Goal: Task Accomplishment & Management: Manage account settings

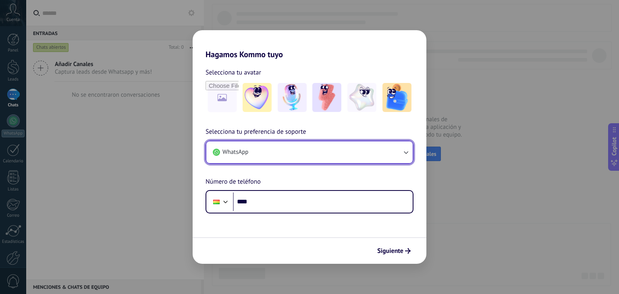
click at [366, 155] on button "WhatsApp" at bounding box center [309, 152] width 206 height 22
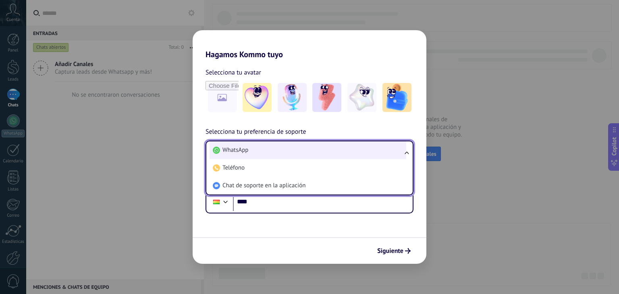
click at [361, 153] on li "WhatsApp" at bounding box center [307, 150] width 197 height 18
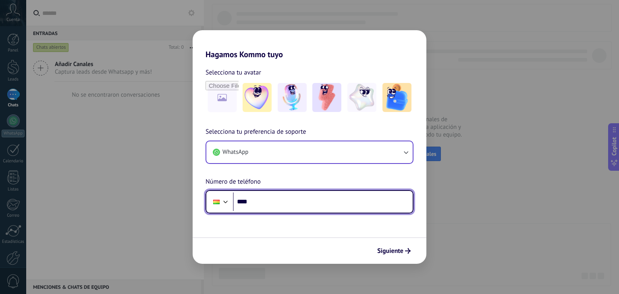
click at [300, 207] on input "****" at bounding box center [323, 202] width 180 height 19
click at [265, 199] on input "****" at bounding box center [323, 202] width 180 height 19
type input "**********"
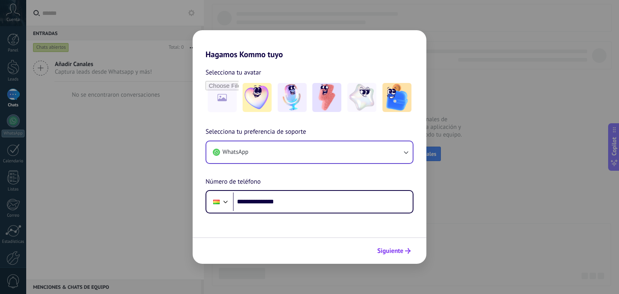
click at [385, 251] on span "Siguiente" at bounding box center [390, 251] width 26 height 6
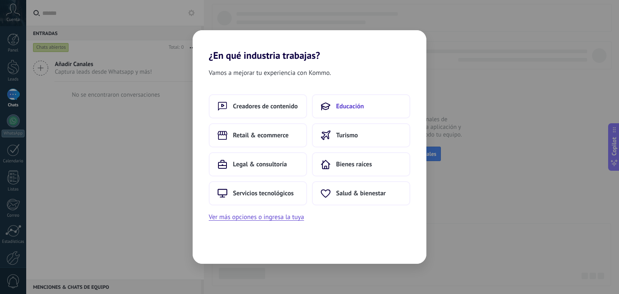
click at [346, 109] on span "Educación" at bounding box center [350, 106] width 28 height 8
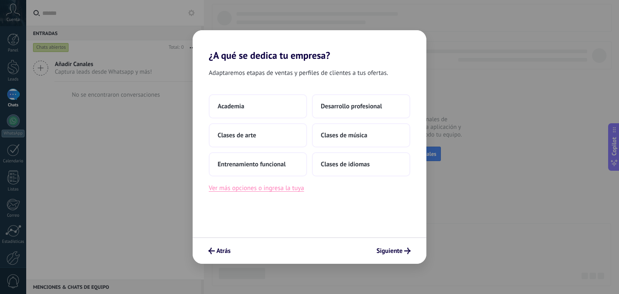
click at [279, 187] on button "Ver más opciones o ingresa la tuya" at bounding box center [256, 188] width 95 height 10
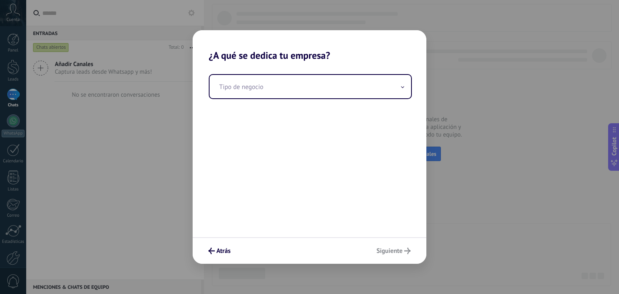
click at [340, 107] on div "Tipo de negocio" at bounding box center [310, 149] width 234 height 176
click at [256, 104] on div "Tipo de negocio" at bounding box center [310, 149] width 234 height 176
click at [344, 104] on div "Tipo de negocio" at bounding box center [310, 149] width 234 height 176
click at [342, 140] on div "Tipo de negocio" at bounding box center [310, 149] width 234 height 176
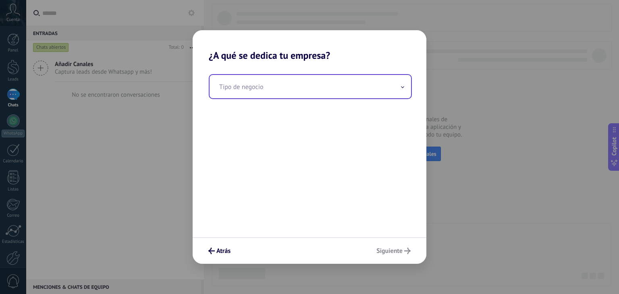
click at [314, 85] on input "text" at bounding box center [309, 86] width 201 height 23
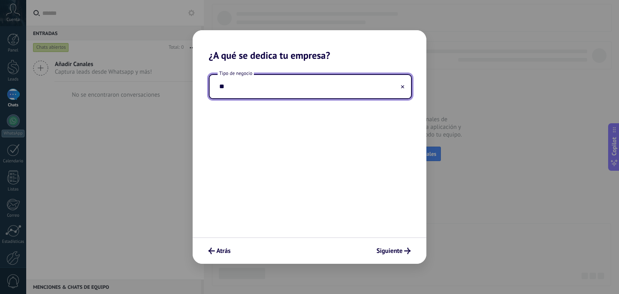
type input "*"
type input "**********"
click at [377, 253] on span "Siguiente" at bounding box center [389, 251] width 26 height 6
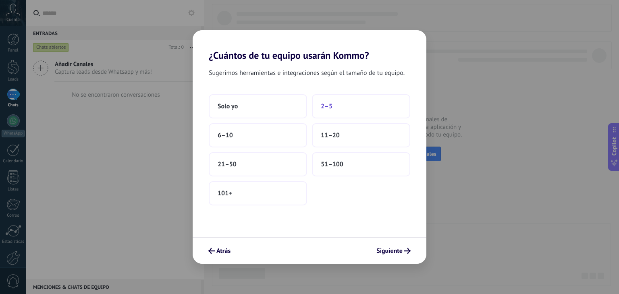
click at [346, 112] on button "2–5" at bounding box center [361, 106] width 98 height 24
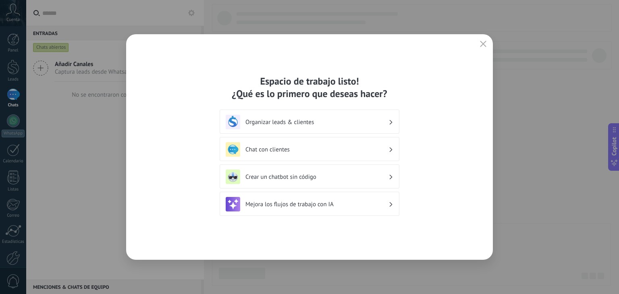
click at [482, 44] on icon "button" at bounding box center [483, 44] width 6 height 6
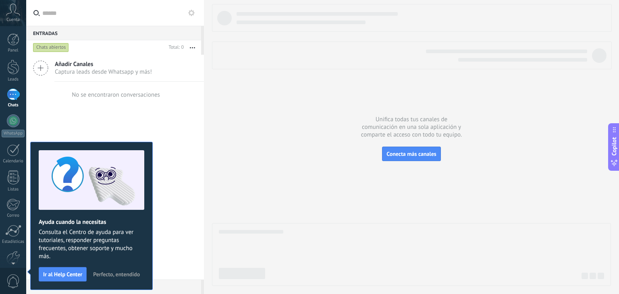
click at [116, 273] on span "Perfecto, entendido" at bounding box center [116, 275] width 47 height 6
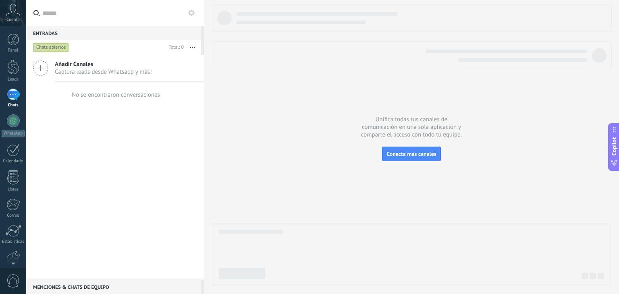
click at [111, 143] on div "Añadir Canales Captura leads desde Whatsapp y más! No se encontraron conversaci…" at bounding box center [115, 167] width 178 height 225
click at [18, 42] on div at bounding box center [13, 39] width 12 height 12
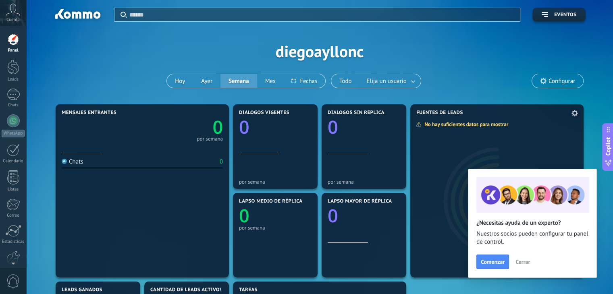
click at [518, 260] on span "Cerrar" at bounding box center [522, 262] width 15 height 6
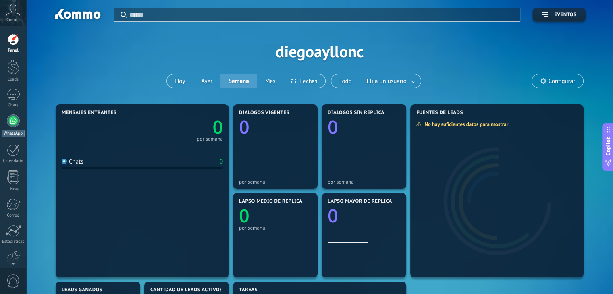
click at [12, 119] on div at bounding box center [13, 120] width 13 height 13
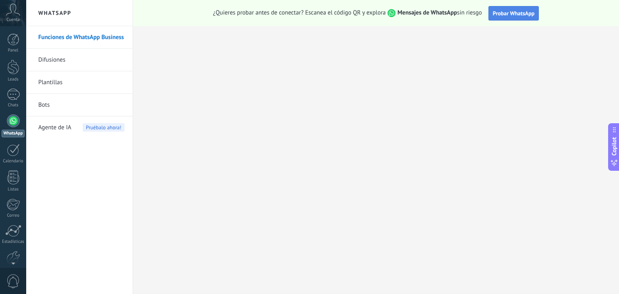
click at [503, 17] on button "Probar WhatsApp" at bounding box center [513, 13] width 51 height 15
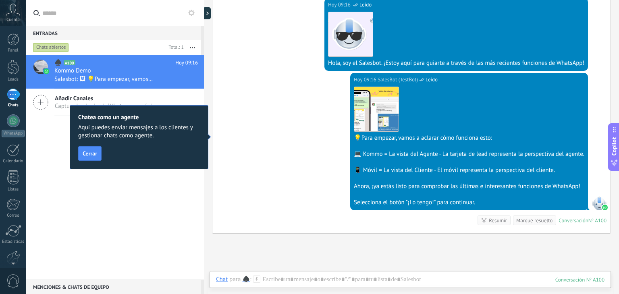
scroll to position [161, 0]
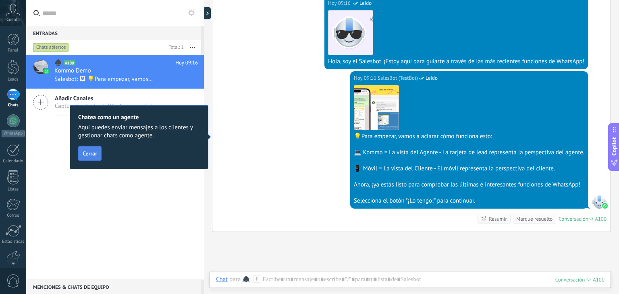
click at [87, 158] on button "Cerrar" at bounding box center [89, 153] width 23 height 15
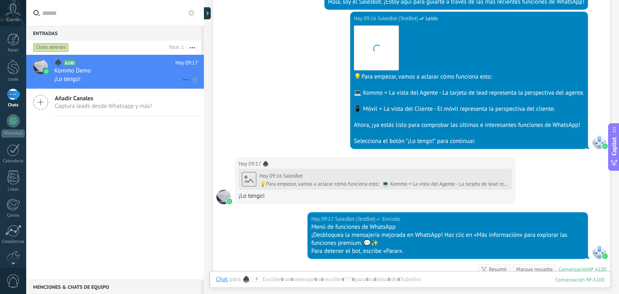
scroll to position [292, 0]
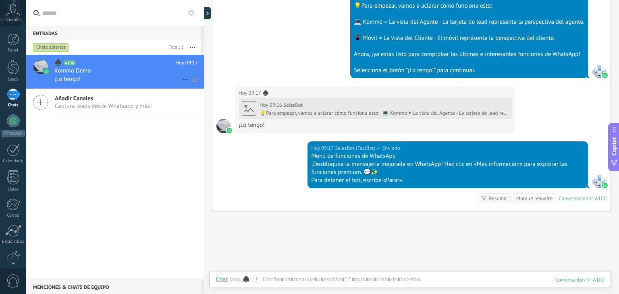
click at [228, 70] on div "Hoy 09:16 SalesBot (TestBot) Leído Descargar 💡Para empezar, vamos a aclarar cóm…" at bounding box center [411, 13] width 398 height 145
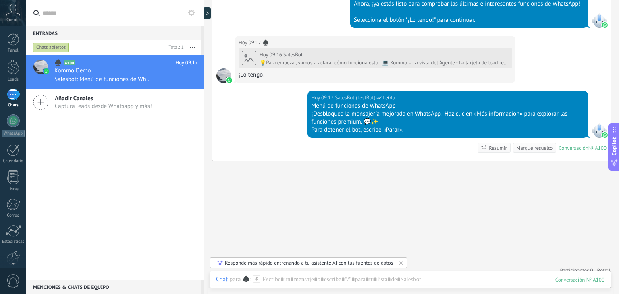
scroll to position [348, 0]
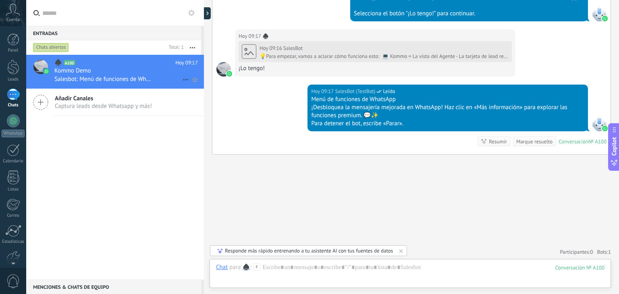
click at [181, 79] on icon at bounding box center [186, 80] width 10 height 10
click at [184, 146] on div at bounding box center [309, 147] width 619 height 294
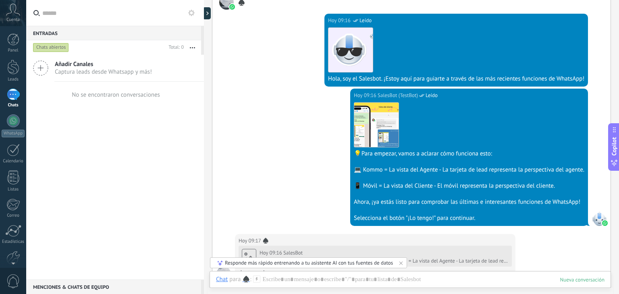
scroll to position [201, 0]
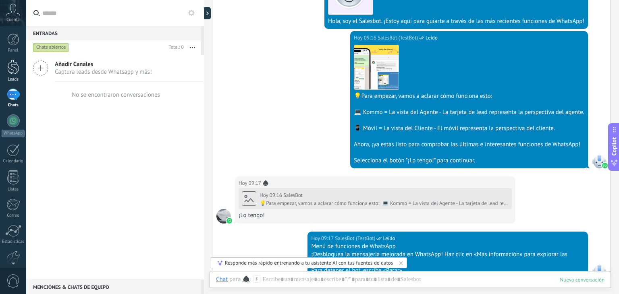
click at [14, 70] on div at bounding box center [13, 67] width 12 height 15
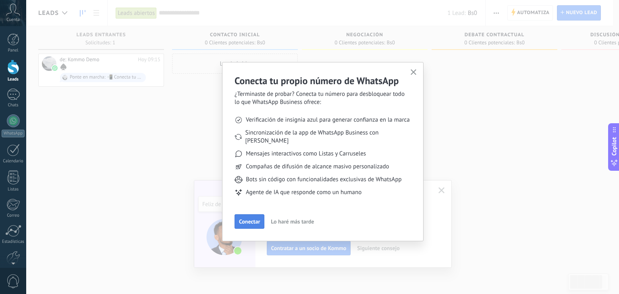
click at [256, 219] on span "Conectar" at bounding box center [249, 222] width 21 height 6
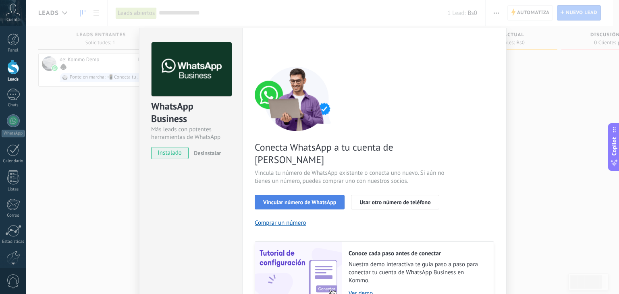
click at [297, 195] on button "Vincular número de WhatsApp" at bounding box center [300, 202] width 90 height 15
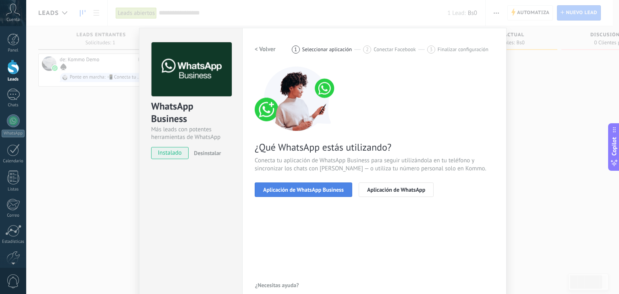
click at [326, 192] on span "Aplicación de WhatsApp Business" at bounding box center [303, 190] width 81 height 6
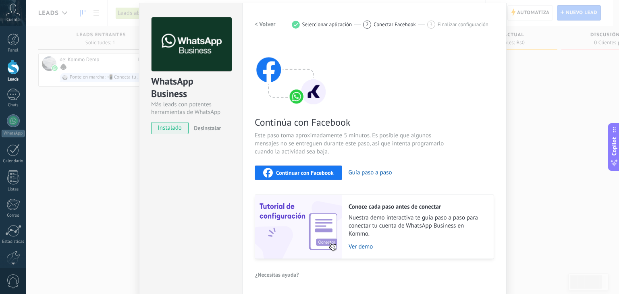
scroll to position [25, 0]
click at [324, 174] on span "Continuar con Facebook" at bounding box center [305, 173] width 58 height 6
click at [359, 245] on link "Ver demo" at bounding box center [416, 247] width 137 height 8
click at [545, 188] on div "WhatsApp Business Más leads con potentes herramientas de WhatsApp instalado Des…" at bounding box center [322, 147] width 593 height 294
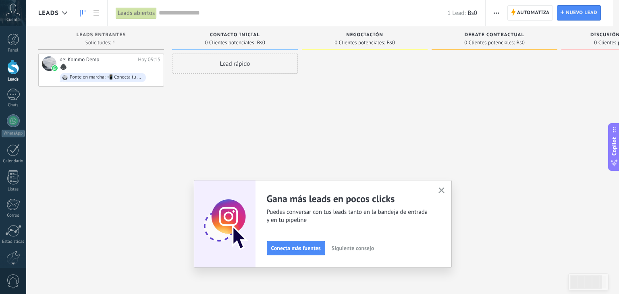
scroll to position [0, 0]
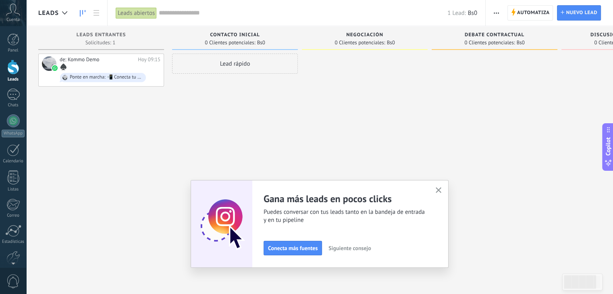
click at [245, 60] on div "Lead rápido" at bounding box center [235, 64] width 126 height 20
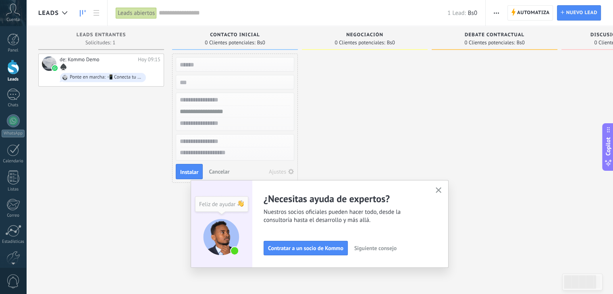
click at [195, 34] on div "Contacto inicial" at bounding box center [235, 35] width 118 height 7
click at [290, 64] on input "text" at bounding box center [234, 64] width 118 height 11
click at [216, 173] on span "Cancelar" at bounding box center [219, 171] width 21 height 7
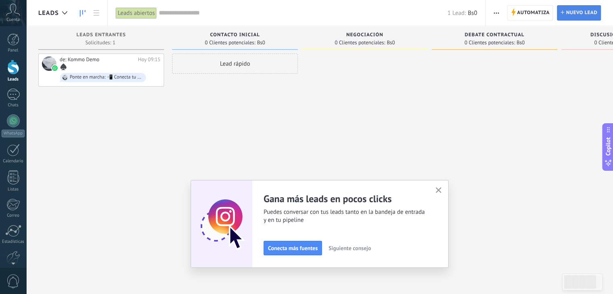
click at [566, 18] on span "Nuevo lead" at bounding box center [581, 13] width 31 height 15
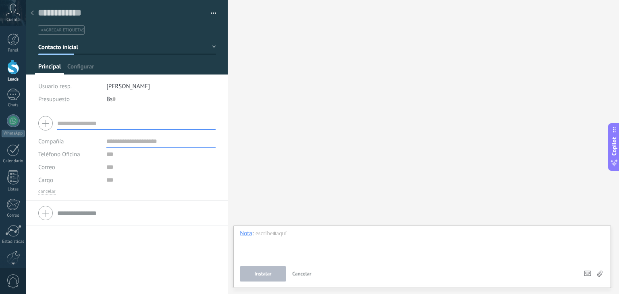
click at [31, 9] on div at bounding box center [32, 14] width 11 height 16
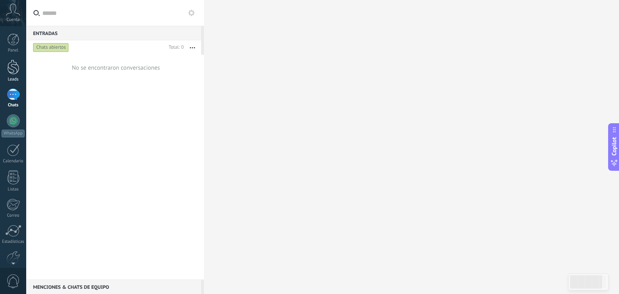
click at [13, 73] on div at bounding box center [13, 67] width 12 height 15
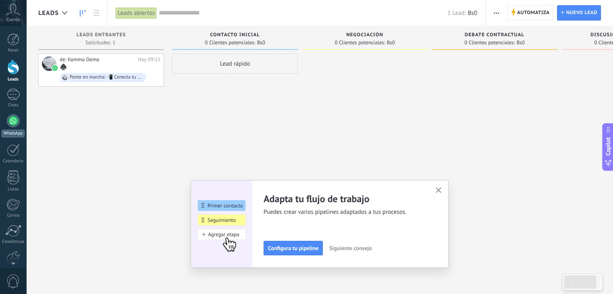
click at [7, 121] on div at bounding box center [13, 120] width 13 height 13
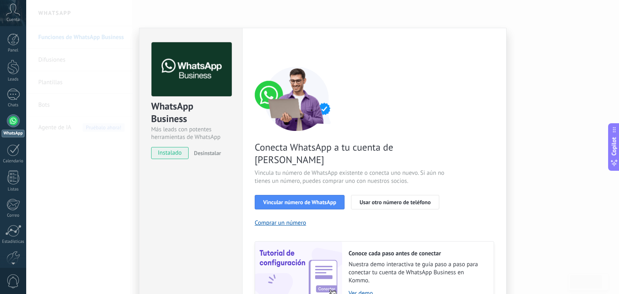
click at [536, 121] on div "WhatsApp Business Más leads con potentes herramientas de WhatsApp instalado Des…" at bounding box center [322, 147] width 593 height 294
click at [114, 157] on div "WhatsApp Business Más leads con potentes herramientas de WhatsApp instalado Des…" at bounding box center [322, 147] width 593 height 294
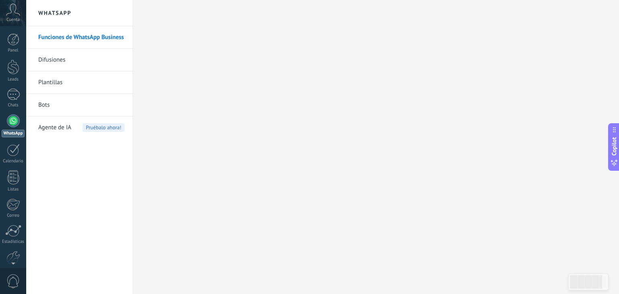
click at [54, 81] on link "Plantillas" at bounding box center [81, 82] width 86 height 23
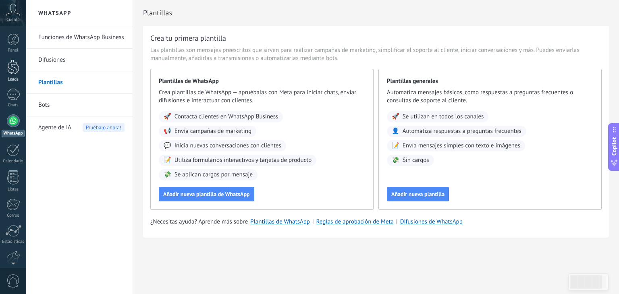
click at [11, 70] on div at bounding box center [13, 67] width 12 height 15
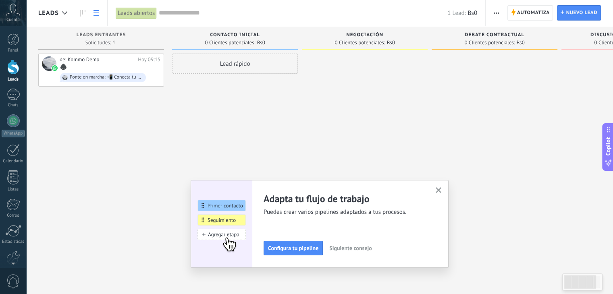
click at [99, 9] on link at bounding box center [96, 13] width 14 height 16
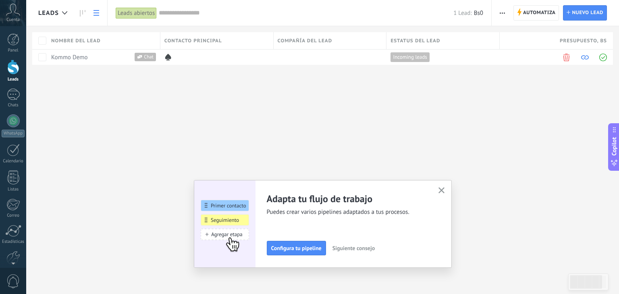
click at [505, 14] on span "button" at bounding box center [502, 12] width 5 height 15
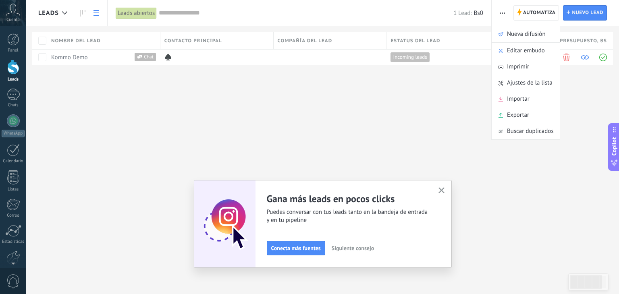
click at [417, 112] on div "Leads Automatiza Nueva difusión Editar embudo Imprimir Ajustes de la lista Impo…" at bounding box center [322, 147] width 593 height 294
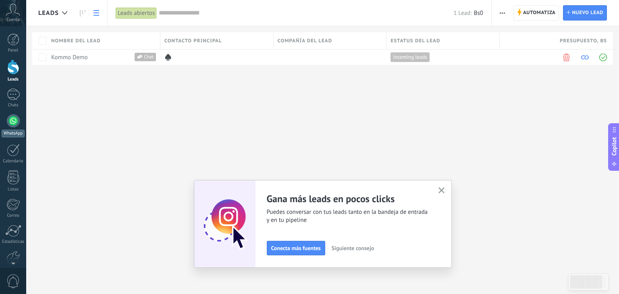
click at [8, 124] on div at bounding box center [13, 120] width 13 height 13
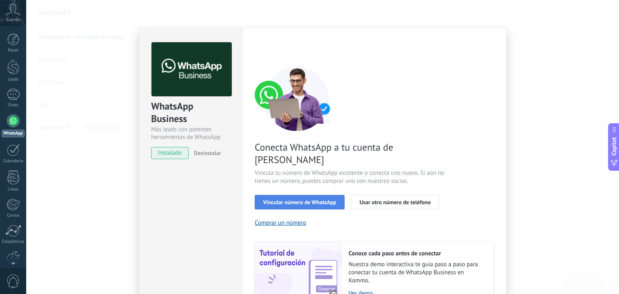
click at [305, 199] on span "Vincular número de WhatsApp" at bounding box center [299, 202] width 73 height 6
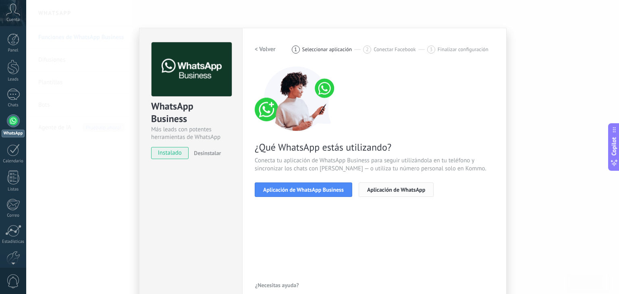
click at [402, 192] on span "Aplicación de WhatsApp" at bounding box center [396, 190] width 58 height 6
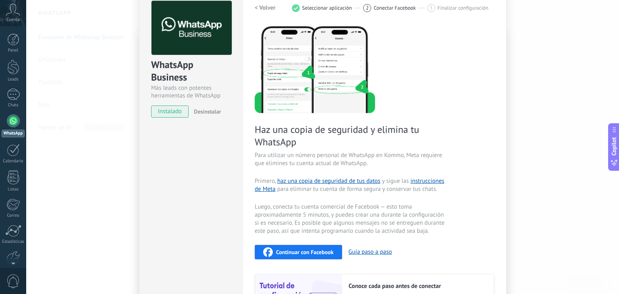
scroll to position [40, 0]
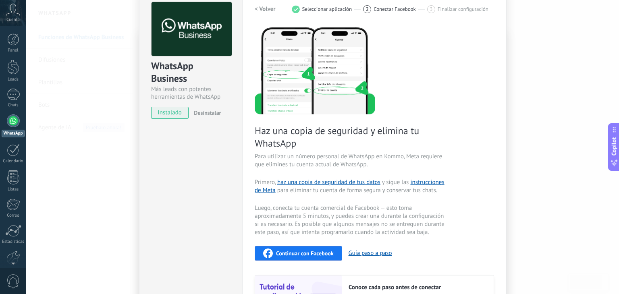
click at [321, 251] on span "Continuar con Facebook" at bounding box center [305, 254] width 58 height 6
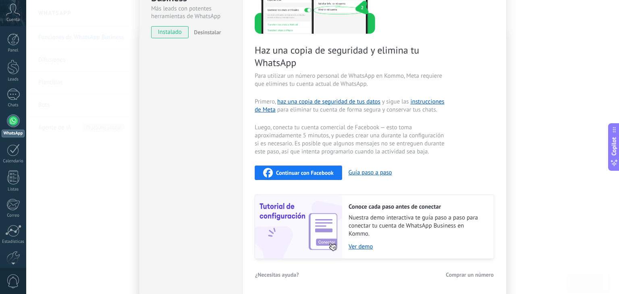
scroll to position [0, 0]
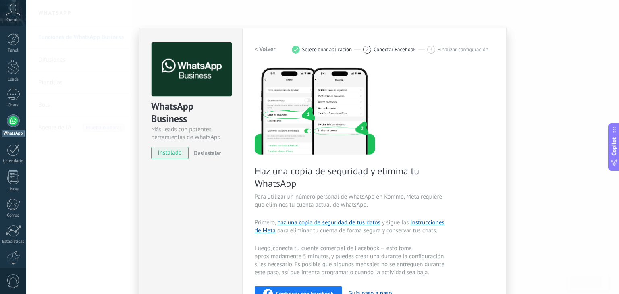
click at [395, 46] on span "Conectar Facebook" at bounding box center [394, 49] width 42 height 6
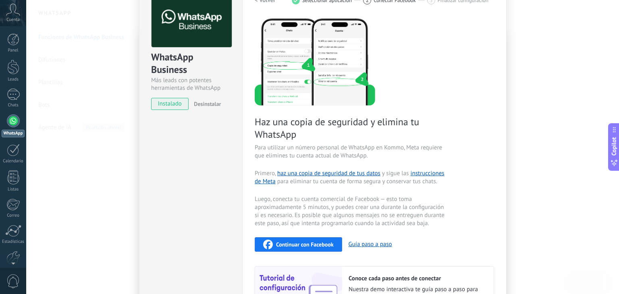
scroll to position [121, 0]
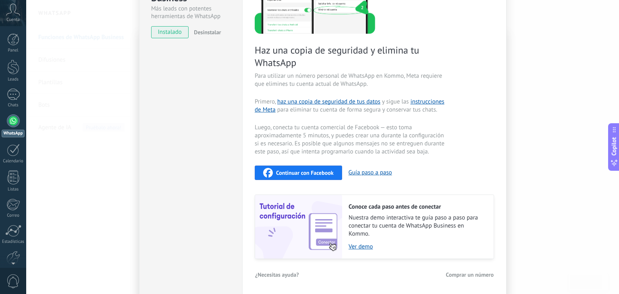
click at [533, 185] on div "WhatsApp Business Más leads con potentes herramientas de WhatsApp instalado Des…" at bounding box center [322, 147] width 593 height 294
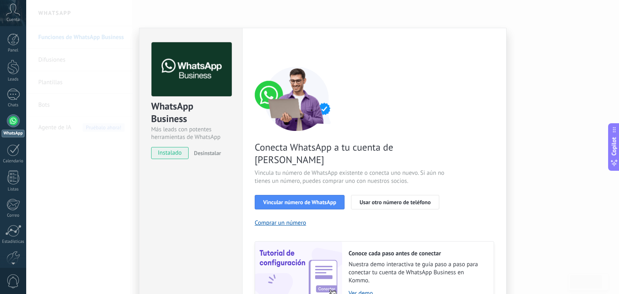
click at [564, 56] on div "WhatsApp Business Más leads con potentes herramientas de WhatsApp instalado Des…" at bounding box center [322, 147] width 593 height 294
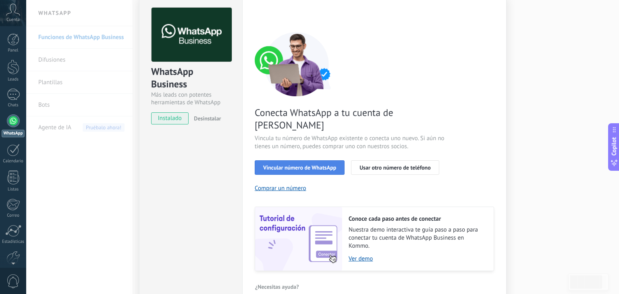
click at [288, 160] on button "Vincular número de WhatsApp" at bounding box center [300, 167] width 90 height 15
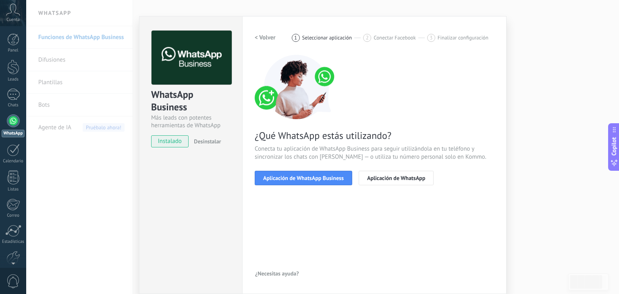
scroll to position [11, 0]
click at [373, 182] on button "Aplicación de WhatsApp" at bounding box center [396, 178] width 75 height 15
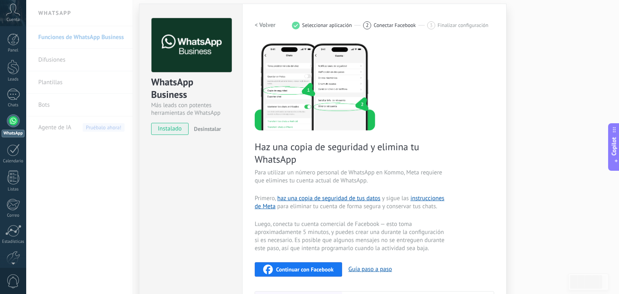
scroll to position [0, 0]
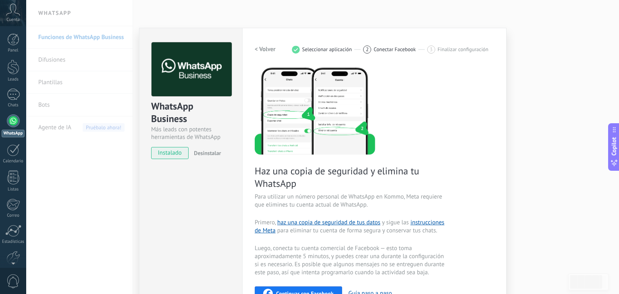
click at [260, 50] on h2 "< Volver" at bounding box center [265, 50] width 21 height 8
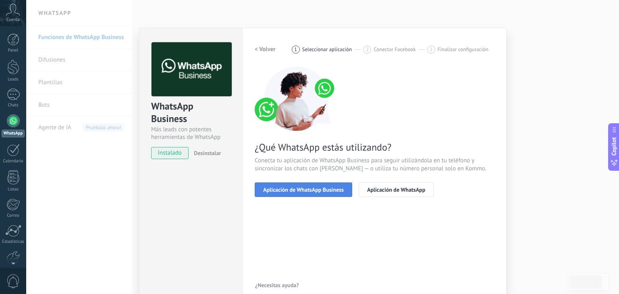
click at [310, 191] on span "Aplicación de WhatsApp Business" at bounding box center [303, 190] width 81 height 6
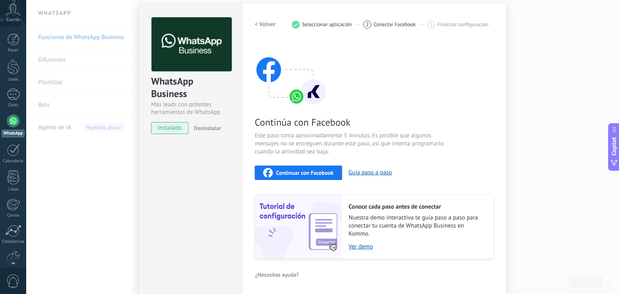
scroll to position [25, 0]
click at [549, 207] on div "WhatsApp Business Más leads con potentes herramientas de WhatsApp instalado Des…" at bounding box center [322, 147] width 593 height 294
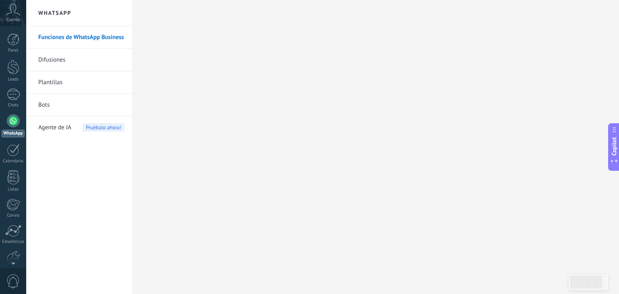
scroll to position [0, 0]
click at [14, 11] on icon at bounding box center [13, 10] width 14 height 12
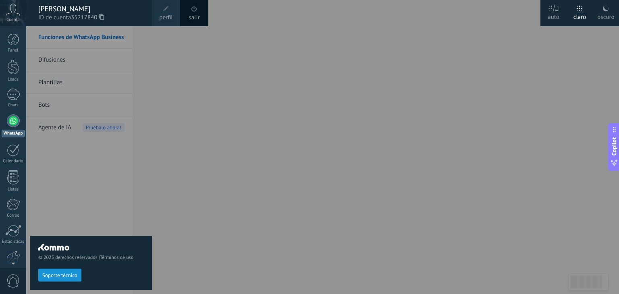
click at [537, 96] on div at bounding box center [335, 147] width 619 height 294
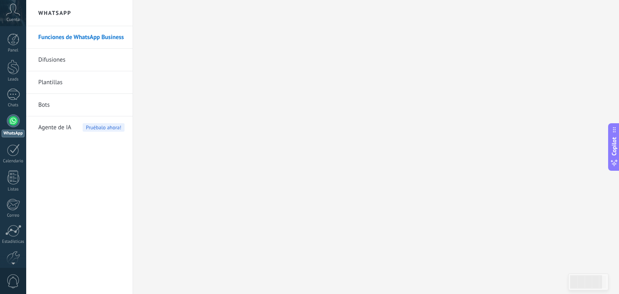
click at [16, 12] on icon at bounding box center [13, 10] width 14 height 12
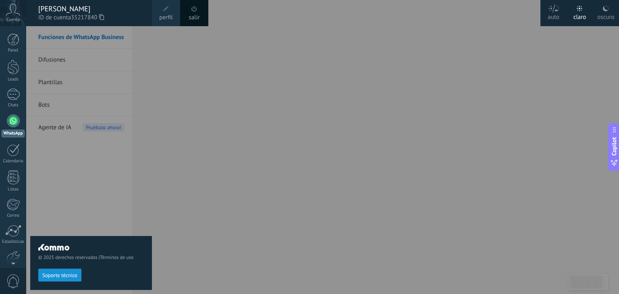
click at [16, 12] on icon at bounding box center [13, 10] width 14 height 12
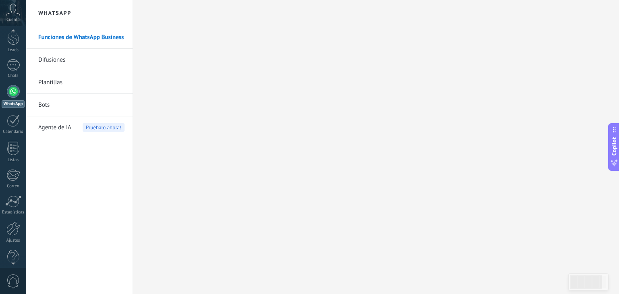
scroll to position [40, 0]
click at [14, 222] on div at bounding box center [13, 218] width 14 height 14
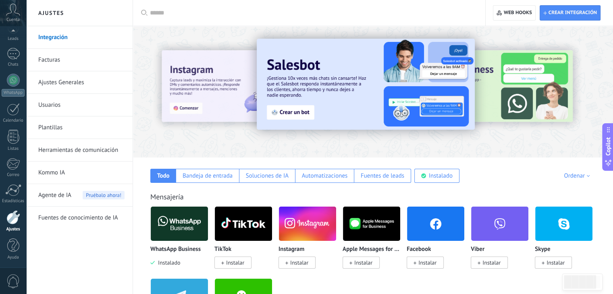
click at [73, 83] on link "Ajustes Generales" at bounding box center [81, 82] width 86 height 23
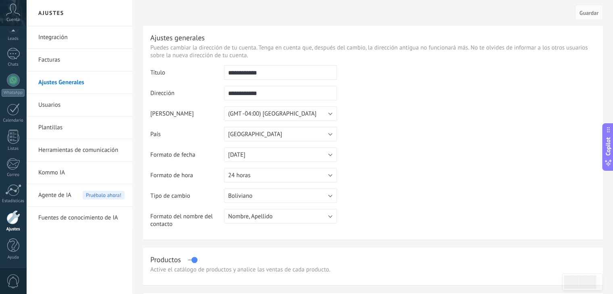
click at [74, 58] on link "Facturas" at bounding box center [81, 60] width 86 height 23
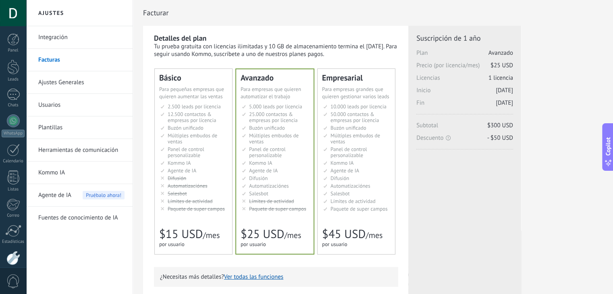
click at [371, 191] on li "Salesbot Salesbot Salesbot Salesbot Salesbot Salesbot Salesbot" at bounding box center [356, 194] width 67 height 6
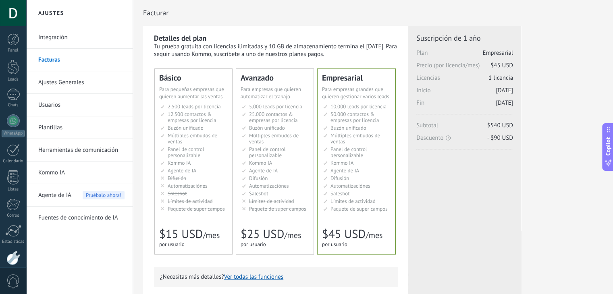
click at [282, 163] on li "Kommo AI Kommo AI Kommo IA Kommo AI Kommo IA Kommo AI Kommo AI" at bounding box center [275, 163] width 67 height 6
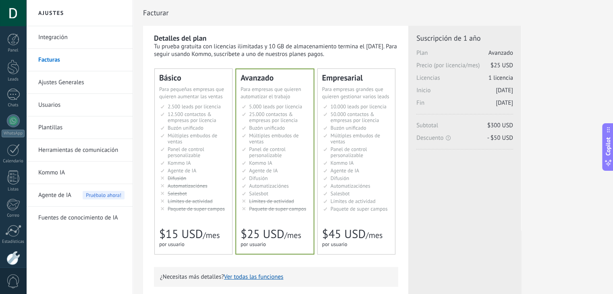
click at [75, 83] on link "Ajustes Generales" at bounding box center [81, 82] width 86 height 23
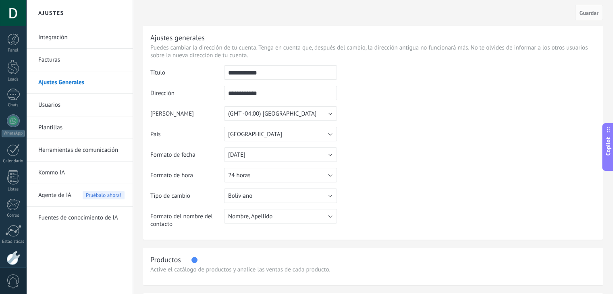
click at [58, 55] on link "Facturas" at bounding box center [81, 60] width 86 height 23
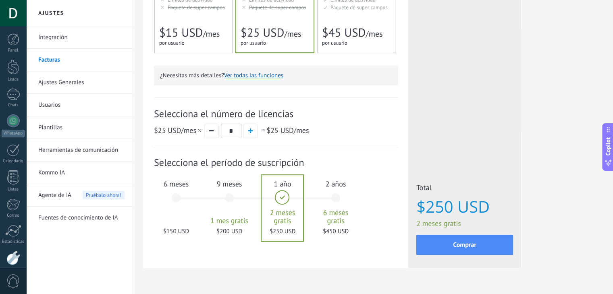
scroll to position [40, 0]
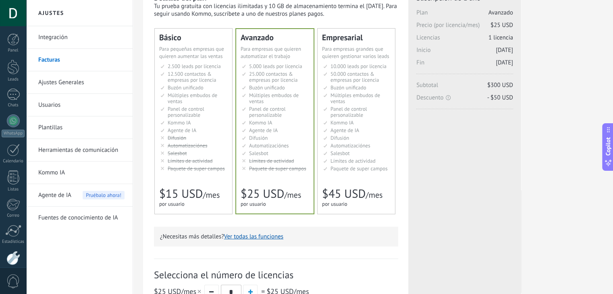
click at [64, 38] on link "Integración" at bounding box center [81, 37] width 86 height 23
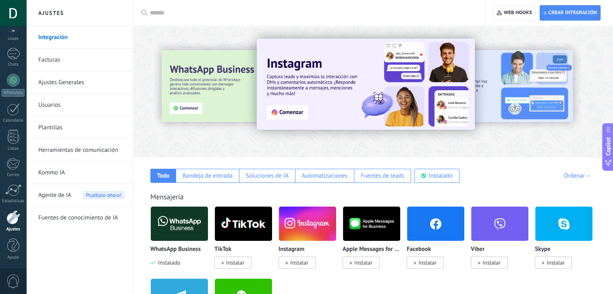
click at [52, 60] on link "Facturas" at bounding box center [81, 60] width 86 height 23
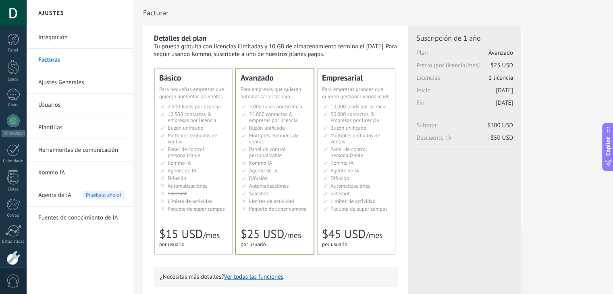
click at [60, 39] on link "Integración" at bounding box center [81, 37] width 86 height 23
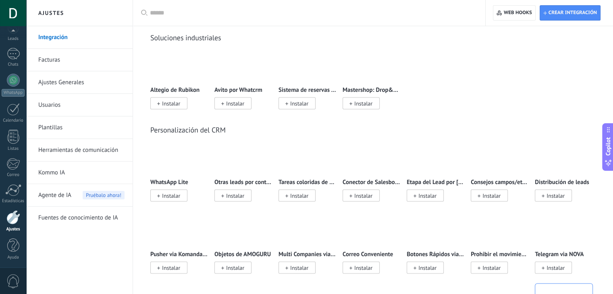
scroll to position [1611, 0]
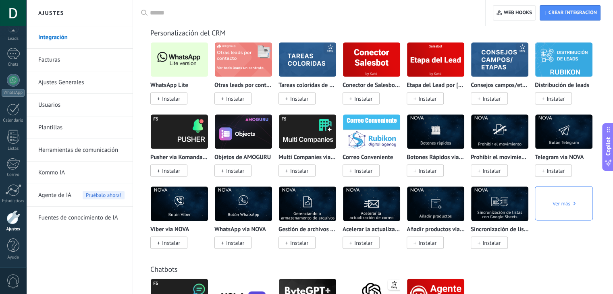
click at [77, 62] on link "Facturas" at bounding box center [81, 60] width 86 height 23
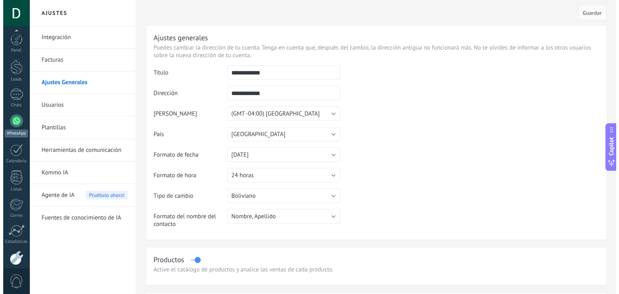
scroll to position [41, 0]
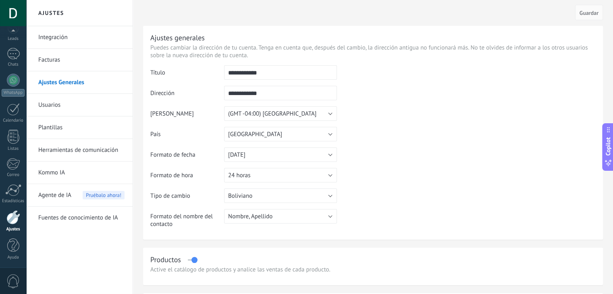
click at [65, 102] on link "Usuarios" at bounding box center [81, 105] width 86 height 23
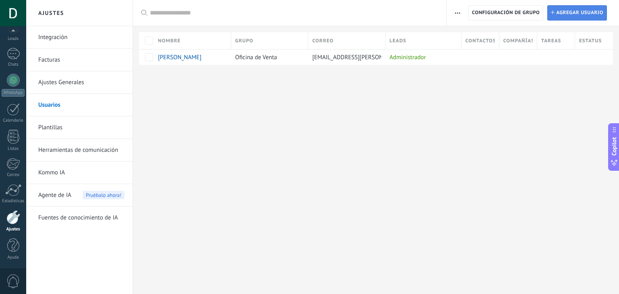
click at [559, 10] on span "Agregar usuario" at bounding box center [579, 13] width 47 height 15
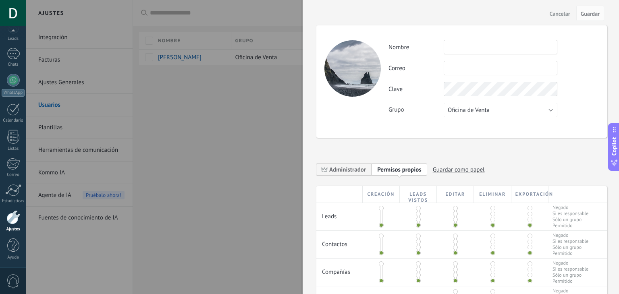
click at [559, 13] on span "Cancelar" at bounding box center [559, 14] width 21 height 6
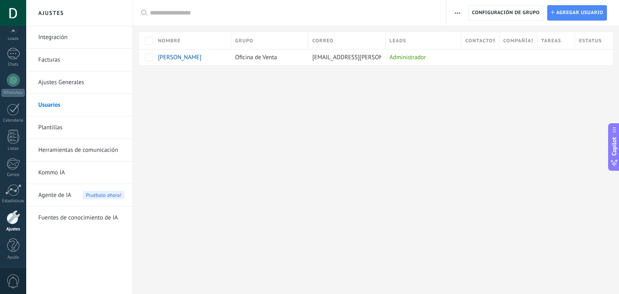
click at [76, 126] on link "Plantillas" at bounding box center [81, 127] width 86 height 23
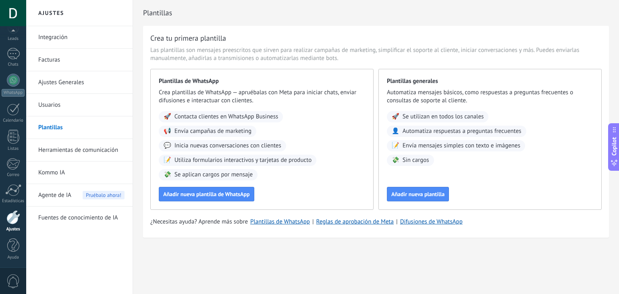
click at [86, 151] on link "Herramientas de comunicación" at bounding box center [81, 150] width 86 height 23
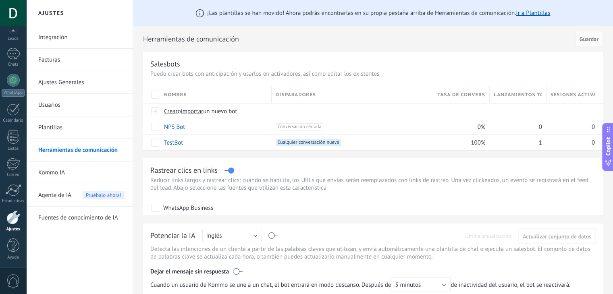
click at [56, 57] on link "Facturas" at bounding box center [81, 60] width 86 height 23
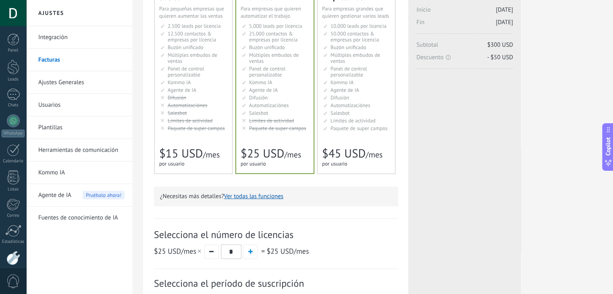
click at [350, 111] on li "Salesbot Salesbot Salesbot Salesbot Salesbot Salesbot Salesbot" at bounding box center [356, 113] width 67 height 6
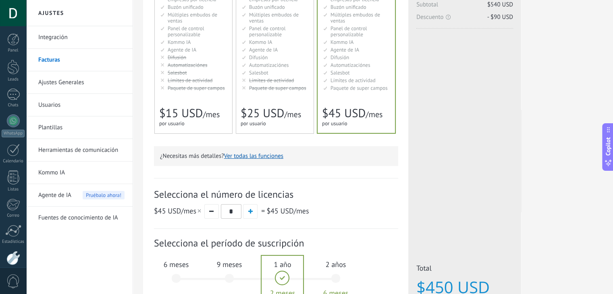
scroll to position [121, 0]
click at [250, 212] on span "button" at bounding box center [250, 211] width 4 height 4
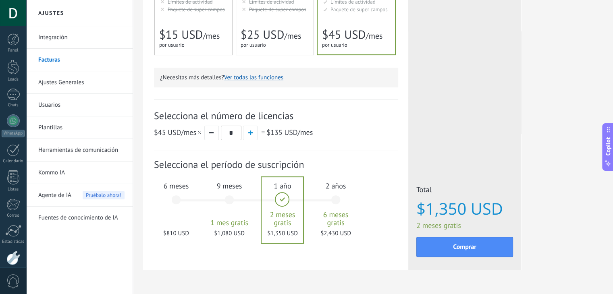
scroll to position [201, 0]
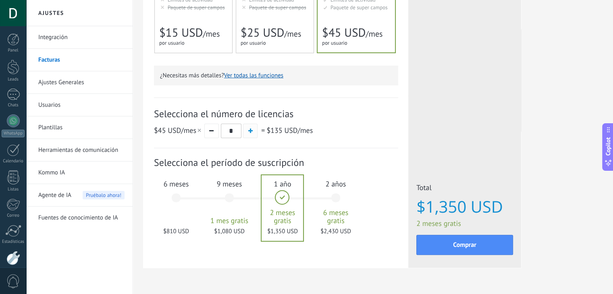
click at [250, 129] on button "button" at bounding box center [250, 131] width 15 height 15
click at [249, 133] on span "button" at bounding box center [250, 131] width 4 height 4
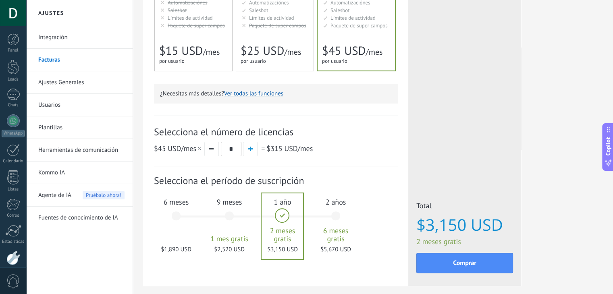
scroll to position [182, 0]
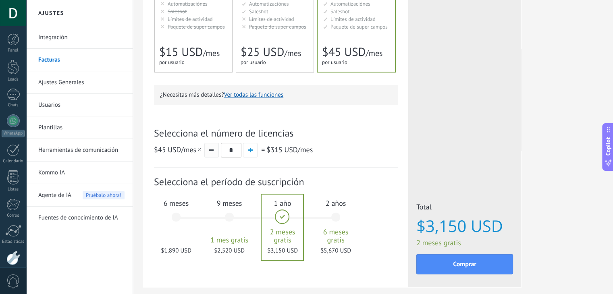
click at [214, 151] on button "button" at bounding box center [211, 150] width 15 height 15
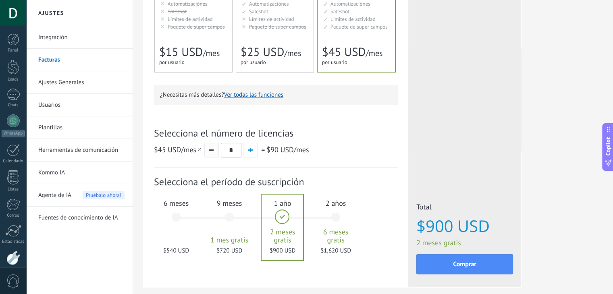
click at [214, 151] on button "button" at bounding box center [211, 150] width 15 height 15
type input "*"
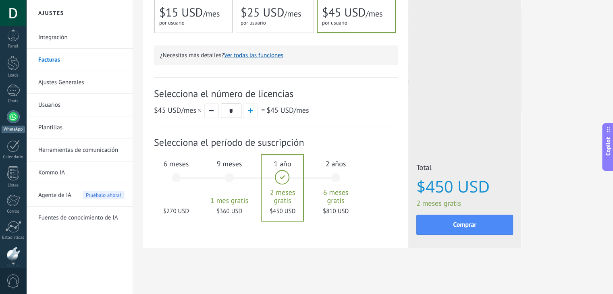
scroll to position [0, 0]
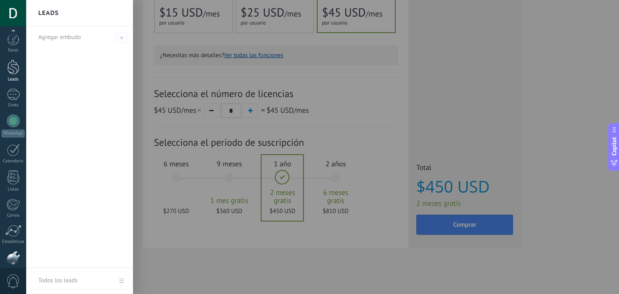
click at [15, 70] on div at bounding box center [13, 67] width 12 height 15
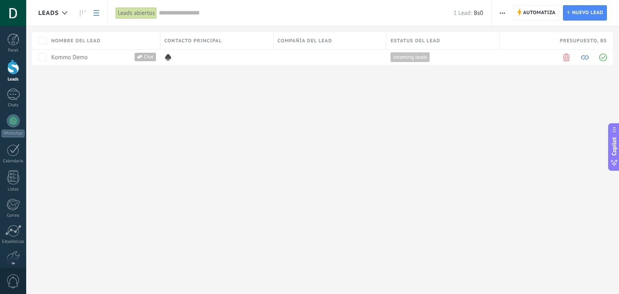
click at [261, 171] on div "Leads Automatiza Nueva difusión Editar embudo Imprimir Ajustes de la lista Impo…" at bounding box center [322, 147] width 593 height 294
click at [504, 12] on span "button" at bounding box center [502, 12] width 5 height 15
click at [514, 100] on span "Importar" at bounding box center [518, 99] width 23 height 16
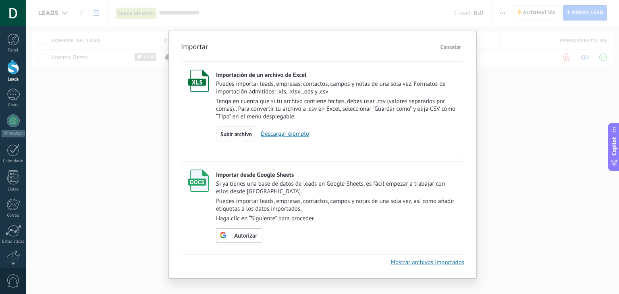
click at [245, 131] on span "Subir archivo" at bounding box center [235, 134] width 31 height 6
click at [0, 0] on input "Importación de un archivo de Excel Puedes importar leads, empresas, contactos, …" at bounding box center [0, 0] width 0 height 0
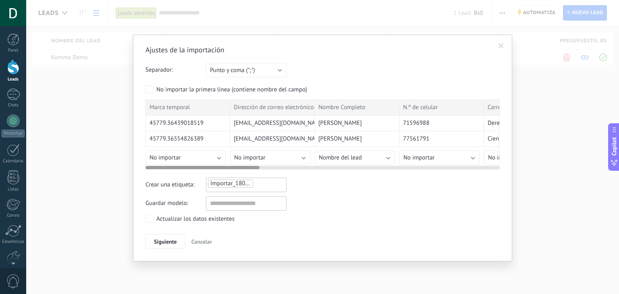
drag, startPoint x: 236, startPoint y: 165, endPoint x: 213, endPoint y: 164, distance: 23.0
click at [213, 164] on div at bounding box center [322, 166] width 354 height 6
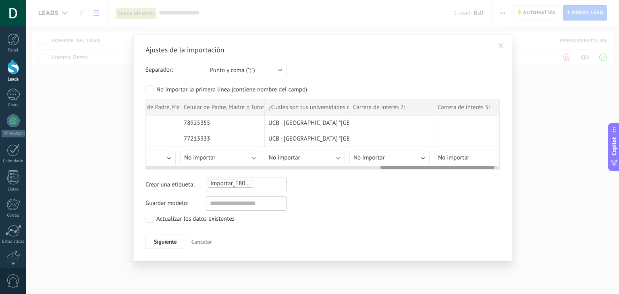
scroll to position [0, 729]
drag, startPoint x: 214, startPoint y: 166, endPoint x: 449, endPoint y: 160, distance: 235.4
click at [449, 160] on div "Marca temporal Dirección de correo electrónico Nombre Completo N.º de celular C…" at bounding box center [322, 135] width 354 height 70
click at [332, 157] on button "No importar" at bounding box center [302, 158] width 80 height 15
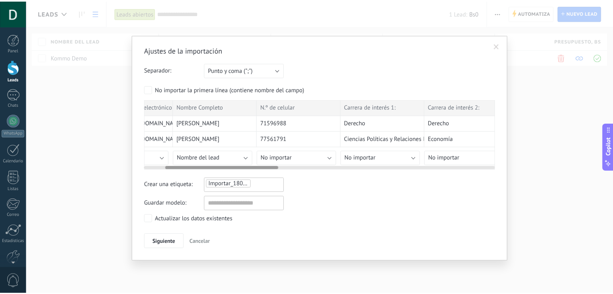
scroll to position [0, 0]
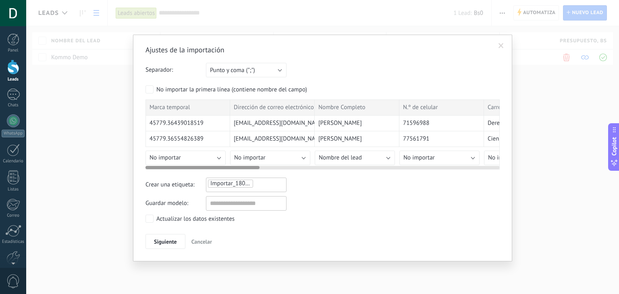
drag, startPoint x: 390, startPoint y: 165, endPoint x: 148, endPoint y: 170, distance: 242.2
click at [148, 170] on div "Ajustes de la importación Separador: Punto y coma (";") Coma (",") Tabulación (…" at bounding box center [322, 147] width 354 height 204
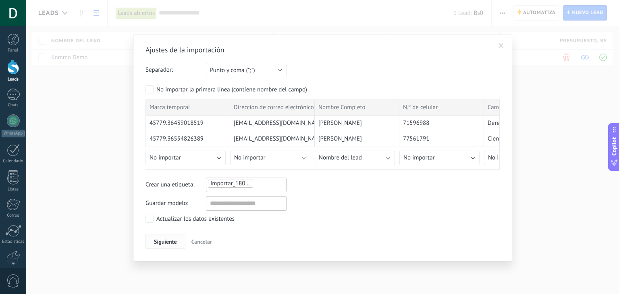
click at [168, 242] on span "Siguiente" at bounding box center [165, 242] width 23 height 6
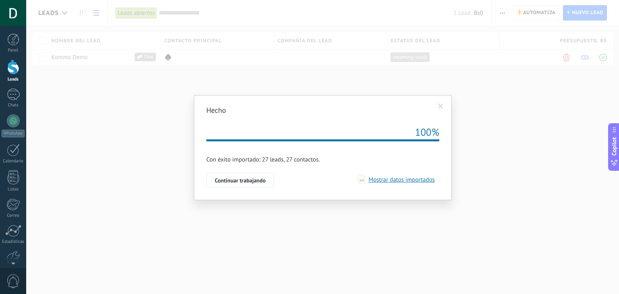
click at [382, 177] on span "Mostrar datos importados" at bounding box center [400, 180] width 70 height 8
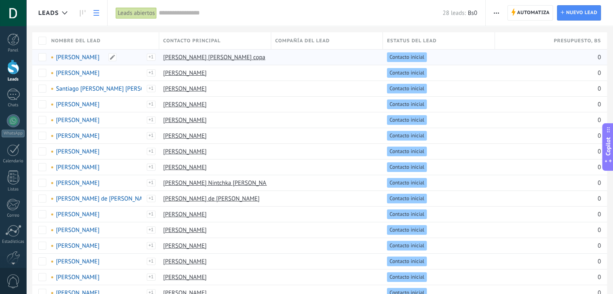
click at [74, 57] on link "[PERSON_NAME]" at bounding box center [78, 58] width 44 height 8
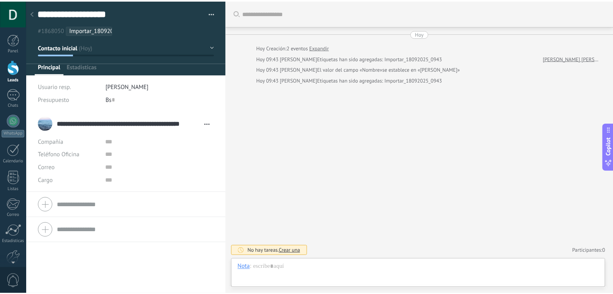
scroll to position [12, 0]
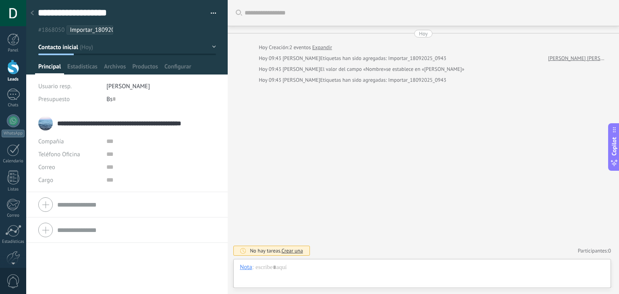
drag, startPoint x: 79, startPoint y: 123, endPoint x: 198, endPoint y: 125, distance: 119.3
click at [198, 125] on input "**********" at bounding box center [130, 123] width 146 height 8
click at [102, 139] on div "Compañía Abrir detalle Editar" at bounding box center [126, 141] width 177 height 13
click at [16, 73] on div at bounding box center [13, 67] width 12 height 15
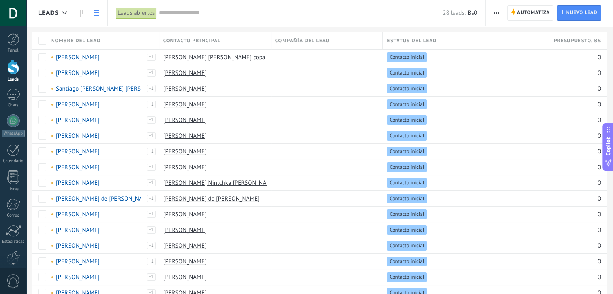
click at [497, 8] on span "button" at bounding box center [496, 12] width 5 height 15
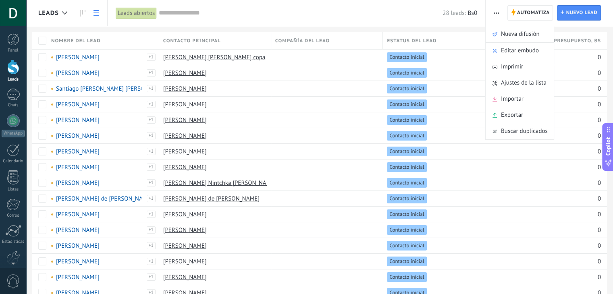
click at [385, 13] on input "text" at bounding box center [301, 13] width 284 height 8
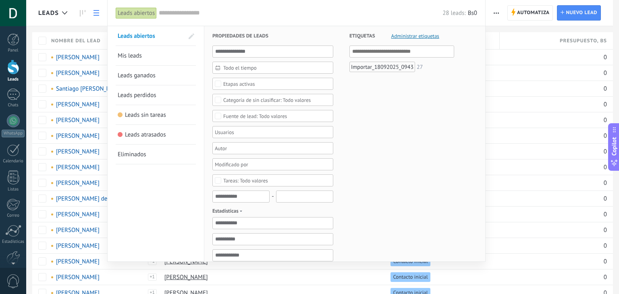
click at [328, 13] on input "text" at bounding box center [301, 13] width 284 height 8
click at [527, 45] on div at bounding box center [309, 147] width 619 height 294
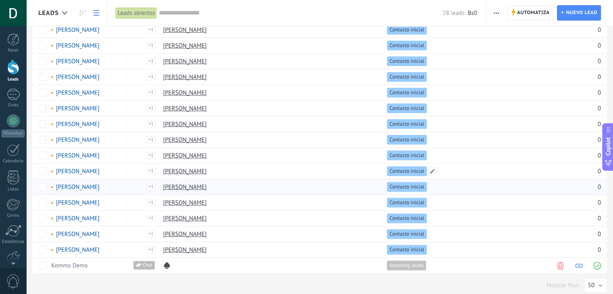
scroll to position [219, 0]
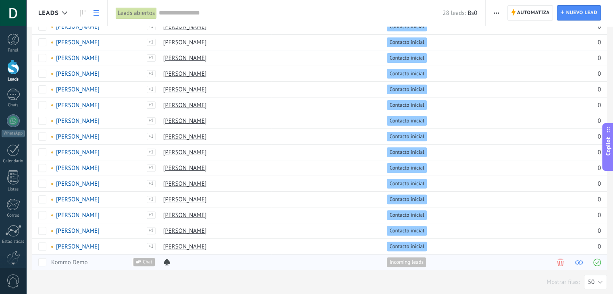
click at [558, 259] on span at bounding box center [560, 263] width 8 height 8
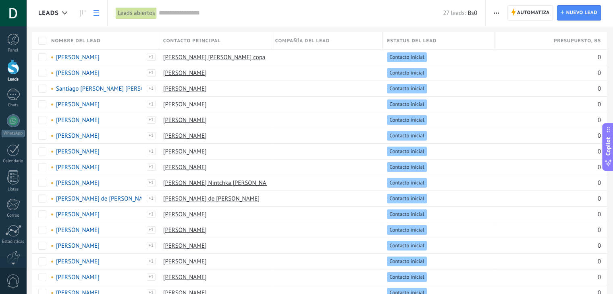
click at [88, 42] on span "Nombre del lead" at bounding box center [76, 41] width 50 height 8
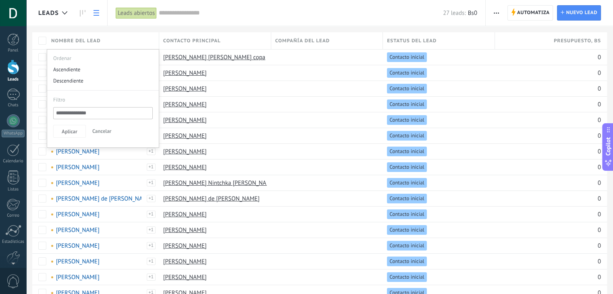
click at [123, 36] on div "Nombre del lead" at bounding box center [103, 40] width 112 height 17
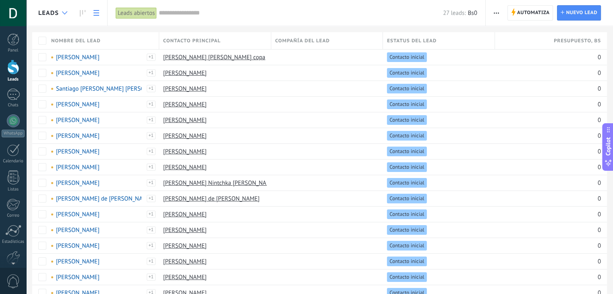
click at [64, 15] on div at bounding box center [64, 13] width 13 height 16
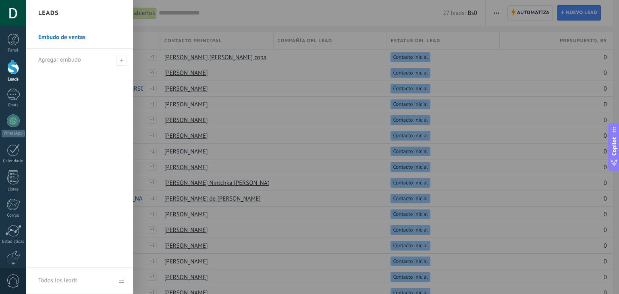
click at [198, 11] on div at bounding box center [335, 147] width 619 height 294
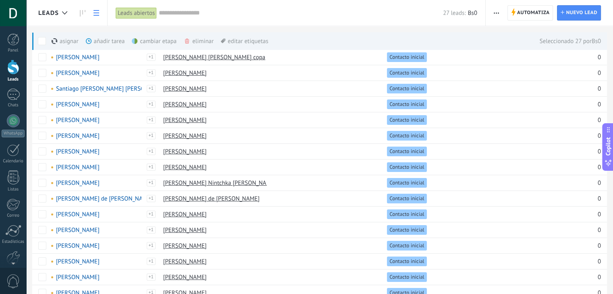
click at [193, 39] on div "eliminar màs" at bounding box center [212, 41] width 57 height 18
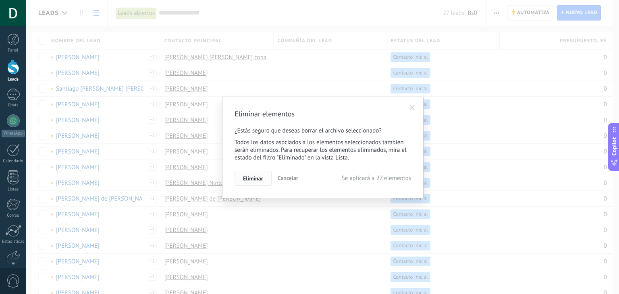
click at [261, 176] on span "Eliminar" at bounding box center [253, 179] width 20 height 6
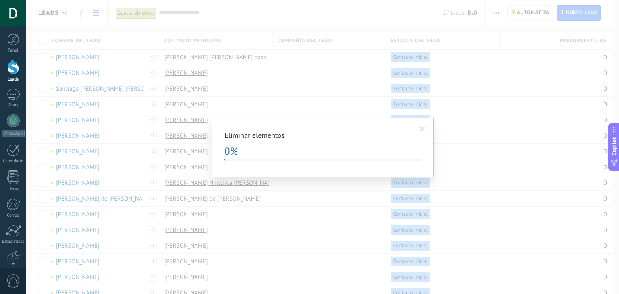
click at [310, 151] on div "0%" at bounding box center [322, 151] width 197 height 13
click at [244, 153] on div "0%" at bounding box center [322, 151] width 197 height 13
click at [232, 153] on span "0%" at bounding box center [230, 151] width 13 height 13
drag, startPoint x: 224, startPoint y: 150, endPoint x: 240, endPoint y: 144, distance: 17.6
click at [240, 144] on div "Eliminar elementos 0% Continuar trabajando" at bounding box center [323, 147] width 222 height 59
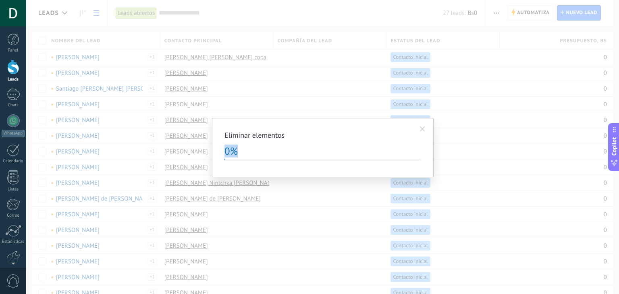
click at [240, 145] on div "0%" at bounding box center [322, 151] width 197 height 13
click at [251, 150] on div "0%" at bounding box center [322, 151] width 197 height 13
click at [423, 131] on span at bounding box center [422, 129] width 5 height 6
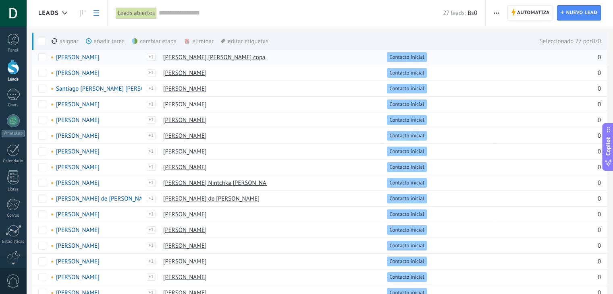
click at [45, 41] on span at bounding box center [42, 41] width 8 height 8
click at [199, 41] on div "eliminar màs" at bounding box center [212, 41] width 57 height 18
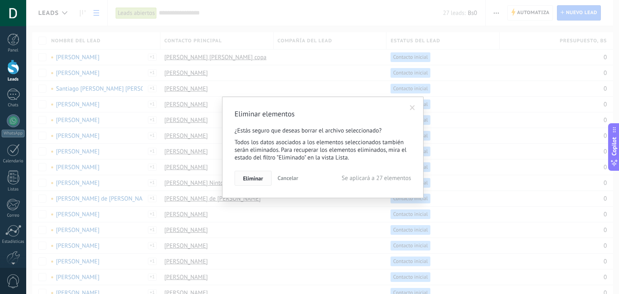
click at [253, 179] on span "Eliminar" at bounding box center [253, 179] width 20 height 6
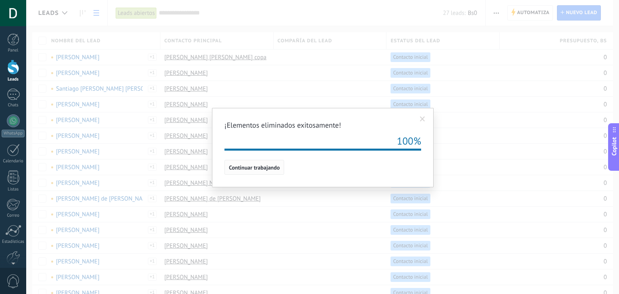
click at [266, 168] on span "Continuar trabajando" at bounding box center [254, 168] width 51 height 6
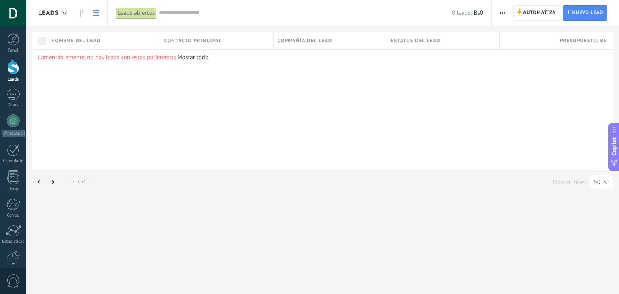
click at [506, 12] on button "button" at bounding box center [502, 12] width 12 height 15
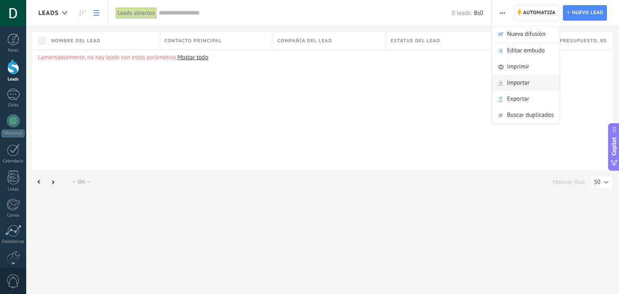
click at [520, 83] on span "Importar" at bounding box center [518, 83] width 23 height 16
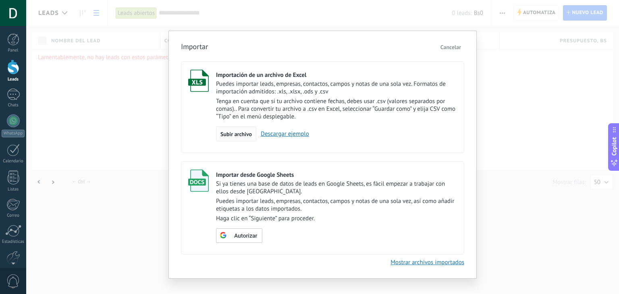
click at [236, 133] on span "Subir archivo" at bounding box center [235, 134] width 31 height 6
click at [0, 0] on input "Importación de un archivo de Excel Puedes importar leads, empresas, contactos, …" at bounding box center [0, 0] width 0 height 0
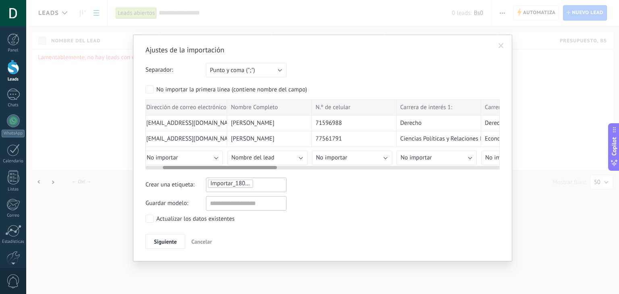
scroll to position [0, 105]
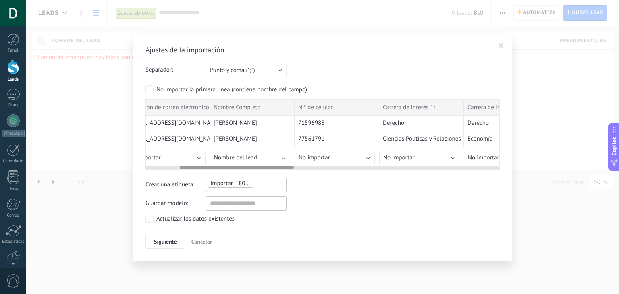
drag, startPoint x: 247, startPoint y: 166, endPoint x: 281, endPoint y: 167, distance: 34.3
click at [281, 167] on div at bounding box center [237, 167] width 114 height 3
click at [259, 158] on button "Nombre del lead" at bounding box center [250, 158] width 80 height 15
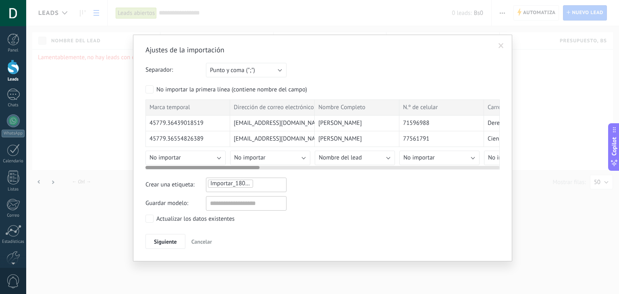
drag, startPoint x: 240, startPoint y: 166, endPoint x: 156, endPoint y: 159, distance: 84.5
click at [156, 159] on div "Marca temporal Dirección de correo electrónico Nombre Completo N.º de celular C…" at bounding box center [322, 135] width 354 height 70
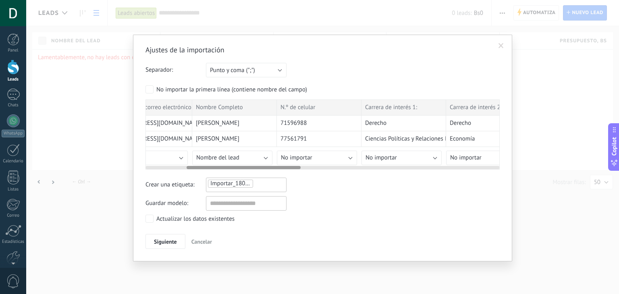
scroll to position [0, 126]
drag, startPoint x: 186, startPoint y: 165, endPoint x: 227, endPoint y: 170, distance: 41.4
click at [227, 170] on div "Ajustes de la importación Separador: Punto y coma (";") Coma (",") Tabulación (…" at bounding box center [322, 147] width 354 height 204
click at [222, 159] on span "Nombre del lead" at bounding box center [214, 158] width 43 height 8
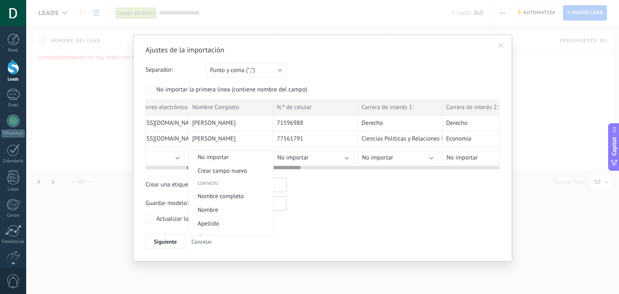
scroll to position [292, 0]
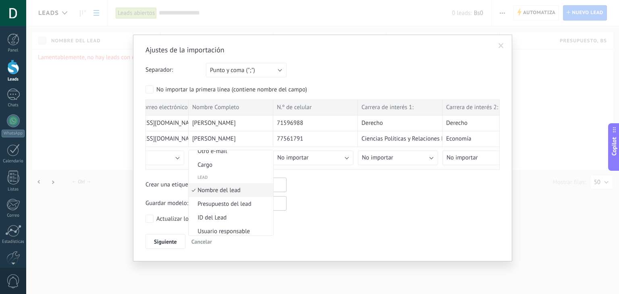
click at [238, 194] on span "Nombre del lead" at bounding box center [230, 191] width 82 height 8
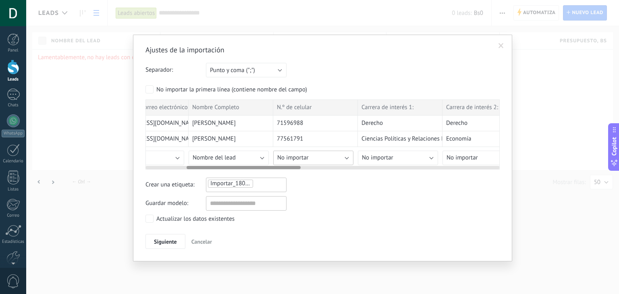
click at [302, 156] on span "No importar" at bounding box center [292, 158] width 31 height 8
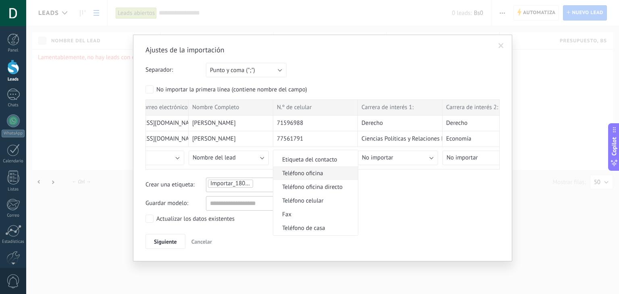
scroll to position [161, 0]
click at [311, 202] on span "Teléfono celular" at bounding box center [314, 200] width 82 height 8
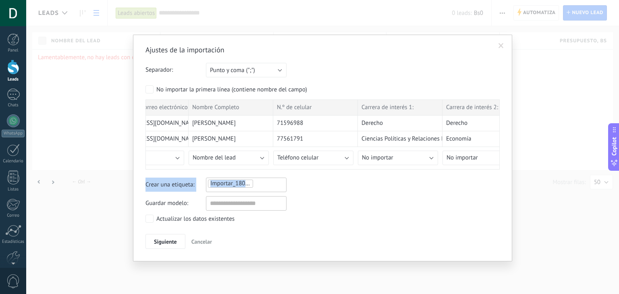
drag, startPoint x: 274, startPoint y: 164, endPoint x: 312, endPoint y: 174, distance: 39.6
click at [312, 174] on div "Ajustes de la importación Separador: Punto y coma (";") Coma (",") Tabulación (…" at bounding box center [322, 147] width 354 height 204
click at [308, 174] on div "Ajustes de la importación Separador: Punto y coma (";") Coma (",") Tabulación (…" at bounding box center [322, 147] width 354 height 204
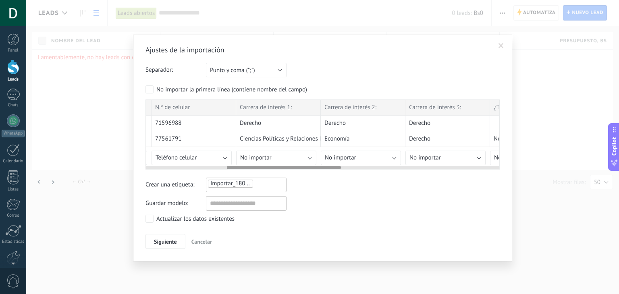
scroll to position [0, 251]
drag, startPoint x: 290, startPoint y: 166, endPoint x: 330, endPoint y: 165, distance: 40.3
click at [330, 166] on div at bounding box center [284, 167] width 114 height 3
click at [300, 152] on button "No importar" at bounding box center [272, 158] width 80 height 15
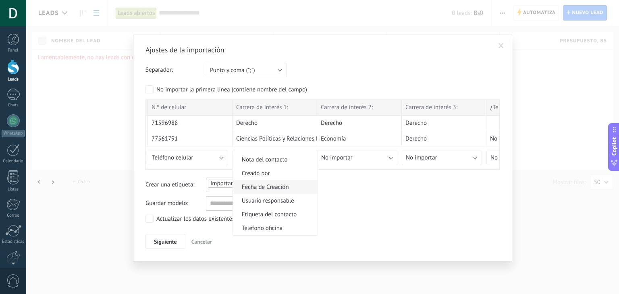
scroll to position [106, 0]
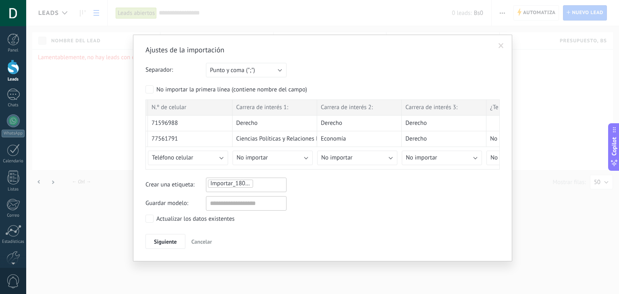
click at [211, 238] on span "Cancelar" at bounding box center [201, 241] width 21 height 7
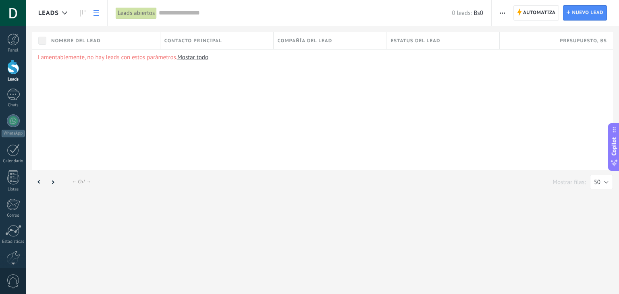
click at [501, 15] on span "button" at bounding box center [502, 12] width 5 height 15
click at [450, 82] on div "Lamentablemente, no hay leads con estos parámetros. [GEOGRAPHIC_DATA] todo" at bounding box center [322, 109] width 581 height 121
click at [95, 10] on link at bounding box center [96, 13] width 14 height 16
click at [82, 15] on icon at bounding box center [83, 13] width 6 height 6
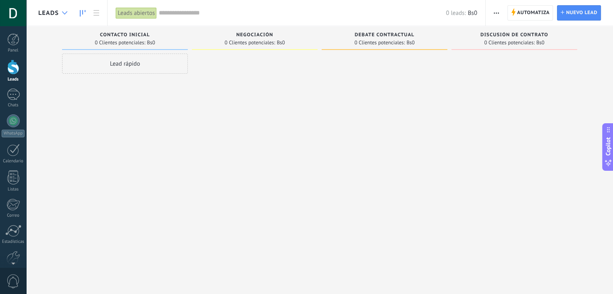
click at [60, 8] on div at bounding box center [64, 13] width 13 height 16
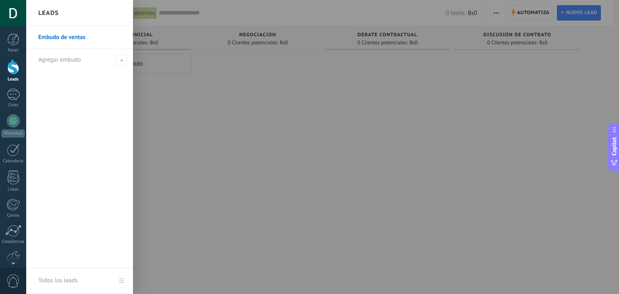
click at [169, 93] on div at bounding box center [335, 147] width 619 height 294
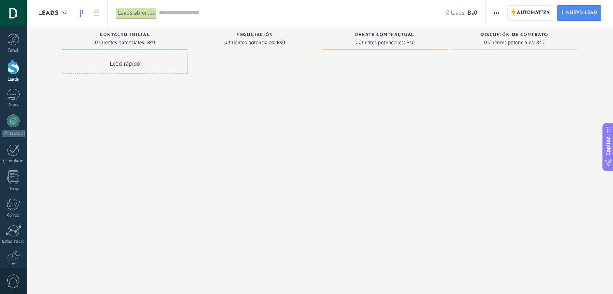
click at [14, 69] on div at bounding box center [13, 67] width 12 height 15
click at [60, 15] on div at bounding box center [64, 13] width 13 height 16
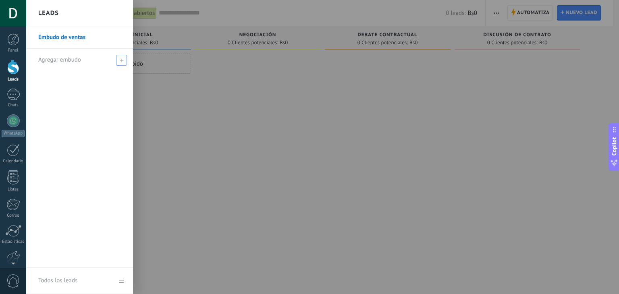
click at [126, 62] on span at bounding box center [121, 60] width 11 height 11
click at [144, 80] on div at bounding box center [335, 147] width 619 height 294
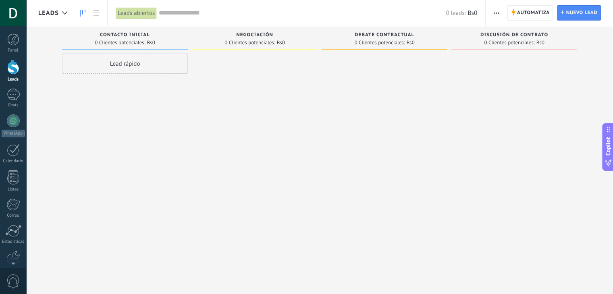
click at [13, 72] on div at bounding box center [13, 67] width 12 height 15
click at [500, 13] on button "button" at bounding box center [496, 12] width 12 height 15
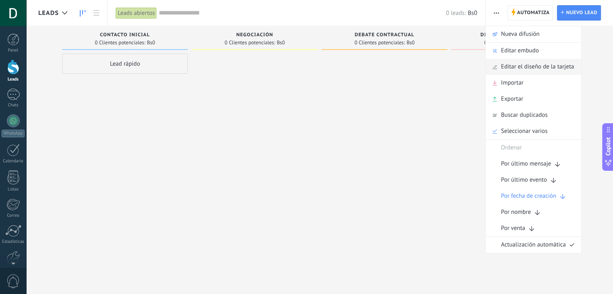
click at [513, 70] on span "Editar el diseño de la tarjeta" at bounding box center [537, 67] width 73 height 16
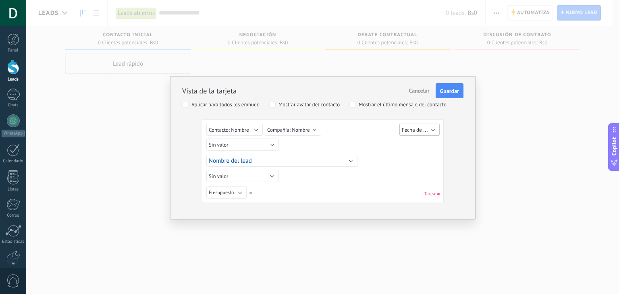
click at [417, 127] on span "Fecha de Creación" at bounding box center [422, 130] width 41 height 8
click at [367, 143] on div "Sin valor Lead ID del Lead Nombre del lead Fecha de Creación Presupuesto Usuari…" at bounding box center [323, 146] width 235 height 15
click at [413, 90] on span "Cancelar" at bounding box center [419, 90] width 21 height 7
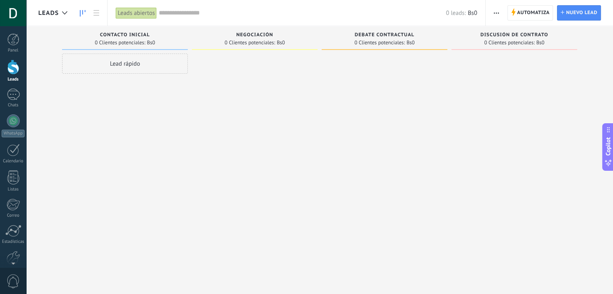
click at [498, 12] on span "button" at bounding box center [496, 12] width 5 height 15
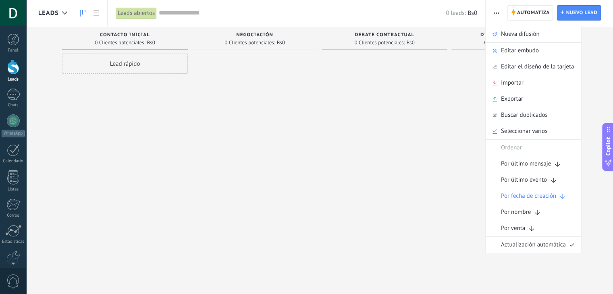
drag, startPoint x: 411, startPoint y: 117, endPoint x: 363, endPoint y: 96, distance: 52.2
click at [410, 116] on div at bounding box center [384, 148] width 126 height 189
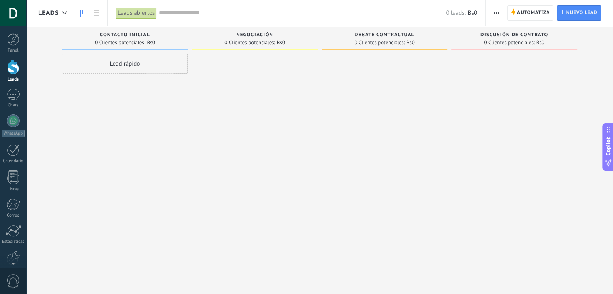
click at [13, 64] on div at bounding box center [13, 67] width 12 height 15
click at [95, 10] on link at bounding box center [96, 13] width 14 height 16
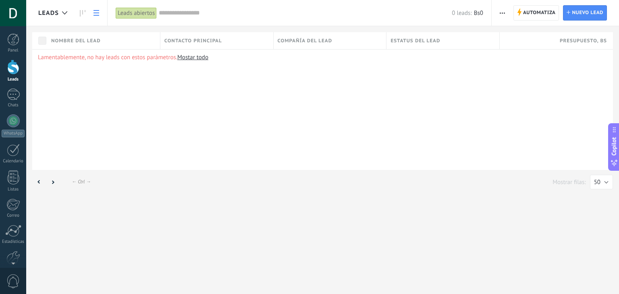
click at [497, 13] on div "Automatiza Nueva difusión Editar embudo Imprimir Importar Exportar Buscar dupli…" at bounding box center [503, 13] width 14 height 16
click at [507, 14] on button "button" at bounding box center [502, 12] width 12 height 15
click at [443, 101] on div "Lamentablemente, no hay leads con estos parámetros. [GEOGRAPHIC_DATA] todo" at bounding box center [322, 109] width 581 height 121
click at [91, 16] on link at bounding box center [96, 13] width 14 height 16
click at [80, 13] on use at bounding box center [83, 13] width 6 height 6
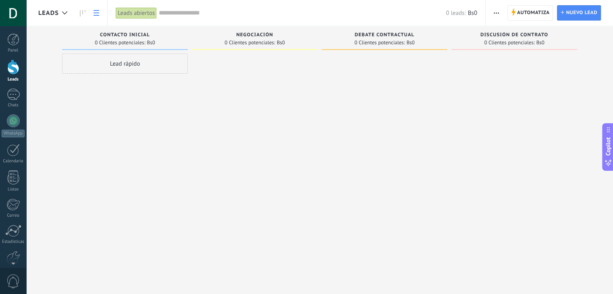
click at [97, 13] on use at bounding box center [96, 13] width 6 height 6
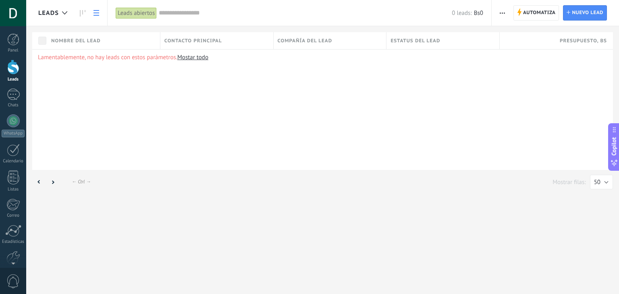
click at [506, 8] on button "button" at bounding box center [502, 12] width 12 height 15
click at [406, 65] on div "Lamentablemente, no hay leads con estos parámetros. [GEOGRAPHIC_DATA] todo" at bounding box center [322, 109] width 581 height 121
click at [504, 12] on span "button" at bounding box center [502, 12] width 5 height 15
click at [542, 49] on span "Editar embudo" at bounding box center [526, 51] width 38 height 16
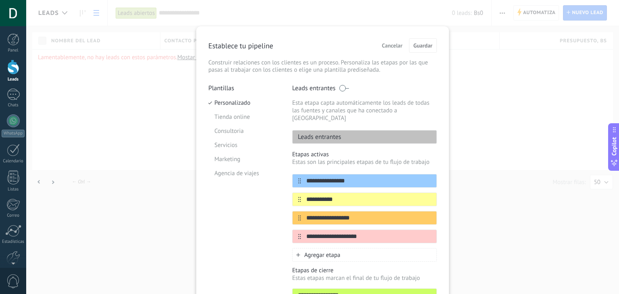
click at [393, 46] on span "Cancelar" at bounding box center [392, 46] width 21 height 6
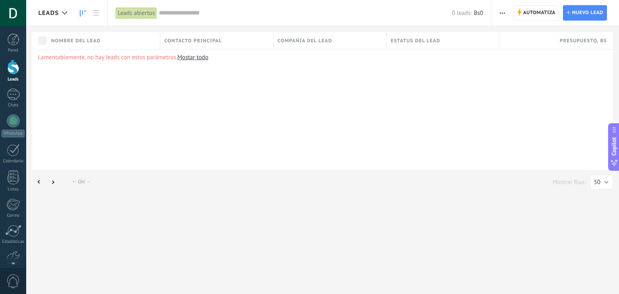
click at [87, 9] on link at bounding box center [83, 13] width 14 height 16
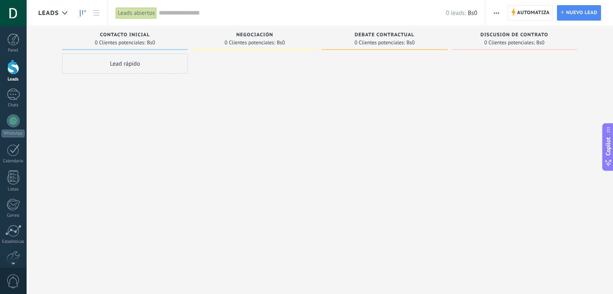
click at [500, 14] on button "button" at bounding box center [496, 12] width 12 height 15
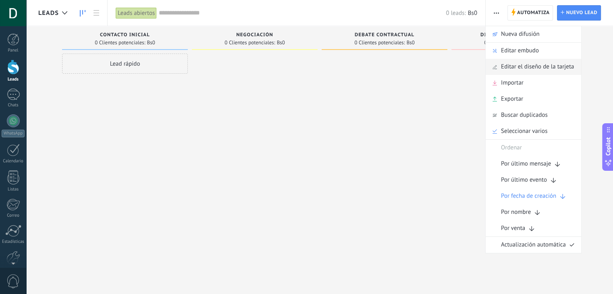
click at [530, 67] on span "Editar el diseño de la tarjeta" at bounding box center [537, 67] width 73 height 16
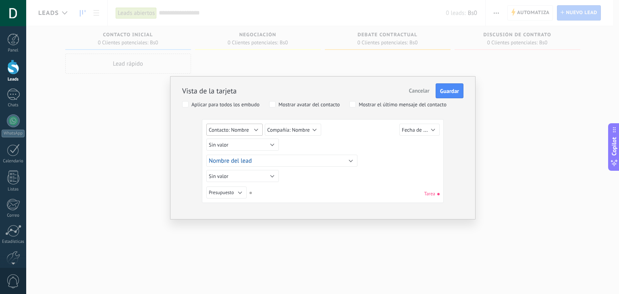
click at [236, 128] on span "Contacto: Nombre" at bounding box center [229, 129] width 40 height 7
click at [324, 146] on div "Sin valor Lead ID del Lead Nombre del lead Fecha de Creación Presupuesto Usuari…" at bounding box center [323, 146] width 235 height 15
click at [512, 165] on div "Vista de la tarjeta Cancelar Guardar Aplicar para todos los embudo Mostrar avat…" at bounding box center [322, 147] width 593 height 294
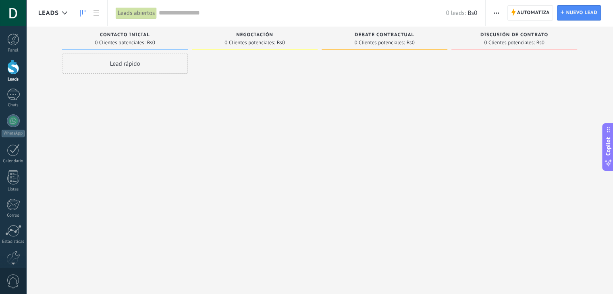
click at [498, 17] on span "button" at bounding box center [496, 12] width 5 height 15
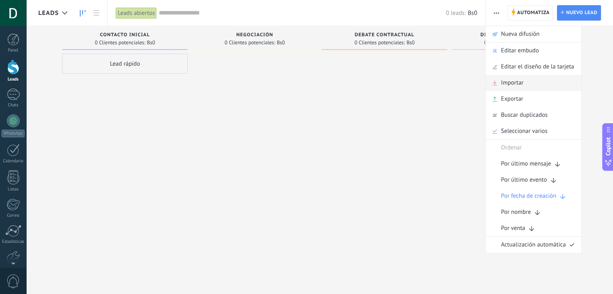
click at [524, 83] on div "Importar" at bounding box center [532, 83] width 95 height 16
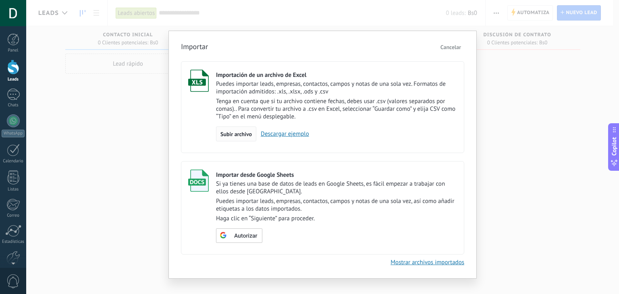
click at [239, 133] on span "Subir archivo" at bounding box center [235, 134] width 31 height 6
click at [0, 0] on input "Importación de un archivo de Excel Puedes importar leads, empresas, contactos, …" at bounding box center [0, 0] width 0 height 0
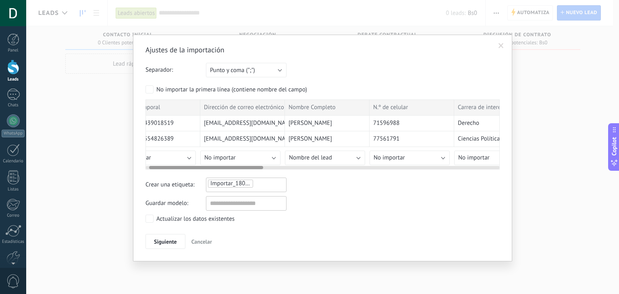
scroll to position [0, 0]
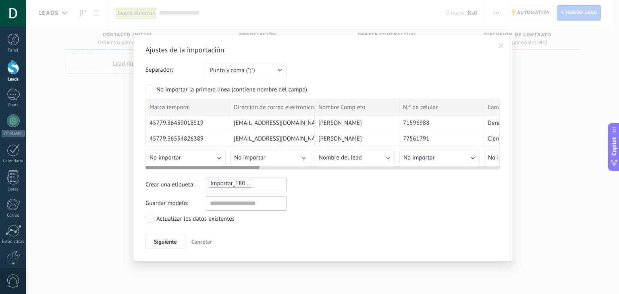
drag, startPoint x: 237, startPoint y: 165, endPoint x: 222, endPoint y: 164, distance: 15.3
click at [222, 164] on div at bounding box center [322, 166] width 354 height 6
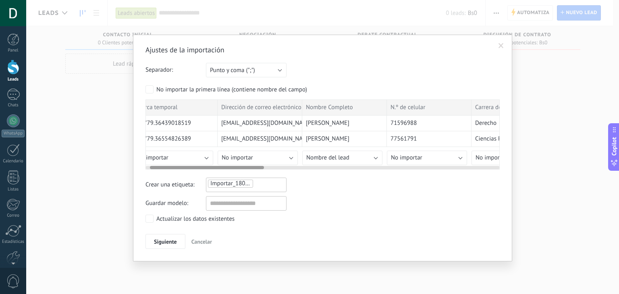
drag, startPoint x: 246, startPoint y: 165, endPoint x: 250, endPoint y: 163, distance: 4.9
click at [250, 163] on div at bounding box center [322, 166] width 354 height 6
click at [253, 152] on button "No importar" at bounding box center [258, 158] width 80 height 15
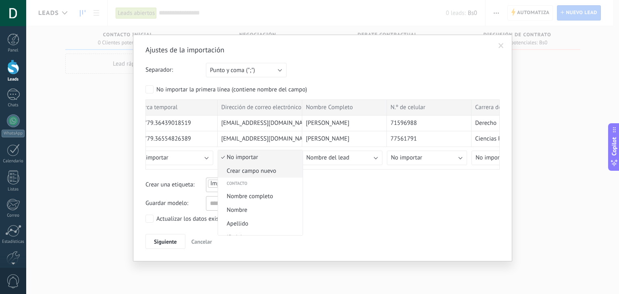
click at [265, 169] on span "Crear campo nuevo" at bounding box center [259, 171] width 82 height 8
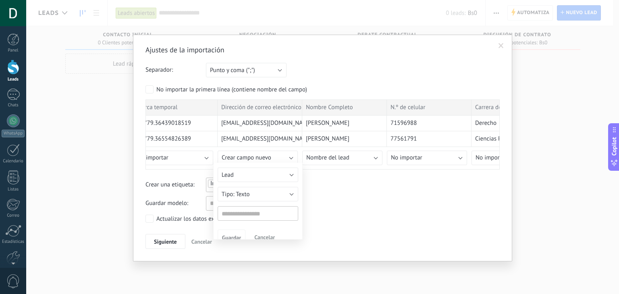
type input "**********"
click at [264, 215] on input "**********" at bounding box center [258, 215] width 81 height 15
click at [267, 241] on span "Cancelar" at bounding box center [264, 239] width 21 height 7
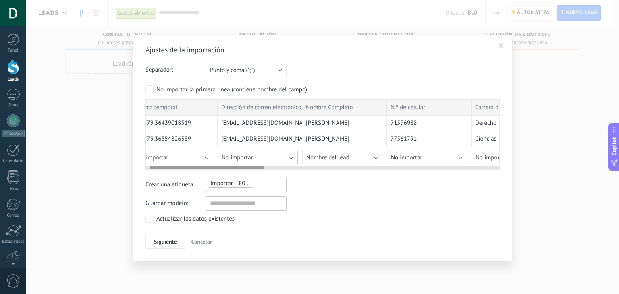
click at [279, 158] on button "No importar" at bounding box center [258, 158] width 80 height 15
click at [332, 159] on span "Nombre del lead" at bounding box center [327, 158] width 43 height 8
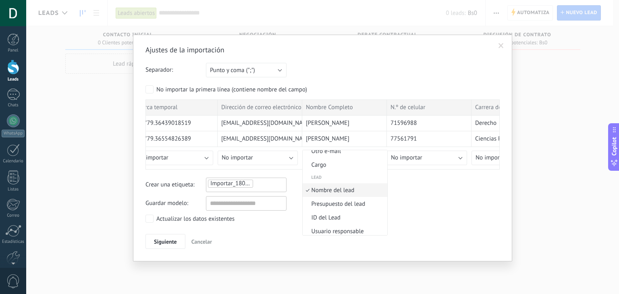
click at [345, 193] on span "Nombre del lead" at bounding box center [344, 191] width 82 height 8
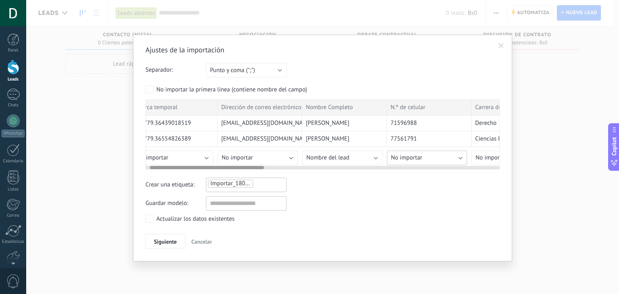
click at [417, 160] on span "No importar" at bounding box center [406, 158] width 31 height 8
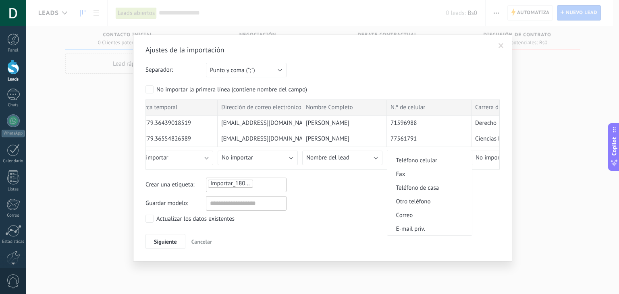
scroll to position [201, 0]
click at [427, 164] on li "Teléfono celular" at bounding box center [429, 159] width 85 height 14
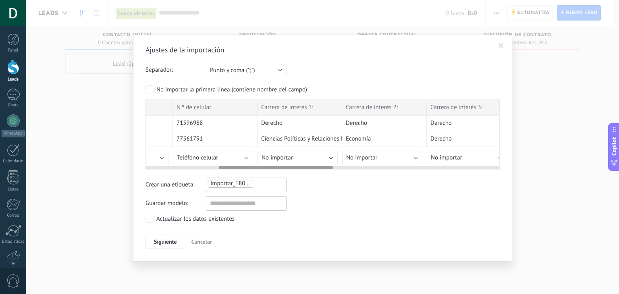
scroll to position [0, 228]
drag, startPoint x: 255, startPoint y: 166, endPoint x: 325, endPoint y: 168, distance: 69.3
click at [325, 168] on div "Marca temporal Dirección de correo electrónico Nombre Completo N.º de celular C…" at bounding box center [322, 135] width 354 height 70
click at [311, 152] on button "No importar" at bounding box center [296, 158] width 80 height 15
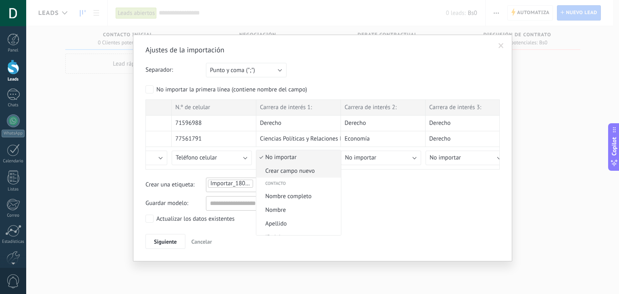
click at [302, 170] on span "Crear campo nuevo" at bounding box center [297, 171] width 82 height 8
type input "**********"
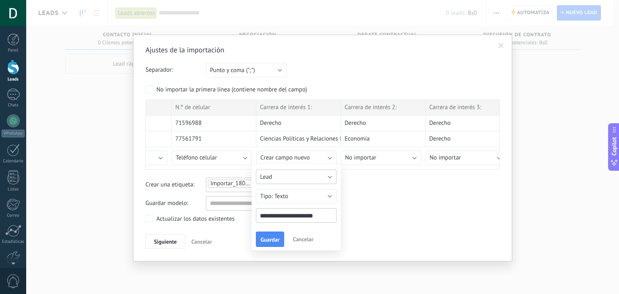
click at [283, 179] on button "Lead" at bounding box center [296, 177] width 81 height 15
click at [289, 193] on span "Lead" at bounding box center [292, 191] width 83 height 8
click at [301, 197] on button "Texto" at bounding box center [296, 196] width 81 height 15
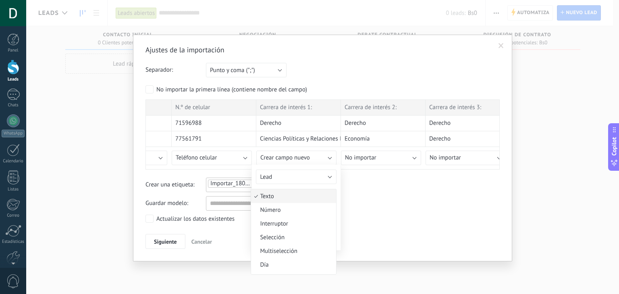
click at [301, 197] on span "Texto" at bounding box center [292, 197] width 83 height 8
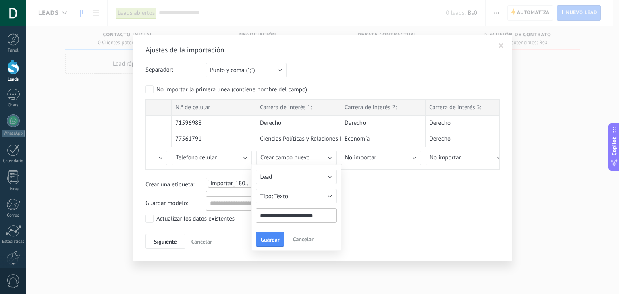
click at [316, 212] on input "**********" at bounding box center [296, 215] width 81 height 15
click at [329, 192] on button "Texto" at bounding box center [296, 196] width 81 height 15
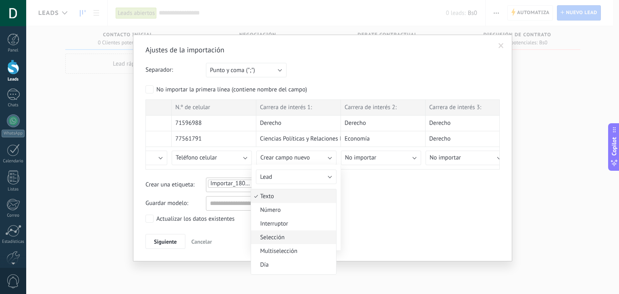
click at [298, 239] on span "Selección" at bounding box center [292, 238] width 83 height 8
type input "*******"
type input "**********"
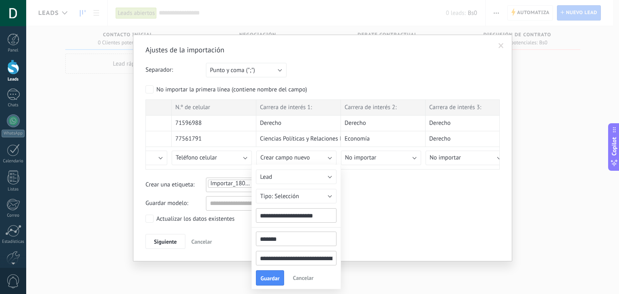
click at [295, 240] on input "*******" at bounding box center [296, 239] width 81 height 15
click at [313, 213] on input "**********" at bounding box center [296, 215] width 81 height 15
click at [308, 193] on button "Selección" at bounding box center [296, 196] width 81 height 15
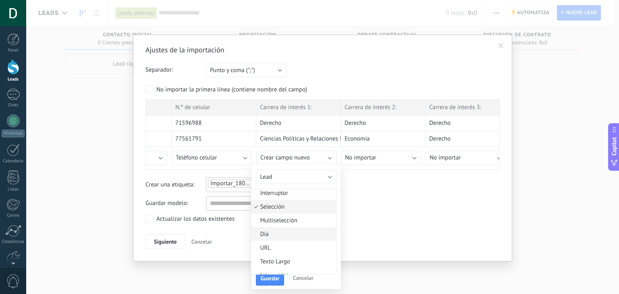
scroll to position [87, 0]
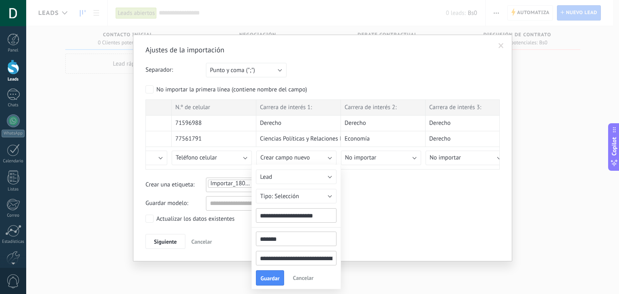
click at [363, 202] on div "Guardar modelo:" at bounding box center [322, 203] width 354 height 15
click at [307, 191] on button "Selección" at bounding box center [296, 196] width 81 height 15
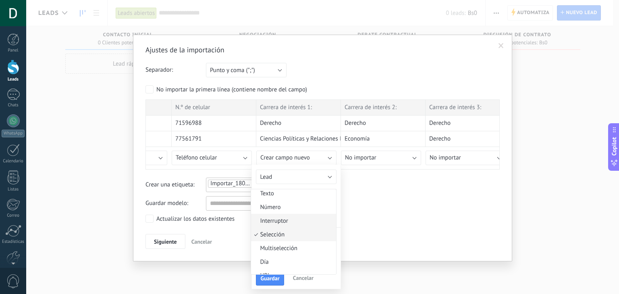
scroll to position [0, 0]
click at [288, 194] on span "Texto" at bounding box center [292, 197] width 83 height 8
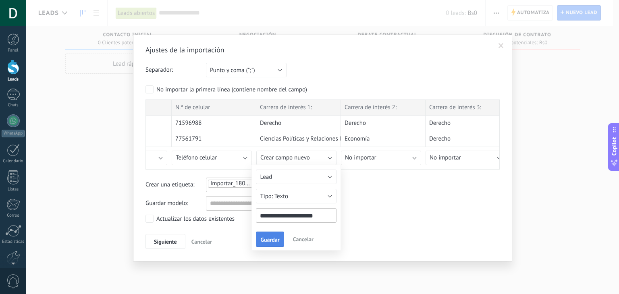
click at [271, 239] on span "Guardar" at bounding box center [269, 240] width 19 height 6
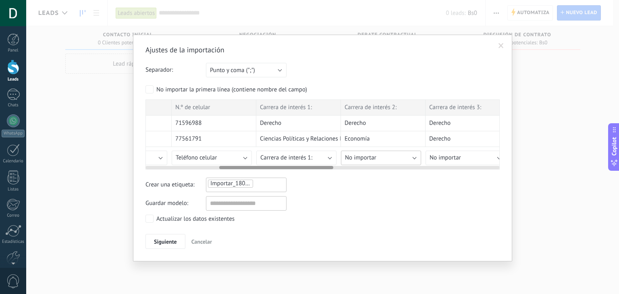
click at [369, 160] on span "No importar" at bounding box center [360, 158] width 31 height 8
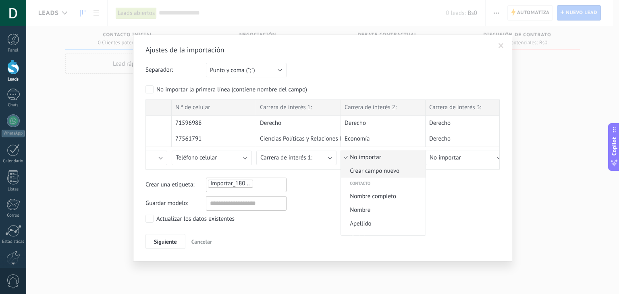
click at [384, 170] on span "Crear campo nuevo" at bounding box center [382, 171] width 82 height 8
type input "**********"
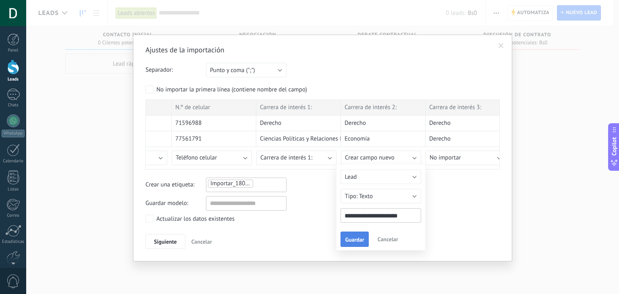
click at [355, 237] on span "Guardar" at bounding box center [354, 240] width 19 height 6
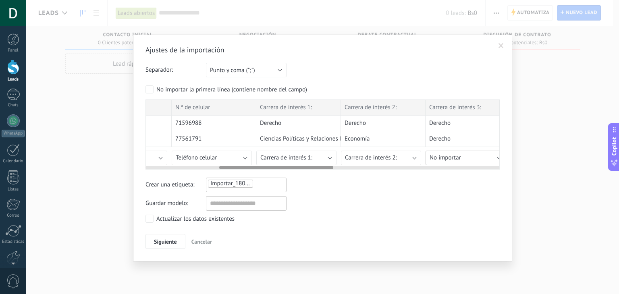
click at [457, 154] on span "No importar" at bounding box center [444, 158] width 31 height 8
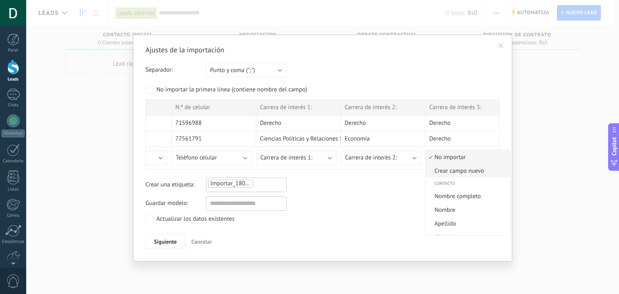
click at [466, 173] on span "Crear campo nuevo" at bounding box center [466, 171] width 82 height 8
type input "**********"
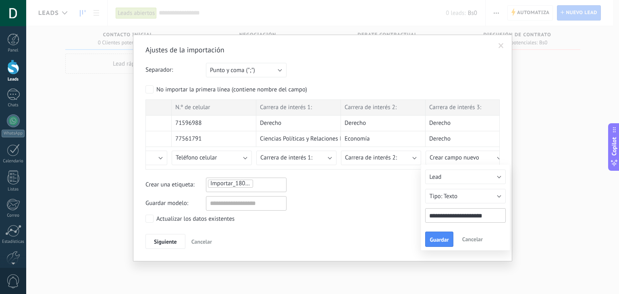
click at [441, 234] on button "Guardar" at bounding box center [439, 239] width 28 height 15
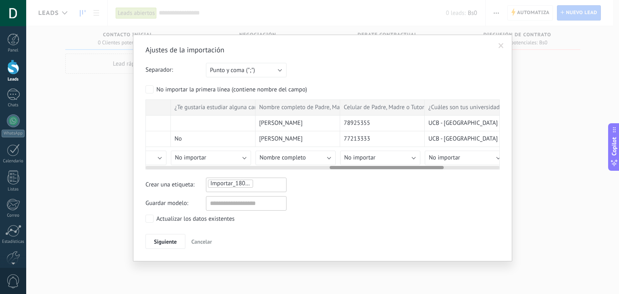
scroll to position [0, 570]
drag, startPoint x: 246, startPoint y: 166, endPoint x: 356, endPoint y: 176, distance: 110.8
click at [356, 176] on div "Ajustes de la importación Separador: Punto y coma (";") Coma (",") Tabulación (…" at bounding box center [322, 147] width 354 height 204
drag, startPoint x: 238, startPoint y: 107, endPoint x: 255, endPoint y: 106, distance: 17.3
click at [255, 106] on div "Marca temporal Dirección de correo electrónico Nombre Completo N.º de celular C…" at bounding box center [125, 108] width 1100 height 16
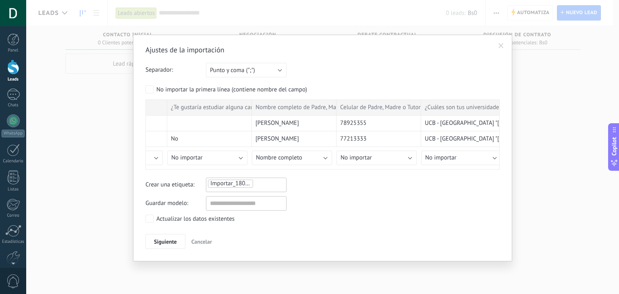
click at [338, 87] on div "No importar la primera línea (contiene nombre del campo)" at bounding box center [322, 90] width 354 height 10
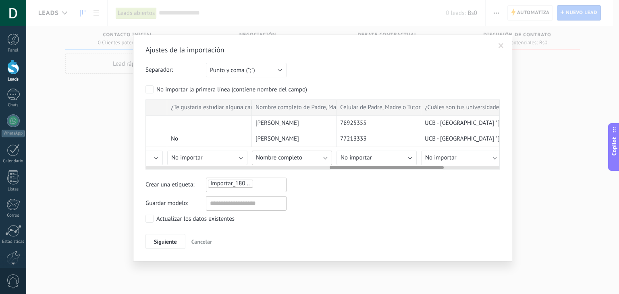
click at [290, 159] on span "Nombre completo" at bounding box center [279, 158] width 46 height 8
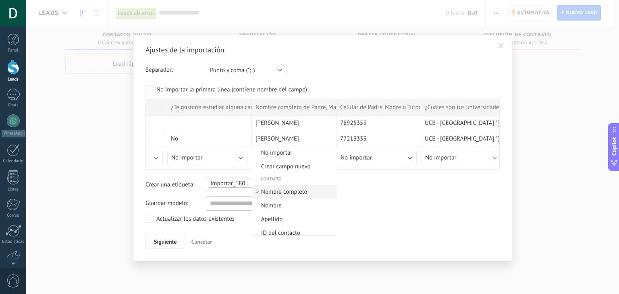
scroll to position [0, 0]
click at [300, 169] on span "Crear campo nuevo" at bounding box center [293, 171] width 82 height 8
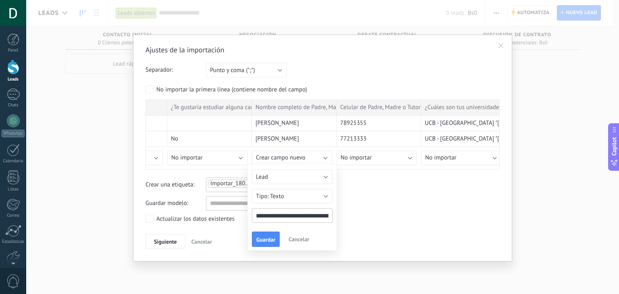
click at [327, 215] on input "**********" at bounding box center [292, 215] width 81 height 15
click at [310, 216] on input "**********" at bounding box center [292, 215] width 81 height 15
click at [311, 215] on input "**********" at bounding box center [292, 215] width 81 height 15
click at [276, 209] on input "*****" at bounding box center [292, 215] width 81 height 15
type input "**********"
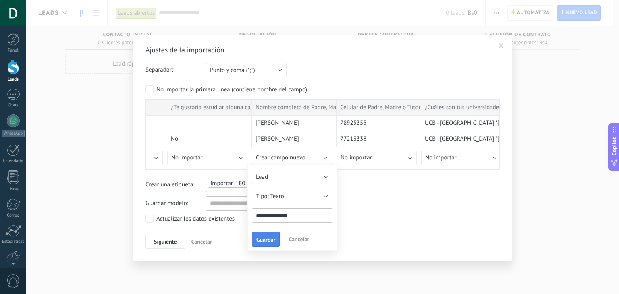
click at [267, 237] on span "Guardar" at bounding box center [265, 240] width 19 height 6
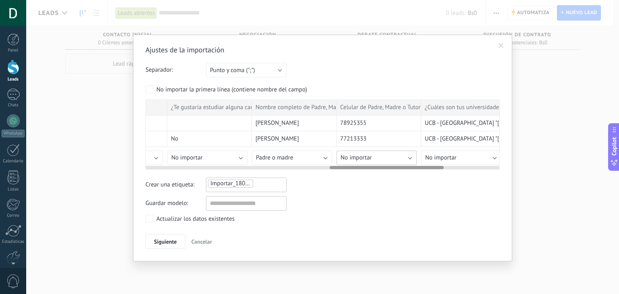
click at [377, 156] on button "No importar" at bounding box center [376, 158] width 80 height 15
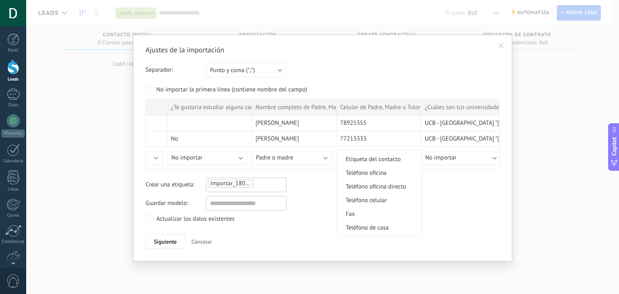
scroll to position [161, 0]
click at [400, 199] on span "Teléfono celular" at bounding box center [378, 200] width 82 height 8
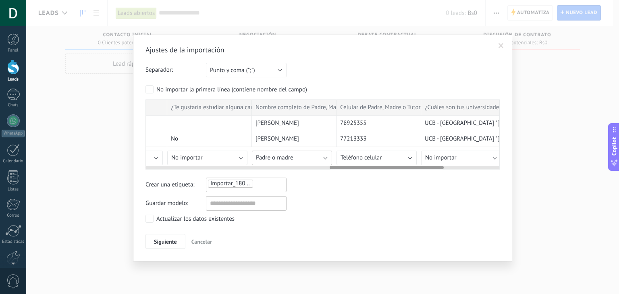
click at [292, 154] on span "Padre o madre" at bounding box center [274, 158] width 37 height 8
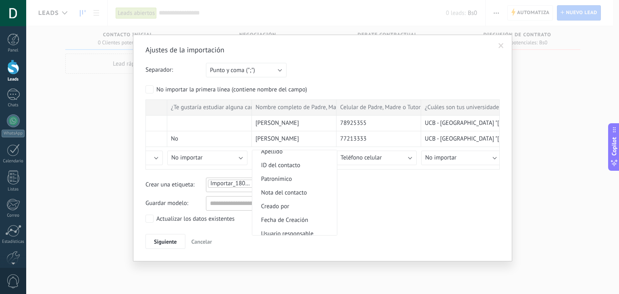
scroll to position [52, 0]
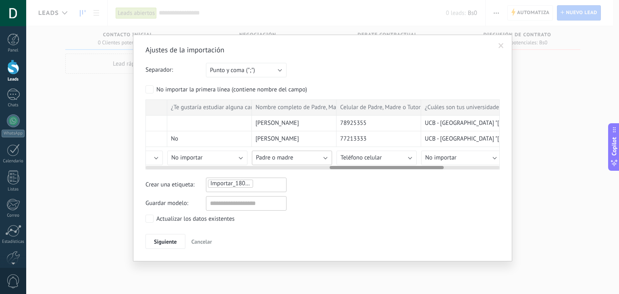
click at [319, 156] on button "Padre o madre" at bounding box center [292, 158] width 80 height 15
click at [358, 161] on button "Teléfono celular" at bounding box center [376, 158] width 80 height 15
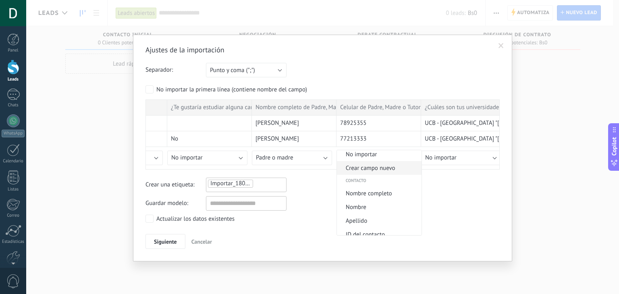
scroll to position [0, 0]
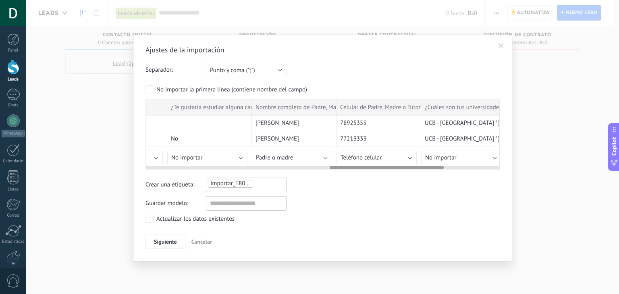
click at [375, 163] on div at bounding box center [322, 166] width 354 height 6
click at [373, 158] on span "Teléfono celular" at bounding box center [360, 158] width 41 height 8
click at [377, 174] on span "Crear campo nuevo" at bounding box center [378, 171] width 82 height 8
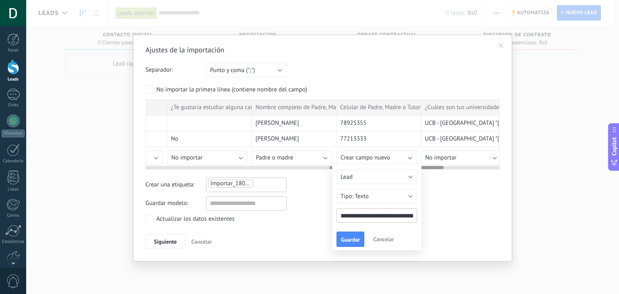
scroll to position [0, 8]
drag, startPoint x: 401, startPoint y: 215, endPoint x: 451, endPoint y: 211, distance: 50.6
click at [453, 213] on div "Ajustes de la importación Separador: Punto y coma (";") Coma (",") Tabulación (…" at bounding box center [322, 147] width 354 height 204
click at [385, 215] on input "**********" at bounding box center [376, 215] width 81 height 15
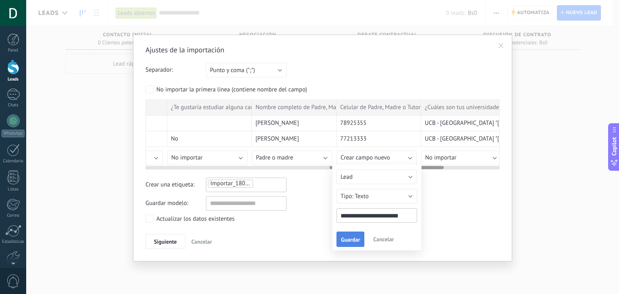
type input "**********"
click at [353, 242] on span "Guardar" at bounding box center [350, 240] width 19 height 6
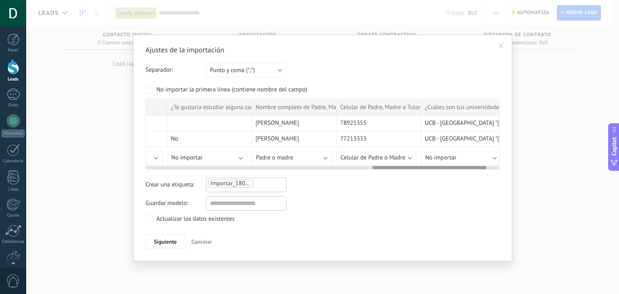
scroll to position [0, 738]
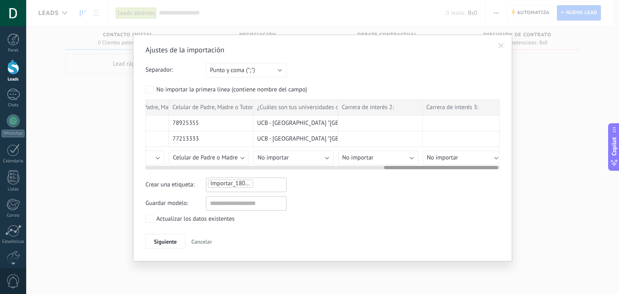
drag, startPoint x: 394, startPoint y: 166, endPoint x: 448, endPoint y: 171, distance: 54.6
click at [448, 171] on div "Ajustes de la importación Separador: Punto y coma (";") Coma (",") Tabulación (…" at bounding box center [322, 147] width 354 height 204
click at [389, 156] on button "No importar" at bounding box center [378, 158] width 80 height 15
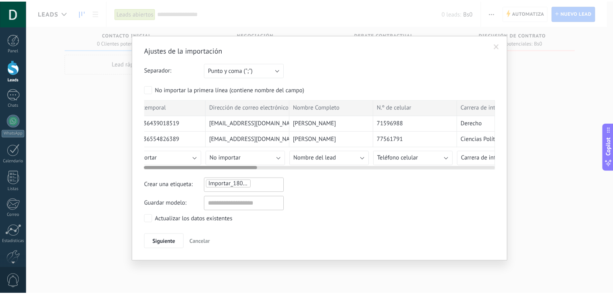
scroll to position [0, 0]
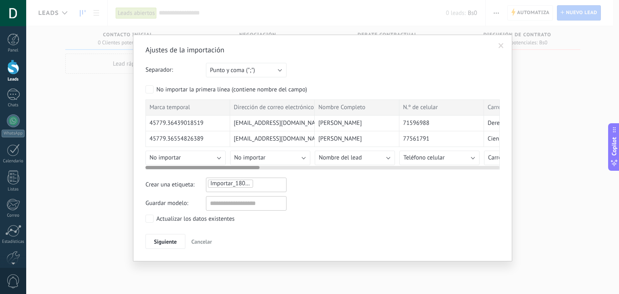
drag, startPoint x: 394, startPoint y: 168, endPoint x: 164, endPoint y: 189, distance: 230.2
click at [116, 166] on div "Ajustes de la importación Separador: Punto y coma (";") Coma (",") Tabulación (…" at bounding box center [322, 147] width 593 height 294
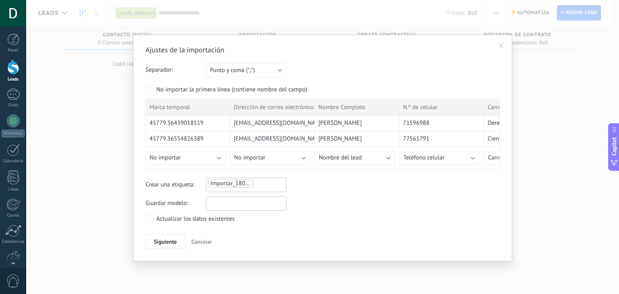
click at [218, 203] on input "text" at bounding box center [246, 203] width 81 height 15
type input "**********"
click at [261, 66] on button "Punto y coma (";")" at bounding box center [246, 70] width 81 height 15
click at [317, 69] on div "Separador: Punto y coma (";") Coma (",") Tabulación (" ") Punto y coma (";")" at bounding box center [322, 70] width 354 height 15
click at [170, 241] on span "Siguiente" at bounding box center [165, 242] width 23 height 6
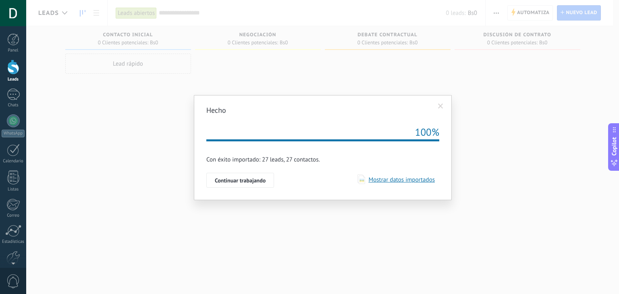
click at [414, 181] on span "Mostrar datos importados" at bounding box center [400, 180] width 70 height 8
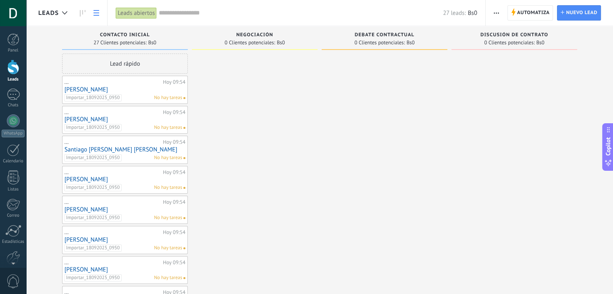
click at [96, 15] on icon at bounding box center [96, 13] width 6 height 6
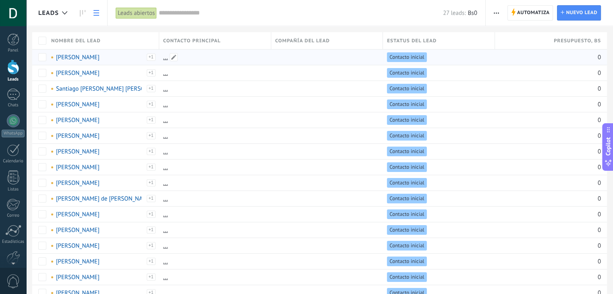
click at [199, 57] on div "..." at bounding box center [213, 57] width 108 height 15
click at [174, 57] on span at bounding box center [174, 57] width 8 height 8
click at [237, 35] on div "Contacto principal" at bounding box center [215, 40] width 112 height 17
click at [83, 16] on icon at bounding box center [83, 13] width 6 height 6
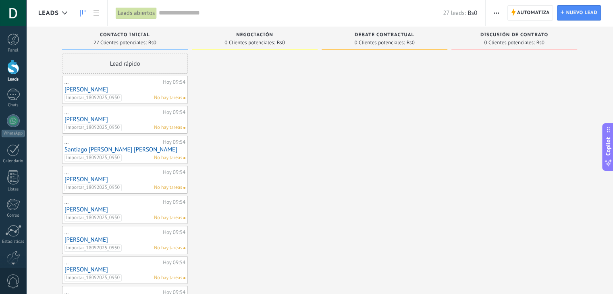
click at [144, 91] on link "[PERSON_NAME]" at bounding box center [124, 89] width 121 height 7
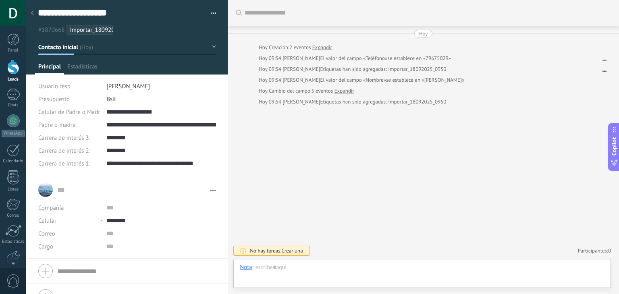
scroll to position [12, 0]
drag, startPoint x: 110, startPoint y: 125, endPoint x: 152, endPoint y: 123, distance: 42.8
click at [152, 123] on input "**********" at bounding box center [161, 124] width 110 height 13
click at [168, 121] on input "**********" at bounding box center [161, 124] width 110 height 13
click at [119, 143] on input "********" at bounding box center [161, 137] width 110 height 13
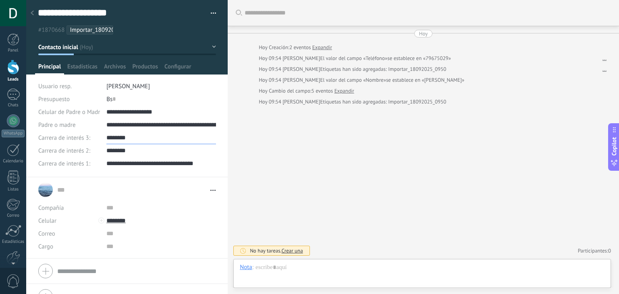
scroll to position [0, 0]
click at [257, 137] on div "Buscar Carga más Hoy Hoy Creación: 2 eventos Expandir Hoy 09:54 DIEGO ARIEL AYL…" at bounding box center [423, 147] width 391 height 294
click at [160, 154] on input "********" at bounding box center [161, 150] width 110 height 13
click at [184, 124] on input "**********" at bounding box center [161, 124] width 110 height 13
click at [183, 112] on input "**********" at bounding box center [161, 112] width 110 height 13
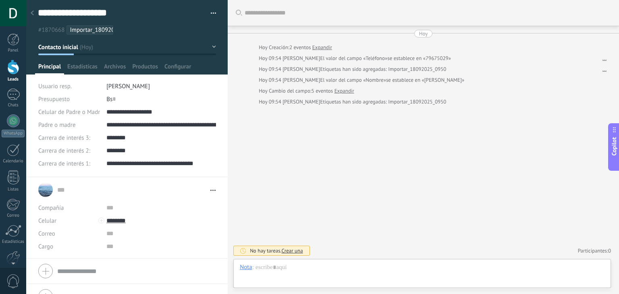
click at [290, 166] on div "Buscar Carga más Hoy Hoy Creación: 2 eventos Expandir Hoy 09:54 DIEGO ARIEL AYL…" at bounding box center [423, 147] width 391 height 294
click at [211, 190] on icon at bounding box center [212, 190] width 5 height 1
click at [197, 201] on link "Abrir detalle" at bounding box center [186, 201] width 32 height 8
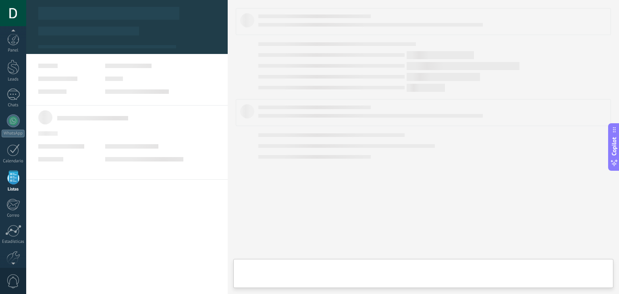
scroll to position [21, 0]
type textarea "**********"
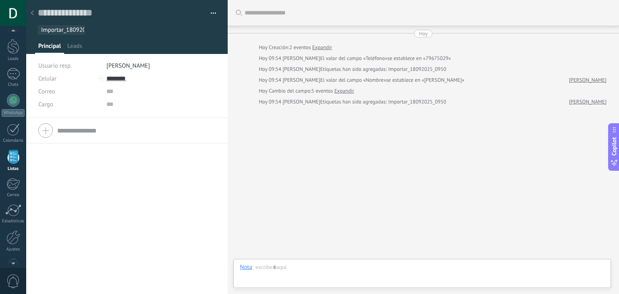
scroll to position [12, 0]
click at [112, 131] on input "text" at bounding box center [136, 130] width 158 height 13
click at [111, 235] on div "Teléfono Oficina Ofic. directo Celular Fax Casa Otro Teléfono Oficina Llamar Co…" at bounding box center [126, 206] width 201 height 176
click at [104, 133] on input "text" at bounding box center [136, 130] width 158 height 13
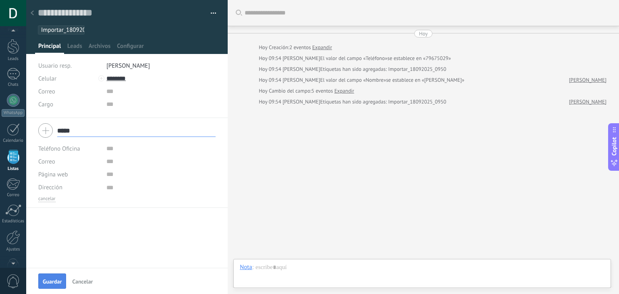
type input "****"
click at [55, 282] on span "Guardar" at bounding box center [52, 282] width 19 height 6
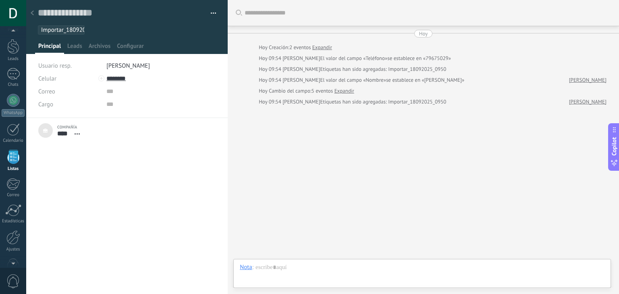
scroll to position [8, 0]
click at [74, 48] on span "Leads" at bounding box center [74, 48] width 15 height 12
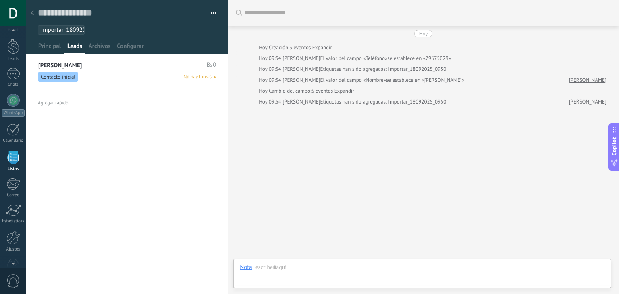
click at [108, 72] on div "Contacto inicial No hay tareas" at bounding box center [126, 77] width 177 height 10
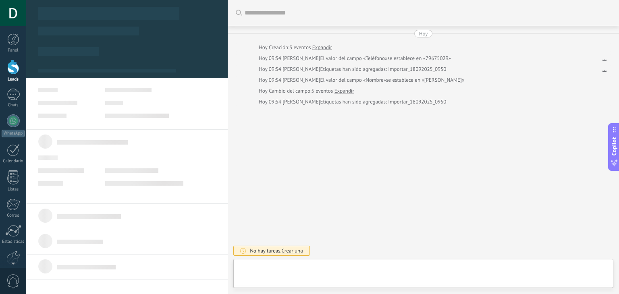
type textarea "***"
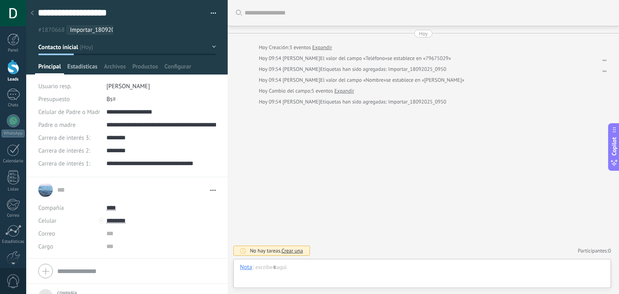
click at [90, 69] on span "Estadísticas" at bounding box center [82, 69] width 30 height 12
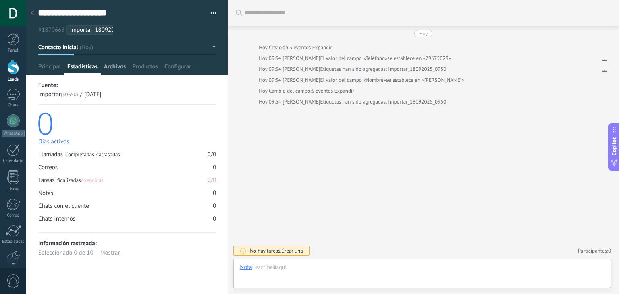
click at [122, 65] on span "Archivos" at bounding box center [115, 69] width 22 height 12
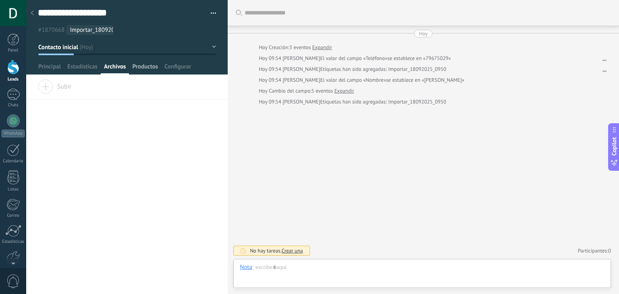
click at [140, 65] on span "Productos" at bounding box center [145, 69] width 26 height 12
click at [170, 65] on span "Configurar" at bounding box center [177, 69] width 27 height 12
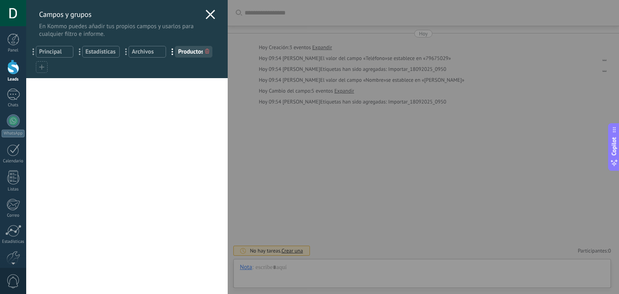
click at [207, 12] on icon at bounding box center [210, 15] width 10 height 10
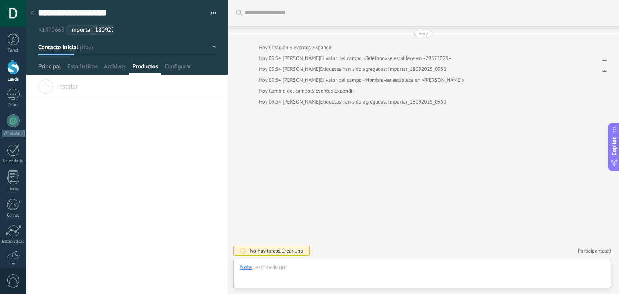
click at [50, 63] on span "Principal" at bounding box center [49, 69] width 23 height 12
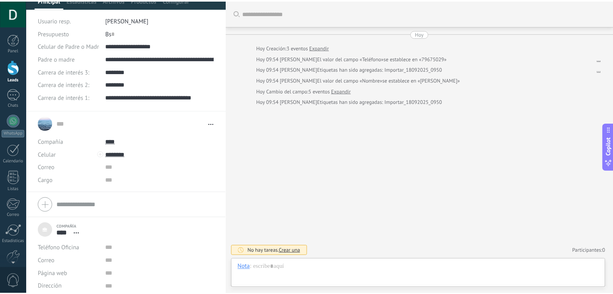
scroll to position [71, 0]
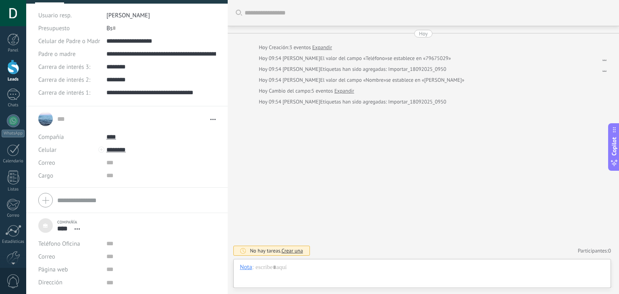
click at [11, 70] on div at bounding box center [13, 67] width 12 height 15
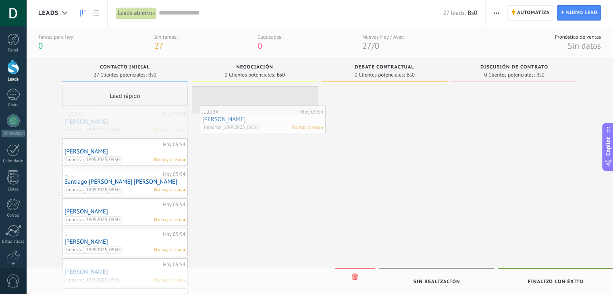
drag, startPoint x: 118, startPoint y: 123, endPoint x: 256, endPoint y: 121, distance: 137.8
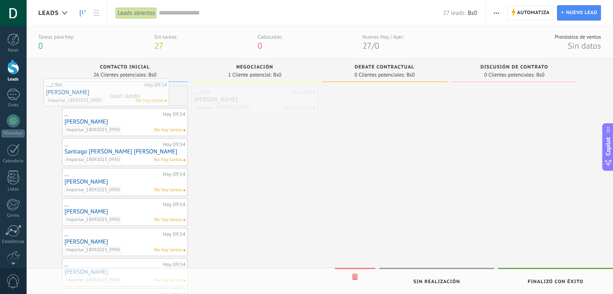
drag, startPoint x: 264, startPoint y: 100, endPoint x: 116, endPoint y: 93, distance: 148.4
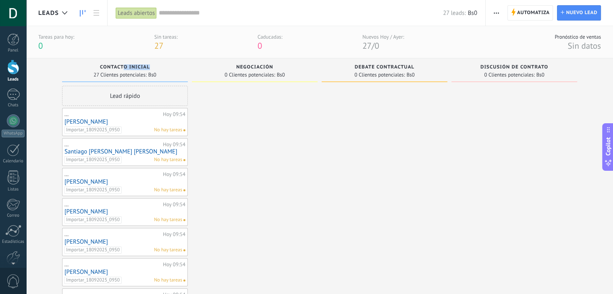
drag, startPoint x: 125, startPoint y: 66, endPoint x: 168, endPoint y: 64, distance: 42.8
click at [168, 64] on div "Contacto inicial 27 Clientes potenciales: Bs0" at bounding box center [125, 70] width 126 height 24
click at [219, 66] on div "Negociación" at bounding box center [255, 67] width 118 height 7
click at [97, 10] on link at bounding box center [96, 13] width 14 height 16
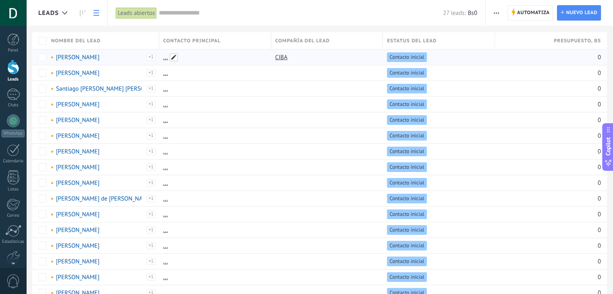
click at [176, 56] on span at bounding box center [174, 57] width 8 height 8
type input "*********"
click at [100, 56] on link "[PERSON_NAME]" at bounding box center [78, 58] width 44 height 8
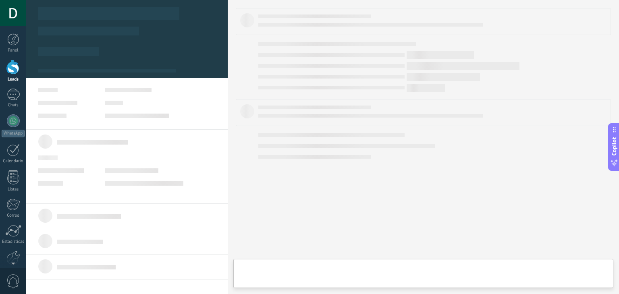
type textarea "***"
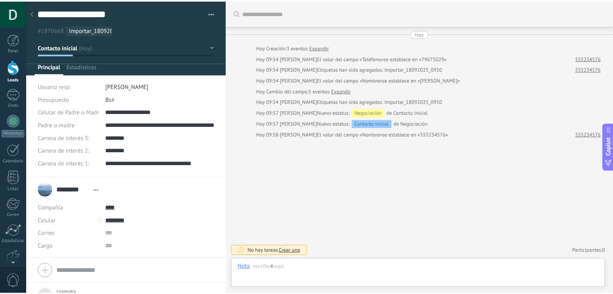
scroll to position [8, 0]
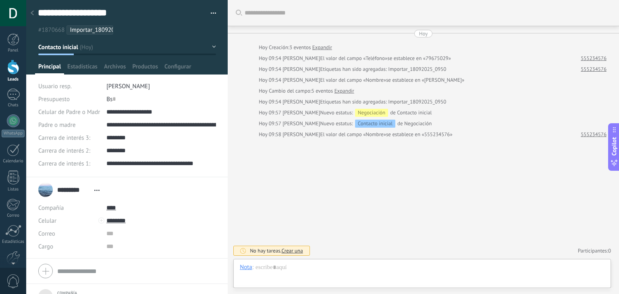
click at [33, 13] on icon at bounding box center [32, 12] width 3 height 5
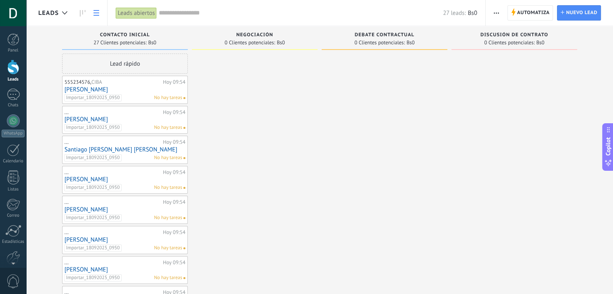
click at [95, 11] on icon at bounding box center [96, 13] width 6 height 6
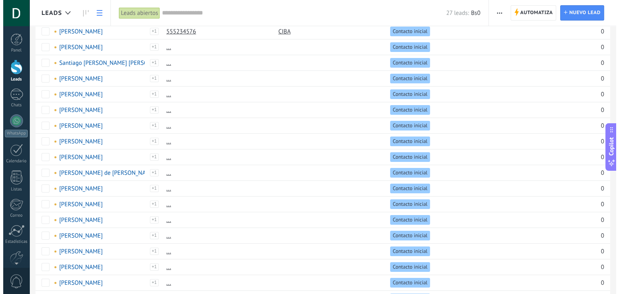
scroll to position [2, 0]
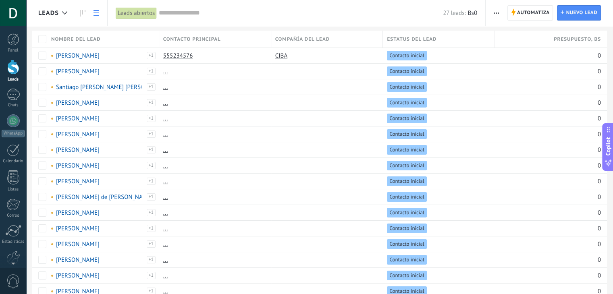
click at [496, 11] on span "button" at bounding box center [496, 12] width 5 height 15
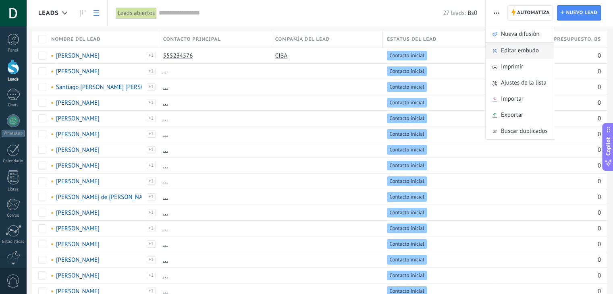
click at [520, 51] on span "Editar embudo" at bounding box center [520, 51] width 38 height 16
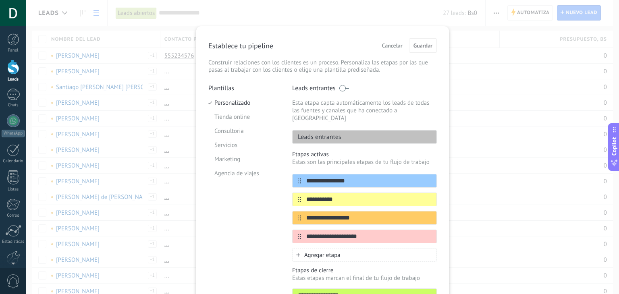
click at [398, 46] on span "Cancelar" at bounding box center [392, 46] width 21 height 6
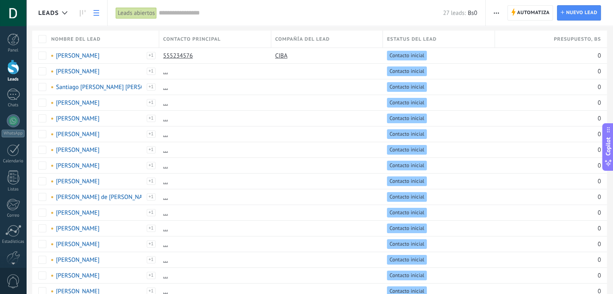
click at [490, 13] on div "Automatiza Nueva difusión Editar embudo Imprimir Ajustes de la lista Importar E…" at bounding box center [548, 13] width 127 height 26
click at [496, 12] on icon "button" at bounding box center [496, 12] width 5 height 1
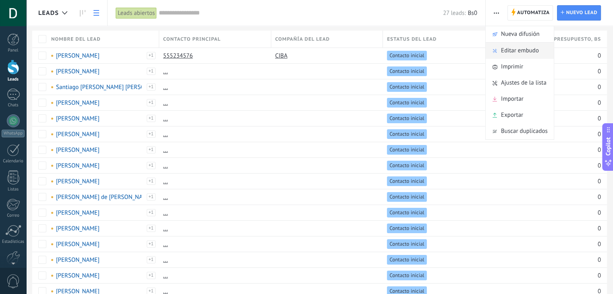
click at [514, 52] on span "Editar embudo" at bounding box center [520, 51] width 38 height 16
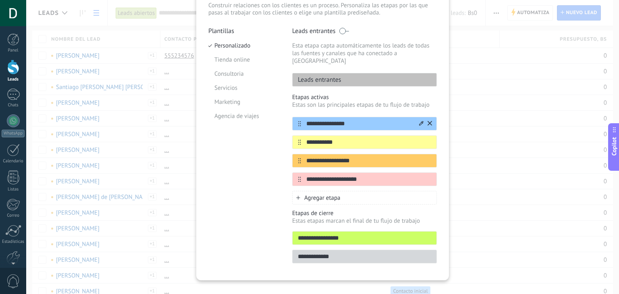
scroll to position [61, 0]
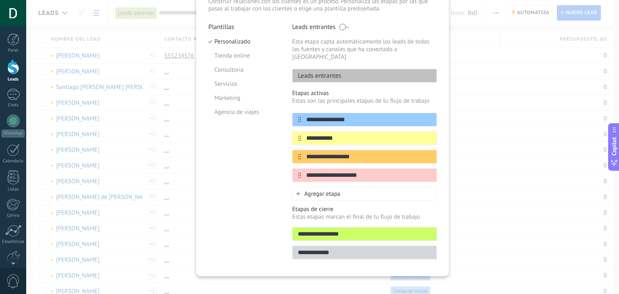
click at [370, 230] on input "**********" at bounding box center [364, 234] width 144 height 8
type input "*"
type input "********"
click at [371, 259] on div "**********" at bounding box center [322, 120] width 253 height 311
drag, startPoint x: 338, startPoint y: 244, endPoint x: 283, endPoint y: 245, distance: 55.2
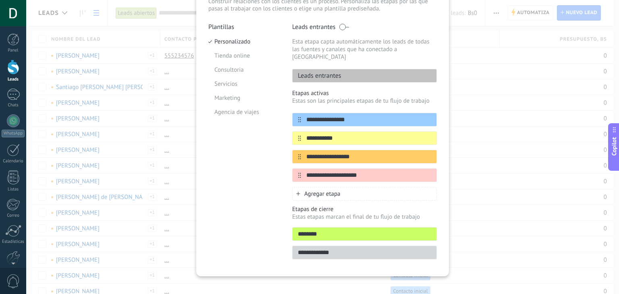
click at [283, 245] on div "**********" at bounding box center [322, 143] width 228 height 241
type input "*"
type input "**********"
drag, startPoint x: 351, startPoint y: 112, endPoint x: 325, endPoint y: 115, distance: 26.8
click at [325, 116] on input "**********" at bounding box center [359, 120] width 117 height 8
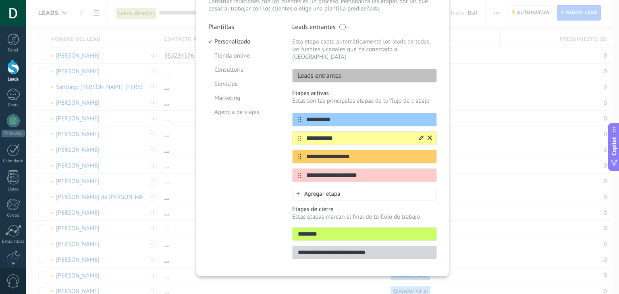
type input "**********"
click at [349, 134] on input "**********" at bounding box center [359, 138] width 117 height 8
click at [427, 135] on icon at bounding box center [429, 137] width 4 height 4
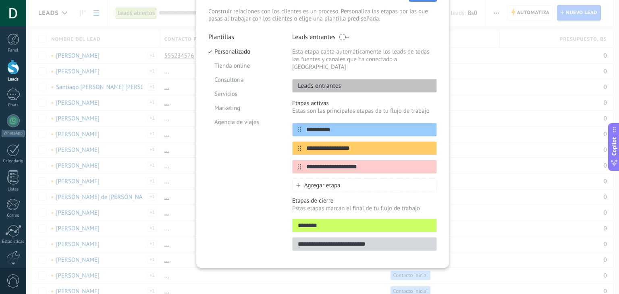
scroll to position [43, 0]
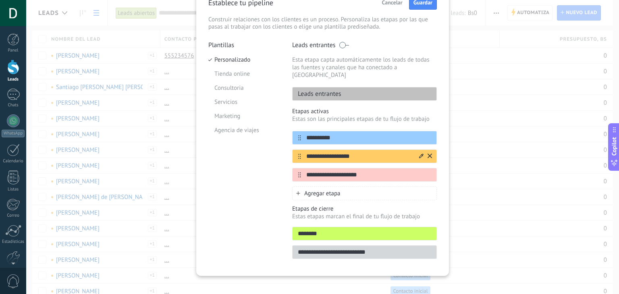
click at [348, 152] on input "**********" at bounding box center [359, 156] width 117 height 8
drag, startPoint x: 361, startPoint y: 147, endPoint x: 304, endPoint y: 150, distance: 57.3
click at [304, 152] on input "**********" at bounding box center [359, 156] width 117 height 8
click at [337, 230] on input "********" at bounding box center [364, 234] width 144 height 8
click at [339, 248] on input "**********" at bounding box center [364, 252] width 144 height 8
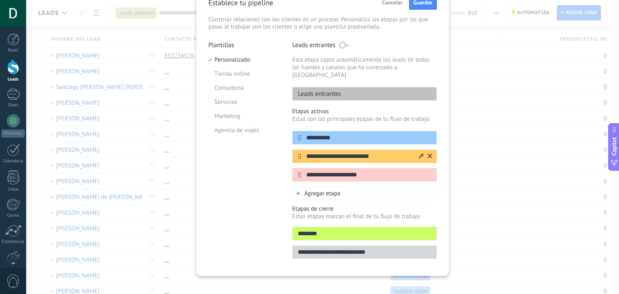
drag, startPoint x: 326, startPoint y: 150, endPoint x: 290, endPoint y: 150, distance: 35.0
click at [292, 150] on div "**********" at bounding box center [364, 156] width 145 height 14
click at [350, 152] on input "**********" at bounding box center [359, 156] width 117 height 8
type input "**********"
drag, startPoint x: 362, startPoint y: 166, endPoint x: 293, endPoint y: 166, distance: 68.5
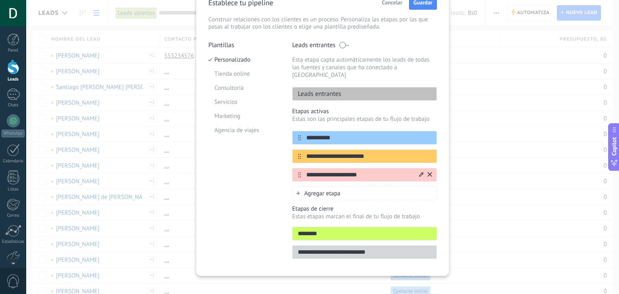
click at [293, 168] on div "**********" at bounding box center [364, 175] width 145 height 14
click at [337, 152] on input "**********" at bounding box center [359, 156] width 117 height 8
drag, startPoint x: 369, startPoint y: 149, endPoint x: 294, endPoint y: 155, distance: 75.2
click at [294, 155] on div "**********" at bounding box center [364, 156] width 145 height 51
click at [311, 171] on input "text" at bounding box center [359, 175] width 117 height 8
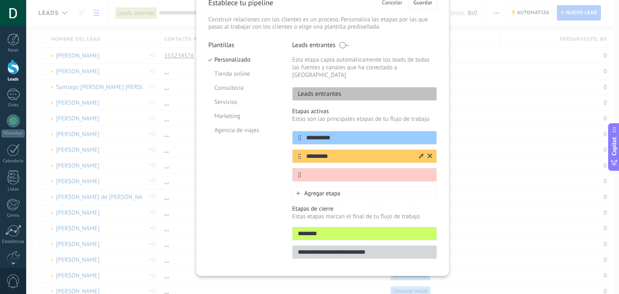
click at [319, 152] on input "********" at bounding box center [359, 156] width 117 height 8
click at [303, 153] on div "********" at bounding box center [364, 156] width 145 height 14
click at [310, 152] on input "********" at bounding box center [359, 156] width 117 height 8
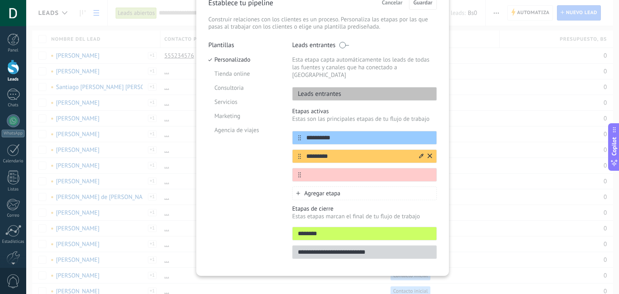
click at [310, 152] on input "********" at bounding box center [359, 156] width 117 height 8
type input "*********"
click at [313, 171] on input "text" at bounding box center [359, 175] width 117 height 8
type input "*"
type input "**********"
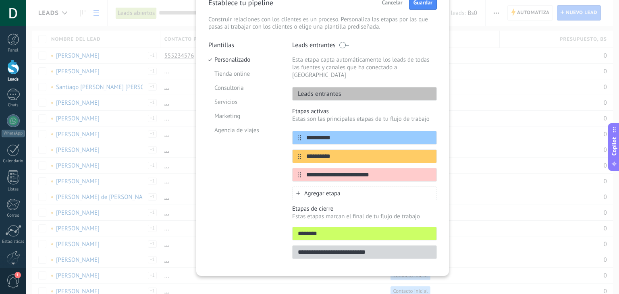
click at [327, 191] on div "Agregar etapa" at bounding box center [364, 194] width 145 height 14
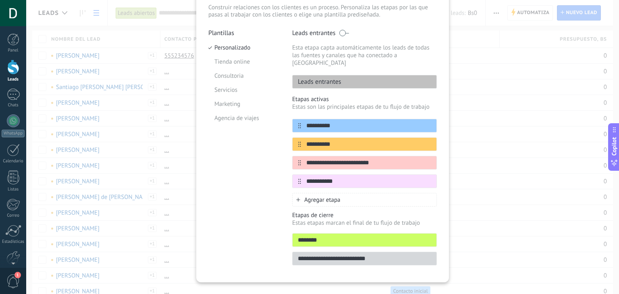
scroll to position [61, 0]
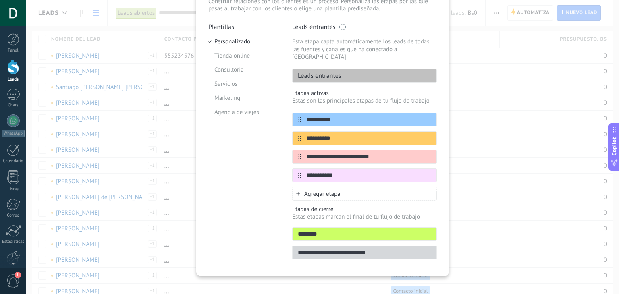
type input "**********"
click at [340, 249] on input "**********" at bounding box center [364, 253] width 144 height 8
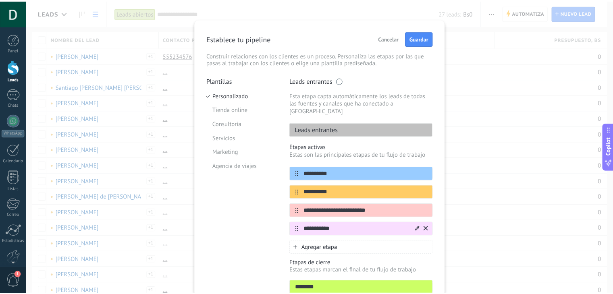
scroll to position [0, 0]
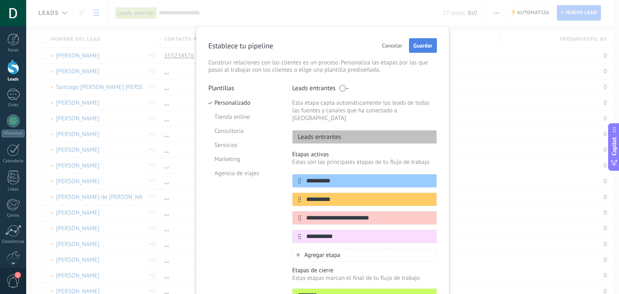
click at [419, 47] on span "Guardar" at bounding box center [422, 46] width 19 height 6
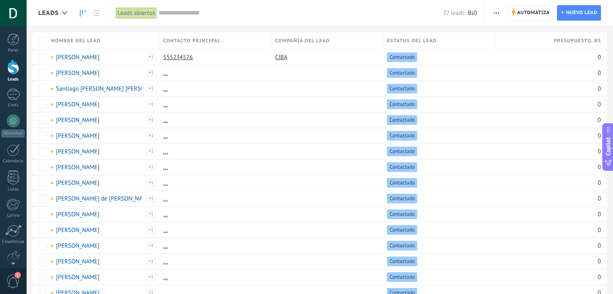
click at [81, 7] on link at bounding box center [83, 13] width 14 height 16
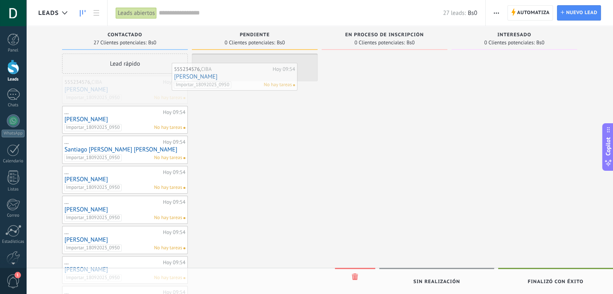
drag, startPoint x: 121, startPoint y: 98, endPoint x: 251, endPoint y: 79, distance: 131.2
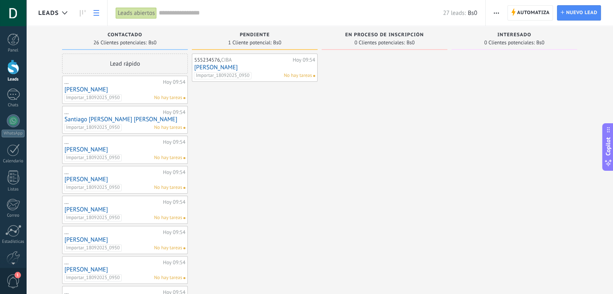
click at [98, 13] on use at bounding box center [96, 13] width 6 height 6
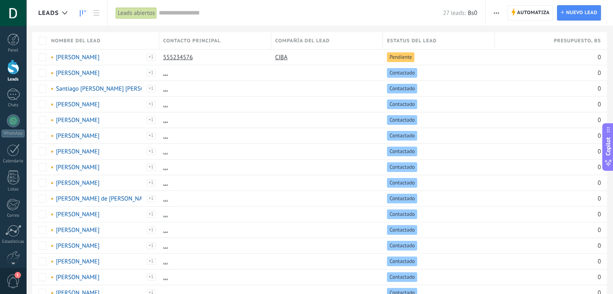
click at [81, 11] on icon at bounding box center [83, 13] width 6 height 6
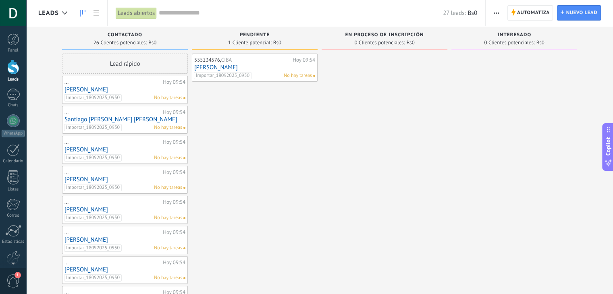
click at [492, 13] on button "button" at bounding box center [496, 12] width 12 height 15
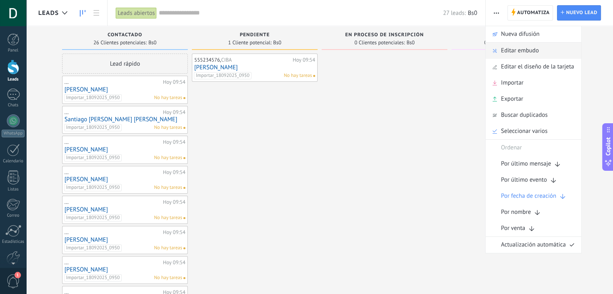
click at [522, 47] on span "Editar embudo" at bounding box center [520, 51] width 38 height 16
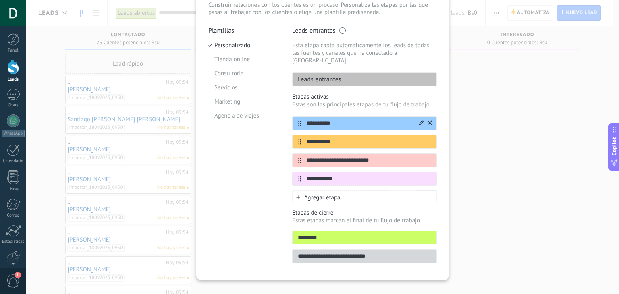
scroll to position [61, 0]
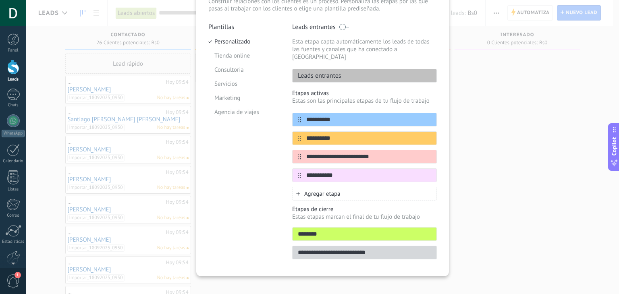
click at [319, 190] on span "Agregar etapa" at bounding box center [322, 194] width 36 height 8
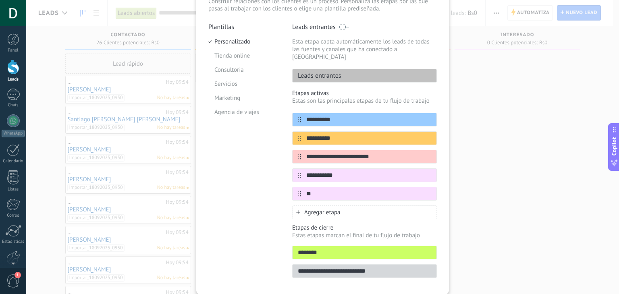
type input "*"
click at [332, 116] on input "**********" at bounding box center [359, 120] width 117 height 8
drag, startPoint x: 338, startPoint y: 111, endPoint x: 296, endPoint y: 110, distance: 42.7
click at [296, 113] on div "**********" at bounding box center [364, 120] width 145 height 14
click at [329, 190] on input "text" at bounding box center [359, 194] width 117 height 8
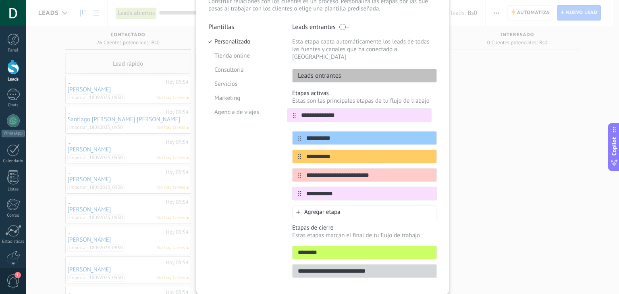
drag, startPoint x: 295, startPoint y: 187, endPoint x: 290, endPoint y: 114, distance: 73.5
click at [292, 114] on div "**********" at bounding box center [364, 157] width 145 height 88
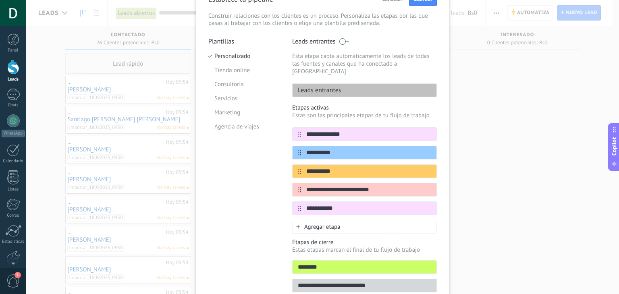
scroll to position [0, 0]
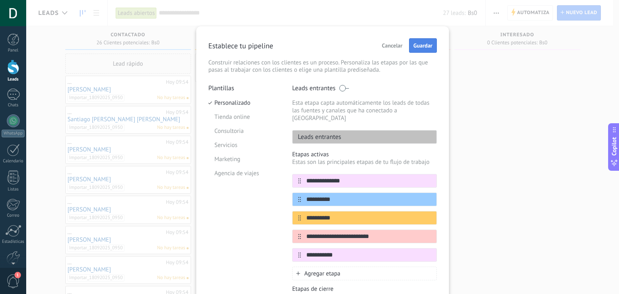
type input "**********"
click at [409, 47] on button "Guardar" at bounding box center [423, 45] width 28 height 15
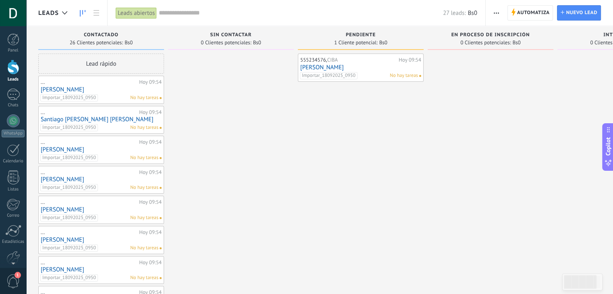
click at [501, 12] on button "button" at bounding box center [496, 12] width 12 height 15
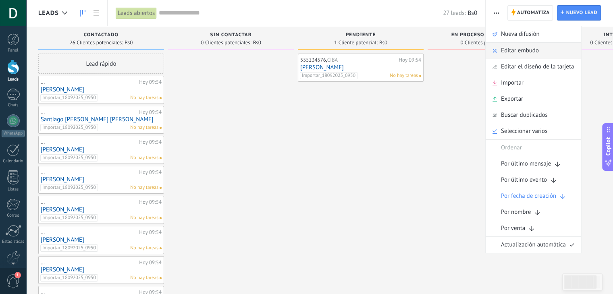
click at [520, 52] on span "Editar embudo" at bounding box center [520, 51] width 38 height 16
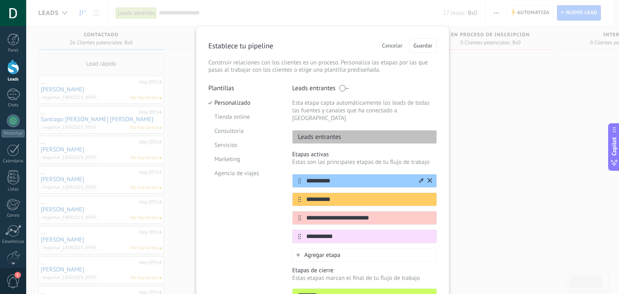
click at [419, 178] on icon at bounding box center [421, 180] width 4 height 5
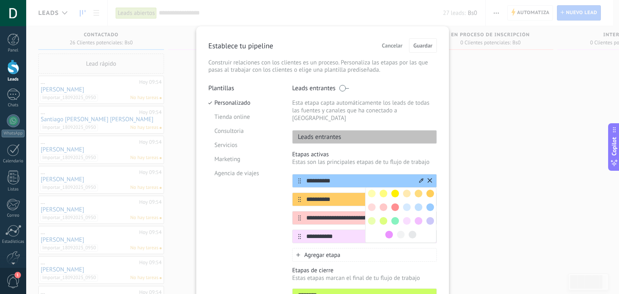
click at [400, 177] on input "**********" at bounding box center [359, 181] width 117 height 8
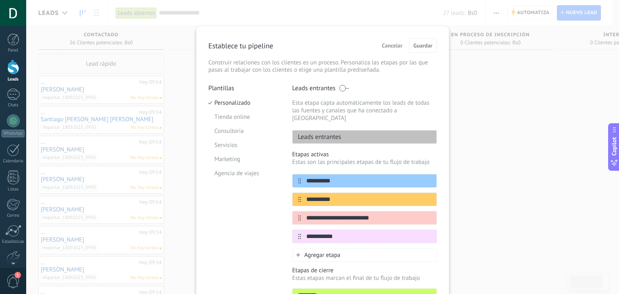
click at [269, 202] on div "Plantillas Personalizado Tienda online Consultoria Servicios Marketing Agencia …" at bounding box center [244, 204] width 72 height 241
click at [324, 251] on span "Agregar etapa" at bounding box center [322, 255] width 36 height 8
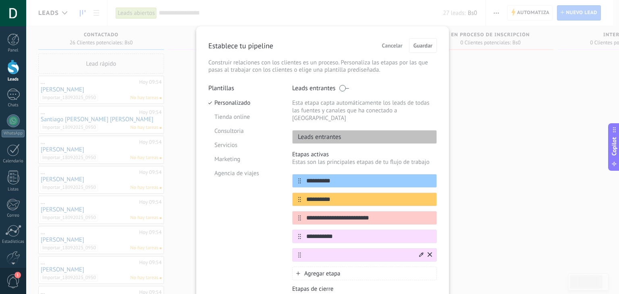
click at [322, 248] on div at bounding box center [364, 255] width 145 height 14
click at [326, 251] on input "text" at bounding box center [359, 255] width 117 height 8
type input "**********"
click at [263, 242] on div "Plantillas Personalizado Tienda online Consultoria Servicios Marketing Agencia …" at bounding box center [244, 214] width 72 height 260
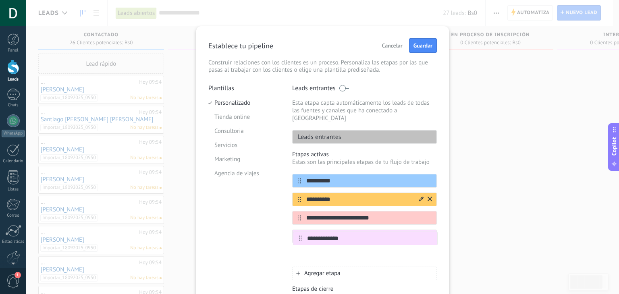
scroll to position [1, 0]
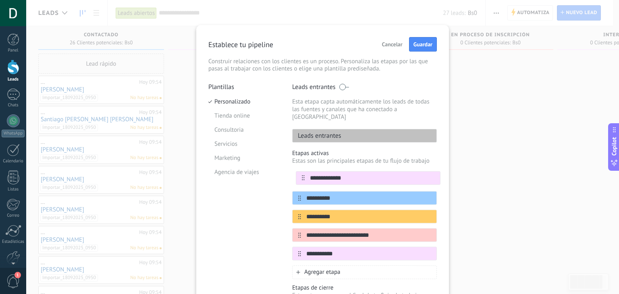
drag, startPoint x: 299, startPoint y: 247, endPoint x: 302, endPoint y: 174, distance: 73.0
click at [302, 174] on div "**********" at bounding box center [364, 217] width 145 height 88
click at [426, 41] on span "Guardar" at bounding box center [422, 44] width 19 height 6
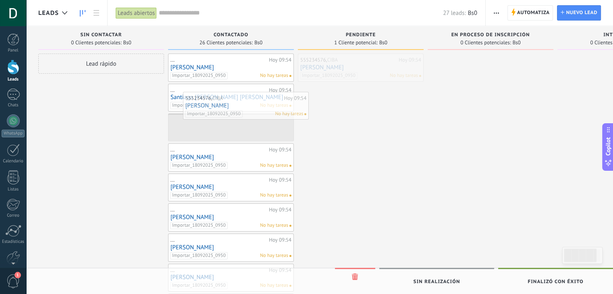
drag, startPoint x: 351, startPoint y: 66, endPoint x: 236, endPoint y: 104, distance: 121.0
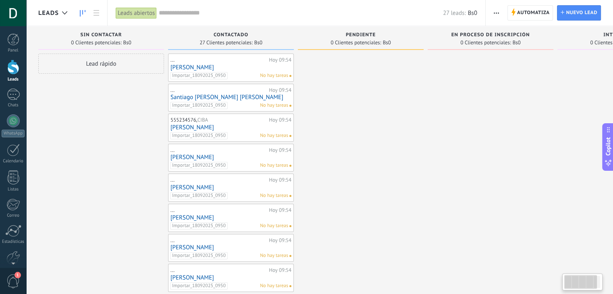
drag, startPoint x: 224, startPoint y: 38, endPoint x: 254, endPoint y: 47, distance: 31.0
click at [253, 47] on div "Contactado 27 Clientes potenciales: Bs0" at bounding box center [231, 38] width 126 height 24
click at [214, 67] on link "[PERSON_NAME]" at bounding box center [230, 67] width 121 height 7
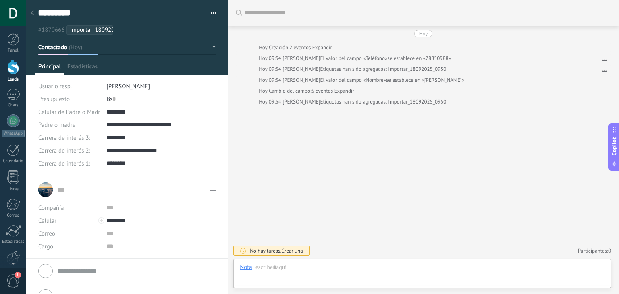
type textarea "*********"
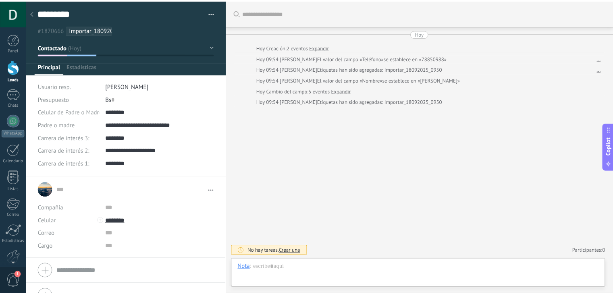
scroll to position [12, 0]
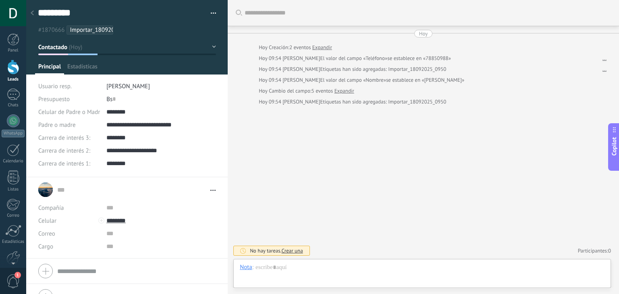
click at [33, 15] on icon at bounding box center [32, 12] width 3 height 5
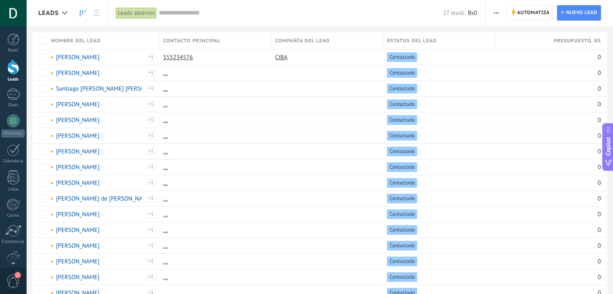
click at [82, 16] on icon at bounding box center [83, 13] width 6 height 6
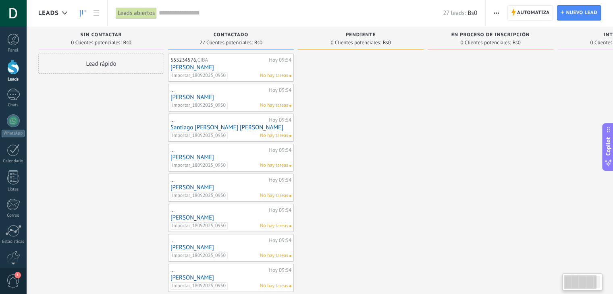
click at [501, 15] on button "button" at bounding box center [496, 12] width 12 height 15
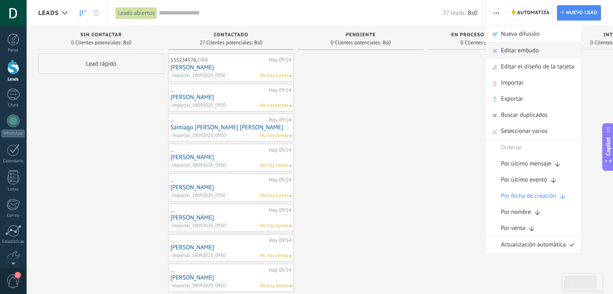
click at [501, 50] on span "Editar embudo" at bounding box center [520, 51] width 38 height 16
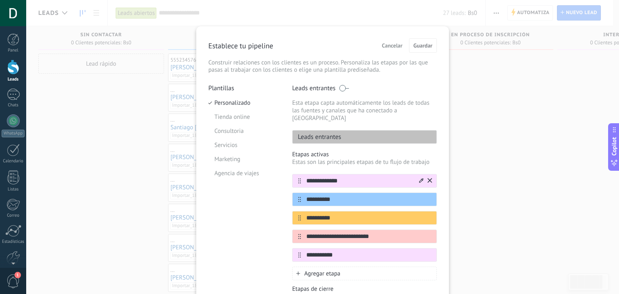
click at [330, 177] on input "**********" at bounding box center [359, 181] width 117 height 8
click at [334, 195] on input "**********" at bounding box center [359, 199] width 117 height 8
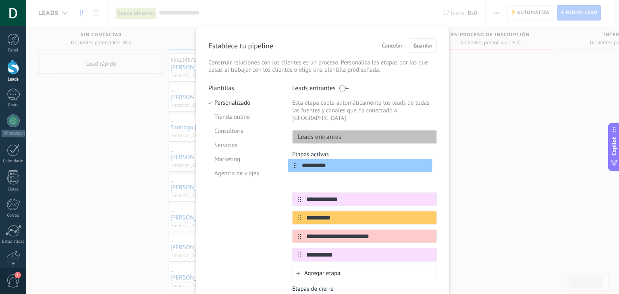
drag, startPoint x: 297, startPoint y: 193, endPoint x: 303, endPoint y: 171, distance: 23.1
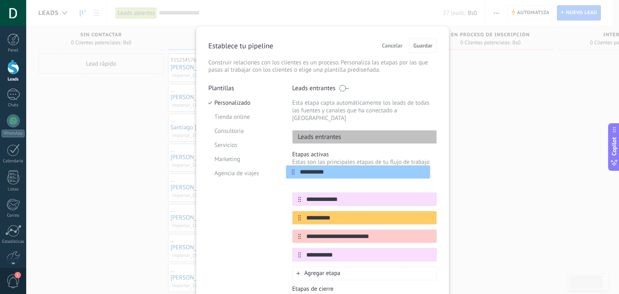
click at [293, 174] on div "**********" at bounding box center [364, 218] width 145 height 88
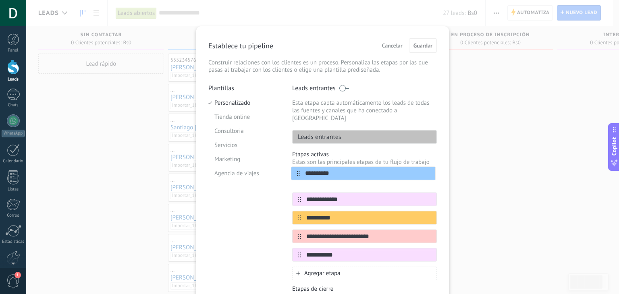
click at [323, 176] on div "**********" at bounding box center [364, 218] width 145 height 88
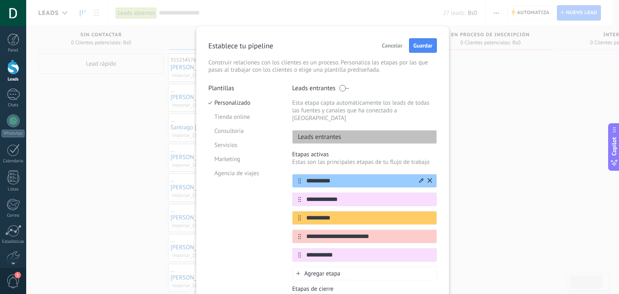
click at [324, 177] on input "**********" at bounding box center [359, 181] width 117 height 8
type input "*"
type input "**********"
click at [349, 195] on input "**********" at bounding box center [359, 199] width 117 height 8
type input "*"
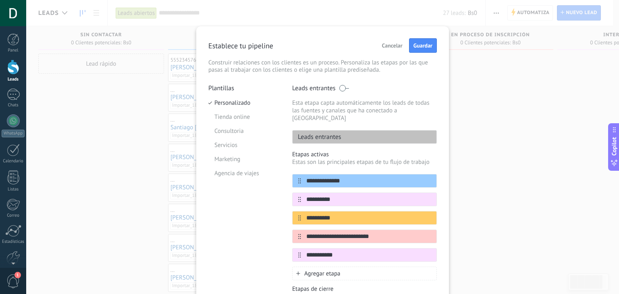
type input "**********"
click at [251, 200] on div "Plantillas Personalizado Tienda online Consultoria Servicios Marketing Agencia …" at bounding box center [244, 214] width 72 height 260
click at [425, 47] on span "Guardar" at bounding box center [422, 46] width 19 height 6
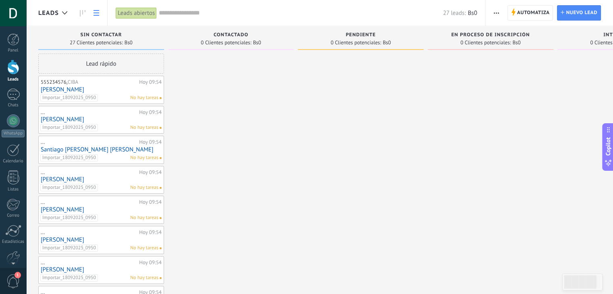
click at [92, 10] on link at bounding box center [96, 13] width 14 height 16
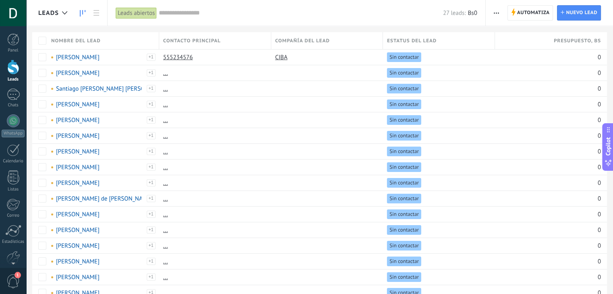
click at [77, 15] on link at bounding box center [83, 13] width 14 height 16
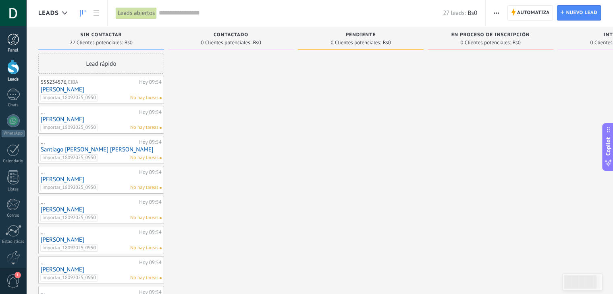
click at [16, 42] on div at bounding box center [13, 39] width 12 height 12
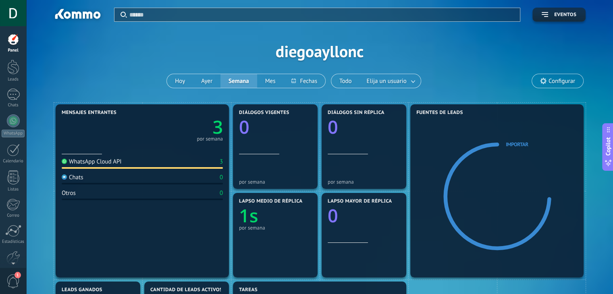
drag, startPoint x: 216, startPoint y: 165, endPoint x: 199, endPoint y: 163, distance: 17.4
click at [7, 68] on div at bounding box center [13, 67] width 12 height 15
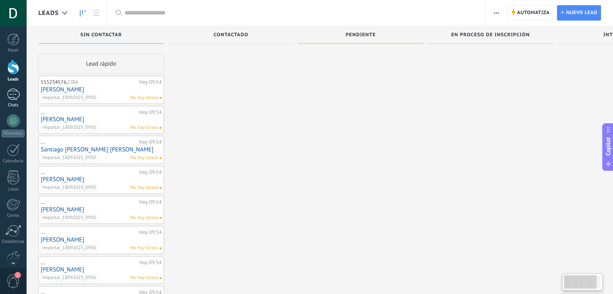
click at [9, 94] on div at bounding box center [13, 95] width 13 height 12
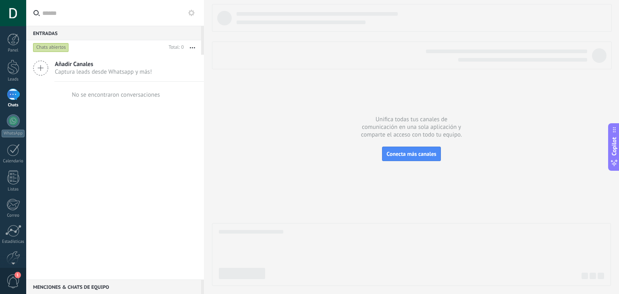
click at [145, 72] on span "Captura leads desde Whatsapp y más!" at bounding box center [103, 72] width 97 height 8
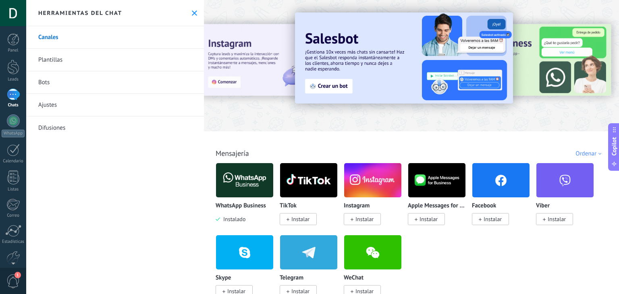
click at [99, 59] on link "Plantillas" at bounding box center [115, 60] width 178 height 23
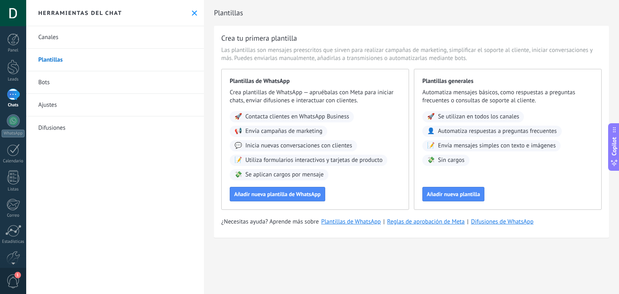
click at [83, 83] on link "Bots" at bounding box center [115, 82] width 178 height 23
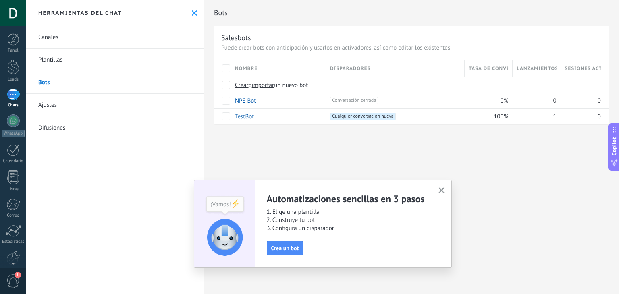
click at [440, 191] on icon "button" at bounding box center [441, 190] width 6 height 6
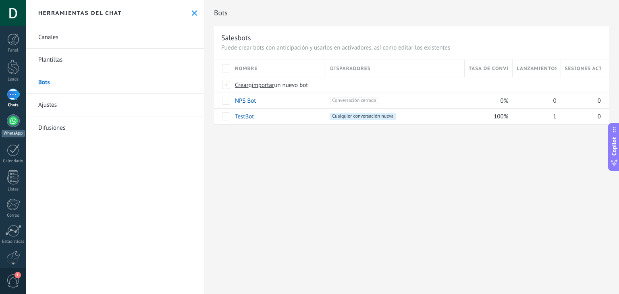
click at [17, 128] on link "WhatsApp" at bounding box center [13, 125] width 26 height 23
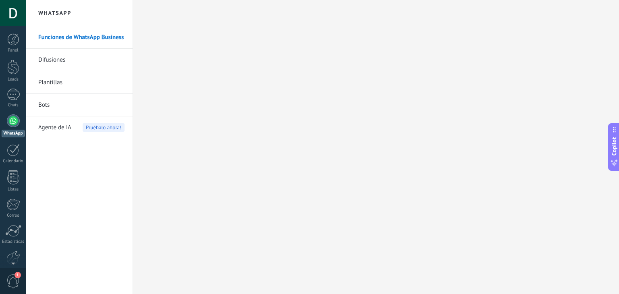
click at [54, 105] on link "Bots" at bounding box center [81, 105] width 86 height 23
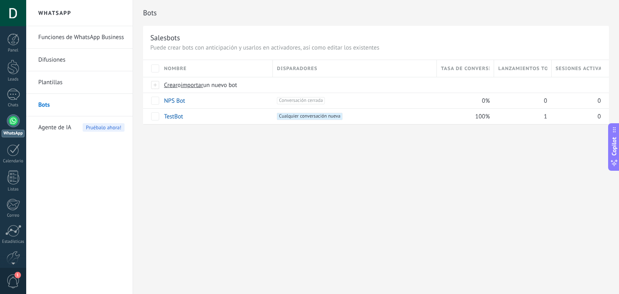
click at [68, 39] on link "Funciones de WhatsApp Business" at bounding box center [81, 37] width 86 height 23
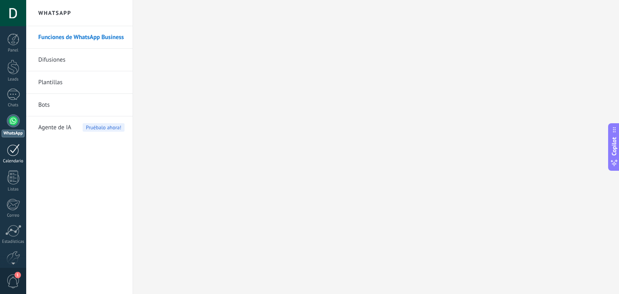
click at [17, 151] on div at bounding box center [13, 150] width 13 height 12
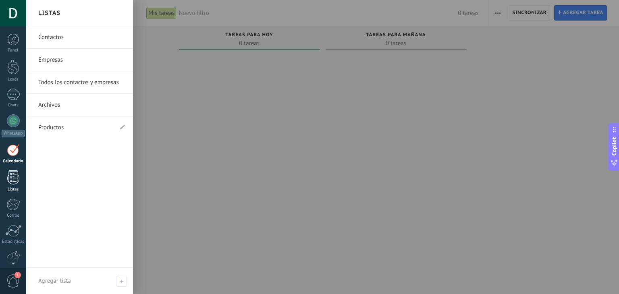
click at [13, 182] on div at bounding box center [13, 177] width 12 height 14
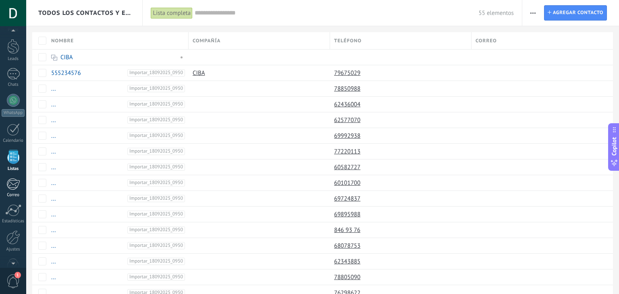
click at [16, 184] on div at bounding box center [12, 184] width 13 height 12
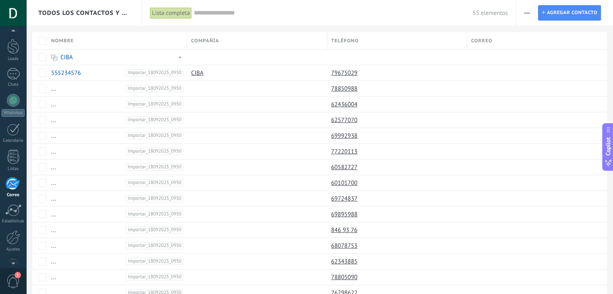
scroll to position [41, 0]
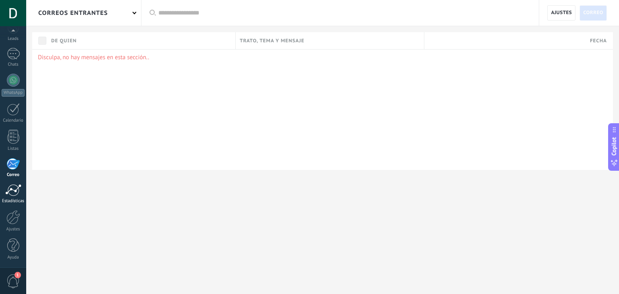
click at [16, 189] on div at bounding box center [13, 190] width 16 height 12
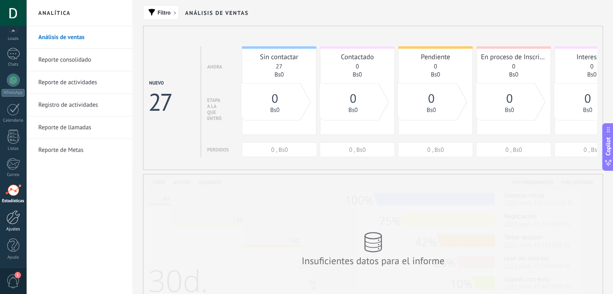
click at [16, 216] on div at bounding box center [13, 217] width 14 height 14
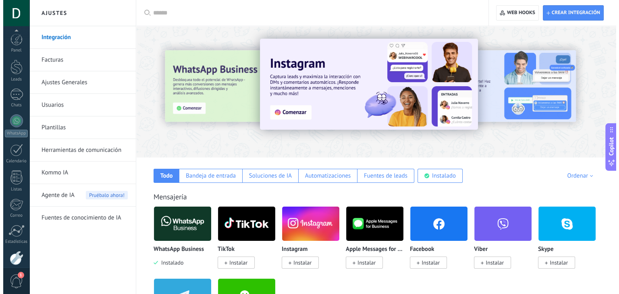
scroll to position [41, 0]
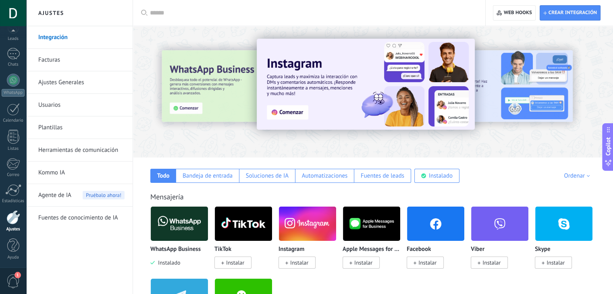
click at [70, 108] on link "Usuarios" at bounding box center [81, 105] width 86 height 23
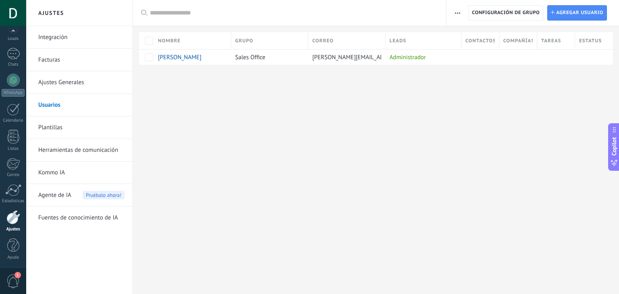
click at [459, 15] on span "button" at bounding box center [457, 12] width 5 height 15
click at [584, 10] on span "Agregar usuario" at bounding box center [579, 13] width 47 height 15
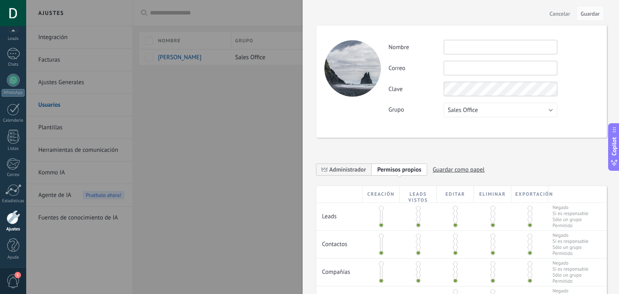
click at [482, 53] on input "text" at bounding box center [501, 47] width 114 height 15
type input "****"
click at [487, 70] on input "text" at bounding box center [501, 68] width 114 height 15
type input "*"
type input "**********"
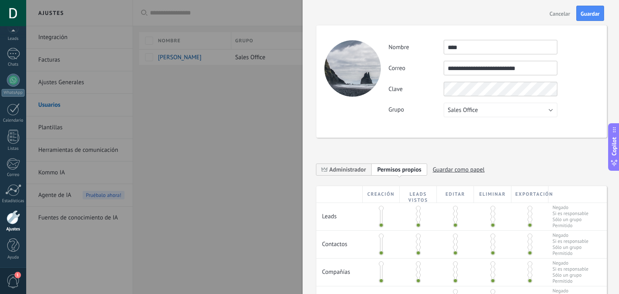
click at [511, 118] on div "**********" at bounding box center [461, 81] width 290 height 112
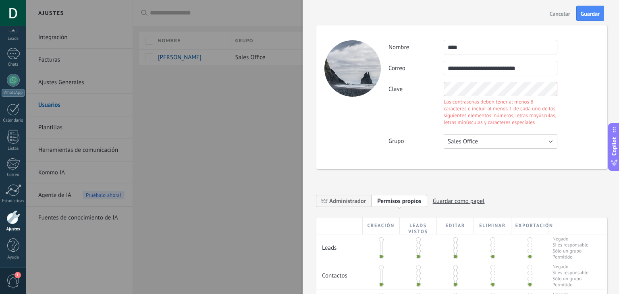
click at [502, 143] on button "Sales Office" at bounding box center [501, 141] width 114 height 15
click at [579, 126] on div "Clave Las contraseñas deben tener al menos 8 caracteres e incluir al menos 1 de…" at bounding box center [493, 105] width 210 height 46
click at [537, 109] on div "Las contraseñas deben tener al menos 8 caracteres e incluir al menos 1 de cada …" at bounding box center [501, 111] width 114 height 27
click at [559, 114] on div "Clave Las contraseñas deben tener al menos 8 caracteres e incluir al menos 1 de…" at bounding box center [493, 105] width 210 height 46
click at [581, 112] on div "Clave Las contraseñas deben tener al menos 8 caracteres e incluir al menos 1 de…" at bounding box center [493, 105] width 210 height 46
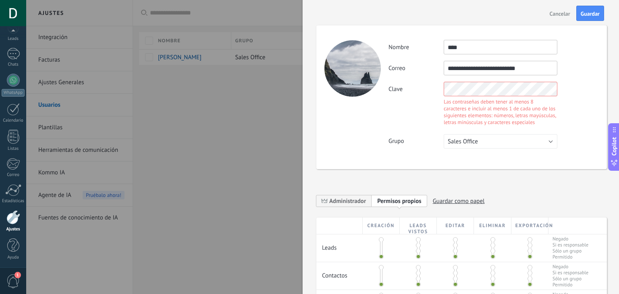
click at [568, 103] on div "**********" at bounding box center [493, 94] width 210 height 109
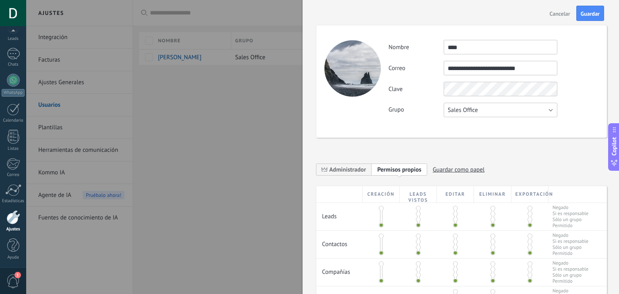
click at [514, 106] on button "Sales Office" at bounding box center [501, 110] width 114 height 15
click at [505, 111] on span "Sales Office" at bounding box center [497, 110] width 116 height 8
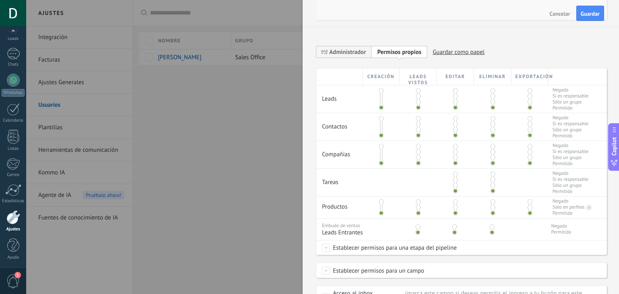
scroll to position [121, 0]
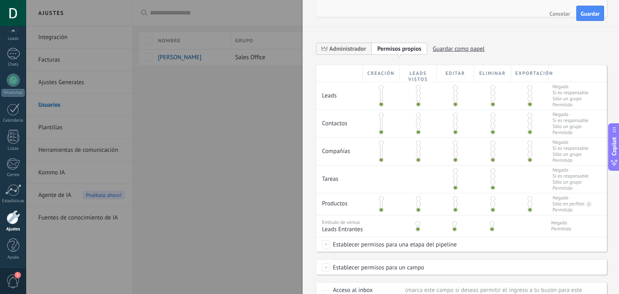
click at [379, 83] on div at bounding box center [381, 95] width 37 height 27
click at [383, 90] on div at bounding box center [381, 95] width 37 height 27
click at [383, 87] on div at bounding box center [381, 95] width 37 height 27
click at [380, 86] on span at bounding box center [381, 87] width 5 height 5
click at [382, 104] on span at bounding box center [381, 104] width 5 height 5
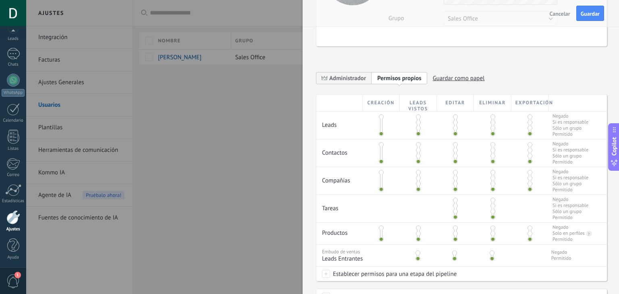
scroll to position [64, 0]
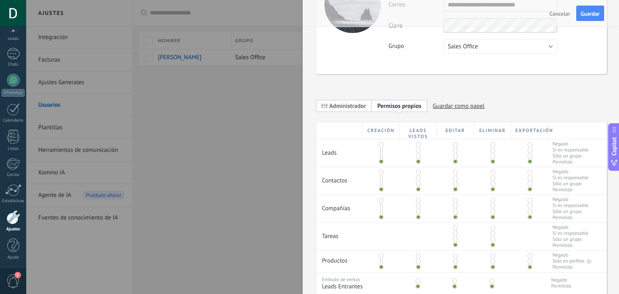
click at [341, 106] on span "Administrador" at bounding box center [347, 106] width 37 height 8
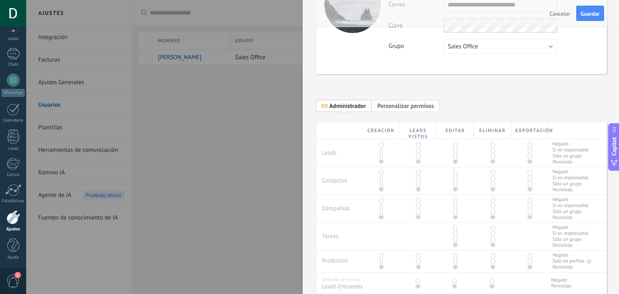
click at [413, 106] on span "Personalizar permisos" at bounding box center [405, 106] width 57 height 8
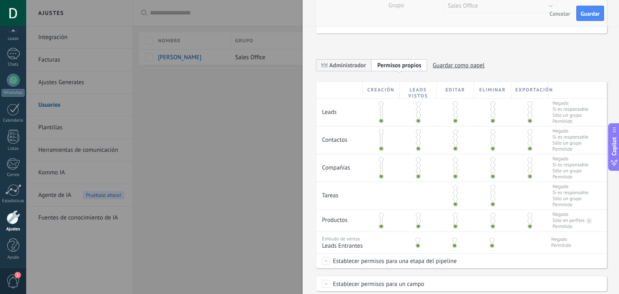
scroll to position [121, 0]
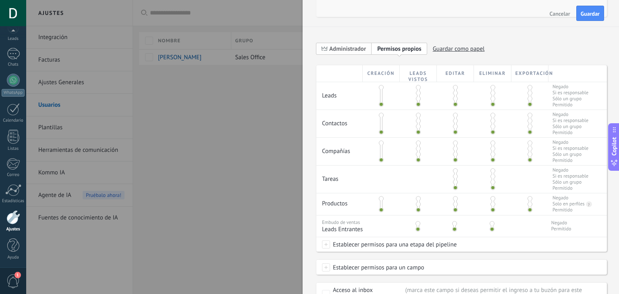
click at [351, 49] on span "Administrador" at bounding box center [347, 49] width 37 height 8
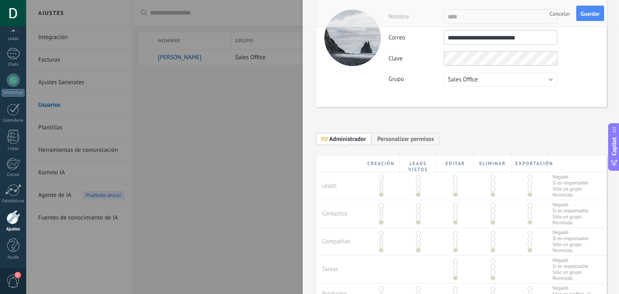
scroll to position [23, 0]
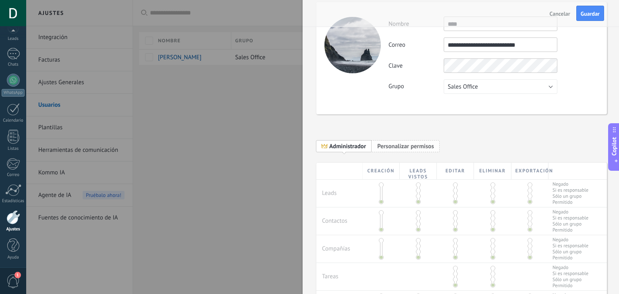
click at [402, 143] on span "Personalizar permisos" at bounding box center [405, 147] width 57 height 8
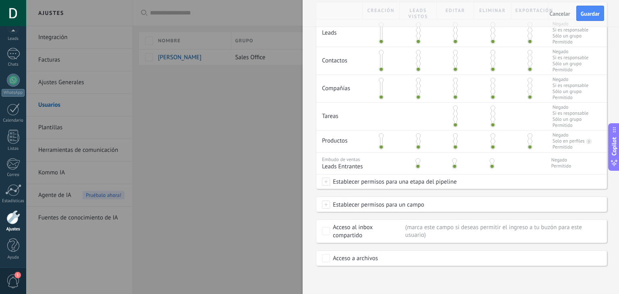
scroll to position [185, 0]
click at [593, 18] on button "Guardar" at bounding box center [590, 13] width 28 height 15
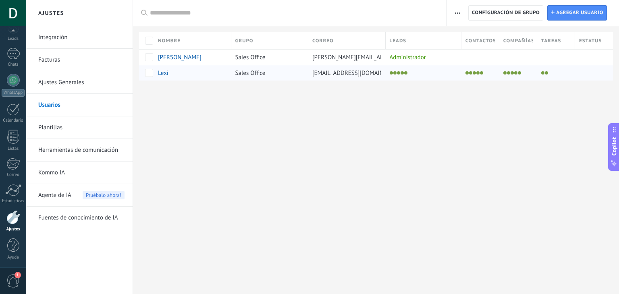
click at [416, 74] on div at bounding box center [422, 72] width 72 height 11
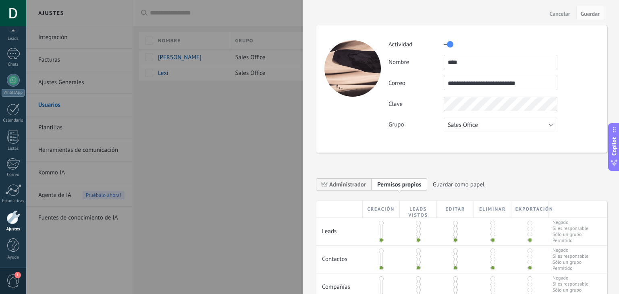
click at [274, 129] on div at bounding box center [309, 147] width 619 height 294
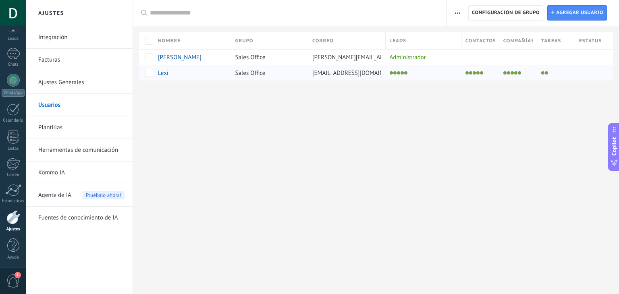
click at [430, 73] on div at bounding box center [422, 72] width 72 height 11
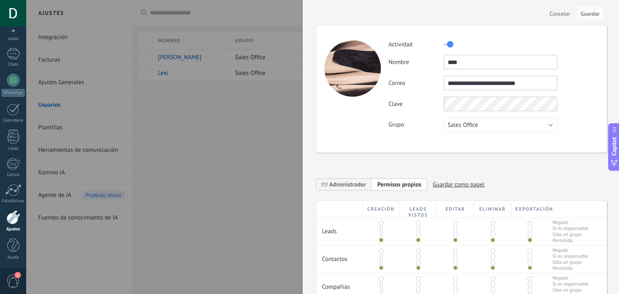
click at [255, 156] on div at bounding box center [309, 147] width 619 height 294
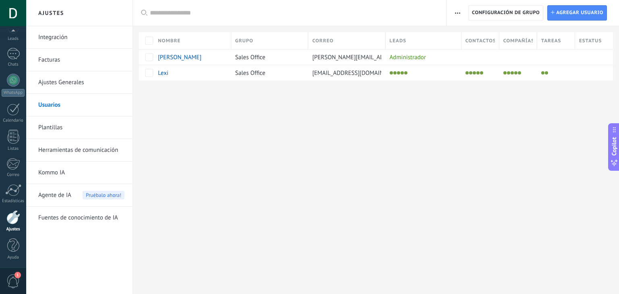
click at [57, 126] on link "Plantillas" at bounding box center [81, 127] width 86 height 23
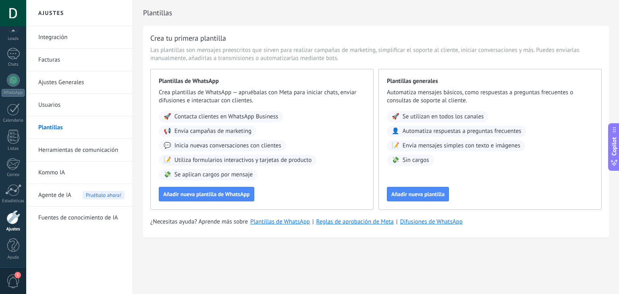
click at [74, 109] on link "Usuarios" at bounding box center [81, 105] width 86 height 23
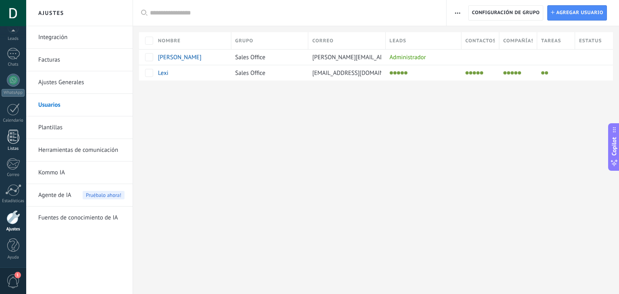
click at [13, 143] on div at bounding box center [13, 137] width 12 height 14
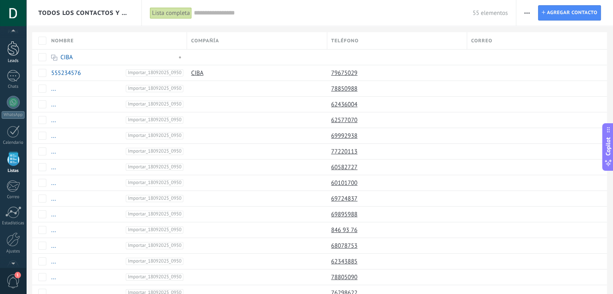
scroll to position [21, 0]
click at [12, 50] on div at bounding box center [13, 46] width 12 height 15
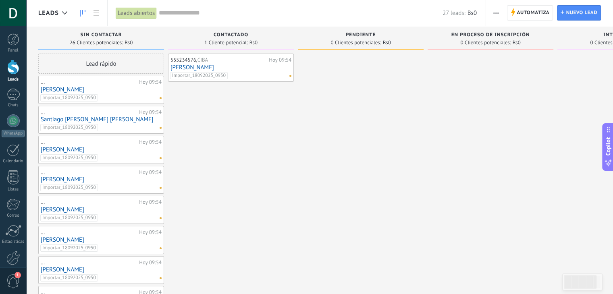
click at [241, 18] on div "27 leads: Bs0" at bounding box center [318, 13] width 318 height 26
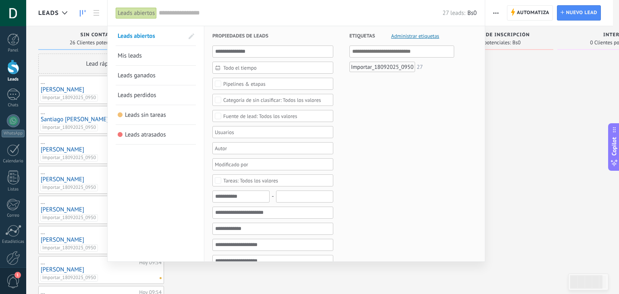
click at [266, 12] on input "text" at bounding box center [301, 13] width 284 height 8
click at [547, 84] on div at bounding box center [309, 147] width 619 height 294
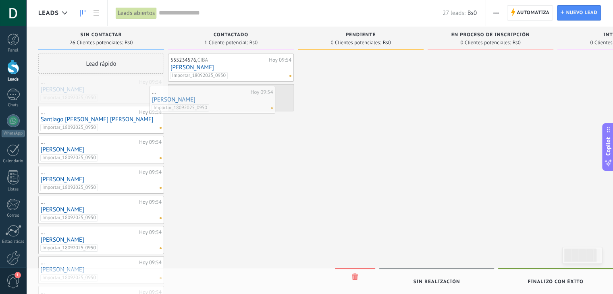
drag, startPoint x: 104, startPoint y: 89, endPoint x: 215, endPoint y: 99, distance: 111.6
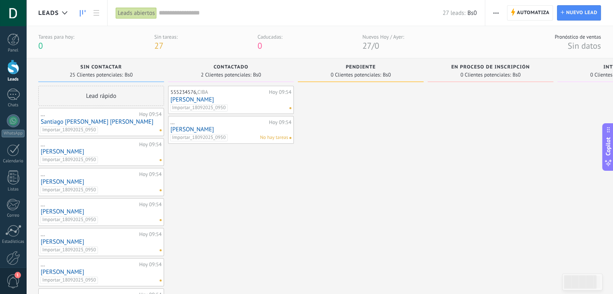
click at [219, 126] on link "[PERSON_NAME]" at bounding box center [230, 129] width 121 height 7
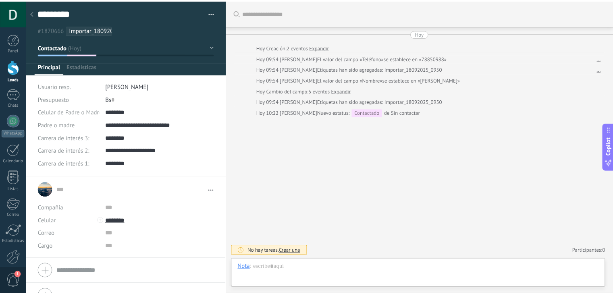
scroll to position [12, 0]
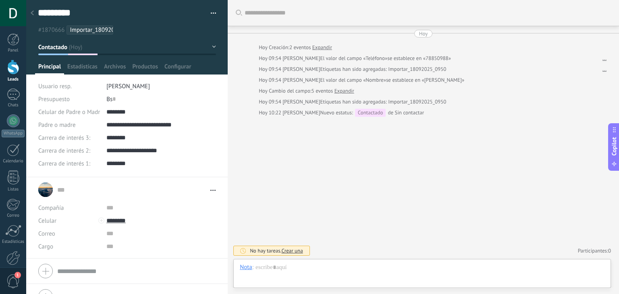
click at [30, 12] on div at bounding box center [32, 14] width 11 height 16
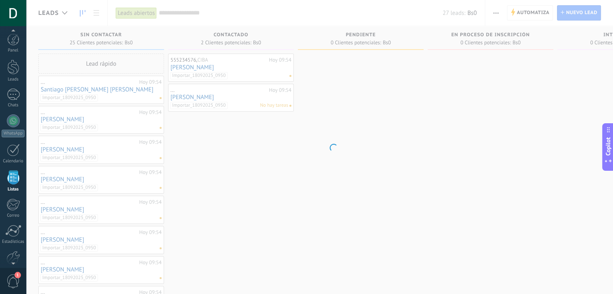
scroll to position [21, 0]
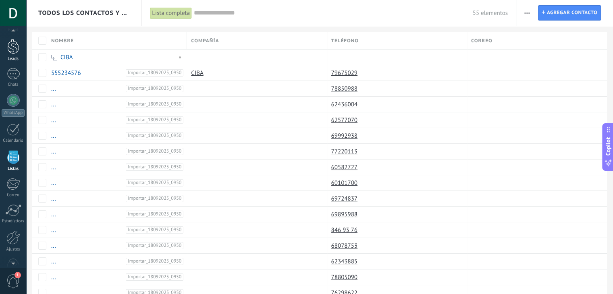
click at [13, 50] on div at bounding box center [13, 46] width 12 height 15
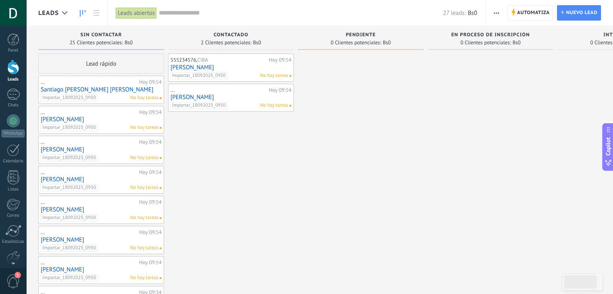
drag, startPoint x: 253, startPoint y: 65, endPoint x: 217, endPoint y: 68, distance: 36.8
drag, startPoint x: 217, startPoint y: 68, endPoint x: 179, endPoint y: 69, distance: 37.5
drag, startPoint x: 179, startPoint y: 69, endPoint x: 132, endPoint y: 89, distance: 51.5
drag, startPoint x: 132, startPoint y: 89, endPoint x: 144, endPoint y: 39, distance: 51.4
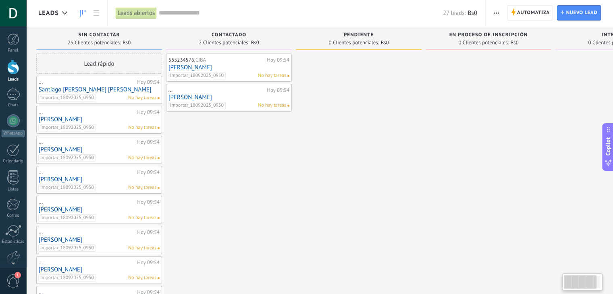
drag, startPoint x: 144, startPoint y: 39, endPoint x: 229, endPoint y: 33, distance: 85.6
drag, startPoint x: 229, startPoint y: 33, endPoint x: 417, endPoint y: 131, distance: 211.7
click at [135, 12] on div "Leads abiertos" at bounding box center [136, 13] width 41 height 12
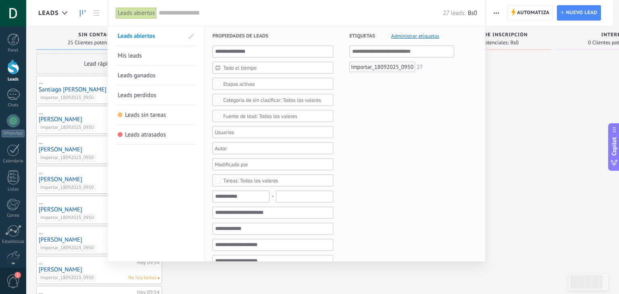
click at [230, 133] on div at bounding box center [270, 132] width 113 height 10
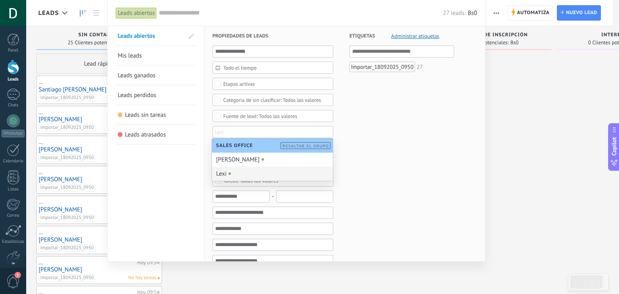
click at [234, 174] on div "Lexi" at bounding box center [272, 174] width 121 height 14
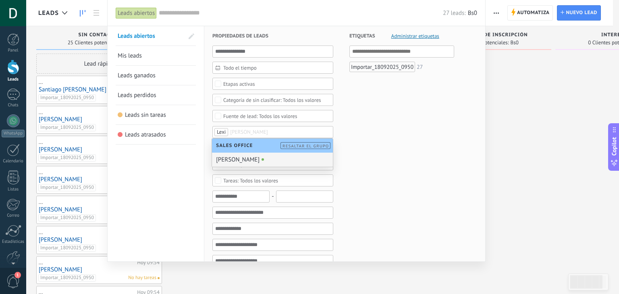
click at [393, 168] on div "Etiquetas Administrar etiquetas Y O Importar_18092025_0950 27" at bounding box center [393, 294] width 121 height 536
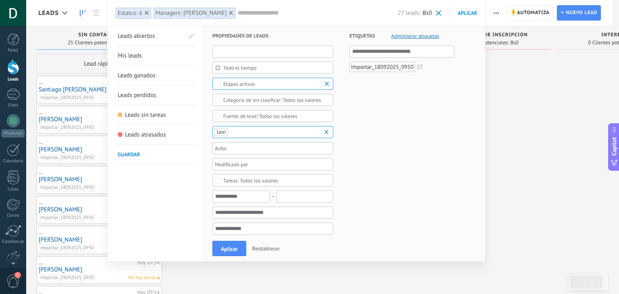
click at [256, 51] on input "text" at bounding box center [272, 52] width 121 height 12
click at [413, 142] on div "Etiquetas Administrar etiquetas Y O Importar_18092025_0950 27" at bounding box center [393, 295] width 121 height 538
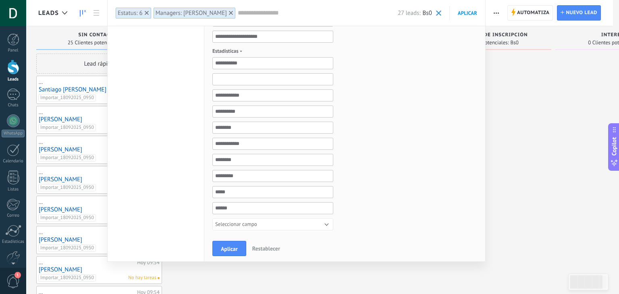
scroll to position [242, 0]
drag, startPoint x: 260, startPoint y: 195, endPoint x: 361, endPoint y: 222, distance: 104.9
click at [361, 222] on div "Etiquetas Administrar etiquetas Y O Importar_18092025_0950 27" at bounding box center [393, 53] width 121 height 538
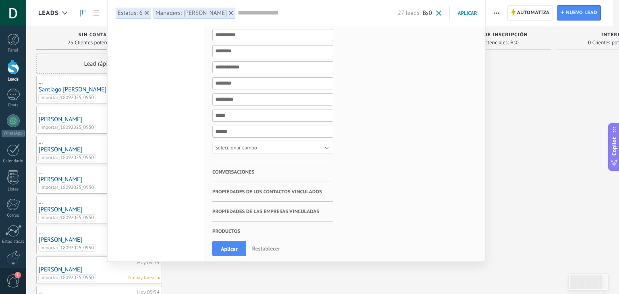
scroll to position [319, 0]
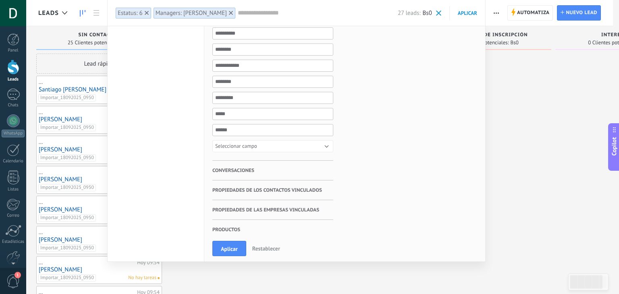
click at [236, 166] on span "Conversaciones" at bounding box center [233, 171] width 42 height 20
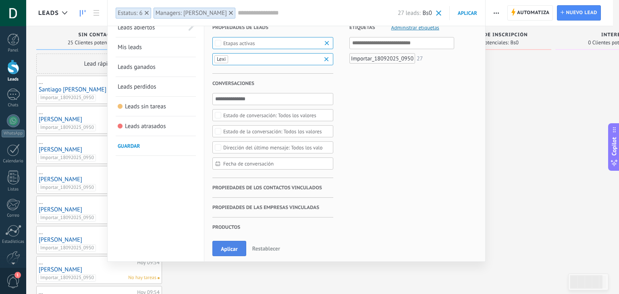
click at [226, 250] on span "Aplicar" at bounding box center [229, 249] width 17 height 6
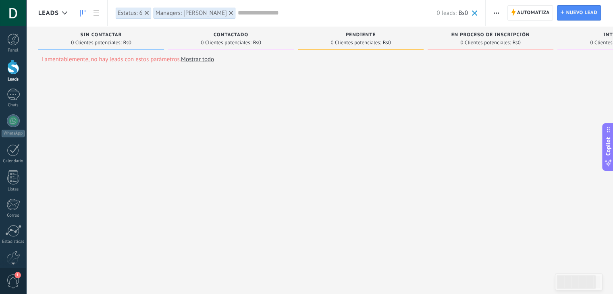
click at [146, 11] on icon at bounding box center [147, 13] width 4 height 4
click at [191, 12] on icon at bounding box center [193, 13] width 4 height 4
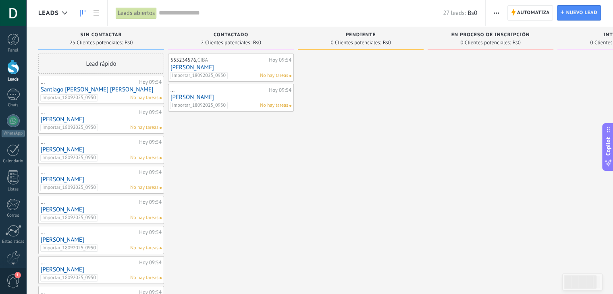
click at [230, 65] on link "[PERSON_NAME]" at bounding box center [230, 67] width 121 height 7
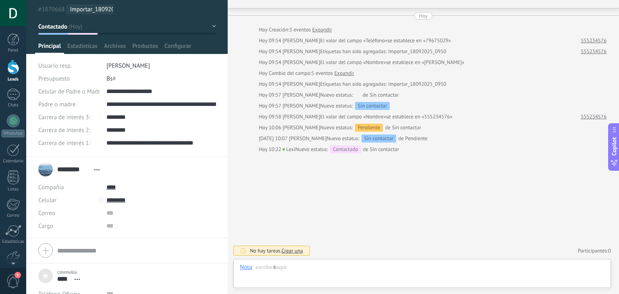
scroll to position [71, 0]
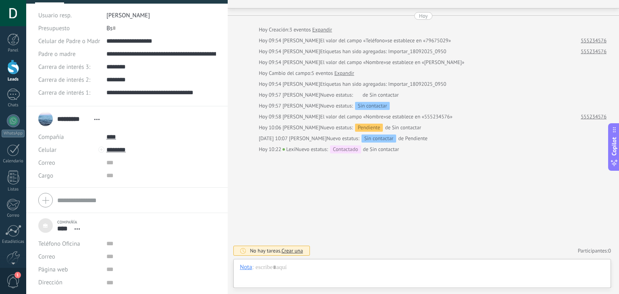
click at [37, 202] on div "Compañía Teléfono Oficina Ofic. directo Celular Fax Casa Otro Teléfono Oficina …" at bounding box center [126, 200] width 201 height 25
type textarea "***"
type input "****"
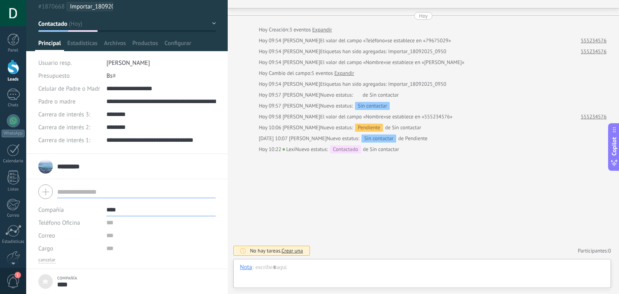
scroll to position [23, 0]
click at [113, 171] on div "********* 555234576 ********* 555234576 Apellido Abrir detalle Copie el nombre …" at bounding box center [126, 167] width 177 height 20
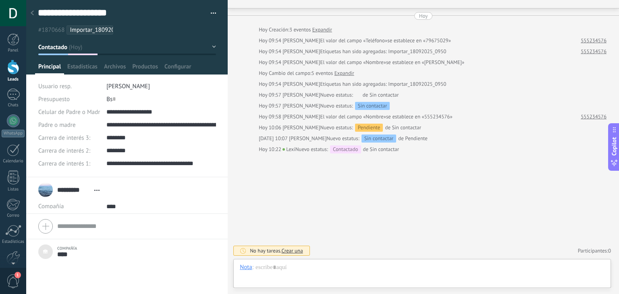
scroll to position [0, 0]
click at [82, 46] on button "Contactado" at bounding box center [127, 47] width 178 height 15
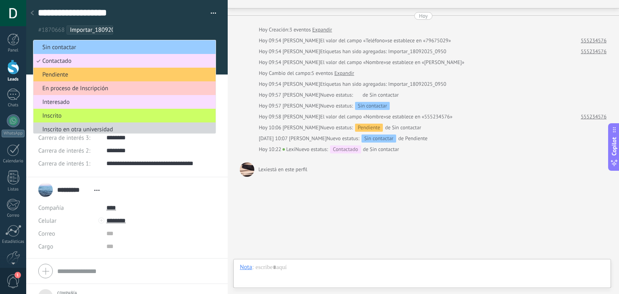
click at [145, 26] on ul "#1870668 Importar_18092025_0950" at bounding box center [125, 30] width 177 height 11
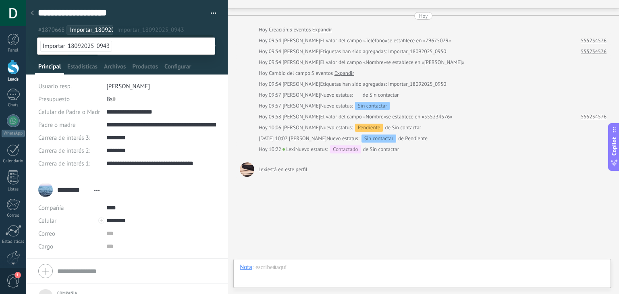
click at [323, 193] on div "Buscar Carga más Hoy Hoy Creación: 3 eventos Expandir Hoy 09:54 DIEGO ARIEL AYL…" at bounding box center [423, 146] width 391 height 328
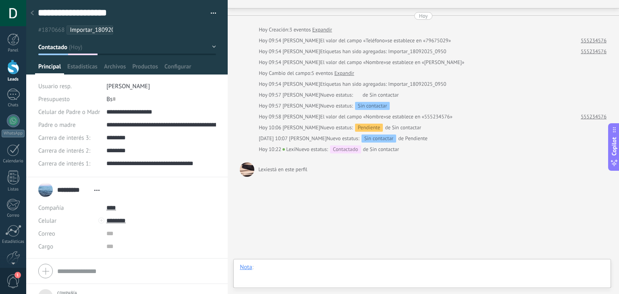
click at [270, 267] on div at bounding box center [422, 275] width 365 height 24
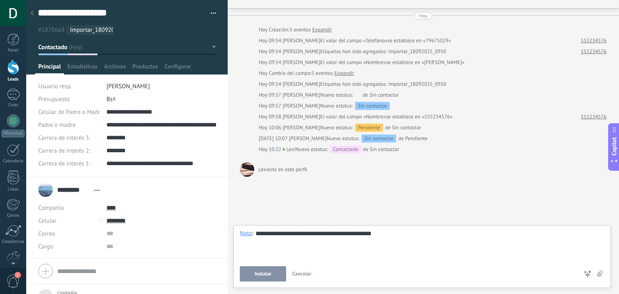
click at [271, 274] on span "Instalar" at bounding box center [263, 274] width 17 height 6
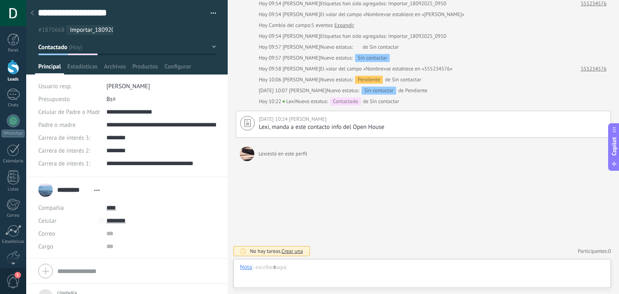
scroll to position [101, 0]
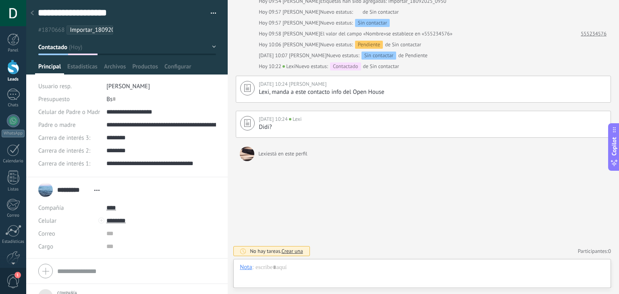
click at [293, 249] on span "Crear una" at bounding box center [292, 251] width 21 height 7
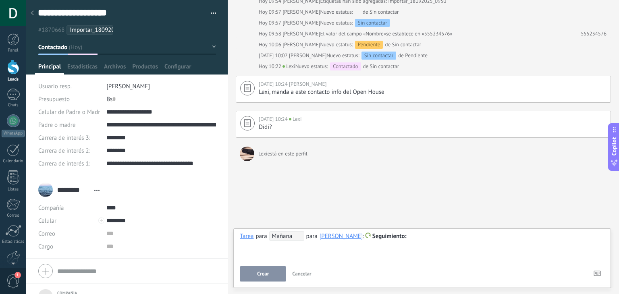
click at [285, 239] on span "Mañana" at bounding box center [286, 236] width 35 height 10
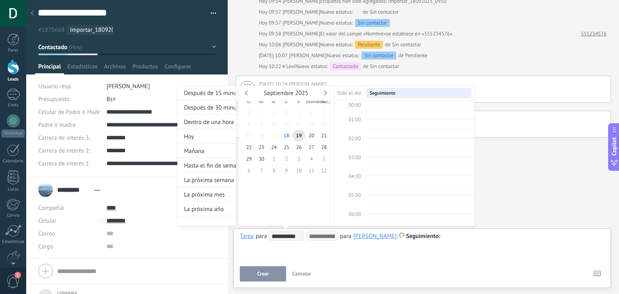
scroll to position [151, 0]
type input "**********"
click at [287, 134] on span "18" at bounding box center [286, 136] width 12 height 12
click at [200, 135] on div "Hoy" at bounding box center [207, 136] width 58 height 15
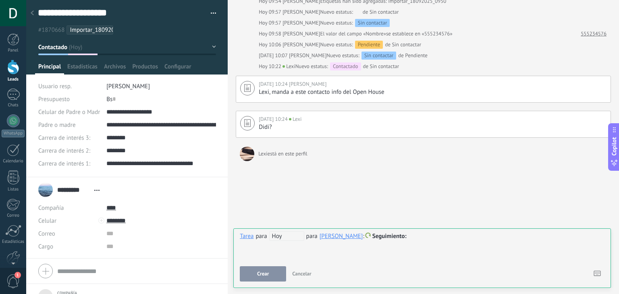
click at [406, 236] on span "Seguimiento" at bounding box center [389, 236] width 34 height 8
click at [424, 255] on label "Reunión" at bounding box center [422, 253] width 73 height 16
click at [356, 236] on div "[PERSON_NAME]" at bounding box center [341, 235] width 44 height 7
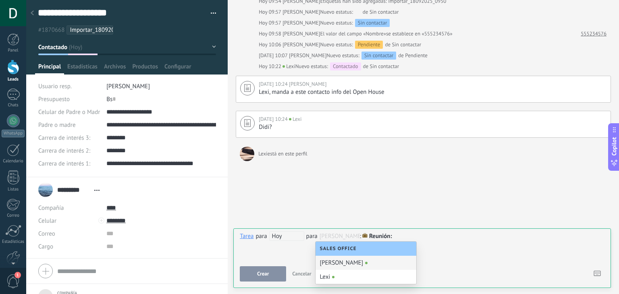
scroll to position [0, 0]
click at [343, 281] on div "Lexi" at bounding box center [365, 277] width 101 height 14
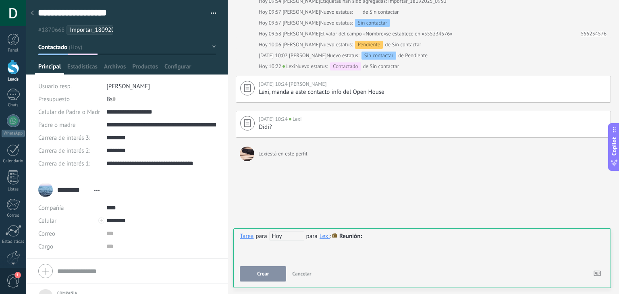
click at [362, 238] on span "Reunión" at bounding box center [350, 236] width 23 height 8
click at [363, 268] on label "Personalizado" at bounding box center [357, 268] width 73 height 16
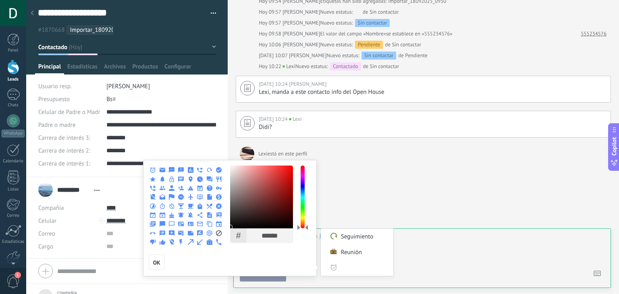
click at [153, 168] on icon at bounding box center [153, 170] width 6 height 6
click at [414, 258] on div at bounding box center [309, 147] width 619 height 294
click at [156, 260] on span "OK" at bounding box center [156, 263] width 7 height 6
click at [330, 271] on label "Personalizado" at bounding box center [357, 268] width 73 height 16
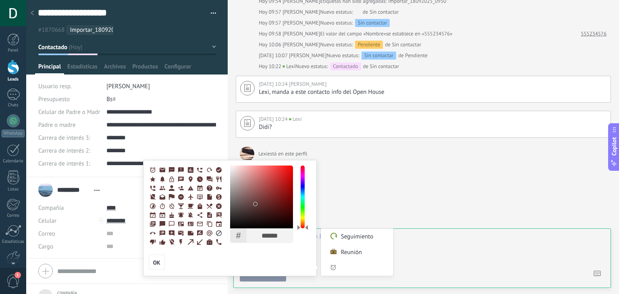
click at [255, 205] on div at bounding box center [261, 197] width 63 height 63
type input "******"
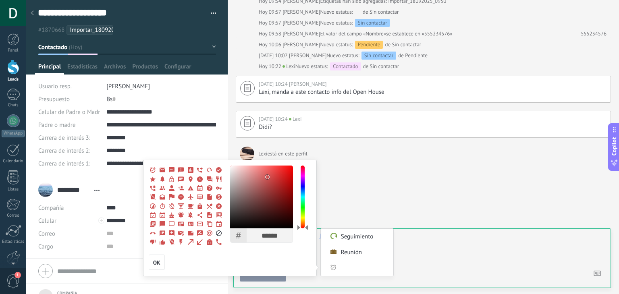
click at [267, 178] on div at bounding box center [261, 197] width 63 height 63
click at [153, 170] on icon at bounding box center [153, 170] width 6 height 6
click at [314, 271] on div "# ****** R *** G ** B ** H * S ** B ** OK OK" at bounding box center [230, 218] width 174 height 116
click at [331, 264] on label "Personalizado" at bounding box center [357, 268] width 73 height 16
click at [343, 267] on input "Personalizado" at bounding box center [364, 268] width 49 height 16
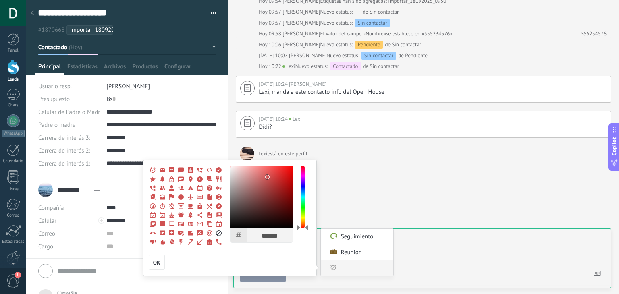
click at [343, 267] on input "Personalizado" at bounding box center [364, 268] width 49 height 16
click at [426, 251] on div at bounding box center [309, 147] width 619 height 294
click at [154, 261] on span "OK" at bounding box center [156, 263] width 7 height 6
click at [156, 261] on span "OK" at bounding box center [156, 263] width 7 height 6
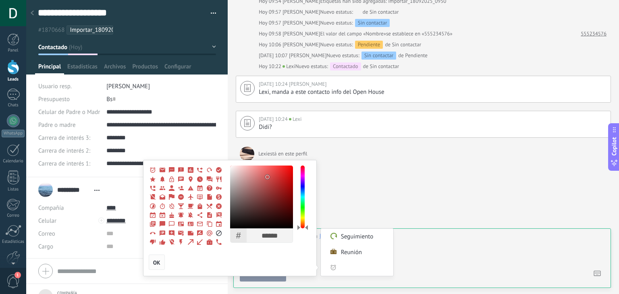
click at [156, 261] on span "OK" at bounding box center [156, 263] width 7 height 6
click at [218, 234] on use at bounding box center [219, 233] width 6 height 6
click at [410, 261] on div at bounding box center [309, 147] width 619 height 294
click at [349, 249] on label "Reunión" at bounding box center [357, 253] width 73 height 16
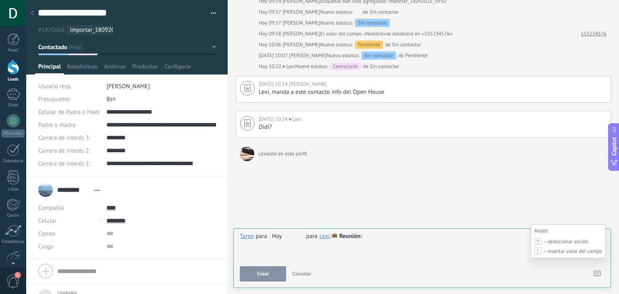
click at [593, 271] on icon at bounding box center [596, 274] width 7 height 6
click at [430, 253] on div "**********" at bounding box center [422, 245] width 365 height 29
click at [600, 272] on use at bounding box center [597, 273] width 6 height 5
click at [380, 232] on div at bounding box center [422, 237] width 365 height 10
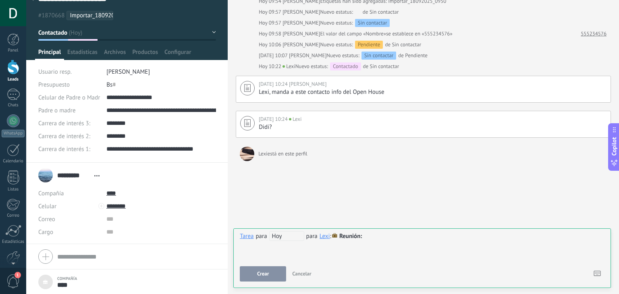
scroll to position [15, 0]
click at [15, 94] on div at bounding box center [13, 95] width 13 height 12
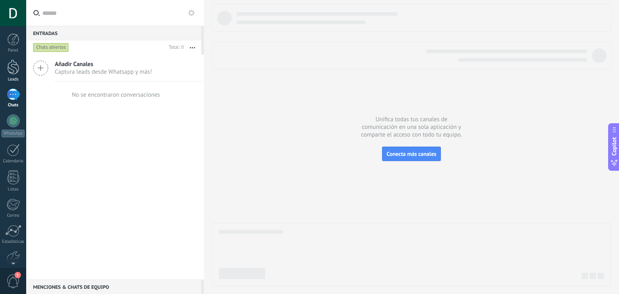
click at [15, 72] on div at bounding box center [13, 67] width 12 height 15
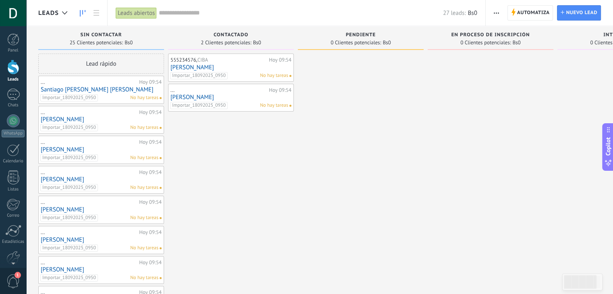
click at [214, 66] on link "[PERSON_NAME]" at bounding box center [230, 67] width 121 height 7
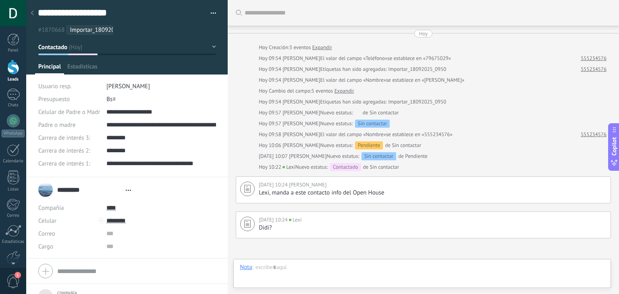
type textarea "***"
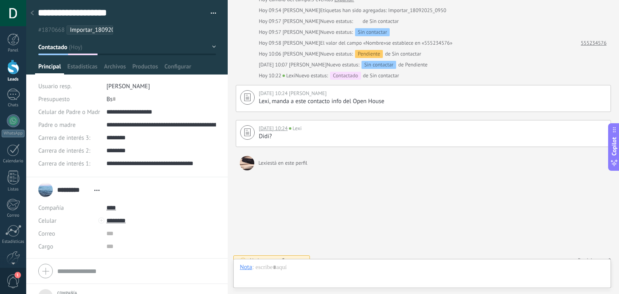
scroll to position [101, 0]
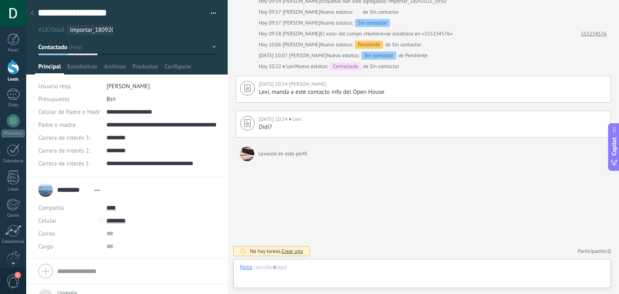
click at [105, 62] on div at bounding box center [127, 37] width 202 height 75
click at [111, 67] on span "Archivos" at bounding box center [115, 69] width 22 height 12
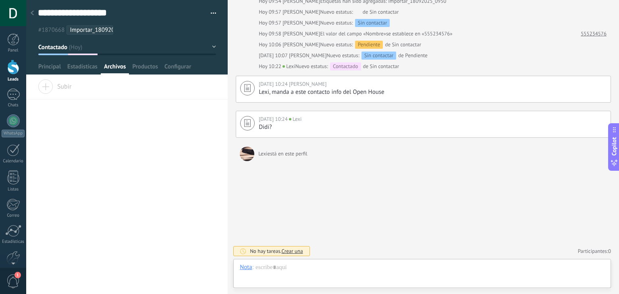
click at [60, 89] on span "Subir" at bounding box center [55, 84] width 34 height 11
click at [0, 0] on input "Subir" at bounding box center [0, 0] width 0 height 0
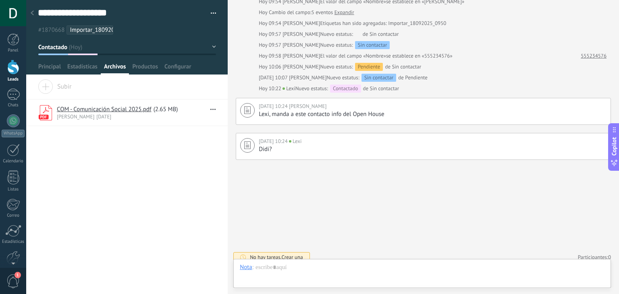
scroll to position [85, 0]
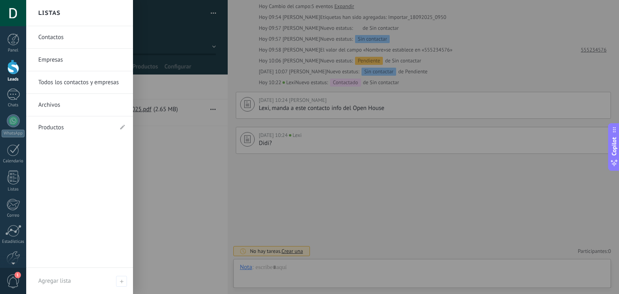
click at [8, 66] on div at bounding box center [13, 67] width 12 height 15
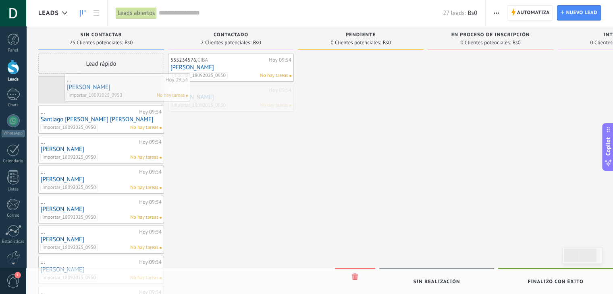
drag, startPoint x: 208, startPoint y: 93, endPoint x: 100, endPoint y: 85, distance: 107.9
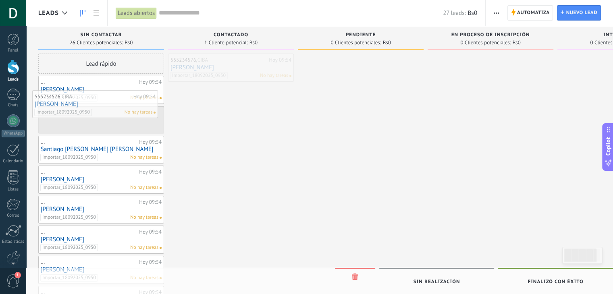
drag, startPoint x: 200, startPoint y: 68, endPoint x: 64, endPoint y: 105, distance: 140.6
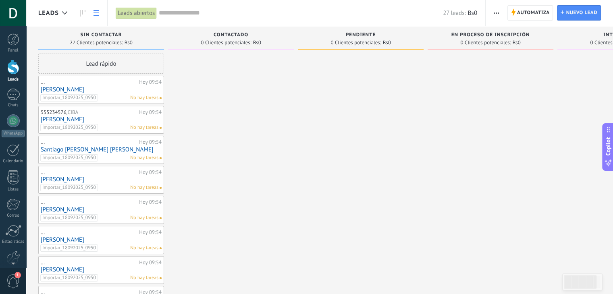
click at [97, 12] on use at bounding box center [96, 13] width 6 height 6
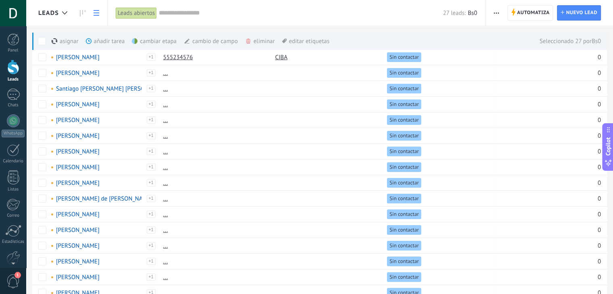
click at [265, 41] on div "eliminar màs" at bounding box center [273, 41] width 57 height 18
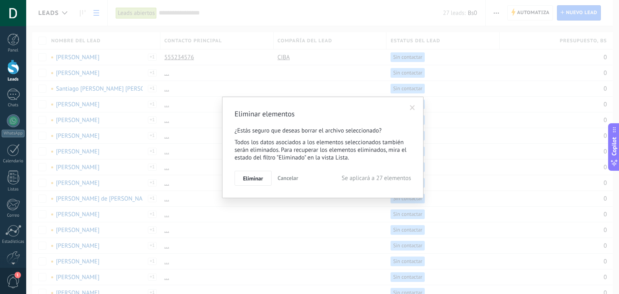
click at [291, 179] on span "Cancelar" at bounding box center [288, 177] width 21 height 7
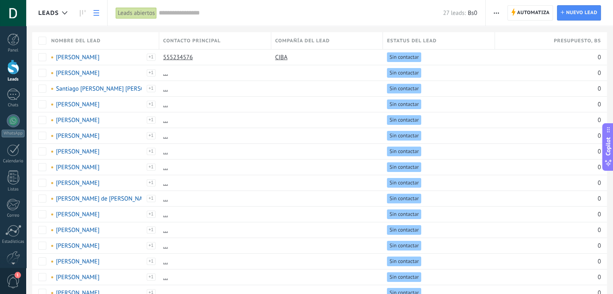
click at [503, 9] on div "Automatiza Nueva difusión Editar embudo Imprimir Ajustes de la lista Importar E…" at bounding box center [496, 13] width 14 height 16
click at [496, 15] on span "button" at bounding box center [496, 12] width 5 height 15
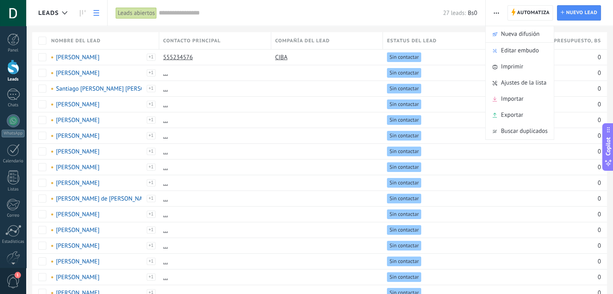
click at [499, 12] on button "button" at bounding box center [496, 12] width 12 height 15
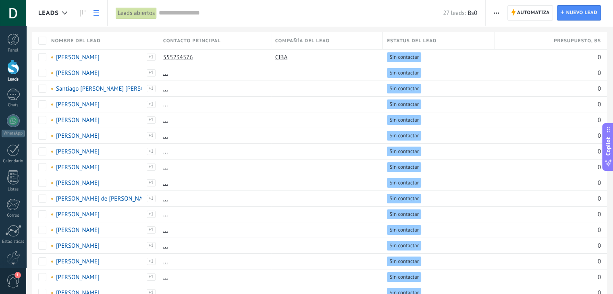
click at [499, 12] on button "button" at bounding box center [496, 12] width 12 height 15
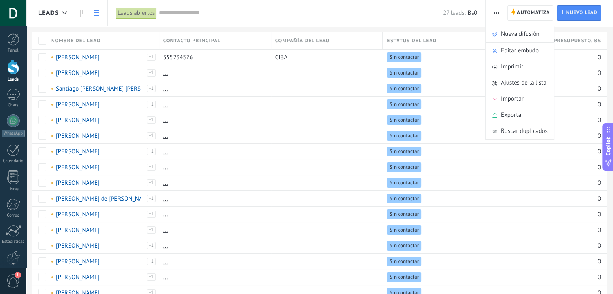
click at [265, 16] on input "text" at bounding box center [301, 13] width 284 height 8
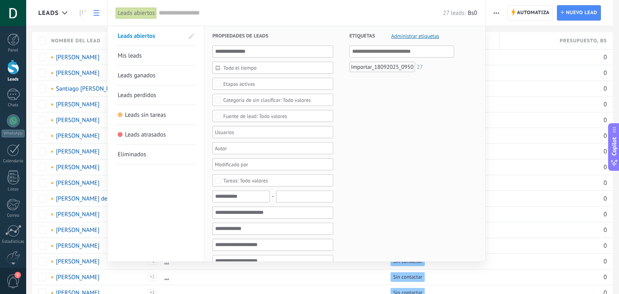
click at [41, 39] on div at bounding box center [309, 147] width 619 height 294
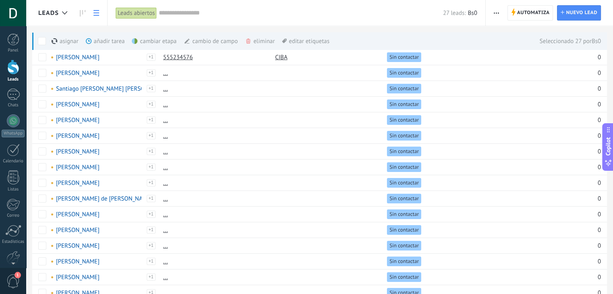
click at [262, 39] on div "eliminar màs" at bounding box center [273, 41] width 57 height 18
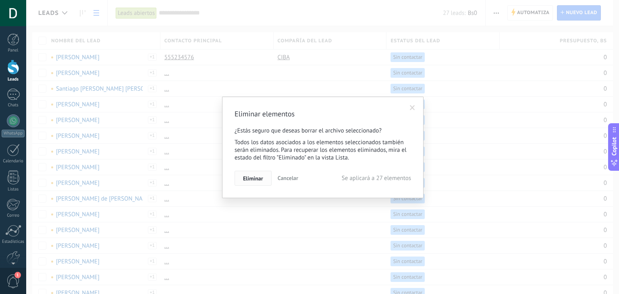
click at [253, 179] on span "Eliminar" at bounding box center [253, 179] width 20 height 6
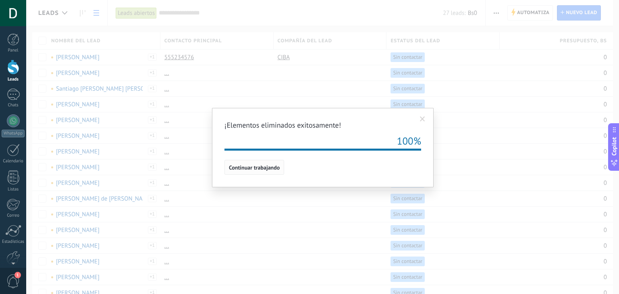
click at [268, 169] on span "Continuar trabajando" at bounding box center [254, 168] width 51 height 6
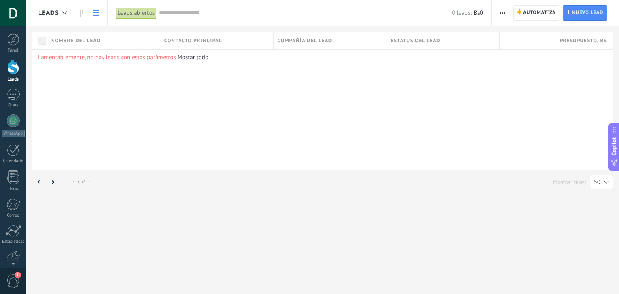
click at [505, 13] on button "button" at bounding box center [502, 12] width 12 height 15
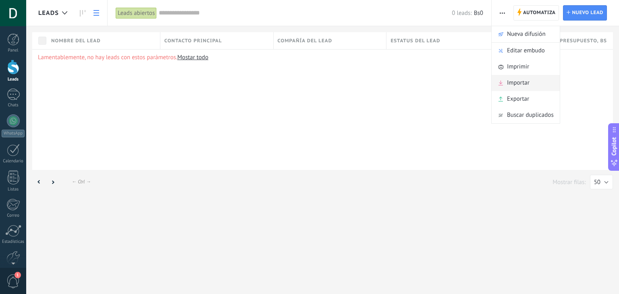
click at [520, 81] on span "Importar" at bounding box center [518, 83] width 23 height 16
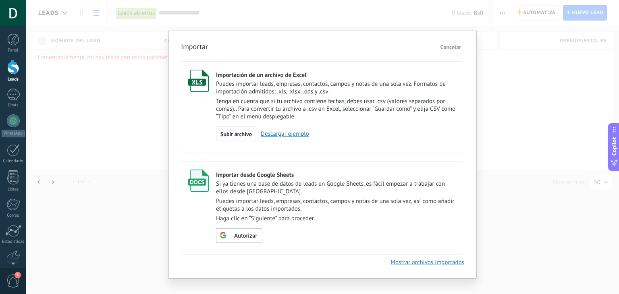
click at [240, 134] on span "Subir archivo" at bounding box center [235, 134] width 31 height 6
click at [0, 0] on input "Importación de un archivo de Excel Puedes importar leads, empresas, contactos, …" at bounding box center [0, 0] width 0 height 0
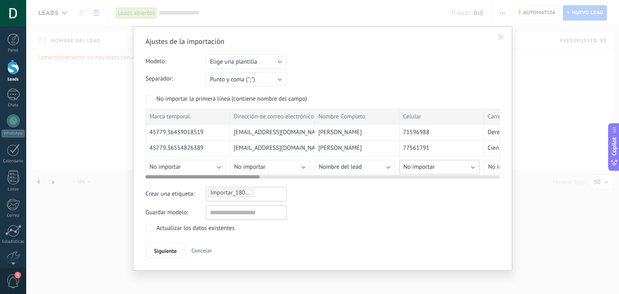
click at [434, 168] on button "No importar" at bounding box center [439, 167] width 80 height 15
drag, startPoint x: 207, startPoint y: 176, endPoint x: 149, endPoint y: 172, distance: 58.2
click at [149, 172] on div at bounding box center [322, 175] width 354 height 6
click at [432, 169] on span "No importar" at bounding box center [418, 167] width 31 height 8
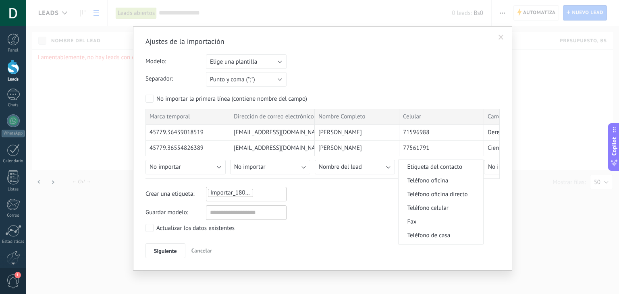
scroll to position [161, 0]
click at [442, 207] on span "Teléfono celular" at bounding box center [439, 209] width 82 height 8
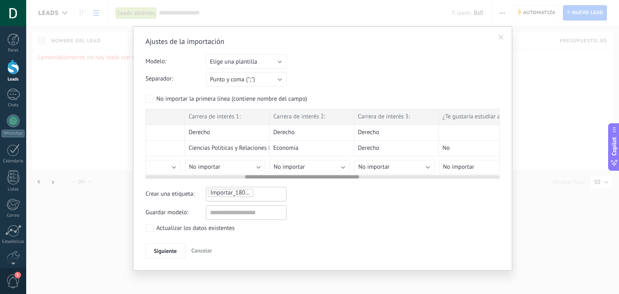
scroll to position [0, 309]
drag, startPoint x: 196, startPoint y: 176, endPoint x: 296, endPoint y: 174, distance: 99.9
click at [296, 174] on div at bounding box center [322, 175] width 354 height 6
click at [247, 165] on button "No importar" at bounding box center [215, 167] width 80 height 15
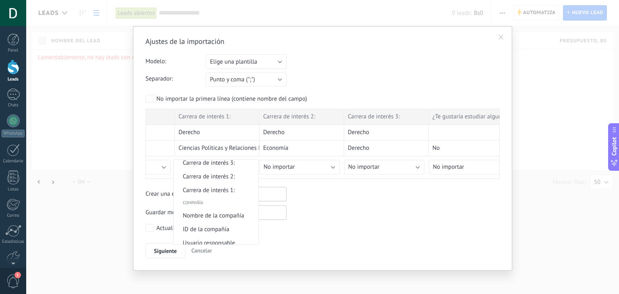
scroll to position [645, 0]
click at [228, 192] on span "Carrera de interés 1:" at bounding box center [215, 189] width 82 height 8
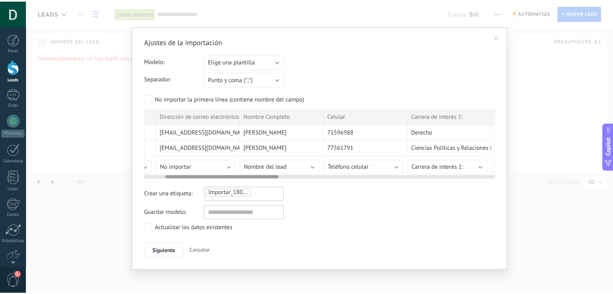
scroll to position [0, 0]
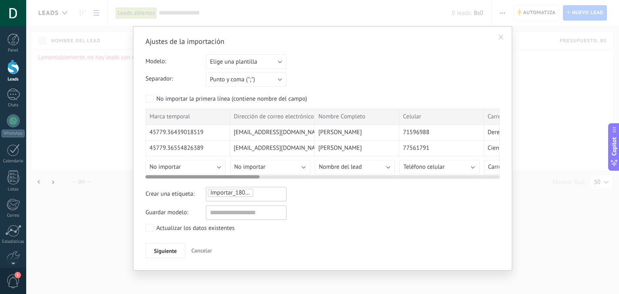
drag, startPoint x: 333, startPoint y: 175, endPoint x: 198, endPoint y: 169, distance: 134.7
click at [198, 169] on div "Marca temporal Dirección de correo electrónico Nombre Completo Celular Carrera …" at bounding box center [322, 144] width 354 height 70
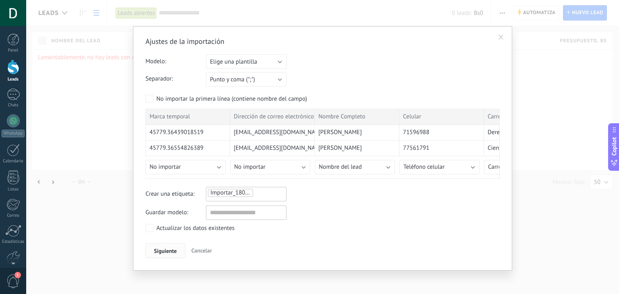
click at [168, 248] on span "Siguiente" at bounding box center [165, 251] width 23 height 6
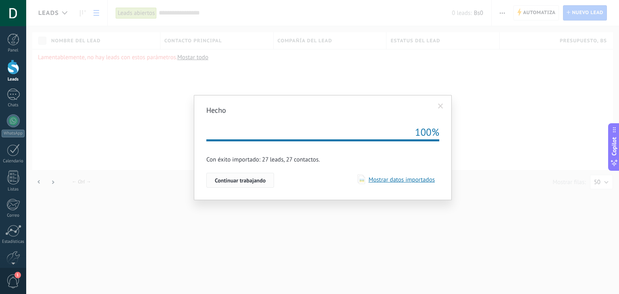
click at [250, 179] on span "Continuar trabajando" at bounding box center [240, 181] width 51 height 6
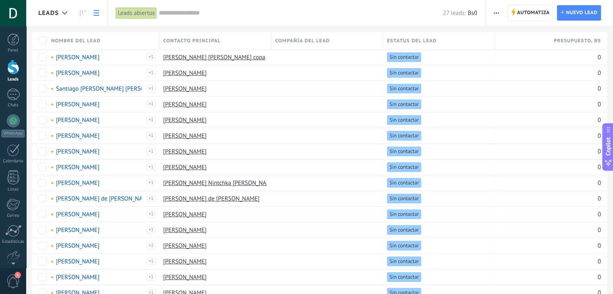
click at [211, 37] on span "Contacto principal" at bounding box center [192, 41] width 58 height 8
click at [232, 57] on link "[PERSON_NAME] [PERSON_NAME] copa" at bounding box center [214, 58] width 102 height 8
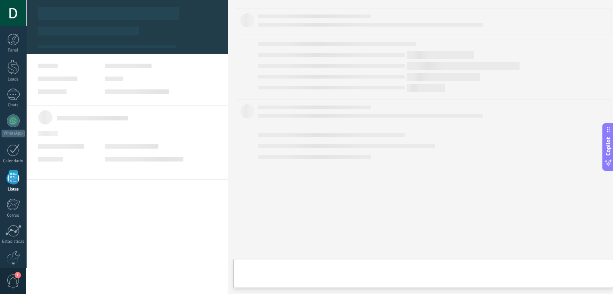
scroll to position [21, 0]
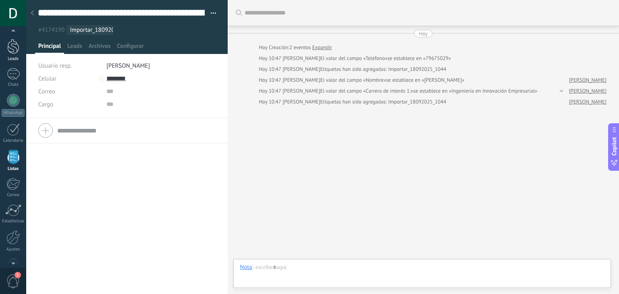
click at [7, 48] on div at bounding box center [13, 46] width 12 height 15
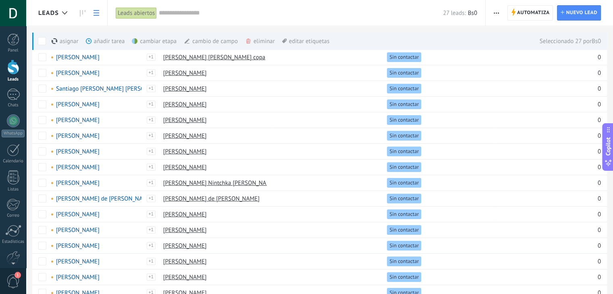
click at [497, 13] on icon "button" at bounding box center [496, 12] width 5 height 1
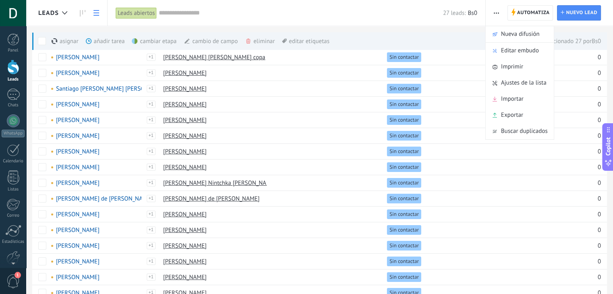
click at [50, 39] on div "asignar màs añadir tarea màs cambiar etapa màs cambio de campo màs eliminar màs…" at bounding box center [180, 41] width 297 height 18
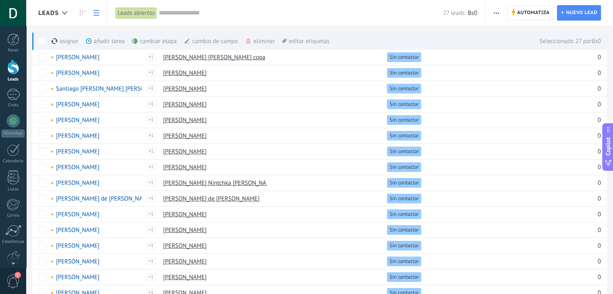
click at [496, 12] on span "button" at bounding box center [496, 12] width 5 height 15
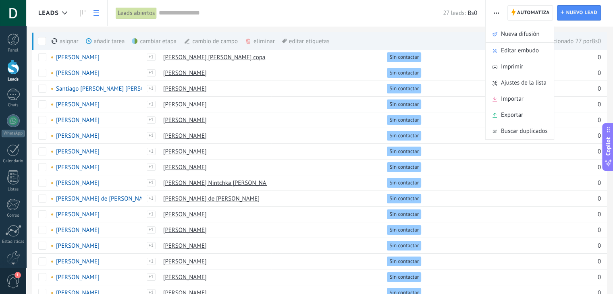
click at [255, 40] on div "eliminar màs" at bounding box center [273, 41] width 57 height 18
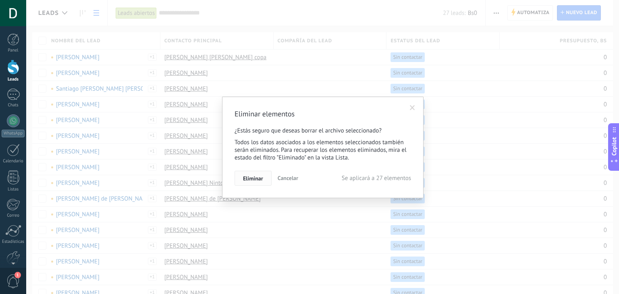
click at [252, 174] on button "Eliminar" at bounding box center [252, 178] width 37 height 15
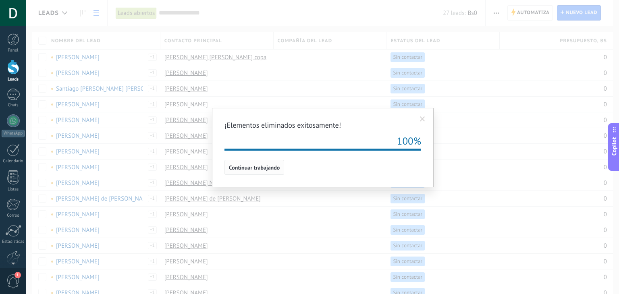
click at [259, 168] on span "Continuar trabajando" at bounding box center [254, 168] width 51 height 6
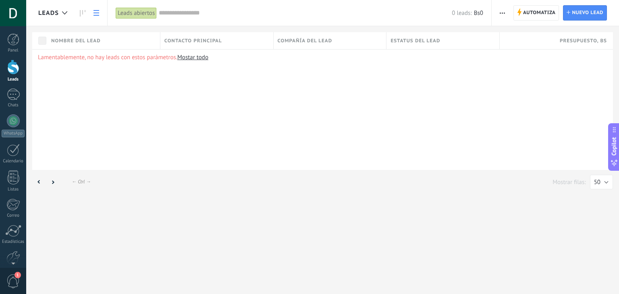
click at [504, 11] on span "button" at bounding box center [502, 12] width 5 height 15
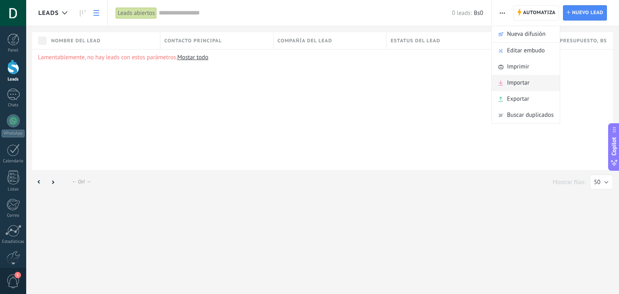
click at [527, 82] on span "Importar" at bounding box center [518, 83] width 23 height 16
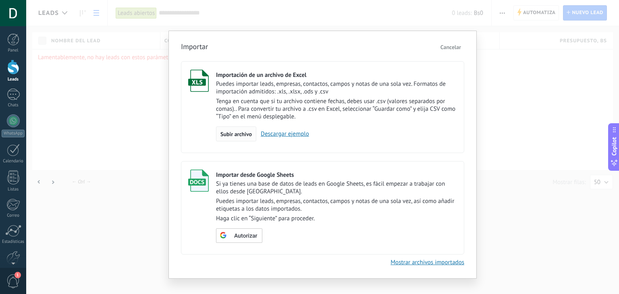
click at [244, 130] on div "Subir archivo" at bounding box center [236, 133] width 40 height 15
click at [0, 0] on input "Importación de un archivo de Excel Puedes importar leads, empresas, contactos, …" at bounding box center [0, 0] width 0 height 0
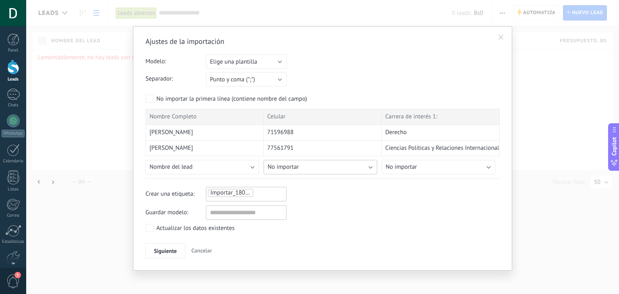
click at [326, 163] on button "No importar" at bounding box center [320, 167] width 114 height 15
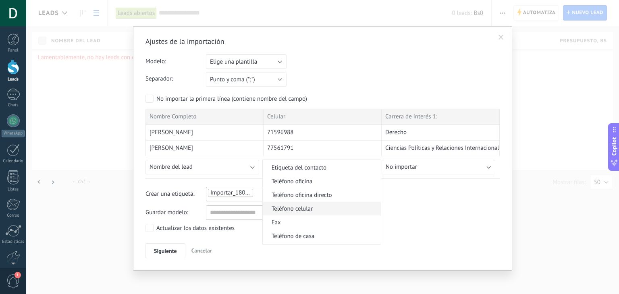
click at [320, 207] on span "Teléfono celular" at bounding box center [321, 209] width 116 height 8
click at [469, 161] on button "No importar" at bounding box center [439, 167] width 114 height 15
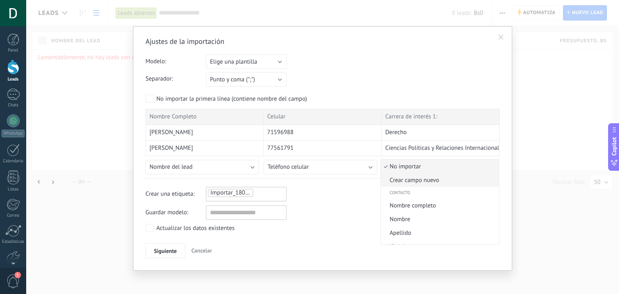
click at [418, 180] on span "Crear campo nuevo" at bounding box center [439, 180] width 116 height 8
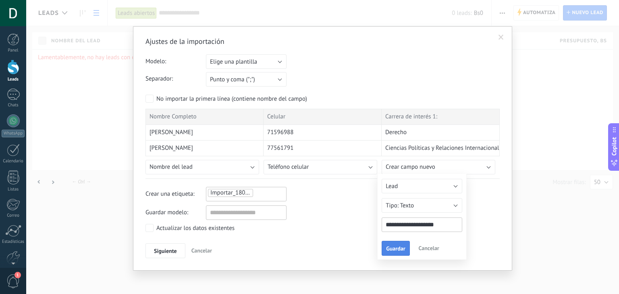
type input "**********"
click at [391, 246] on span "Guardar" at bounding box center [395, 249] width 19 height 6
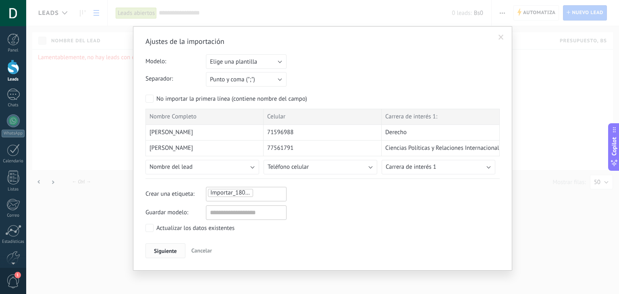
click at [164, 250] on span "Siguiente" at bounding box center [165, 251] width 23 height 6
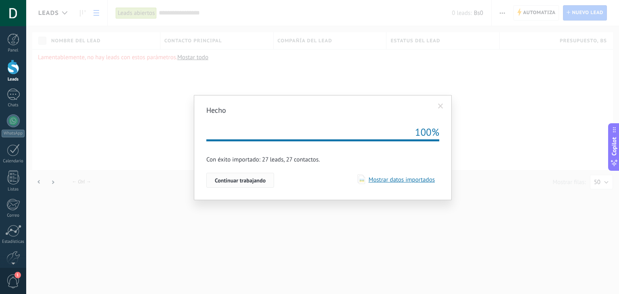
click at [242, 178] on span "Continuar trabajando" at bounding box center [240, 181] width 51 height 6
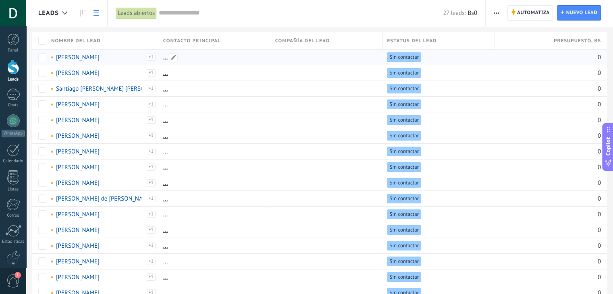
click at [164, 58] on link "..." at bounding box center [165, 58] width 5 height 8
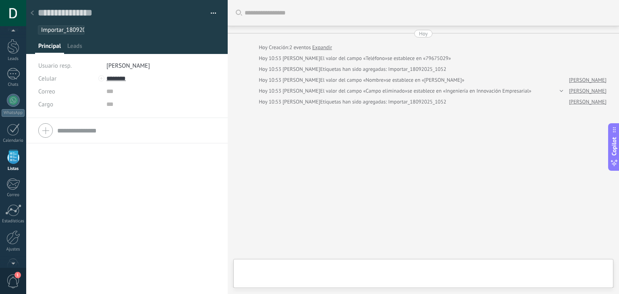
scroll to position [12, 0]
click at [30, 13] on div at bounding box center [32, 14] width 11 height 16
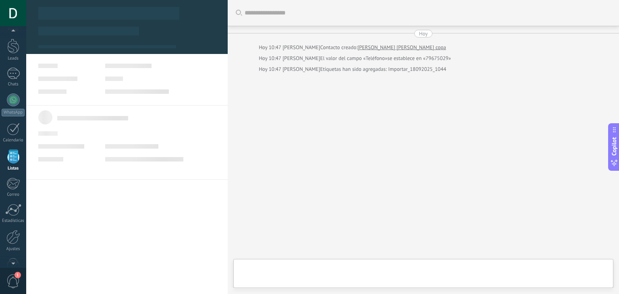
scroll to position [21, 0]
click at [34, 13] on div at bounding box center [126, 19] width 201 height 48
click at [355, 108] on div "Buscar Carga más Hoy Hoy 10:47 DIEGO ARIEL AYLLON CONDE Contacto creado: Cristi…" at bounding box center [423, 147] width 391 height 294
click at [191, 71] on div at bounding box center [126, 79] width 177 height 30
click at [34, 12] on div at bounding box center [126, 19] width 201 height 48
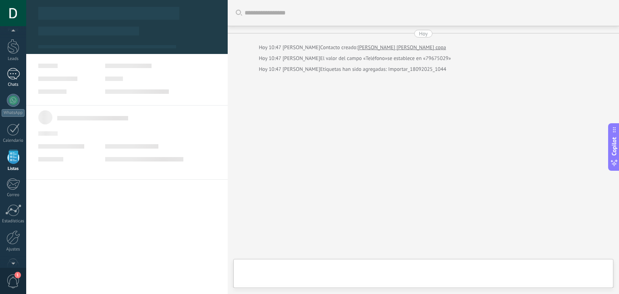
click at [12, 70] on div at bounding box center [13, 74] width 13 height 12
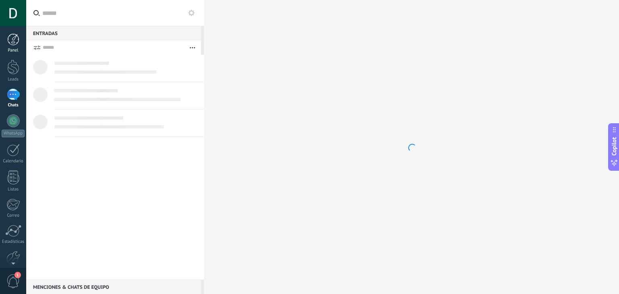
click at [11, 50] on div "Panel" at bounding box center [13, 50] width 23 height 5
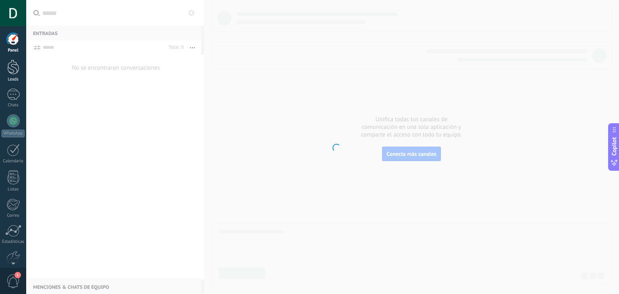
click at [11, 66] on div at bounding box center [13, 67] width 12 height 15
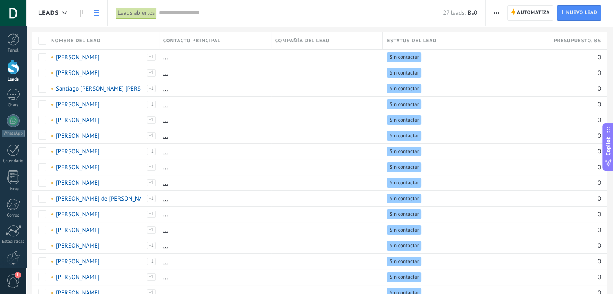
click at [496, 12] on span "button" at bounding box center [496, 12] width 5 height 15
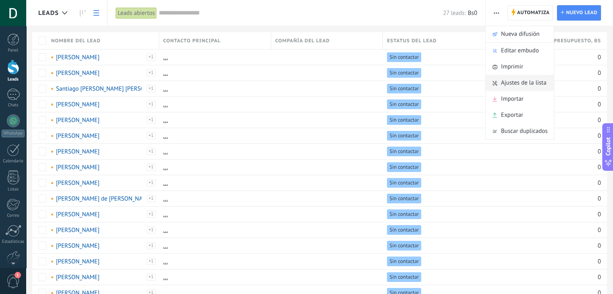
click at [541, 80] on span "Ajustes de la lista" at bounding box center [524, 83] width 46 height 16
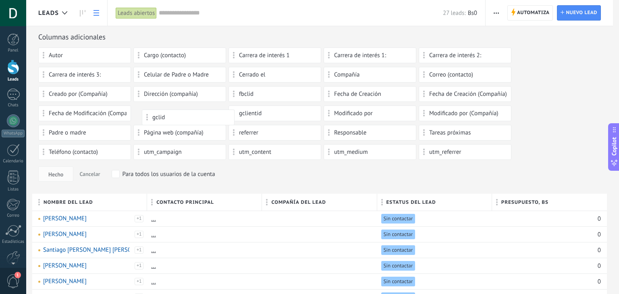
drag, startPoint x: 153, startPoint y: 116, endPoint x: 163, endPoint y: 113, distance: 10.0
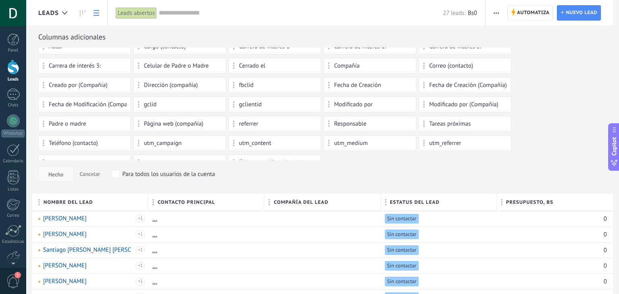
scroll to position [21, 0]
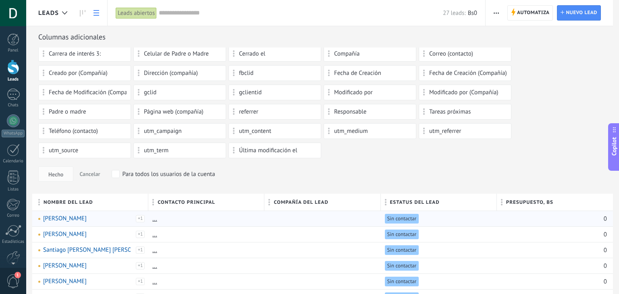
click at [149, 221] on div "Karina Mollo Flores Importar_18092025_1052 ... Sin contactar 0" at bounding box center [322, 219] width 581 height 16
click at [153, 220] on link "..." at bounding box center [154, 219] width 5 height 8
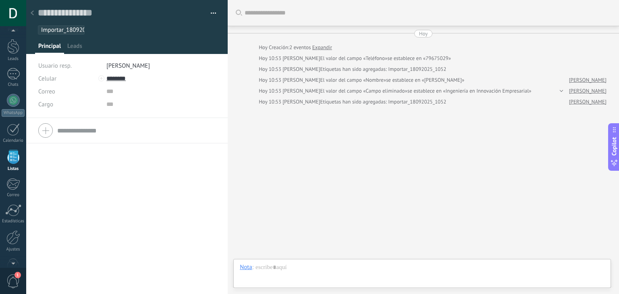
scroll to position [12, 0]
click at [99, 76] on div "Teléfono Oficina Ofic. directo Celular Fax Casa Otro Celular" at bounding box center [69, 78] width 62 height 13
click at [101, 80] on div at bounding box center [101, 78] width 6 height 6
click at [77, 44] on span "Leads" at bounding box center [74, 48] width 15 height 12
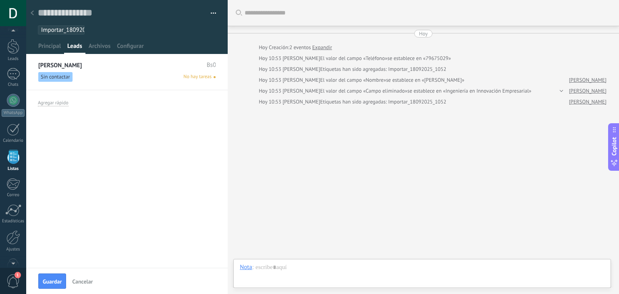
click at [33, 16] on div at bounding box center [32, 14] width 11 height 16
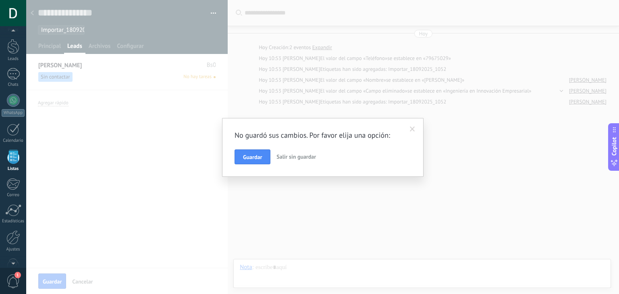
click at [305, 156] on span "Salir sin guardar" at bounding box center [295, 156] width 39 height 7
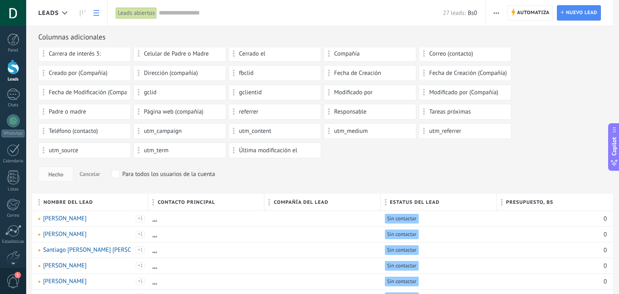
click at [498, 12] on span "button" at bounding box center [496, 12] width 5 height 15
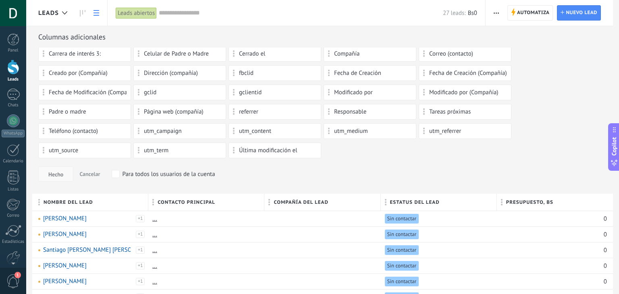
click at [64, 180] on button "Hecho" at bounding box center [55, 173] width 35 height 15
click at [62, 172] on span "Hecho" at bounding box center [55, 175] width 15 height 6
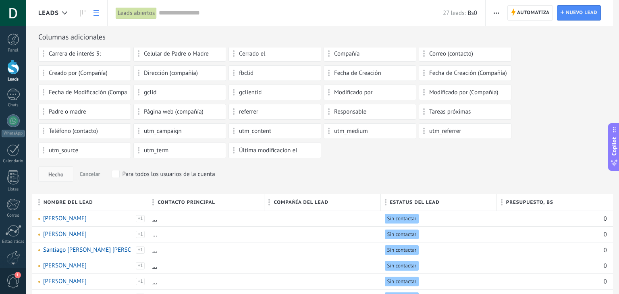
click at [62, 172] on span "Hecho" at bounding box center [55, 175] width 15 height 6
click at [81, 12] on icon at bounding box center [83, 13] width 6 height 6
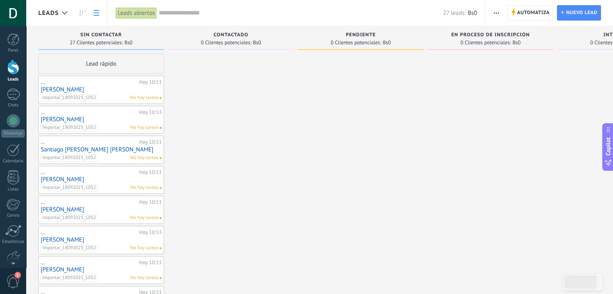
click at [95, 14] on icon at bounding box center [96, 13] width 6 height 6
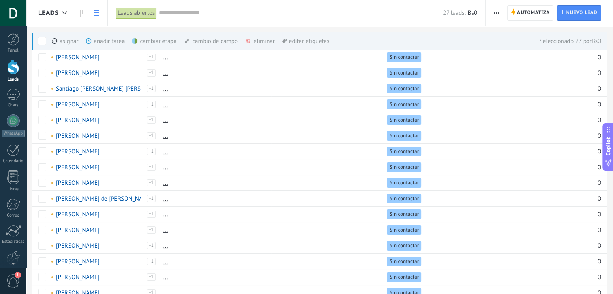
click at [255, 39] on div "eliminar màs" at bounding box center [273, 41] width 57 height 18
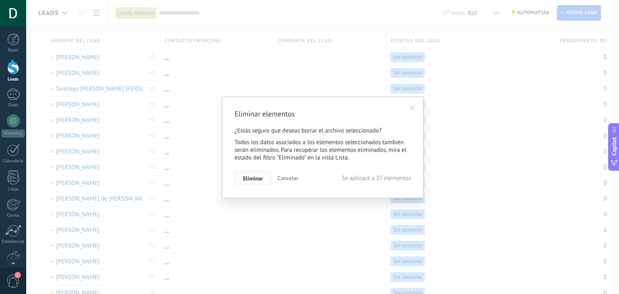
click at [256, 179] on span "Eliminar" at bounding box center [253, 179] width 20 height 6
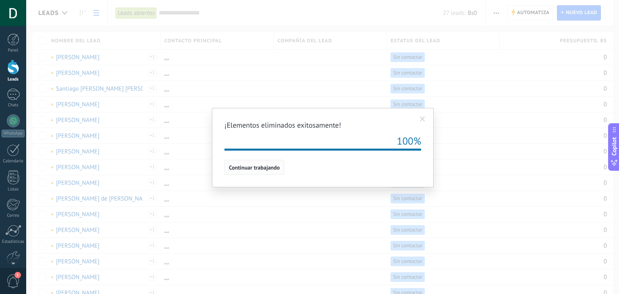
click at [262, 162] on button "Continuar trabajando" at bounding box center [254, 167] width 60 height 15
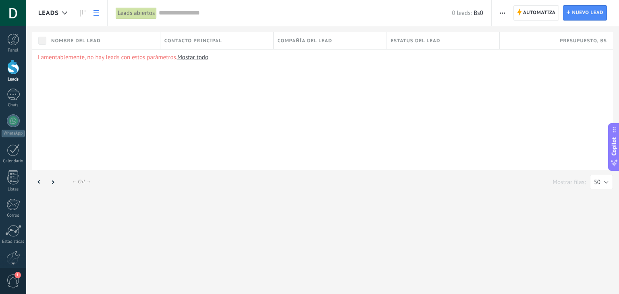
drag, startPoint x: 504, startPoint y: 14, endPoint x: 505, endPoint y: 23, distance: 8.5
click at [504, 16] on span "button" at bounding box center [502, 12] width 5 height 15
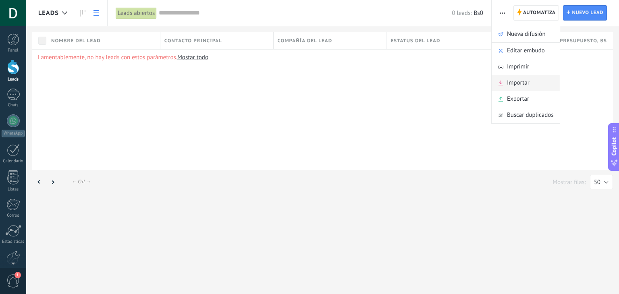
click at [520, 83] on span "Importar" at bounding box center [518, 83] width 23 height 16
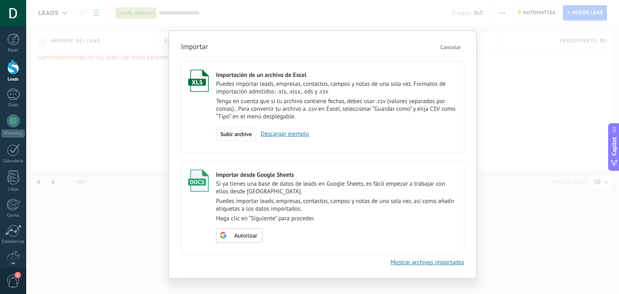
click at [238, 136] on span "Subir archivo" at bounding box center [235, 134] width 31 height 6
click at [0, 0] on input "Importación de un archivo de Excel Puedes importar leads, empresas, contactos, …" at bounding box center [0, 0] width 0 height 0
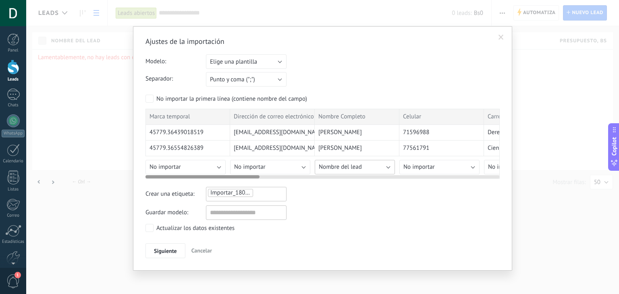
click at [378, 168] on button "Nombre del lead" at bounding box center [355, 167] width 80 height 15
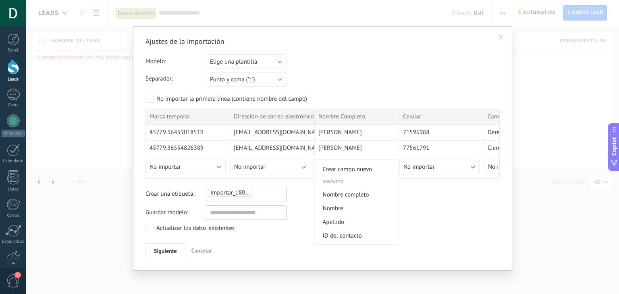
scroll to position [10, 0]
click at [348, 195] on span "Nombre completo" at bounding box center [355, 196] width 82 height 8
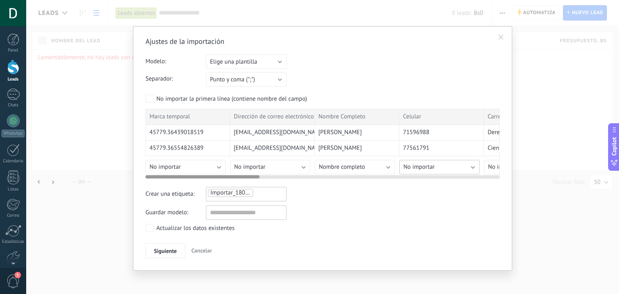
click at [458, 165] on button "No importar" at bounding box center [439, 167] width 80 height 15
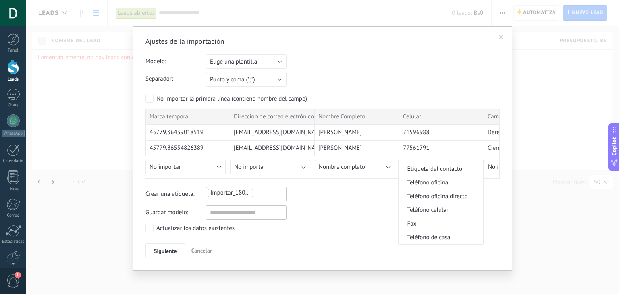
scroll to position [161, 0]
click at [434, 209] on span "Teléfono celular" at bounding box center [439, 209] width 82 height 8
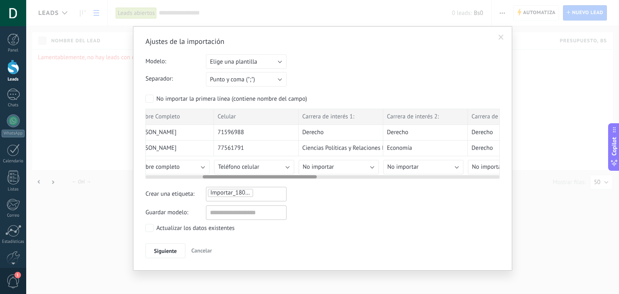
scroll to position [0, 200]
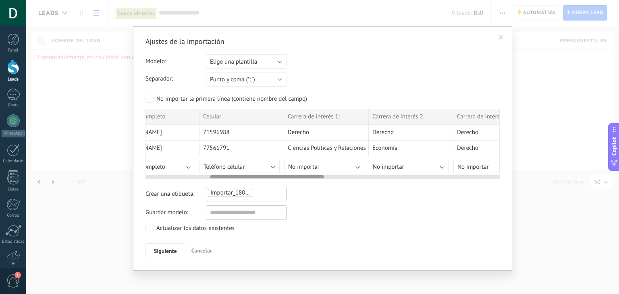
drag, startPoint x: 247, startPoint y: 176, endPoint x: 311, endPoint y: 177, distance: 64.5
click at [311, 177] on div at bounding box center [267, 176] width 114 height 3
click at [337, 172] on div at bounding box center [322, 175] width 354 height 6
click at [361, 163] on button "No importar" at bounding box center [324, 167] width 80 height 15
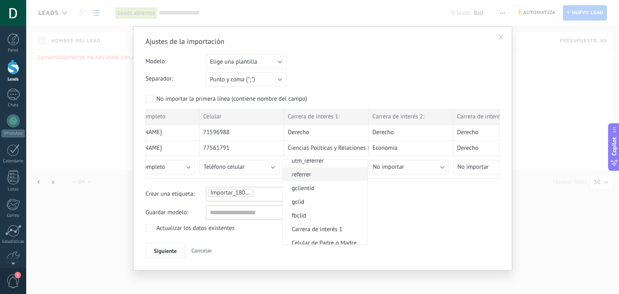
scroll to position [645, 0]
click at [322, 202] on li "Carrera de interés 1:" at bounding box center [325, 203] width 85 height 14
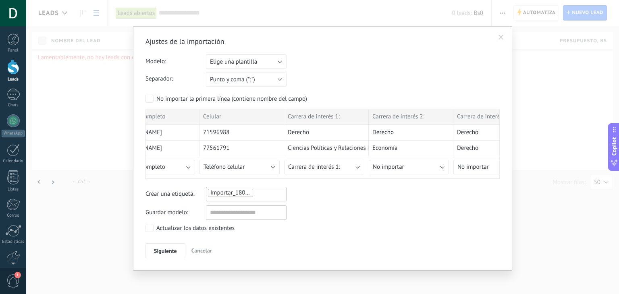
drag, startPoint x: 171, startPoint y: 250, endPoint x: 177, endPoint y: 250, distance: 6.1
click at [176, 250] on button "Siguiente" at bounding box center [165, 250] width 40 height 15
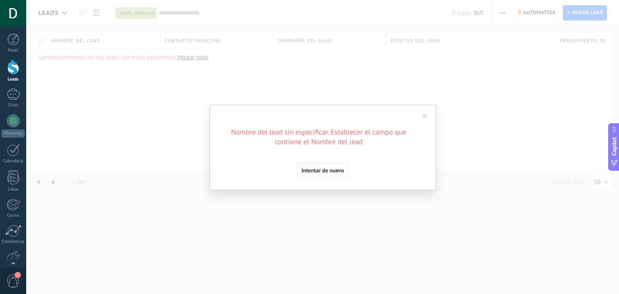
click at [332, 170] on span "Intentar de nuevo" at bounding box center [322, 171] width 43 height 6
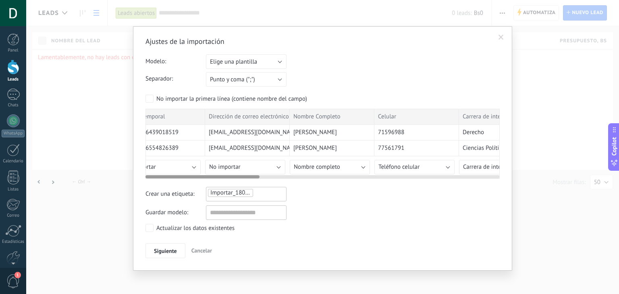
scroll to position [0, 0]
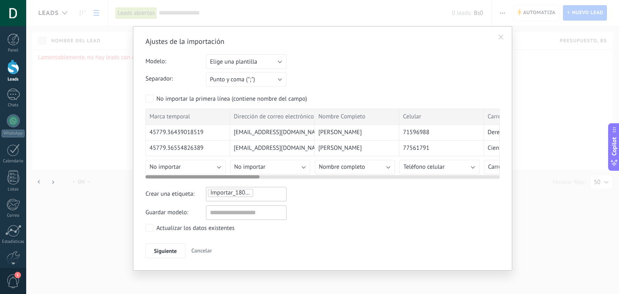
drag, startPoint x: 310, startPoint y: 176, endPoint x: 239, endPoint y: 172, distance: 71.4
click at [239, 172] on div at bounding box center [322, 175] width 354 height 6
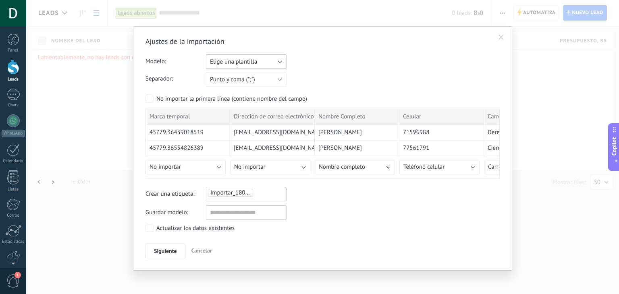
click at [270, 62] on button "Elige una plantilla" at bounding box center [246, 61] width 81 height 15
click at [252, 76] on span "Visitas de colegios" at bounding box center [242, 76] width 83 height 8
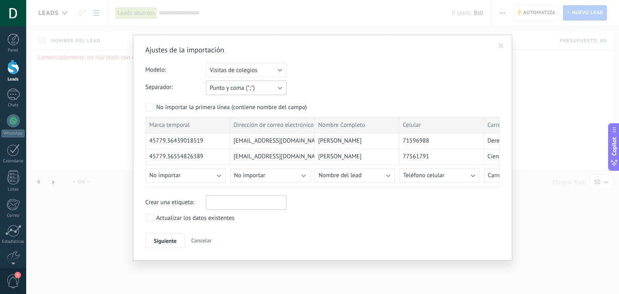
click at [257, 86] on button "Punto y coma (";")" at bounding box center [246, 88] width 81 height 15
click at [257, 86] on span "Punto y coma (";")" at bounding box center [242, 88] width 83 height 8
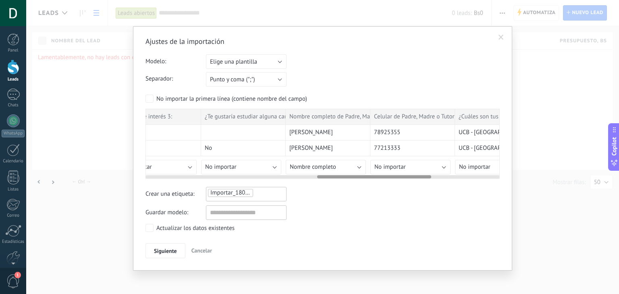
scroll to position [0, 539]
drag, startPoint x: 247, startPoint y: 177, endPoint x: 421, endPoint y: 169, distance: 174.2
click at [421, 169] on div "Marca temporal Dirección de correo electrónico Nombre Completo Celular Carrera …" at bounding box center [322, 144] width 354 height 70
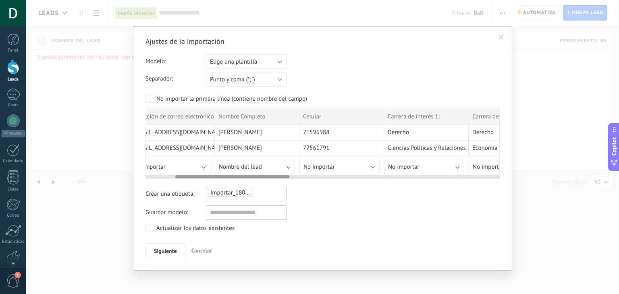
scroll to position [0, 0]
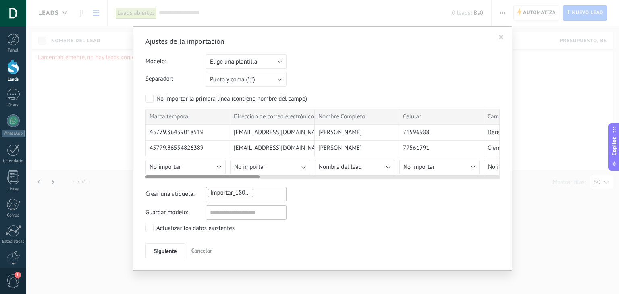
drag, startPoint x: 397, startPoint y: 176, endPoint x: 148, endPoint y: 188, distance: 249.3
click at [148, 188] on div "Ajustes de la importación Modelo: Elige una plantilla Visitas de colegios Elige…" at bounding box center [322, 148] width 354 height 222
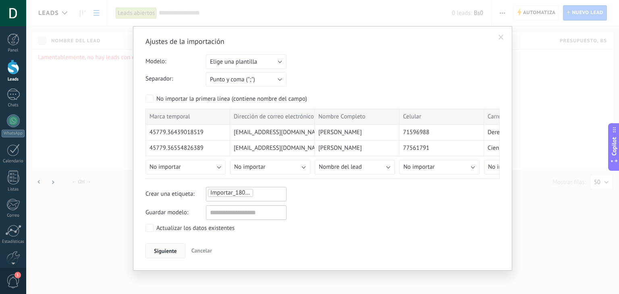
click at [159, 251] on span "Siguiente" at bounding box center [165, 251] width 23 height 6
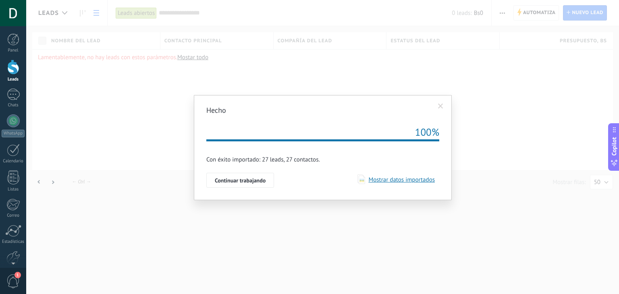
click at [442, 107] on span at bounding box center [440, 107] width 5 height 6
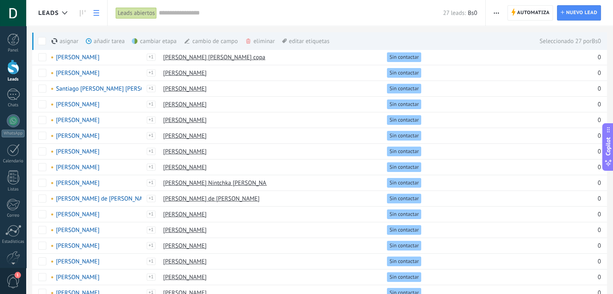
click at [248, 39] on use at bounding box center [248, 41] width 4 height 5
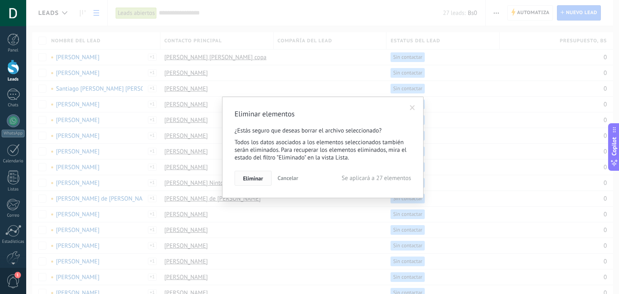
click at [250, 176] on span "Eliminar" at bounding box center [253, 179] width 20 height 6
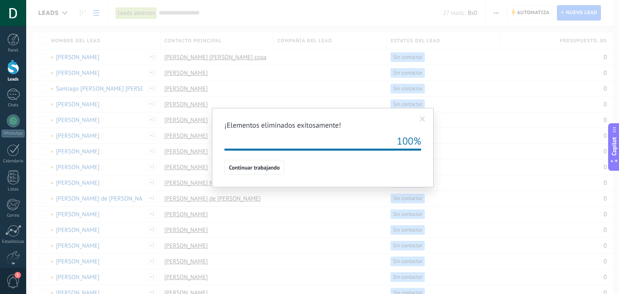
click at [272, 165] on span "Continuar trabajando" at bounding box center [254, 168] width 51 height 6
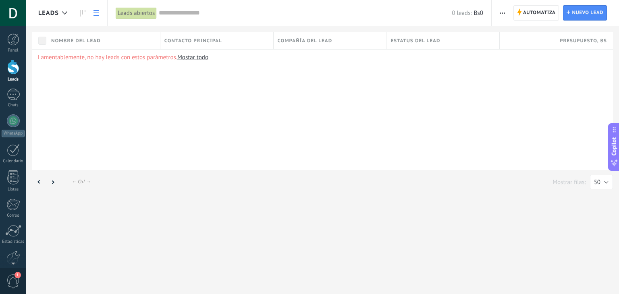
click at [504, 12] on use "button" at bounding box center [502, 12] width 5 height 1
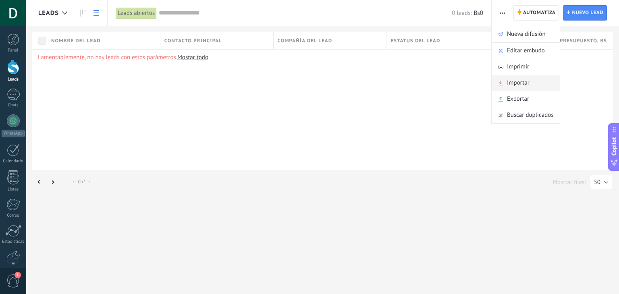
click at [523, 83] on span "Importar" at bounding box center [518, 83] width 23 height 16
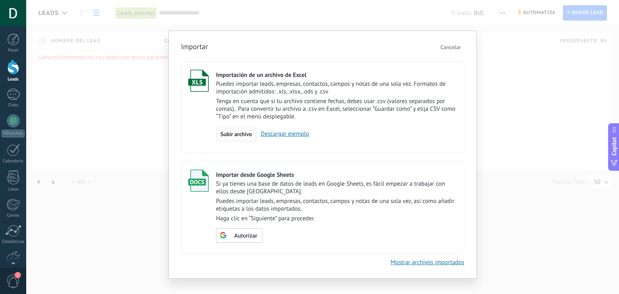
click at [234, 133] on span "Subir archivo" at bounding box center [235, 134] width 31 height 6
click at [0, 0] on input "Importación de un archivo de Excel Puedes importar leads, empresas, contactos, …" at bounding box center [0, 0] width 0 height 0
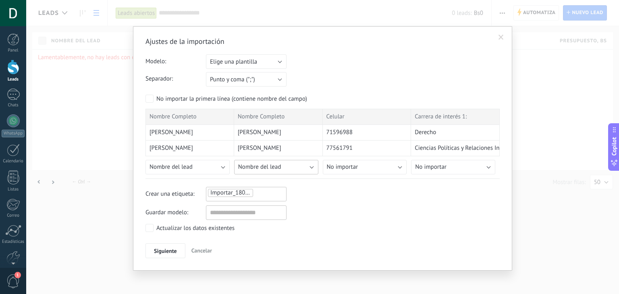
click at [301, 165] on button "Nombre del lead" at bounding box center [276, 167] width 84 height 15
click at [277, 198] on span "Nombre completo" at bounding box center [276, 196] width 86 height 8
click at [388, 169] on button "No importar" at bounding box center [365, 167] width 84 height 15
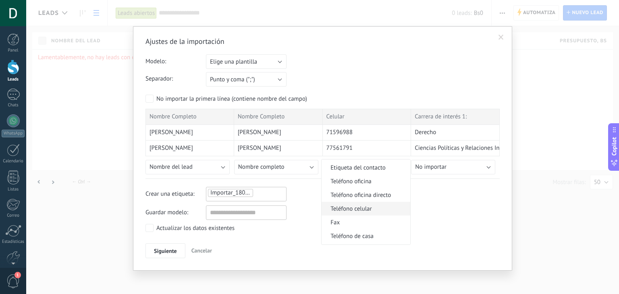
click at [365, 210] on span "Teléfono celular" at bounding box center [364, 209] width 86 height 8
click at [170, 248] on span "Siguiente" at bounding box center [165, 251] width 23 height 6
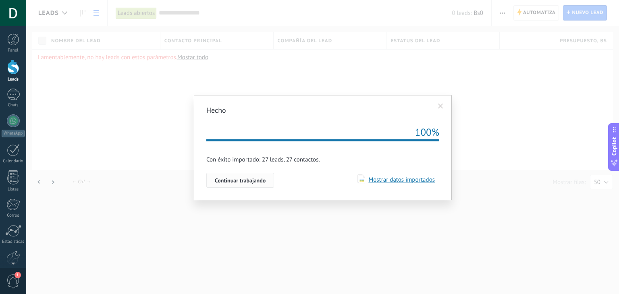
click at [243, 178] on span "Continuar trabajando" at bounding box center [240, 181] width 51 height 6
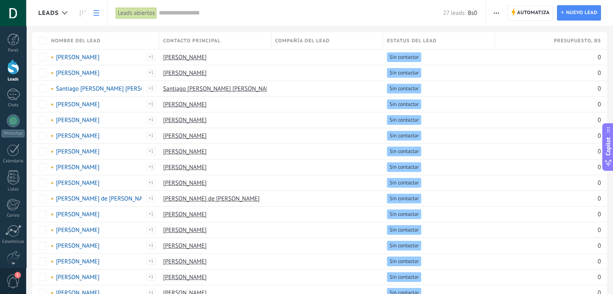
click at [498, 10] on span "button" at bounding box center [496, 12] width 5 height 15
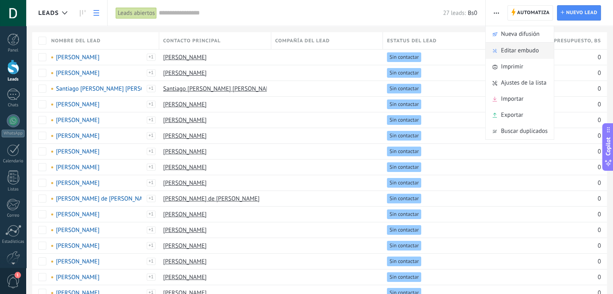
click at [519, 49] on span "Editar embudo" at bounding box center [520, 51] width 38 height 16
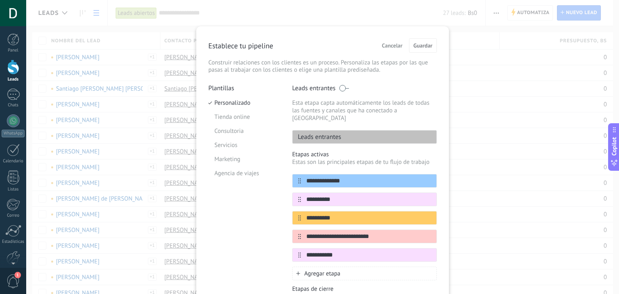
click at [396, 46] on span "Cancelar" at bounding box center [392, 46] width 21 height 6
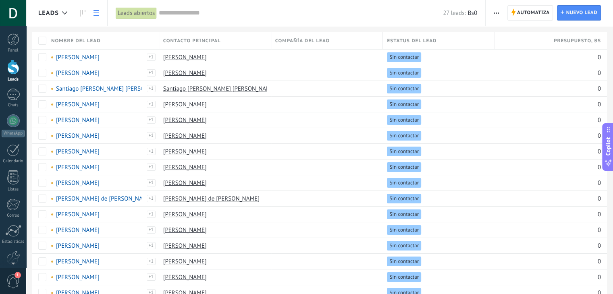
click at [492, 16] on button "button" at bounding box center [496, 12] width 12 height 15
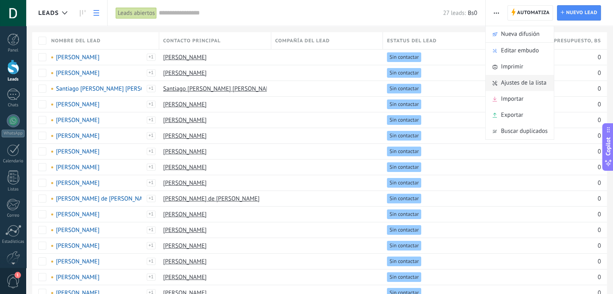
click at [525, 79] on span "Ajustes de la lista" at bounding box center [524, 83] width 46 height 16
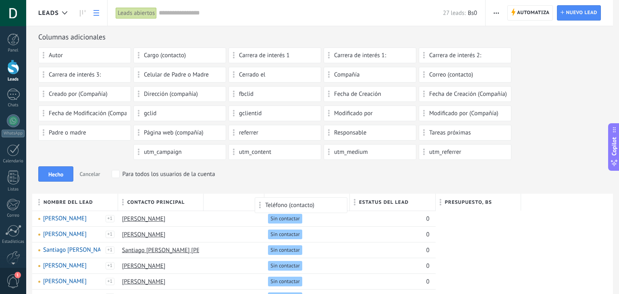
drag, startPoint x: 46, startPoint y: 151, endPoint x: 263, endPoint y: 201, distance: 222.2
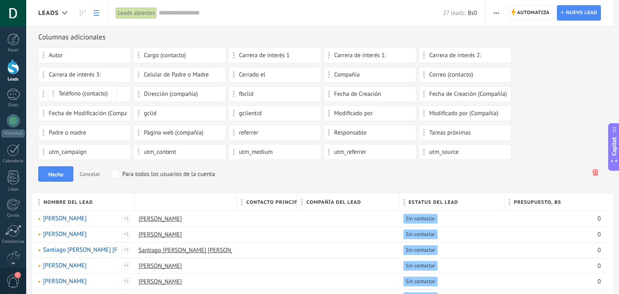
drag, startPoint x: 248, startPoint y: 205, endPoint x: 56, endPoint y: 92, distance: 222.5
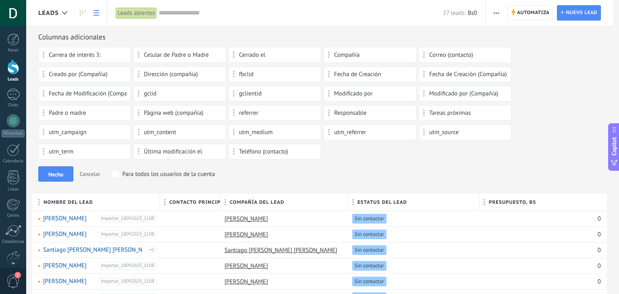
scroll to position [21, 0]
drag, startPoint x: 238, startPoint y: 149, endPoint x: 170, endPoint y: 205, distance: 88.5
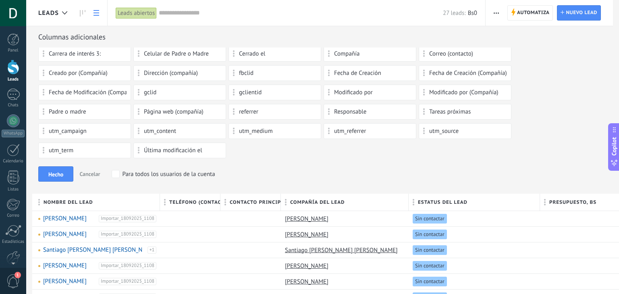
click at [283, 168] on div "Hecho Cancelar Para todos los usuarios de la cuenta" at bounding box center [322, 173] width 568 height 15
click at [59, 176] on span "Hecho" at bounding box center [55, 175] width 15 height 6
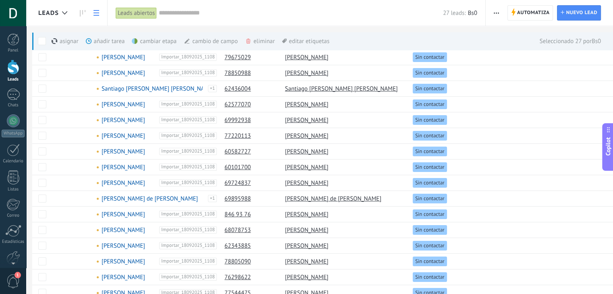
click at [257, 40] on div "eliminar màs" at bounding box center [273, 41] width 57 height 18
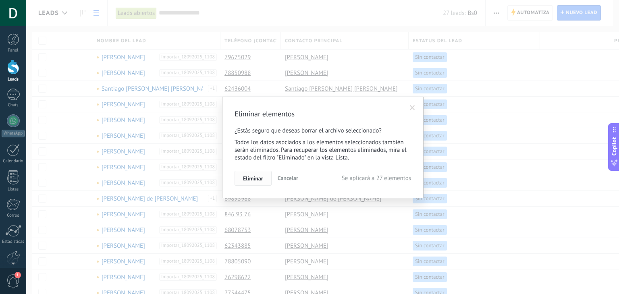
click at [259, 176] on span "Eliminar" at bounding box center [253, 179] width 20 height 6
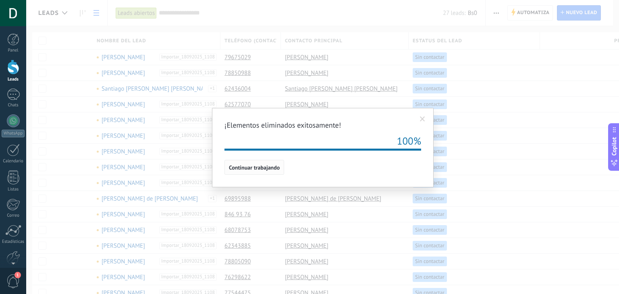
click at [270, 165] on span "Continuar trabajando" at bounding box center [254, 168] width 51 height 6
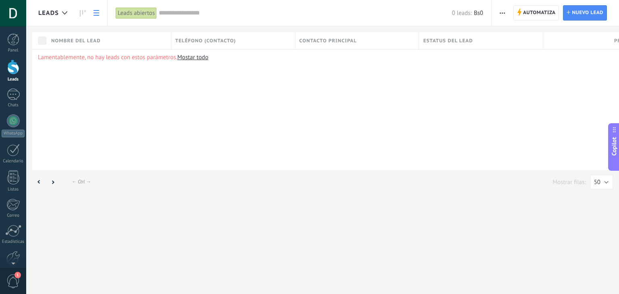
click at [500, 15] on span "button" at bounding box center [502, 12] width 5 height 15
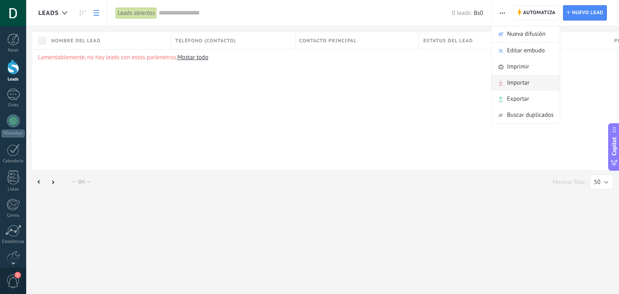
click at [512, 76] on span "Importar" at bounding box center [518, 83] width 23 height 16
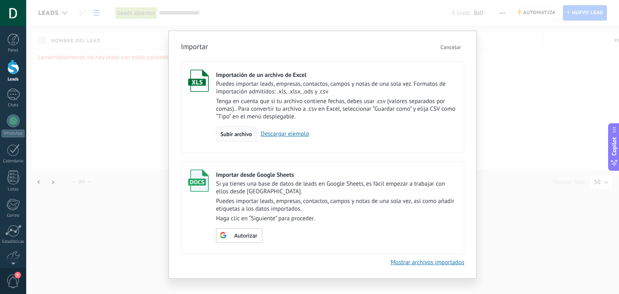
click at [238, 137] on span "Subir archivo" at bounding box center [235, 134] width 31 height 6
click at [0, 0] on input "Importación de un archivo de Excel Puedes importar leads, empresas, contactos, …" at bounding box center [0, 0] width 0 height 0
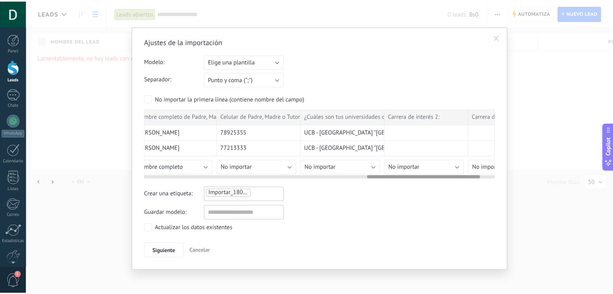
scroll to position [0, 746]
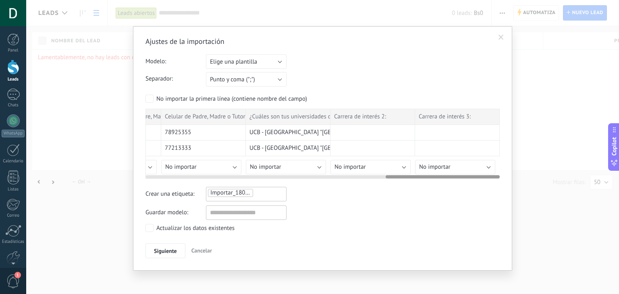
drag, startPoint x: 189, startPoint y: 176, endPoint x: 459, endPoint y: 174, distance: 270.7
click at [459, 174] on div at bounding box center [322, 175] width 354 height 6
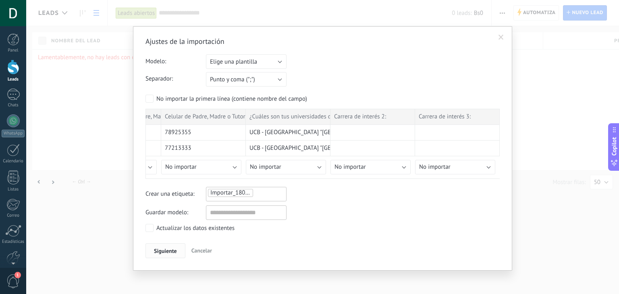
click at [169, 248] on span "Siguiente" at bounding box center [165, 251] width 23 height 6
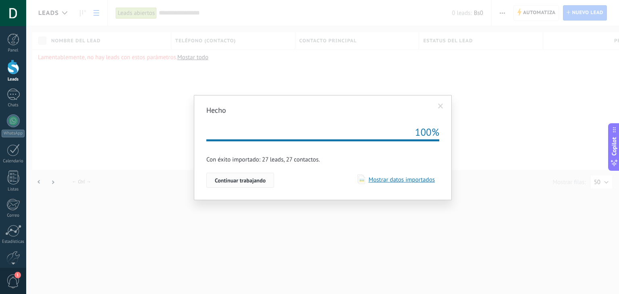
click at [235, 178] on span "Continuar trabajando" at bounding box center [240, 181] width 51 height 6
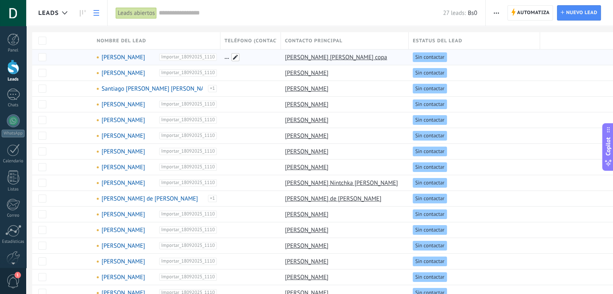
click at [234, 57] on span at bounding box center [235, 57] width 8 height 8
click at [250, 73] on span "Guardar" at bounding box center [243, 76] width 19 height 6
click at [242, 73] on span "Guardar" at bounding box center [243, 76] width 19 height 6
click at [287, 73] on span "Cancelar" at bounding box center [277, 75] width 21 height 7
click at [500, 13] on button "button" at bounding box center [496, 12] width 12 height 15
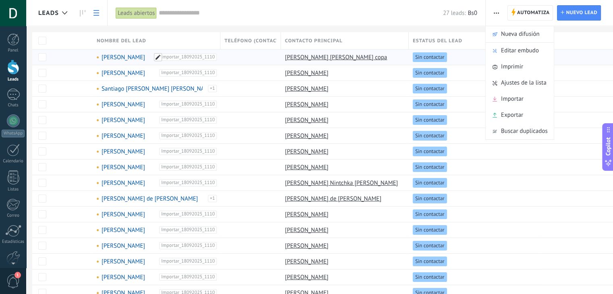
click at [156, 57] on span at bounding box center [158, 57] width 8 height 8
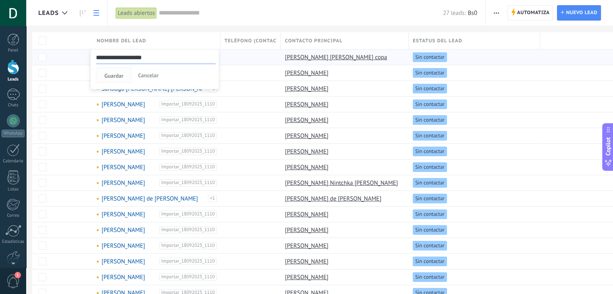
click at [113, 74] on span "Guardar" at bounding box center [113, 76] width 19 height 6
click at [156, 75] on span "Cancelar" at bounding box center [148, 75] width 21 height 7
click at [498, 12] on span "button" at bounding box center [496, 12] width 5 height 15
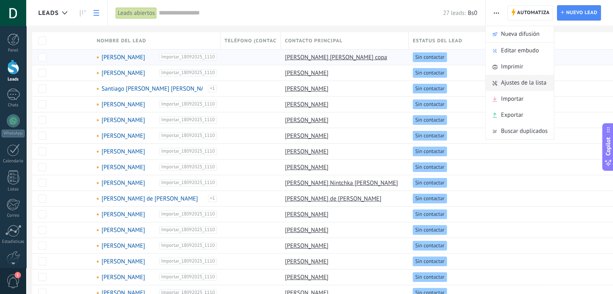
click at [514, 81] on span "Ajustes de la lista" at bounding box center [524, 83] width 46 height 16
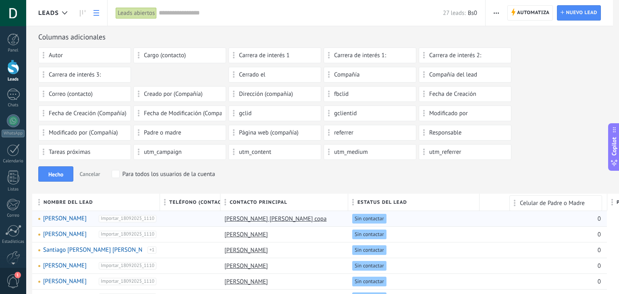
drag, startPoint x: 140, startPoint y: 76, endPoint x: 516, endPoint y: 199, distance: 395.6
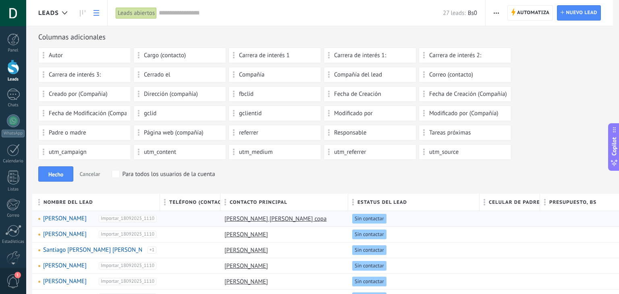
click at [92, 173] on span "Cancelar" at bounding box center [89, 173] width 21 height 7
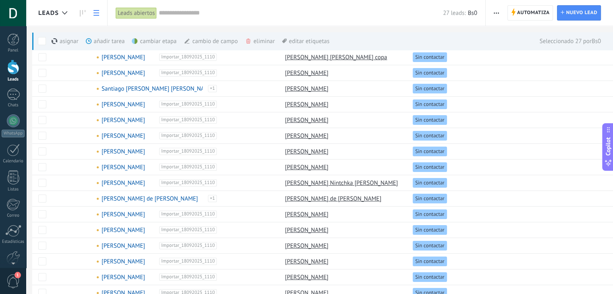
click at [259, 39] on div "eliminar màs" at bounding box center [273, 41] width 57 height 18
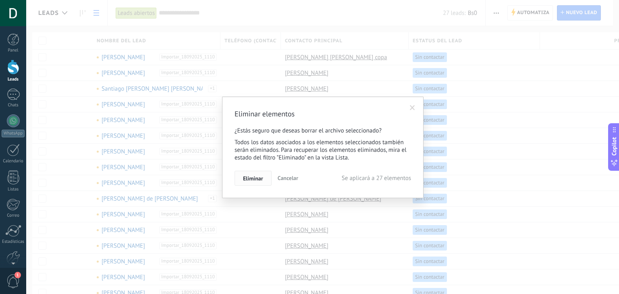
click at [254, 176] on span "Eliminar" at bounding box center [253, 179] width 20 height 6
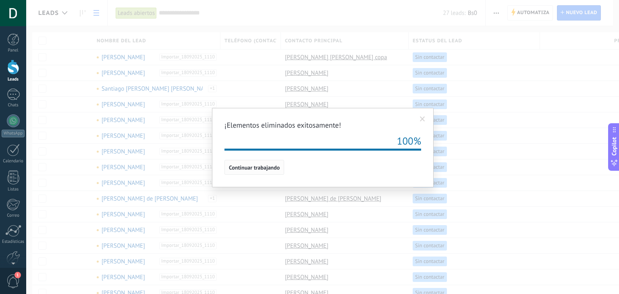
click at [259, 168] on span "Continuar trabajando" at bounding box center [254, 168] width 51 height 6
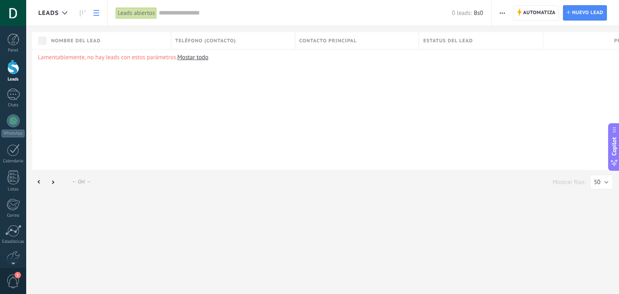
click at [502, 13] on icon "button" at bounding box center [502, 12] width 5 height 1
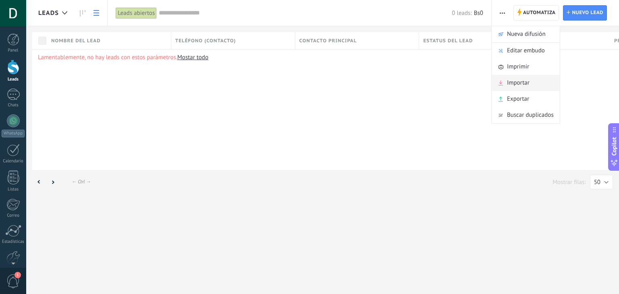
click at [515, 80] on span "Importar" at bounding box center [518, 83] width 23 height 16
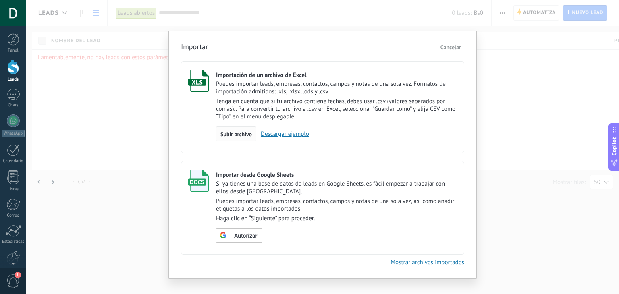
click at [231, 136] on span "Subir archivo" at bounding box center [235, 134] width 31 height 6
click at [0, 0] on input "Importación de un archivo de Excel Puedes importar leads, empresas, contactos, …" at bounding box center [0, 0] width 0 height 0
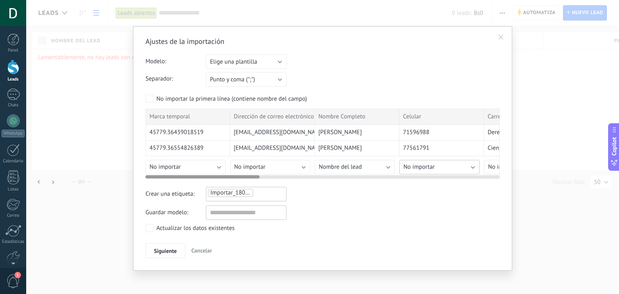
click at [427, 168] on span "No importar" at bounding box center [418, 167] width 31 height 8
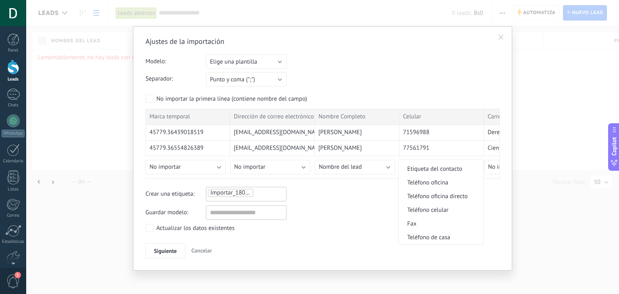
scroll to position [161, 0]
click at [440, 210] on span "Teléfono celular" at bounding box center [439, 209] width 82 height 8
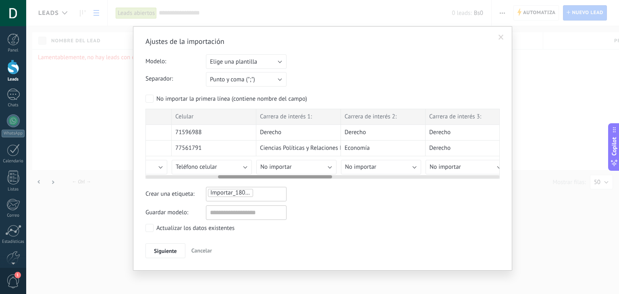
scroll to position [0, 259]
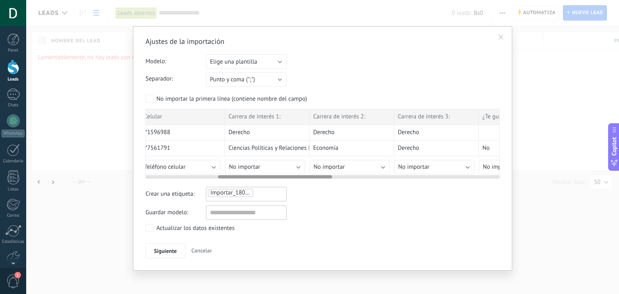
drag, startPoint x: 210, startPoint y: 176, endPoint x: 294, endPoint y: 179, distance: 83.8
click at [294, 179] on div "Ajustes de la importación Modelo: Elige una plantilla Visitas de colegios Elige…" at bounding box center [322, 148] width 354 height 222
click at [284, 164] on button "No importar" at bounding box center [265, 167] width 80 height 15
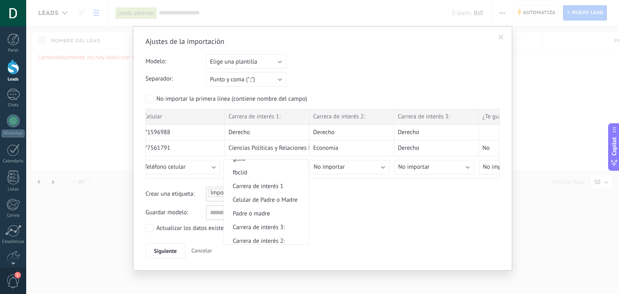
scroll to position [645, 0]
click at [272, 205] on span "Carrera de interés 1:" at bounding box center [265, 203] width 82 height 8
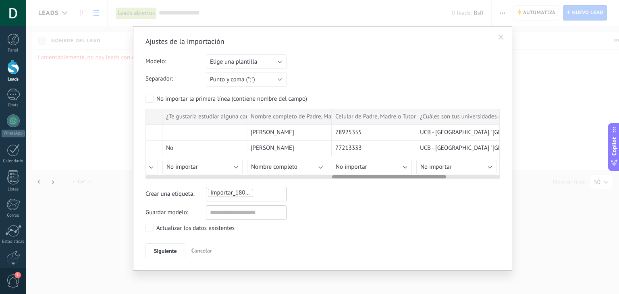
scroll to position [0, 585]
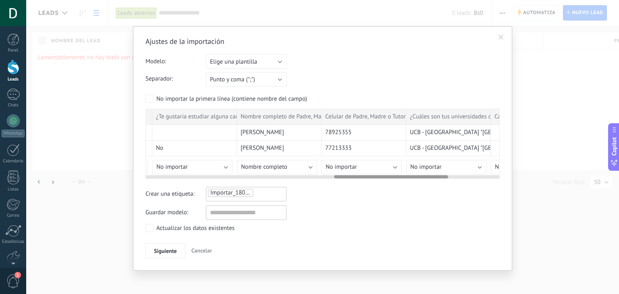
drag, startPoint x: 266, startPoint y: 176, endPoint x: 371, endPoint y: 173, distance: 104.8
click at [371, 173] on div at bounding box center [322, 175] width 354 height 6
click at [305, 165] on button "Nombre completo" at bounding box center [277, 167] width 80 height 15
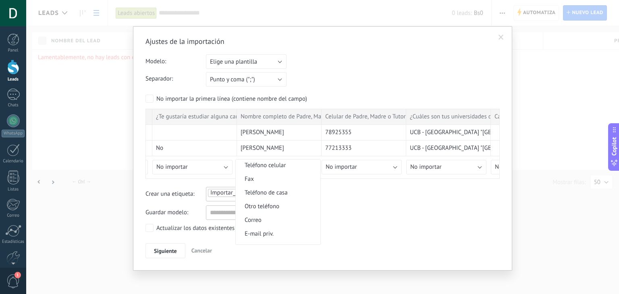
scroll to position [206, 0]
click at [340, 203] on div "Ajustes de la importación Modelo: Elige una plantilla Visitas de colegios Elige…" at bounding box center [322, 148] width 354 height 222
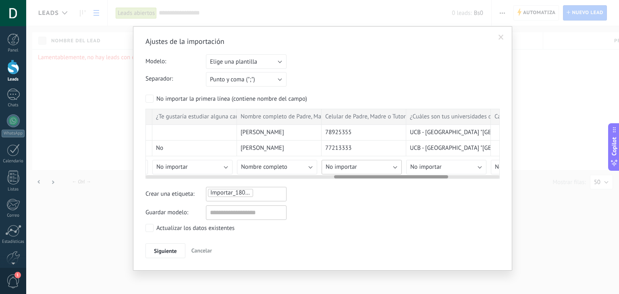
click at [369, 168] on button "No importar" at bounding box center [361, 167] width 80 height 15
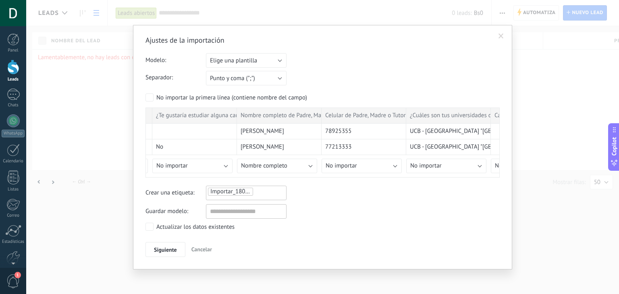
scroll to position [2, 0]
click at [172, 247] on span "Siguiente" at bounding box center [165, 250] width 23 height 6
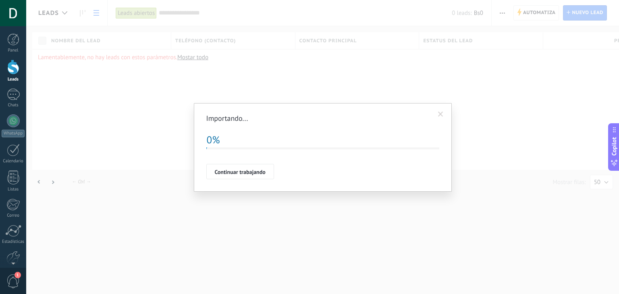
scroll to position [0, 0]
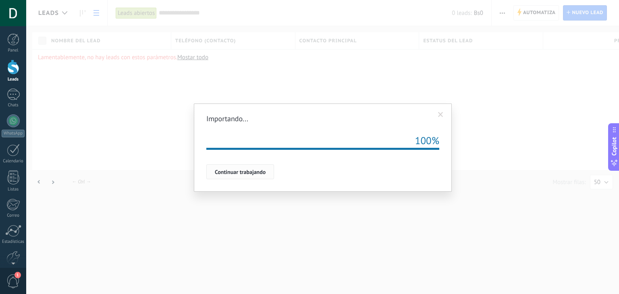
click at [264, 171] on span "Continuar trabajando" at bounding box center [240, 172] width 51 height 6
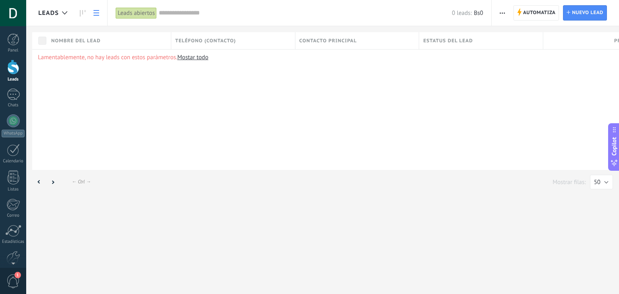
drag, startPoint x: 196, startPoint y: 108, endPoint x: 202, endPoint y: 110, distance: 6.3
click at [202, 110] on div "Lamentablemente, no hay leads con estos parámetros. [GEOGRAPHIC_DATA] todo" at bounding box center [349, 109] width 635 height 121
click at [194, 55] on link "Mostar todo" at bounding box center [192, 58] width 31 height 8
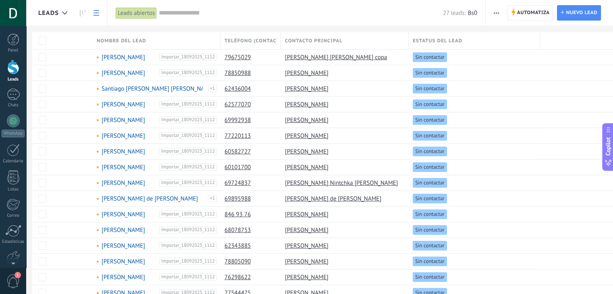
click at [494, 13] on span "button" at bounding box center [496, 12] width 5 height 15
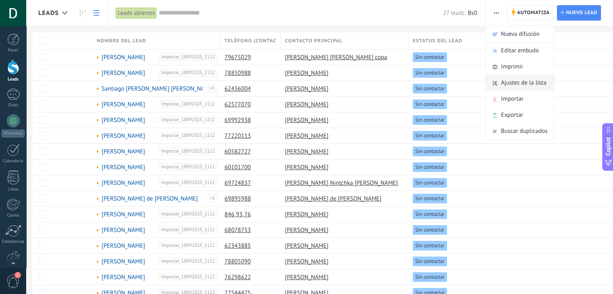
click at [516, 83] on span "Ajustes de la lista" at bounding box center [524, 83] width 46 height 16
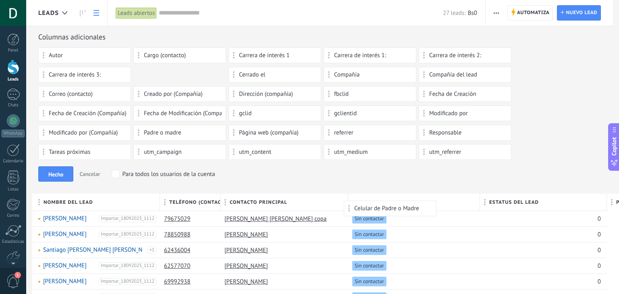
drag, startPoint x: 139, startPoint y: 75, endPoint x: 349, endPoint y: 205, distance: 247.3
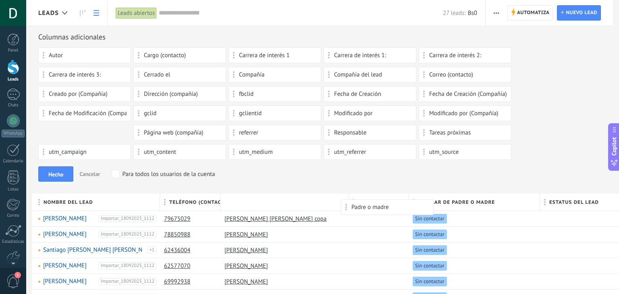
drag, startPoint x: 42, startPoint y: 135, endPoint x: 344, endPoint y: 203, distance: 310.1
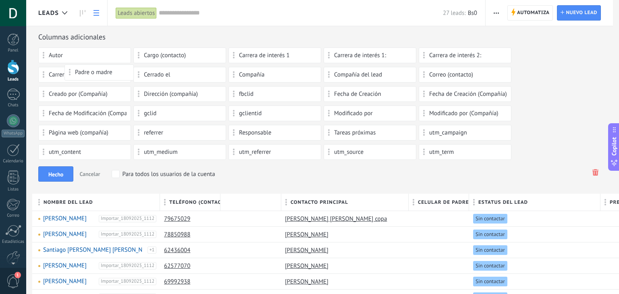
drag, startPoint x: 237, startPoint y: 204, endPoint x: 81, endPoint y: 71, distance: 205.2
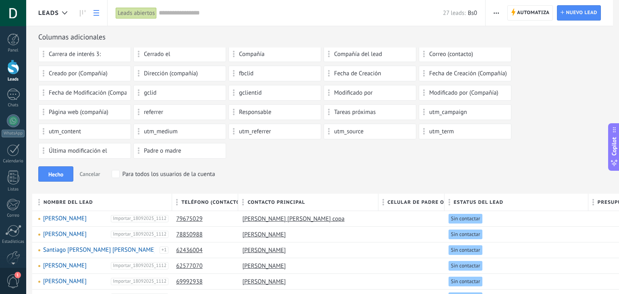
scroll to position [21, 0]
click at [62, 174] on span "Hecho" at bounding box center [55, 175] width 15 height 6
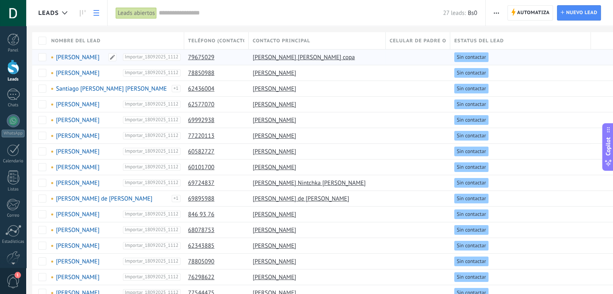
click at [86, 56] on link "[PERSON_NAME]" at bounding box center [78, 58] width 44 height 8
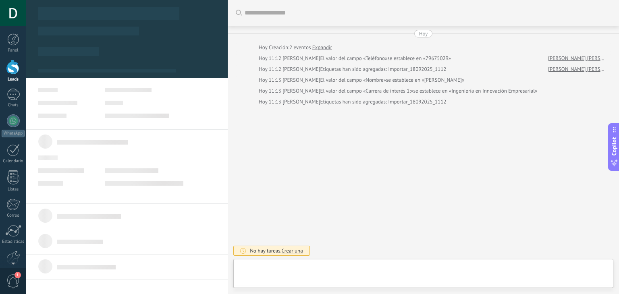
type textarea "**********"
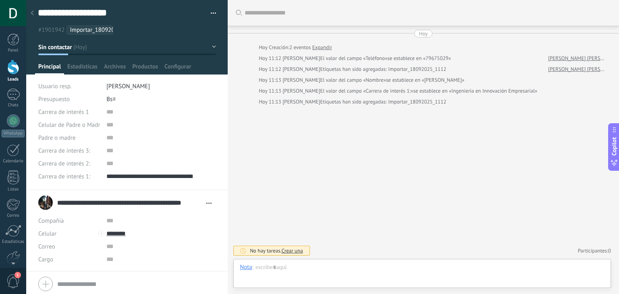
click at [35, 15] on div at bounding box center [32, 14] width 11 height 16
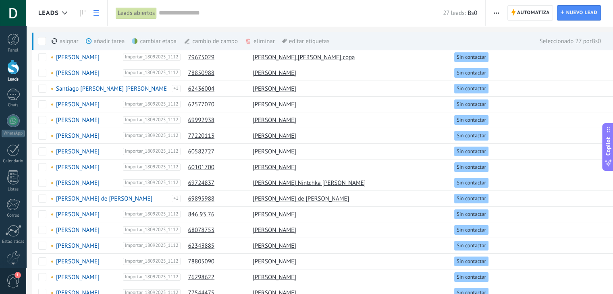
click at [269, 38] on div "eliminar màs" at bounding box center [273, 41] width 57 height 18
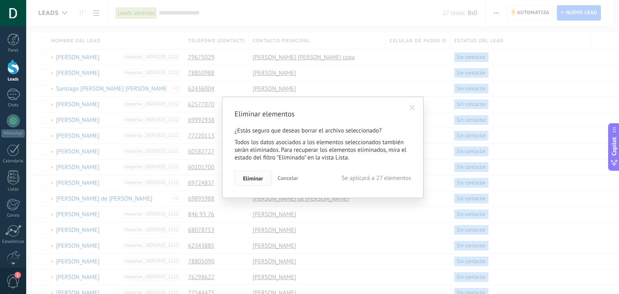
click at [264, 179] on button "Eliminar" at bounding box center [252, 178] width 37 height 15
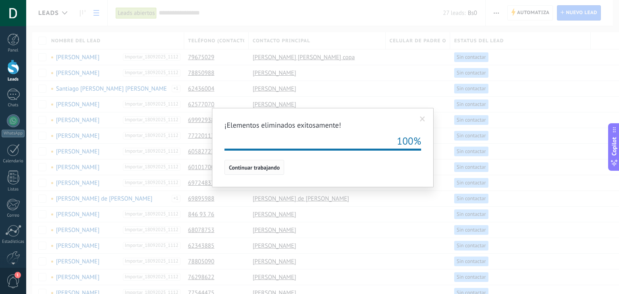
click at [247, 168] on span "Continuar trabajando" at bounding box center [254, 168] width 51 height 6
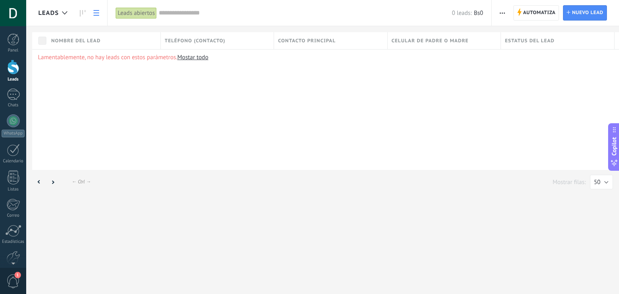
click at [504, 7] on span "button" at bounding box center [502, 12] width 5 height 15
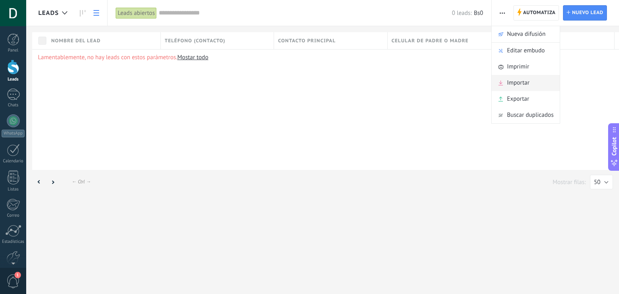
click at [512, 80] on span "Importar" at bounding box center [518, 83] width 23 height 16
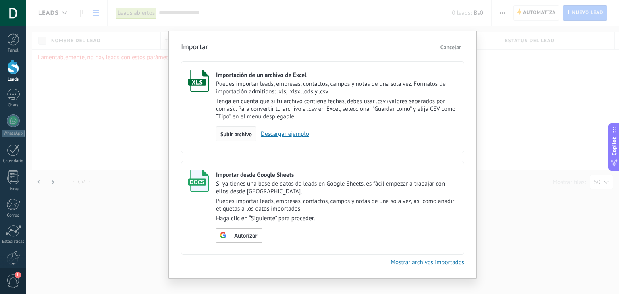
click at [238, 134] on span "Subir archivo" at bounding box center [235, 134] width 31 height 6
click at [0, 0] on input "Importación de un archivo de Excel Puedes importar leads, empresas, contactos, …" at bounding box center [0, 0] width 0 height 0
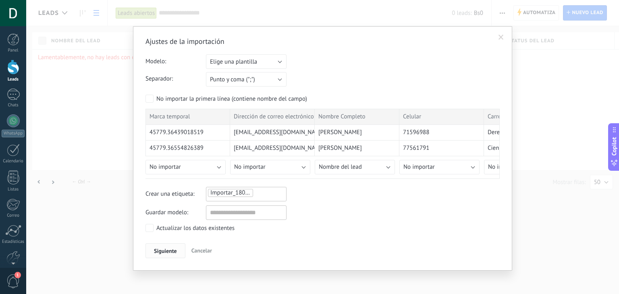
click at [166, 252] on span "Siguiente" at bounding box center [165, 251] width 23 height 6
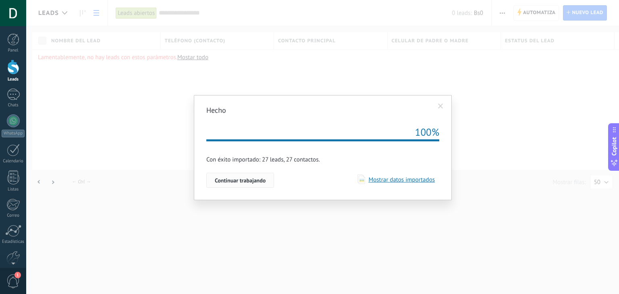
click at [243, 181] on span "Continuar trabajando" at bounding box center [240, 181] width 51 height 6
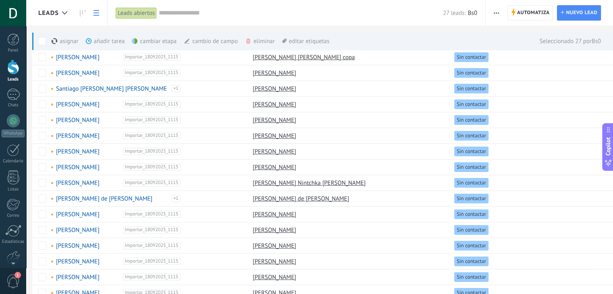
click at [247, 39] on use at bounding box center [248, 41] width 4 height 5
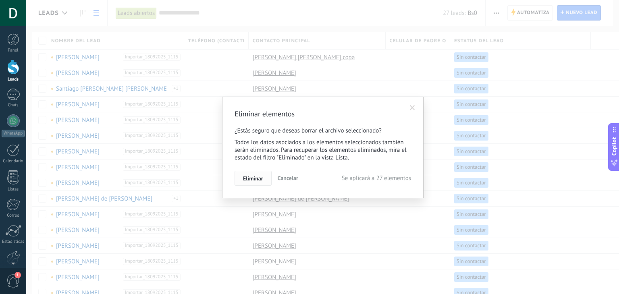
click at [254, 179] on span "Eliminar" at bounding box center [253, 179] width 20 height 6
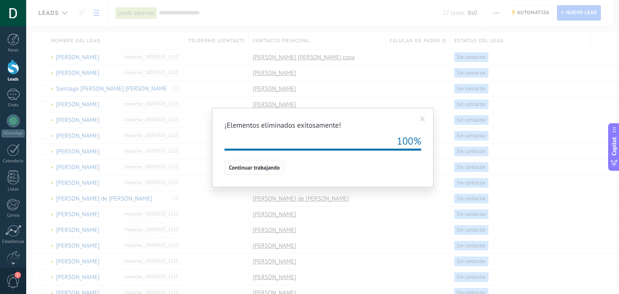
click at [261, 166] on span "Continuar trabajando" at bounding box center [254, 168] width 51 height 6
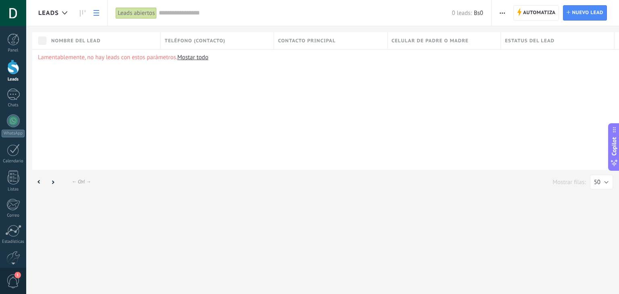
click at [502, 12] on use "button" at bounding box center [502, 12] width 5 height 1
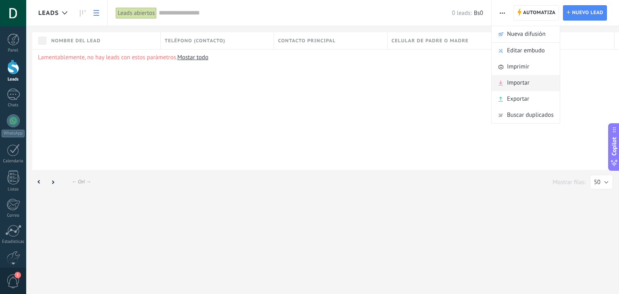
click at [510, 83] on span "Importar" at bounding box center [518, 83] width 23 height 16
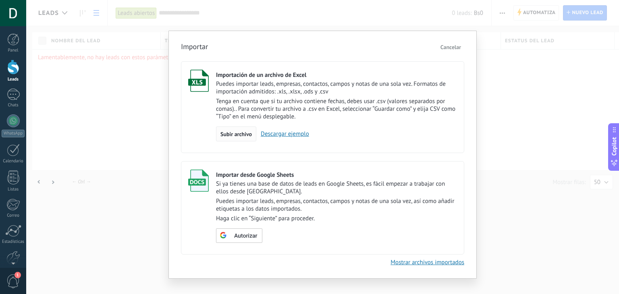
click at [247, 134] on span "Subir archivo" at bounding box center [235, 134] width 31 height 6
click at [0, 0] on input "Importación de un archivo de Excel Puedes importar leads, empresas, contactos, …" at bounding box center [0, 0] width 0 height 0
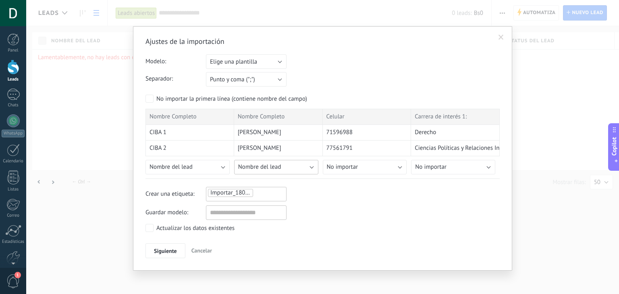
click at [305, 164] on button "Nombre del lead" at bounding box center [276, 167] width 84 height 15
click at [283, 205] on span "Nombre completo" at bounding box center [276, 206] width 86 height 8
click at [169, 248] on span "Siguiente" at bounding box center [165, 251] width 23 height 6
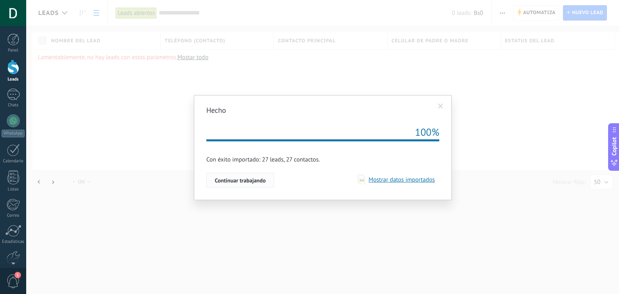
click at [251, 181] on span "Continuar trabajando" at bounding box center [240, 181] width 51 height 6
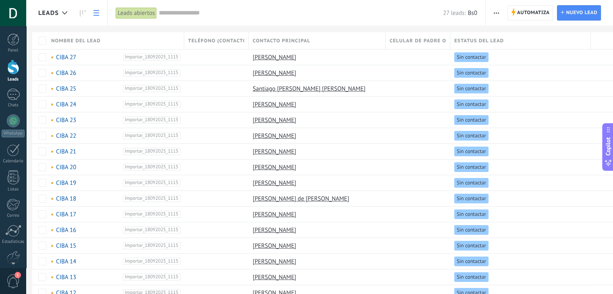
click at [494, 13] on button "button" at bounding box center [496, 12] width 12 height 15
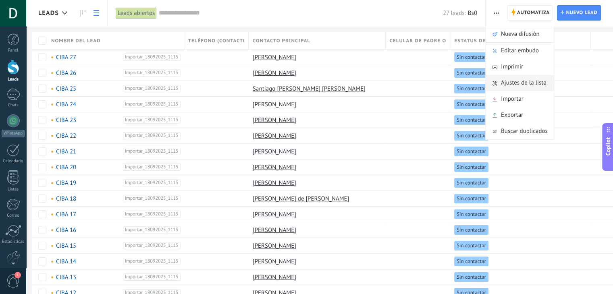
click at [514, 84] on span "Ajustes de la lista" at bounding box center [524, 83] width 46 height 16
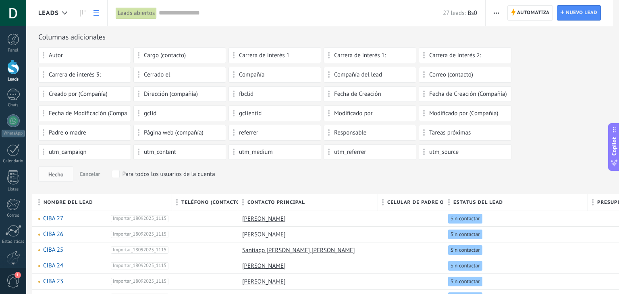
drag, startPoint x: 253, startPoint y: 105, endPoint x: 229, endPoint y: 37, distance: 71.9
click at [229, 37] on div "Columnas adicionales" at bounding box center [322, 36] width 568 height 9
click at [359, 179] on div "Hecho Cancelar Para todos los usuarios de la cuenta" at bounding box center [322, 173] width 568 height 15
drag, startPoint x: 400, startPoint y: 204, endPoint x: 350, endPoint y: 141, distance: 80.6
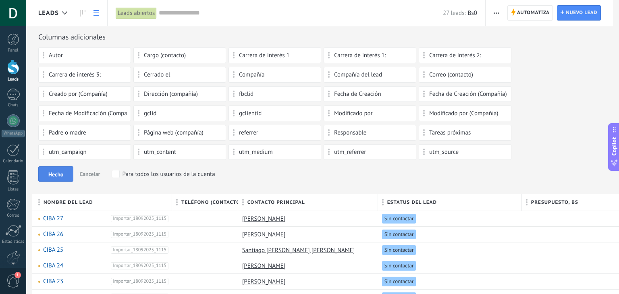
click at [54, 173] on span "Hecho" at bounding box center [55, 175] width 15 height 6
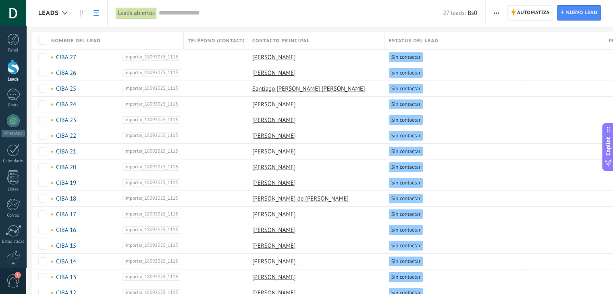
click at [218, 41] on span "Teléfono (contacto)" at bounding box center [216, 41] width 56 height 8
click at [272, 56] on link "[PERSON_NAME]" at bounding box center [274, 58] width 44 height 8
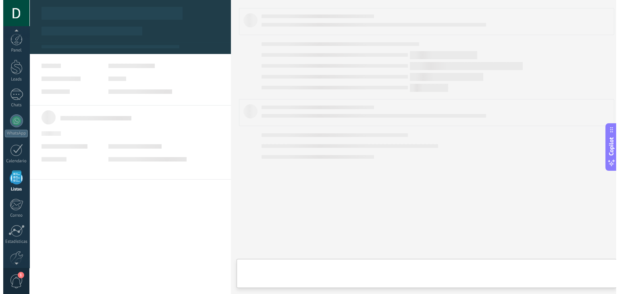
scroll to position [21, 0]
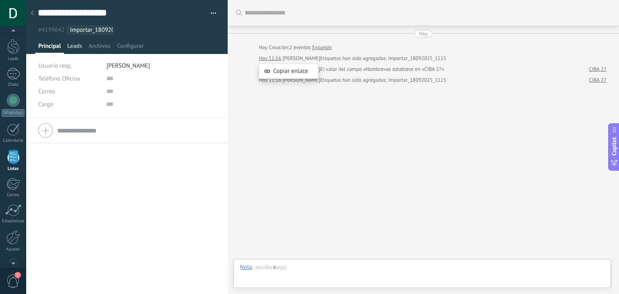
drag, startPoint x: 272, startPoint y: 56, endPoint x: 77, endPoint y: 47, distance: 194.8
click at [77, 47] on span "Leads" at bounding box center [74, 48] width 15 height 12
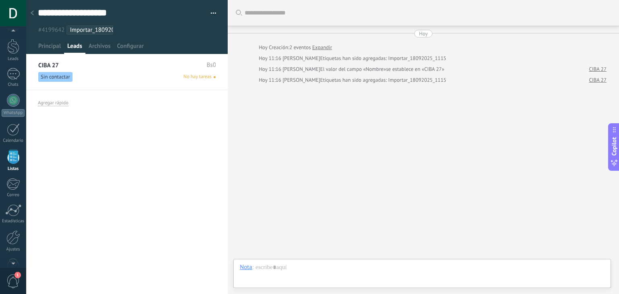
click at [50, 63] on link "CIBA 27" at bounding box center [48, 65] width 21 height 7
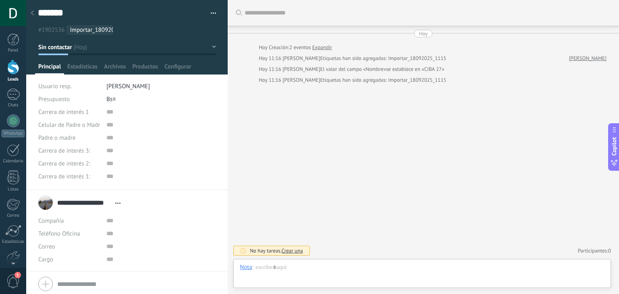
click at [18, 67] on div at bounding box center [13, 67] width 12 height 15
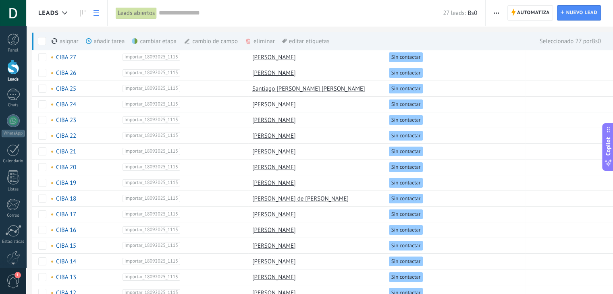
click at [224, 43] on div "cambio de campo màs" at bounding box center [224, 41] width 81 height 18
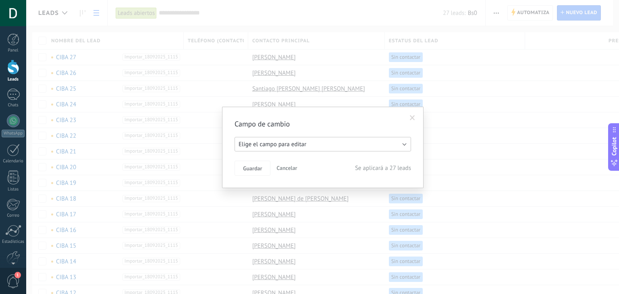
click at [388, 145] on button "Elige el campo para editar" at bounding box center [322, 144] width 176 height 15
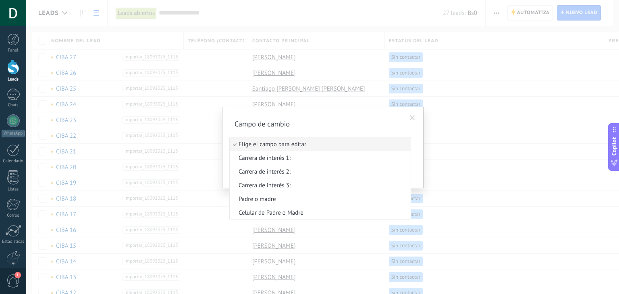
click at [418, 118] on span at bounding box center [412, 118] width 13 height 14
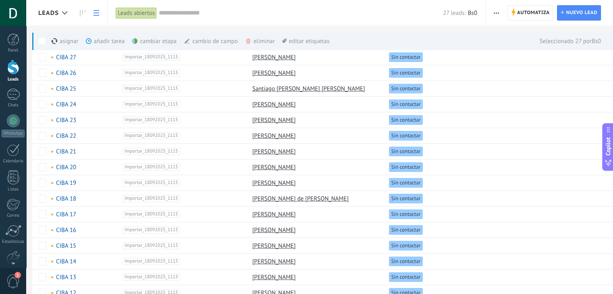
click at [260, 39] on div "eliminar màs" at bounding box center [273, 41] width 57 height 18
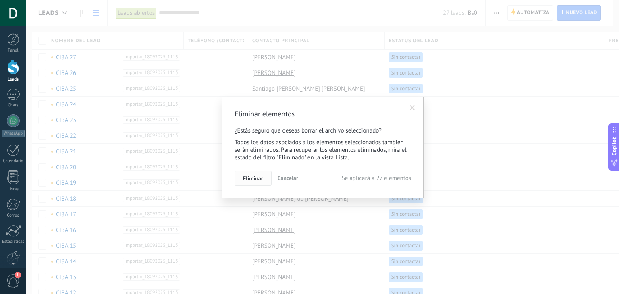
click at [262, 178] on span "Eliminar" at bounding box center [253, 179] width 20 height 6
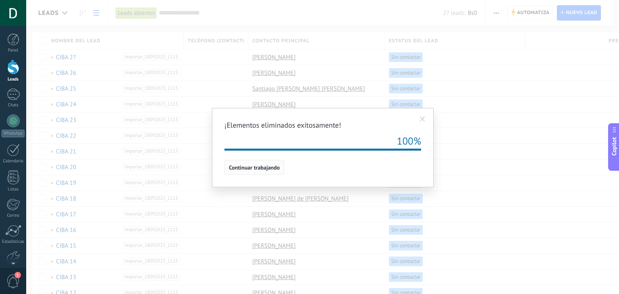
click at [241, 165] on span "Continuar trabajando" at bounding box center [254, 168] width 51 height 6
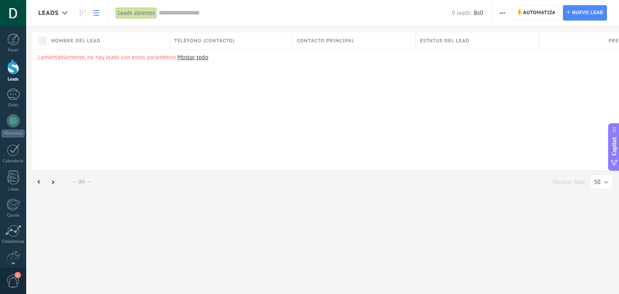
click at [265, 78] on div "Lamentablemente, no hay leads con estos parámetros. [GEOGRAPHIC_DATA] todo" at bounding box center [346, 109] width 629 height 121
drag, startPoint x: 256, startPoint y: 147, endPoint x: 277, endPoint y: 163, distance: 26.1
click at [325, 170] on div "Lamentablemente, no hay leads con estos parámetros. [GEOGRAPHIC_DATA] todo" at bounding box center [346, 109] width 629 height 121
drag, startPoint x: 243, startPoint y: 174, endPoint x: 238, endPoint y: 179, distance: 8.0
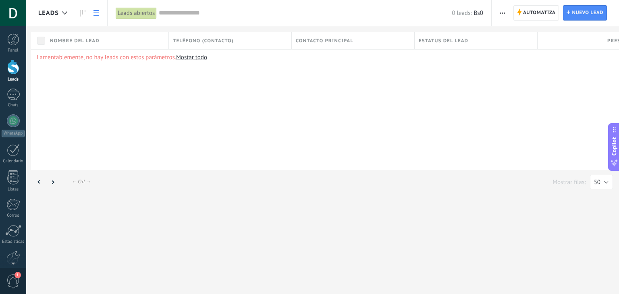
click at [240, 182] on div "Leads Automatiza Nueva difusión Editar embudo Imprimir Importar Exportar Buscar…" at bounding box center [322, 98] width 593 height 196
click at [242, 164] on div "Lamentablemente, no hay leads con estos parámetros. [GEOGRAPHIC_DATA] todo" at bounding box center [345, 109] width 629 height 121
click at [245, 145] on div "Lamentablemente, no hay leads con estos parámetros. [GEOGRAPHIC_DATA] todo" at bounding box center [345, 109] width 629 height 121
drag, startPoint x: 245, startPoint y: 145, endPoint x: 211, endPoint y: 98, distance: 57.9
click at [211, 98] on div "Lamentablemente, no hay leads con estos parámetros. [GEOGRAPHIC_DATA] todo" at bounding box center [345, 109] width 629 height 121
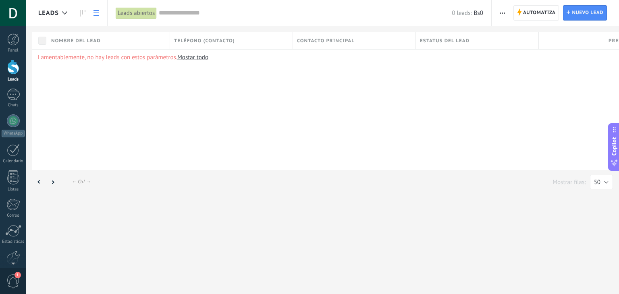
drag, startPoint x: 445, startPoint y: 88, endPoint x: 459, endPoint y: 83, distance: 15.4
click at [447, 88] on div "Lamentablemente, no hay leads con estos parámetros. [GEOGRAPHIC_DATA] todo" at bounding box center [346, 109] width 629 height 121
click at [481, 67] on div "Lamentablemente, no hay leads con estos parámetros. [GEOGRAPHIC_DATA] todo" at bounding box center [346, 109] width 629 height 121
drag, startPoint x: 512, startPoint y: 65, endPoint x: 504, endPoint y: 77, distance: 13.9
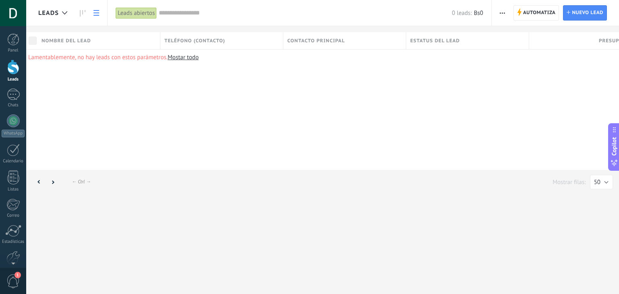
click at [504, 77] on div "Lamentablemente, no hay leads con estos parámetros. [GEOGRAPHIC_DATA] todo" at bounding box center [337, 109] width 629 height 121
drag, startPoint x: 504, startPoint y: 77, endPoint x: 354, endPoint y: 71, distance: 150.4
click at [328, 75] on div "Lamentablemente, no hay leads con estos parámetros. [GEOGRAPHIC_DATA] todo" at bounding box center [346, 109] width 629 height 121
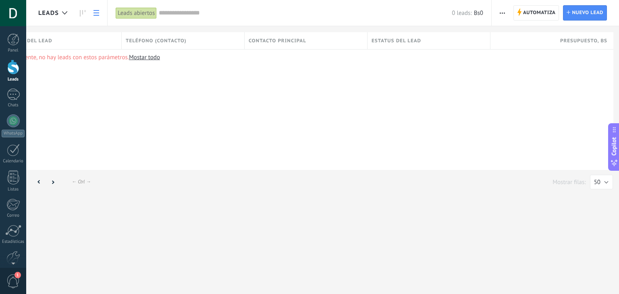
drag, startPoint x: 367, startPoint y: 64, endPoint x: 293, endPoint y: 29, distance: 81.6
click at [224, 64] on div "Lamentablemente, no hay leads con estos parámetros. [GEOGRAPHIC_DATA] todo" at bounding box center [298, 109] width 629 height 121
drag, startPoint x: 359, startPoint y: 29, endPoint x: 441, endPoint y: 44, distance: 83.1
click at [408, 41] on div "Leads Automatiza Nueva difusión Editar embudo Imprimir Importar Exportar Buscar…" at bounding box center [322, 98] width 593 height 196
drag, startPoint x: 470, startPoint y: 52, endPoint x: 493, endPoint y: 63, distance: 25.8
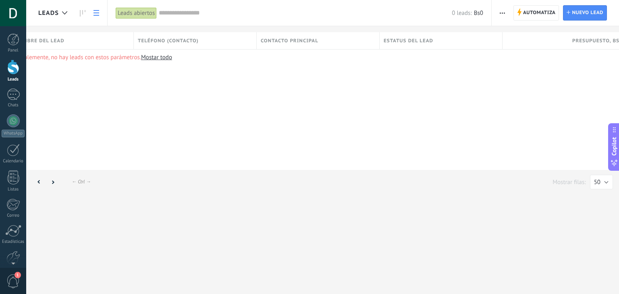
click at [482, 56] on div "Lamentablemente, no hay leads con estos parámetros. [GEOGRAPHIC_DATA] todo" at bounding box center [310, 109] width 629 height 121
click at [493, 63] on div "Lamentablemente, no hay leads con estos parámetros. [GEOGRAPHIC_DATA] todo" at bounding box center [315, 109] width 629 height 121
click at [485, 83] on div "Lamentablemente, no hay leads con estos parámetros. [GEOGRAPHIC_DATA] todo" at bounding box center [315, 109] width 629 height 121
click at [482, 97] on div "Lamentablemente, no hay leads con estos parámetros. [GEOGRAPHIC_DATA] todo" at bounding box center [315, 109] width 629 height 121
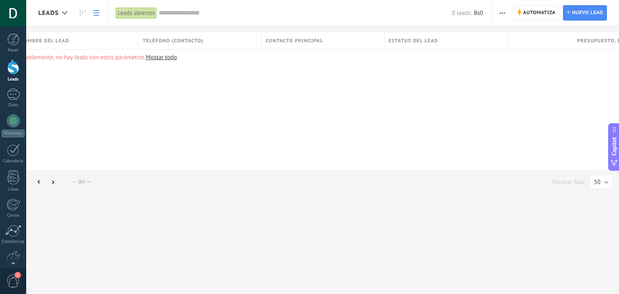
scroll to position [0, 31]
click at [243, 97] on div "Lamentablemente, no hay leads con estos parámetros. [GEOGRAPHIC_DATA] todo" at bounding box center [316, 109] width 629 height 121
drag, startPoint x: 236, startPoint y: 118, endPoint x: 247, endPoint y: 118, distance: 10.9
click at [238, 118] on div "Lamentablemente, no hay leads con estos parámetros. [GEOGRAPHIC_DATA] todo" at bounding box center [319, 109] width 629 height 121
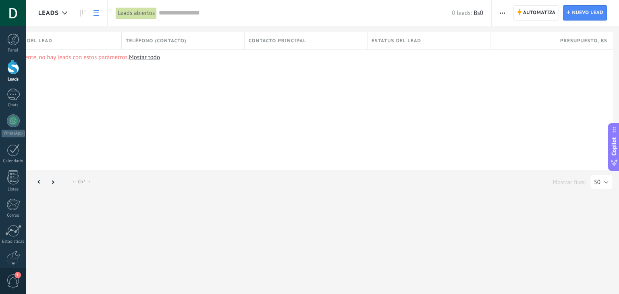
scroll to position [0, 0]
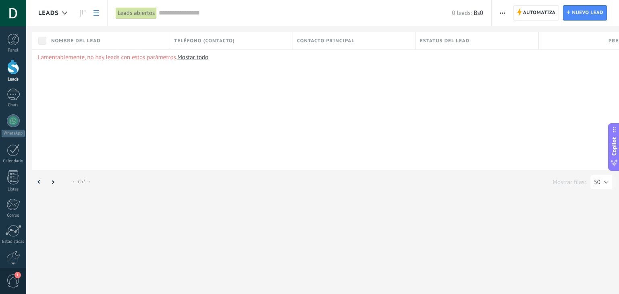
drag, startPoint x: 334, startPoint y: 71, endPoint x: 394, endPoint y: 66, distance: 60.3
click at [431, 57] on div "Lamentablemente, no hay leads con estos parámetros. [GEOGRAPHIC_DATA] todo" at bounding box center [346, 109] width 629 height 121
drag, startPoint x: 353, startPoint y: 100, endPoint x: 276, endPoint y: 139, distance: 87.2
click at [306, 143] on div "Lamentablemente, no hay leads con estos parámetros. [GEOGRAPHIC_DATA] todo" at bounding box center [319, 109] width 629 height 121
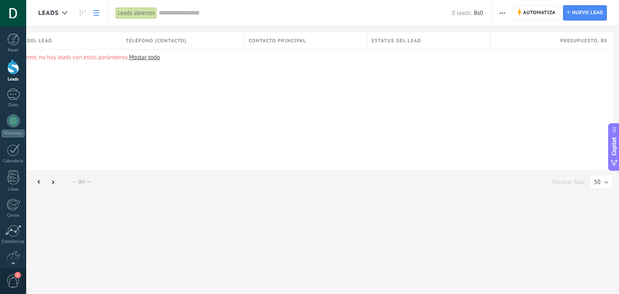
drag, startPoint x: 202, startPoint y: 142, endPoint x: 138, endPoint y: 147, distance: 64.7
click at [182, 147] on div "Lamentablemente, no hay leads con estos parámetros. [GEOGRAPHIC_DATA] todo" at bounding box center [298, 109] width 629 height 121
click at [126, 153] on div "Lamentablemente, no hay leads con estos parámetros. [GEOGRAPHIC_DATA] todo" at bounding box center [298, 109] width 629 height 121
click at [39, 186] on div at bounding box center [39, 182] width 14 height 16
drag, startPoint x: 64, startPoint y: 177, endPoint x: 191, endPoint y: 162, distance: 127.3
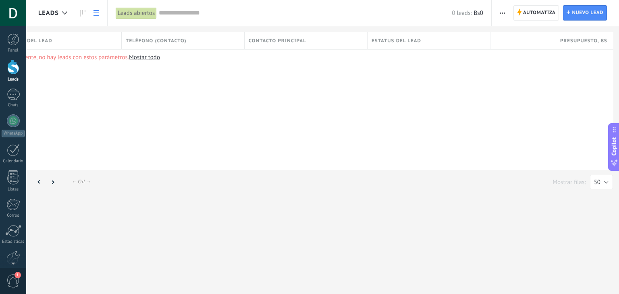
click at [106, 174] on div "← Alt → ← Ctrl → Mostrar filas: 25 50 100 200 50" at bounding box center [322, 182] width 581 height 16
click at [7, 73] on div at bounding box center [13, 67] width 12 height 15
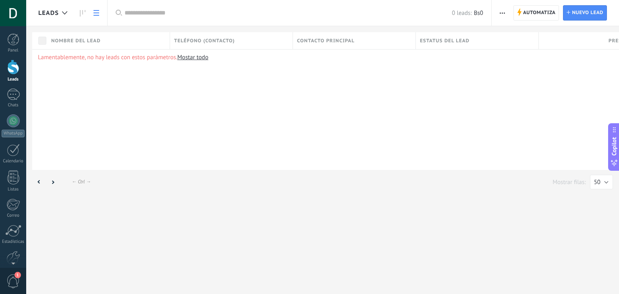
scroll to position [0, 48]
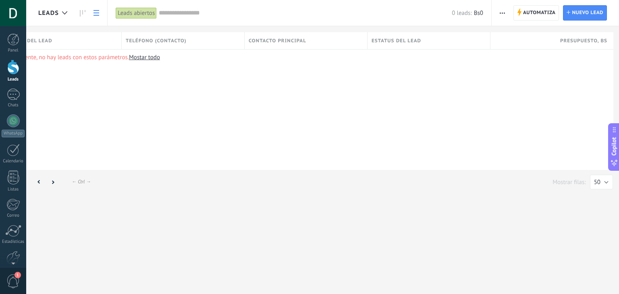
drag, startPoint x: 213, startPoint y: 177, endPoint x: 163, endPoint y: 188, distance: 51.1
click at [139, 176] on div "← Alt → ← Ctrl → Mostrar filas: 25 50 100 200 50" at bounding box center [322, 182] width 581 height 16
click at [140, 175] on div "← Alt → ← Ctrl → Mostrar filas: 25 50 100 200 50" at bounding box center [322, 182] width 581 height 16
click at [7, 95] on div at bounding box center [13, 95] width 13 height 12
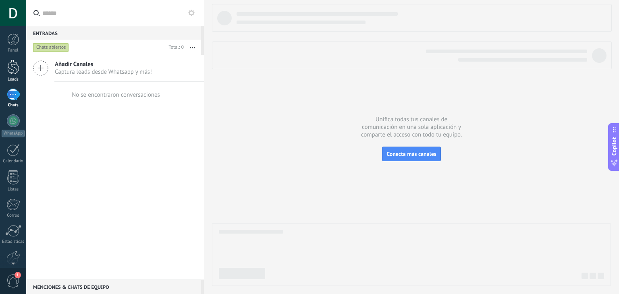
click at [14, 66] on div at bounding box center [13, 67] width 12 height 15
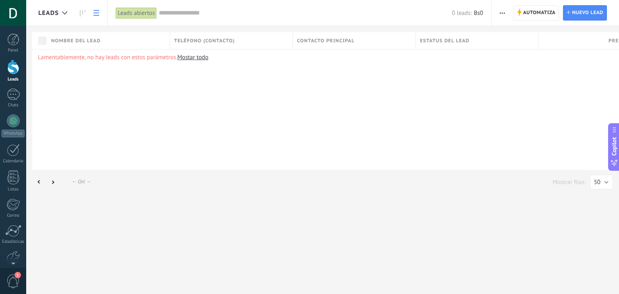
click at [494, 15] on div "Automatiza Nueva difusión Editar embudo Imprimir Importar Exportar Buscar dupli…" at bounding box center [554, 13] width 127 height 26
click at [501, 13] on span "button" at bounding box center [502, 12] width 5 height 15
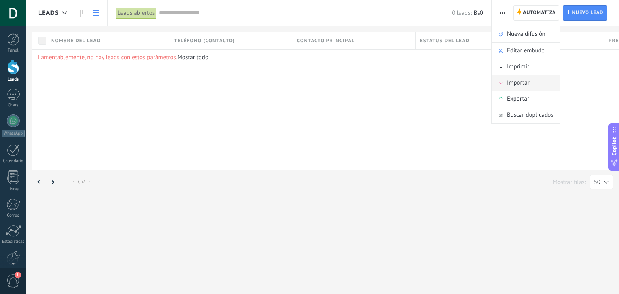
click at [511, 85] on span "Importar" at bounding box center [518, 83] width 23 height 16
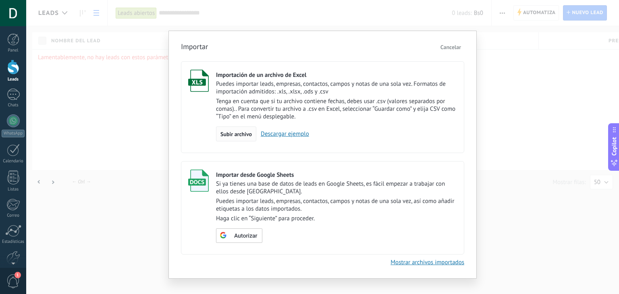
click at [243, 131] on span "Subir archivo" at bounding box center [235, 134] width 31 height 6
click at [0, 0] on input "Importación de un archivo de Excel Puedes importar leads, empresas, contactos, …" at bounding box center [0, 0] width 0 height 0
click at [287, 135] on link "Descargar ejemplo" at bounding box center [282, 134] width 53 height 8
click at [247, 131] on span "Subir archivo" at bounding box center [235, 134] width 31 height 6
click at [0, 0] on input "Importación de un archivo de Excel Puedes importar leads, empresas, contactos, …" at bounding box center [0, 0] width 0 height 0
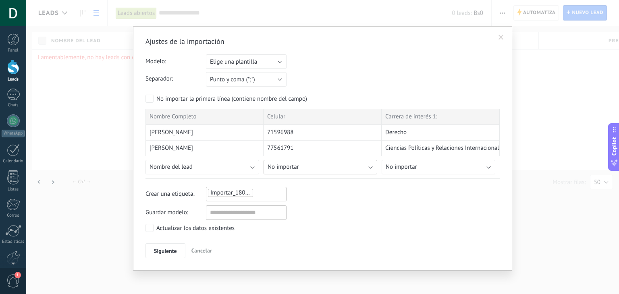
click at [332, 167] on button "No importar" at bounding box center [320, 167] width 114 height 15
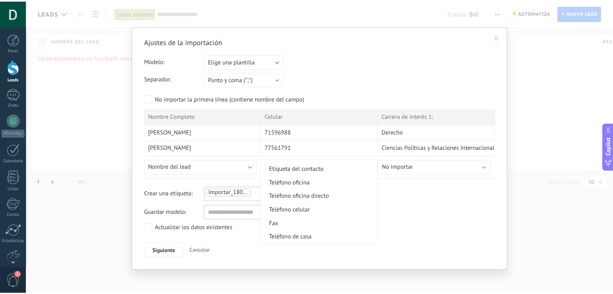
scroll to position [161, 0]
click at [307, 211] on span "Teléfono celular" at bounding box center [321, 209] width 116 height 8
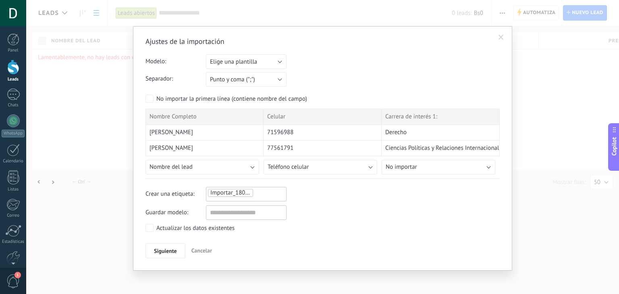
click at [501, 36] on span at bounding box center [500, 38] width 5 height 6
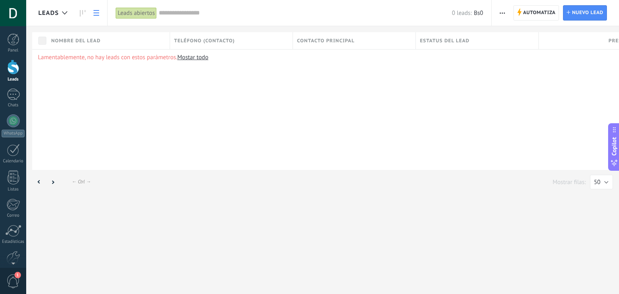
click at [498, 16] on button "button" at bounding box center [502, 12] width 12 height 15
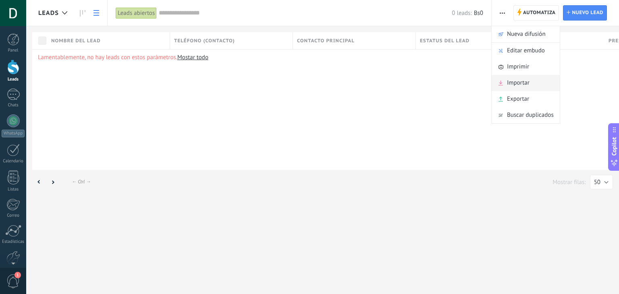
click at [525, 86] on span "Importar" at bounding box center [518, 83] width 23 height 16
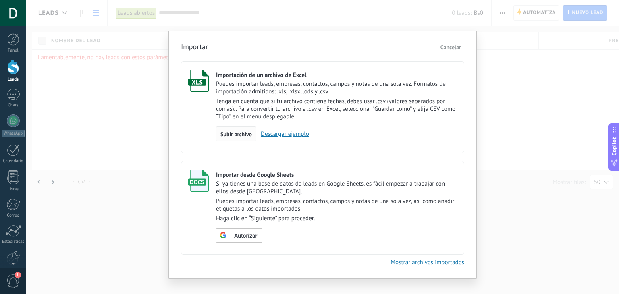
click at [234, 134] on span "Subir archivo" at bounding box center [235, 134] width 31 height 6
click at [0, 0] on input "Importación de un archivo de Excel Puedes importar leads, empresas, contactos, …" at bounding box center [0, 0] width 0 height 0
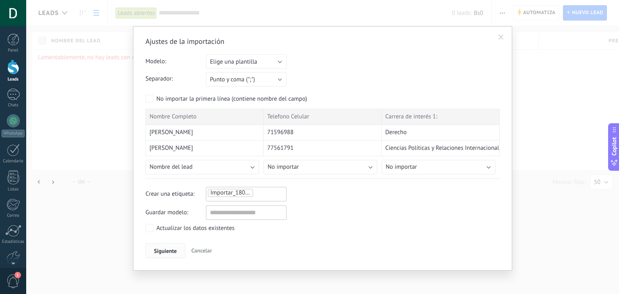
click at [170, 251] on span "Siguiente" at bounding box center [165, 251] width 23 height 6
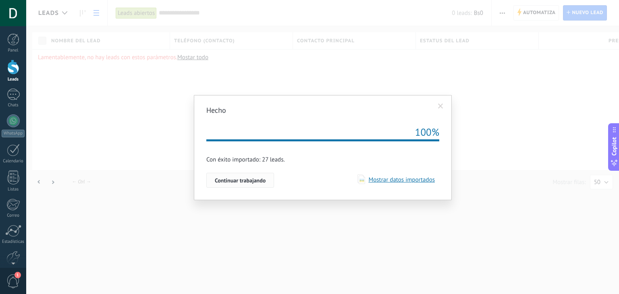
click at [253, 186] on button "Continuar trabajando" at bounding box center [240, 180] width 68 height 15
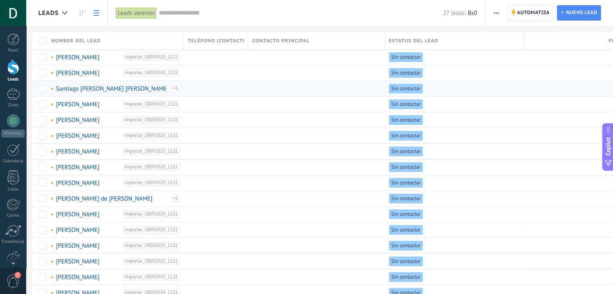
click at [227, 93] on div at bounding box center [214, 88] width 60 height 15
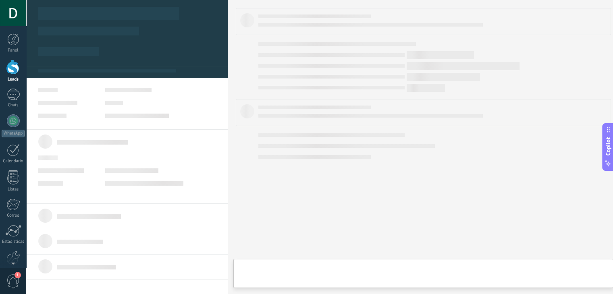
click at [221, 87] on body ".abccls-1,.abccls-2{fill-rule:evenodd}.abccls-2{fill:#fff} .abfcls-1{fill:none}…" at bounding box center [306, 147] width 613 height 294
click at [221, 85] on body ".abccls-1,.abccls-2{fill-rule:evenodd}.abccls-2{fill:#fff} .abfcls-1{fill:none}…" at bounding box center [306, 147] width 613 height 294
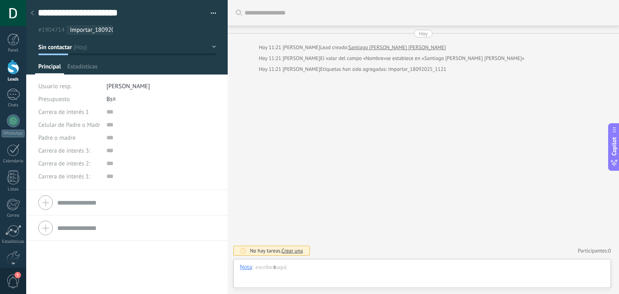
scroll to position [12, 0]
click at [36, 15] on div at bounding box center [32, 14] width 11 height 16
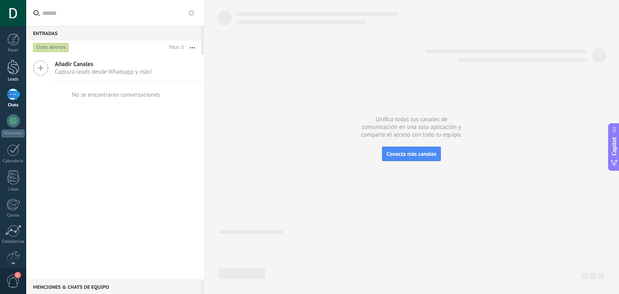
click at [8, 70] on div at bounding box center [13, 67] width 12 height 15
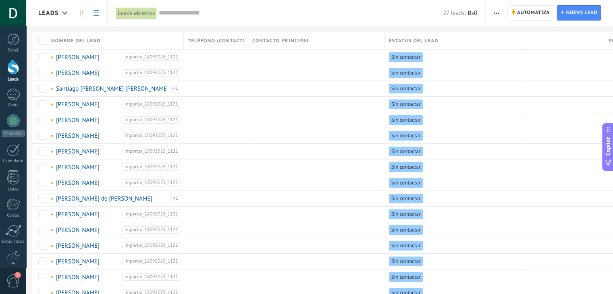
click at [500, 14] on button "button" at bounding box center [496, 12] width 12 height 15
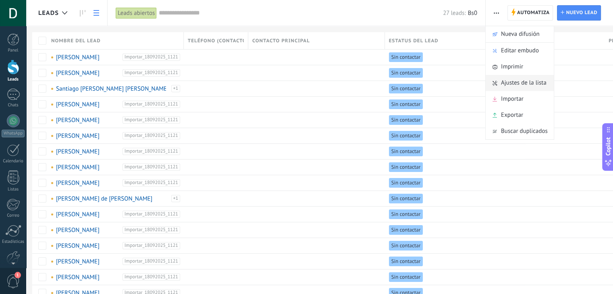
click at [514, 85] on span "Ajustes de la lista" at bounding box center [524, 83] width 46 height 16
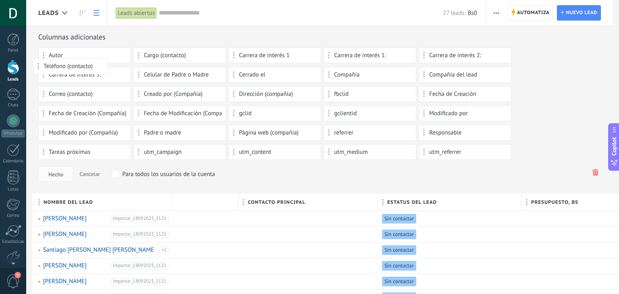
drag, startPoint x: 212, startPoint y: 202, endPoint x: 70, endPoint y: 59, distance: 201.1
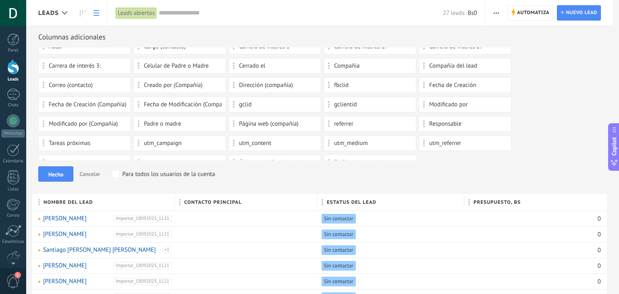
scroll to position [21, 0]
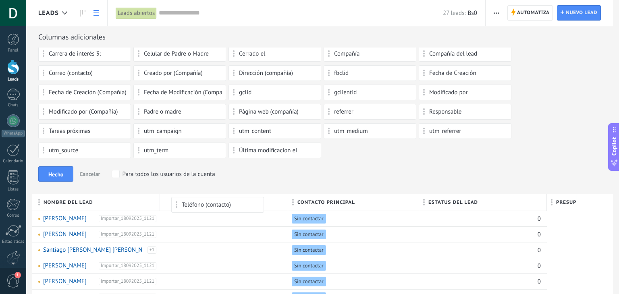
drag, startPoint x: 336, startPoint y: 147, endPoint x: 182, endPoint y: 201, distance: 163.1
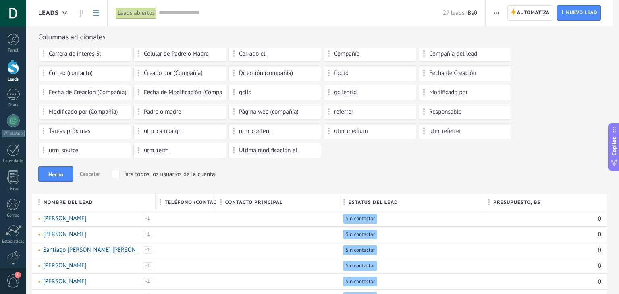
click at [262, 180] on div "Hecho Cancelar Para todos los usuarios de la cuenta" at bounding box center [322, 173] width 568 height 15
click at [58, 177] on span "Hecho" at bounding box center [55, 175] width 15 height 6
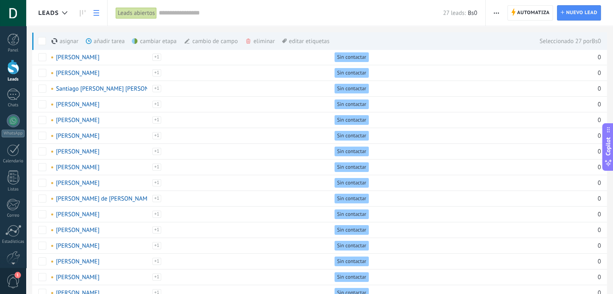
click at [266, 39] on div "eliminar màs" at bounding box center [273, 41] width 57 height 18
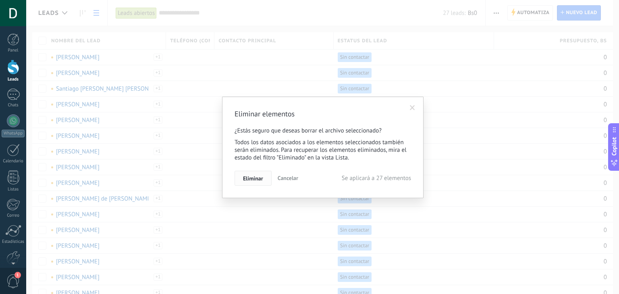
click at [258, 178] on span "Eliminar" at bounding box center [253, 179] width 20 height 6
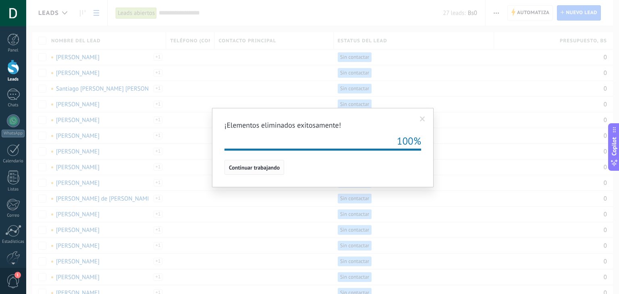
click at [272, 169] on span "Continuar trabajando" at bounding box center [254, 168] width 51 height 6
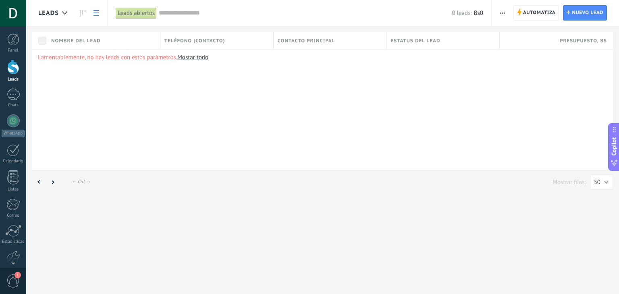
click at [504, 16] on span "button" at bounding box center [502, 12] width 5 height 15
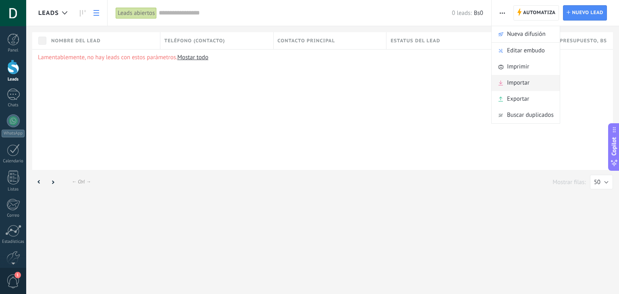
click at [525, 81] on span "Importar" at bounding box center [518, 83] width 23 height 16
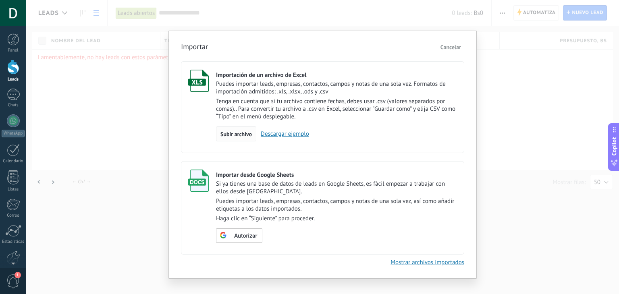
click at [255, 133] on div "Subir archivo" at bounding box center [236, 133] width 40 height 15
click at [0, 0] on input "Importación de un archivo de Excel Puedes importar leads, empresas, contactos, …" at bounding box center [0, 0] width 0 height 0
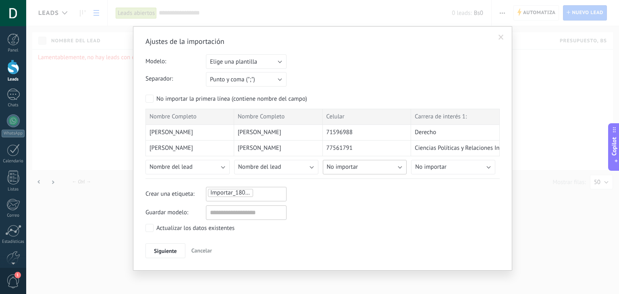
click at [369, 168] on button "No importar" at bounding box center [365, 167] width 84 height 15
click at [369, 168] on span "No importar" at bounding box center [364, 167] width 86 height 8
click at [284, 167] on button "Nombre del lead" at bounding box center [276, 167] width 84 height 15
click at [278, 204] on span "Nombre completo" at bounding box center [276, 206] width 86 height 8
click at [370, 170] on button "No importar" at bounding box center [365, 167] width 84 height 15
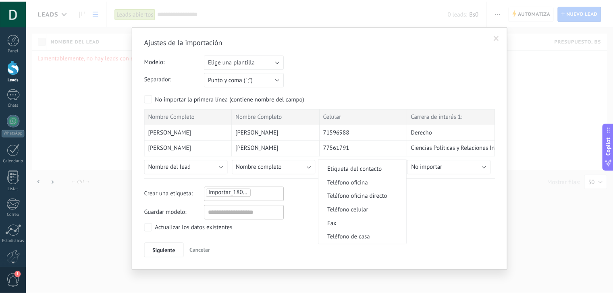
scroll to position [161, 0]
click at [361, 208] on span "Teléfono celular" at bounding box center [364, 209] width 86 height 8
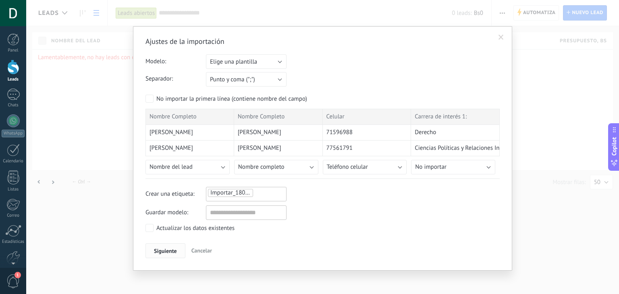
click at [171, 248] on span "Siguiente" at bounding box center [165, 251] width 23 height 6
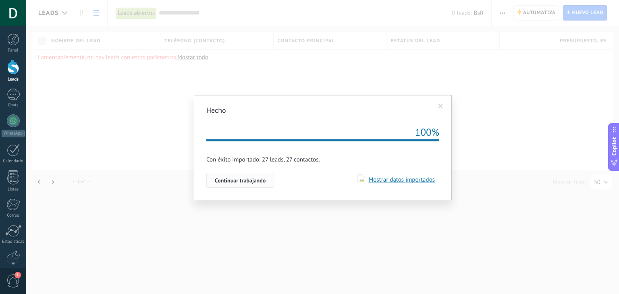
click at [240, 182] on span "Continuar trabajando" at bounding box center [240, 181] width 51 height 6
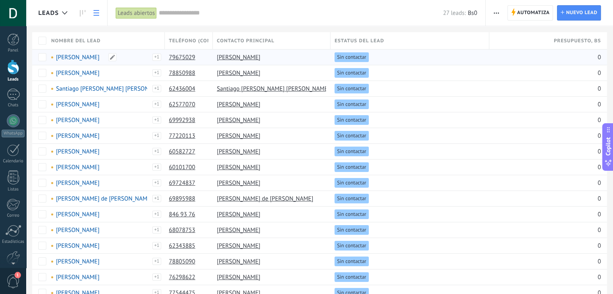
click at [81, 56] on link "[PERSON_NAME]" at bounding box center [78, 58] width 44 height 8
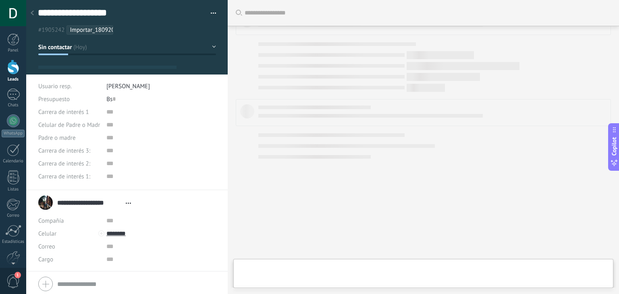
type textarea "**********"
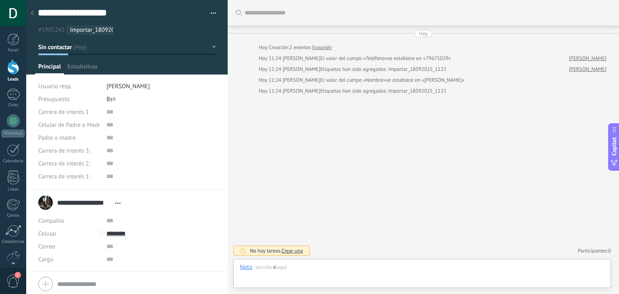
scroll to position [12, 0]
click at [10, 68] on div at bounding box center [13, 67] width 12 height 15
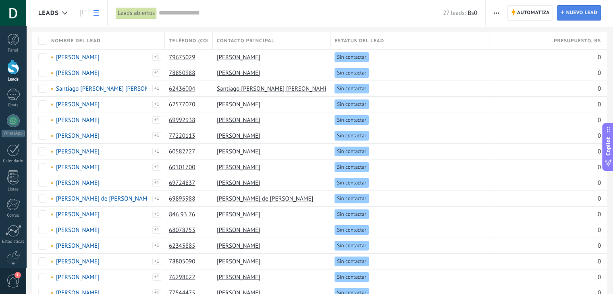
click at [596, 10] on span "Nuevo lead" at bounding box center [581, 13] width 31 height 15
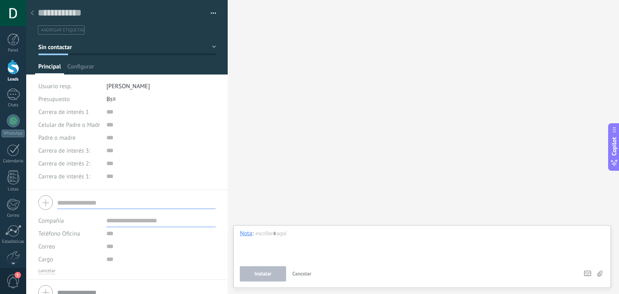
click at [88, 198] on input "text" at bounding box center [136, 202] width 158 height 13
type input "**********"
click at [116, 220] on input "text" at bounding box center [160, 220] width 109 height 13
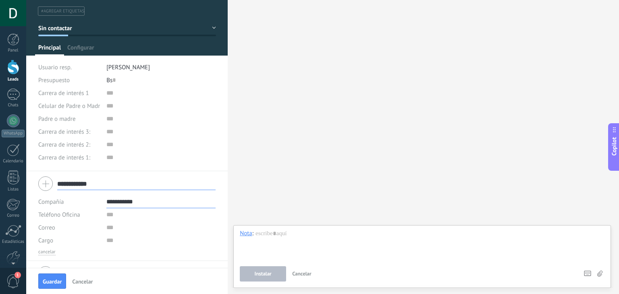
scroll to position [37, 0]
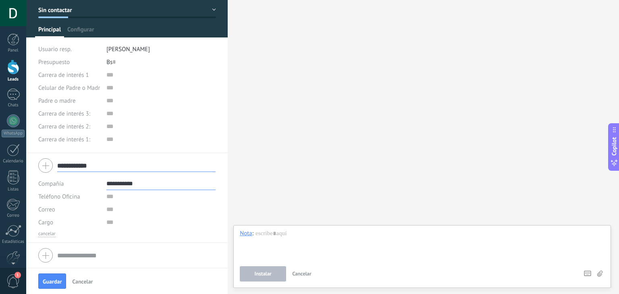
type input "**********"
click at [104, 203] on div "Correo E-mail priv. Otro e-mail [GEOGRAPHIC_DATA] [GEOGRAPHIC_DATA] Escribir de…" at bounding box center [126, 209] width 177 height 13
click at [108, 199] on input "text" at bounding box center [160, 196] width 109 height 13
type input "********"
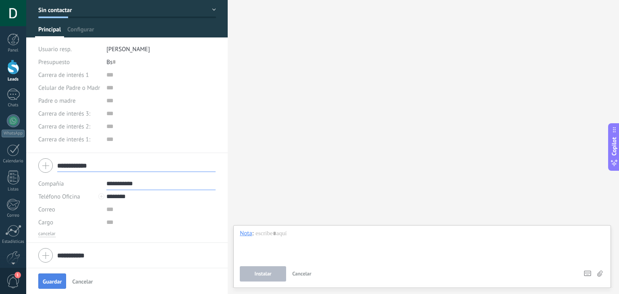
click at [55, 282] on span "Guardar" at bounding box center [52, 282] width 19 height 6
type textarea "***"
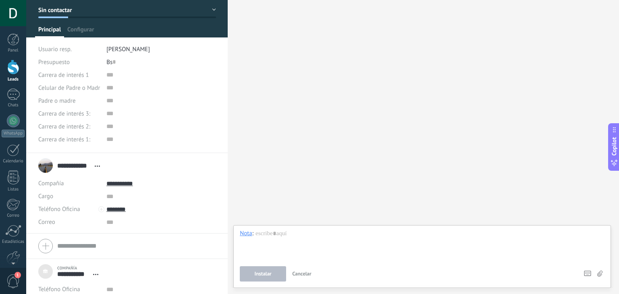
scroll to position [37, 0]
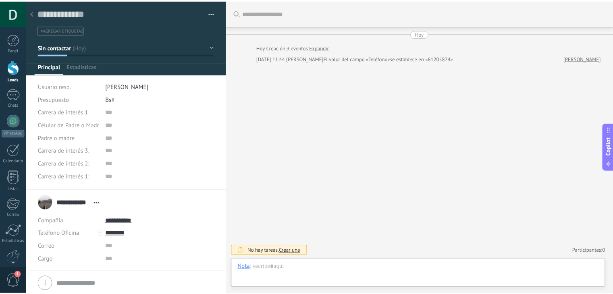
scroll to position [8, 0]
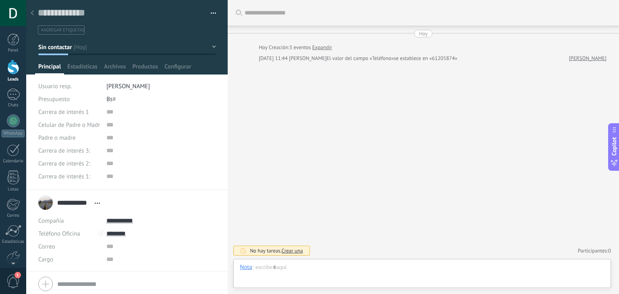
click at [12, 66] on div at bounding box center [13, 67] width 12 height 15
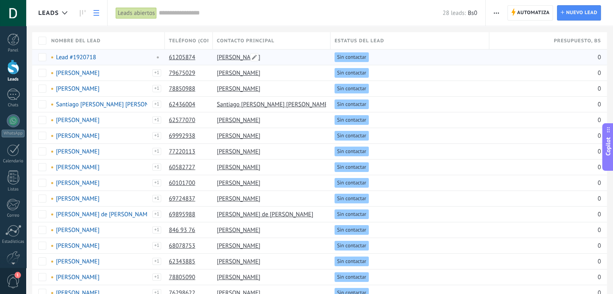
click at [229, 58] on link "[PERSON_NAME]" at bounding box center [239, 58] width 44 height 8
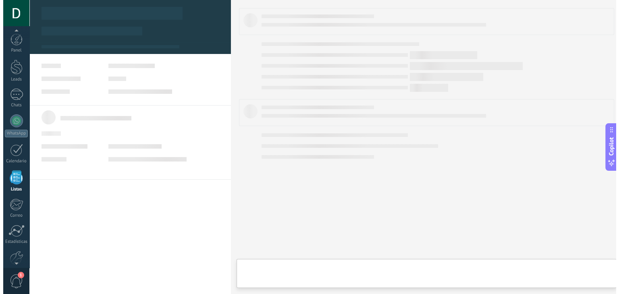
scroll to position [21, 0]
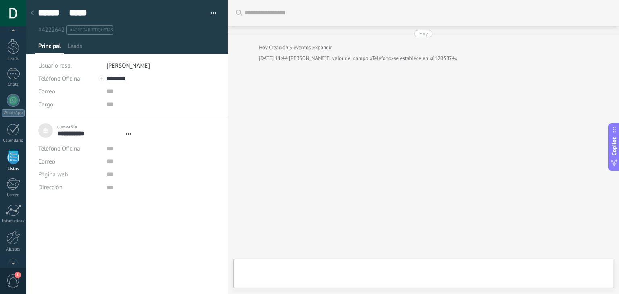
type textarea "***"
click at [288, 266] on div at bounding box center [422, 275] width 365 height 24
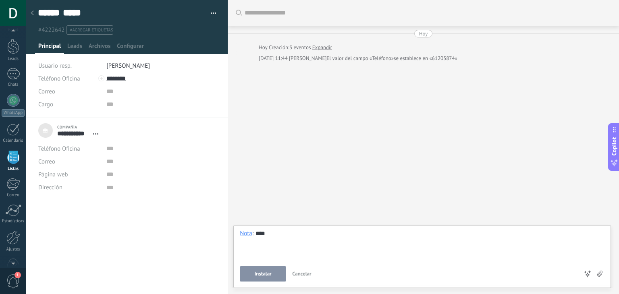
click at [272, 270] on button "Instalar" at bounding box center [263, 273] width 46 height 15
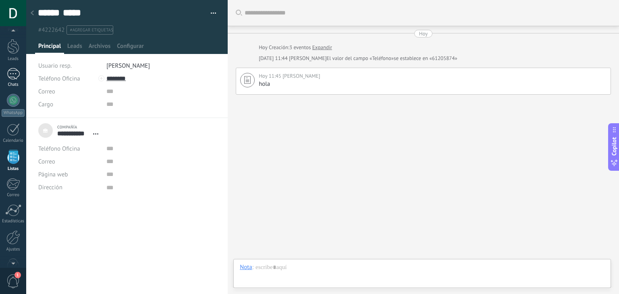
click at [12, 76] on div at bounding box center [13, 74] width 13 height 12
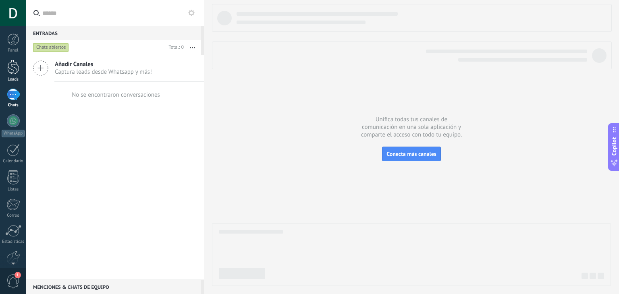
click at [16, 62] on div at bounding box center [13, 67] width 12 height 15
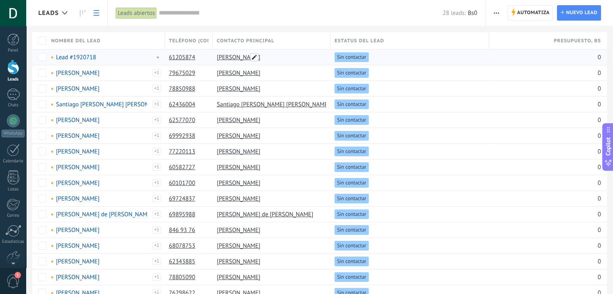
click at [257, 58] on span at bounding box center [254, 57] width 8 height 8
click at [388, 60] on span "Guardar" at bounding box center [385, 58] width 19 height 6
click at [387, 56] on span "Guardar" at bounding box center [385, 58] width 19 height 6
click at [354, 57] on span "Cancelar" at bounding box center [354, 57] width 21 height 7
click at [10, 122] on div at bounding box center [13, 120] width 13 height 13
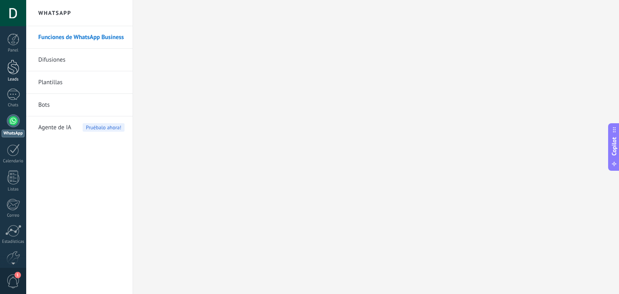
click at [12, 66] on div at bounding box center [13, 67] width 12 height 15
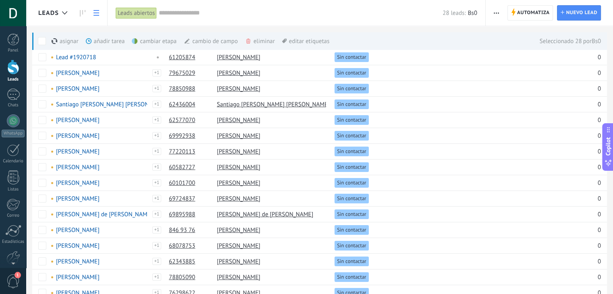
click at [268, 41] on div "eliminar màs" at bounding box center [273, 41] width 57 height 18
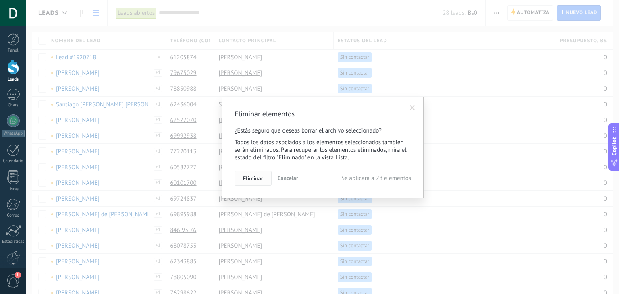
click at [257, 178] on span "Eliminar" at bounding box center [253, 179] width 20 height 6
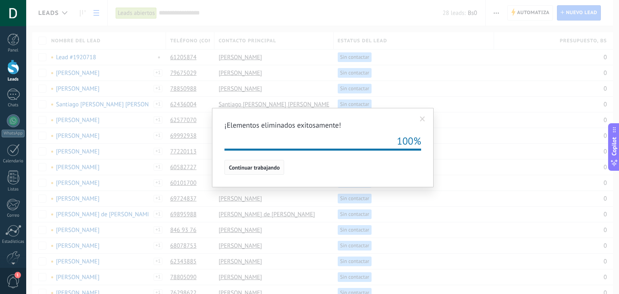
click at [269, 165] on span "Continuar trabajando" at bounding box center [254, 168] width 51 height 6
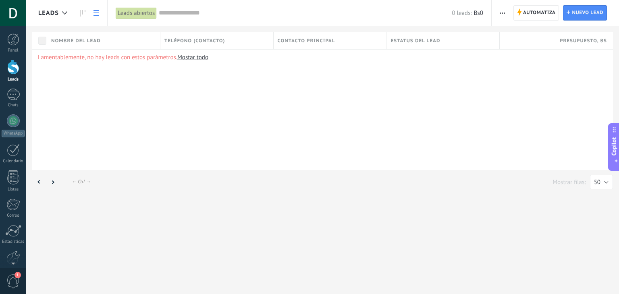
click at [502, 16] on span "button" at bounding box center [502, 12] width 5 height 15
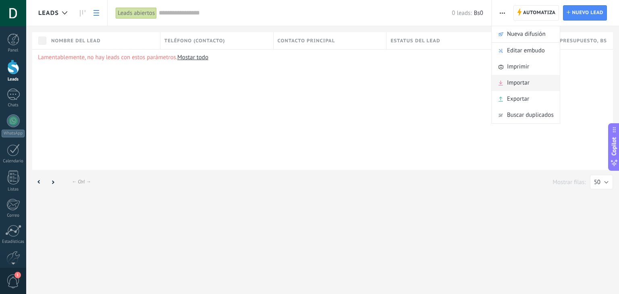
click at [520, 85] on span "Importar" at bounding box center [518, 83] width 23 height 16
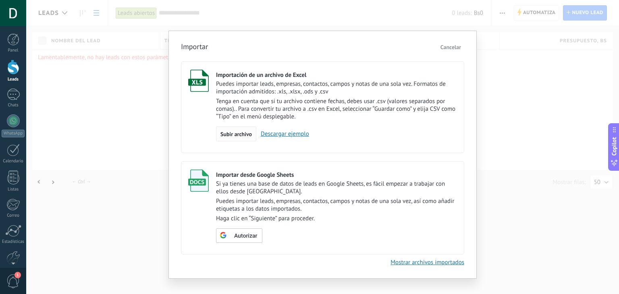
click at [237, 131] on span "Subir archivo" at bounding box center [235, 134] width 31 height 6
click at [0, 0] on input "Importación de un archivo de Excel Puedes importar leads, empresas, contactos, …" at bounding box center [0, 0] width 0 height 0
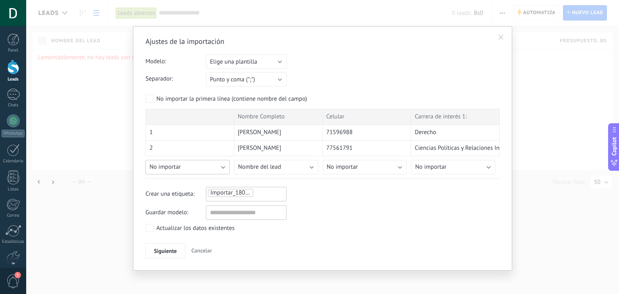
click at [221, 167] on button "No importar" at bounding box center [187, 167] width 84 height 15
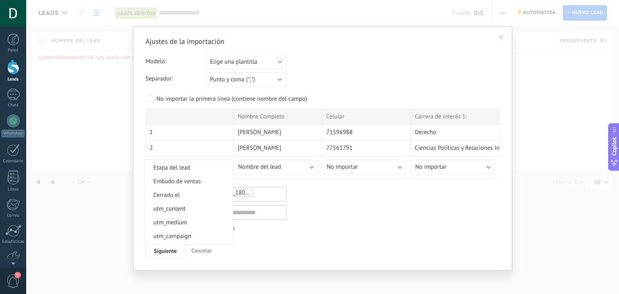
scroll to position [430, 0]
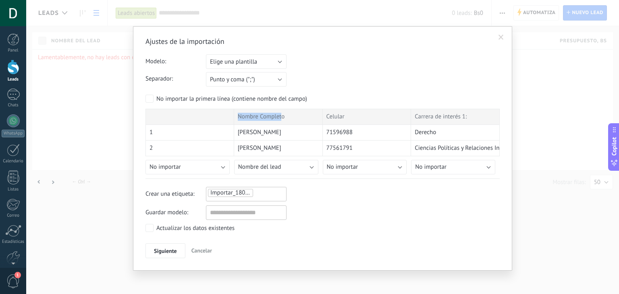
drag, startPoint x: 280, startPoint y: 116, endPoint x: 227, endPoint y: 116, distance: 52.8
click at [227, 116] on div "Nombre Completo Celular Carrera de interés 1:" at bounding box center [322, 117] width 354 height 16
click at [303, 167] on button "Nombre del lead" at bounding box center [276, 167] width 84 height 15
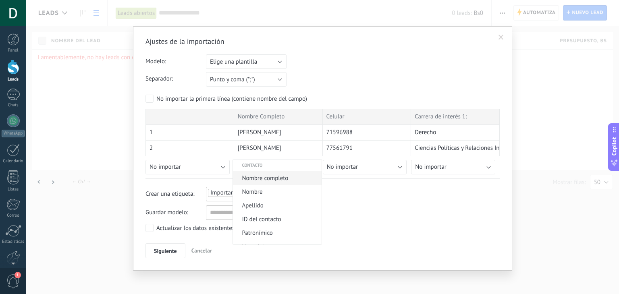
click at [274, 179] on span "Nombre completo" at bounding box center [276, 178] width 86 height 8
click at [215, 168] on button "No importar" at bounding box center [187, 167] width 84 height 15
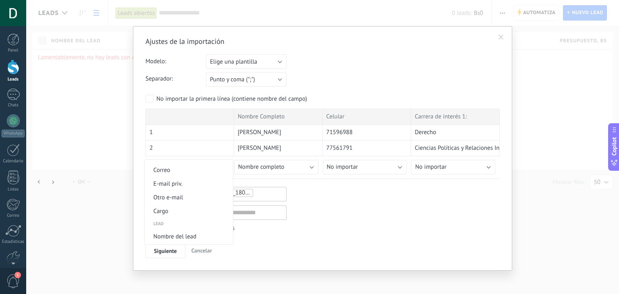
scroll to position [282, 0]
click at [199, 207] on span "Nombre del lead" at bounding box center [188, 209] width 86 height 8
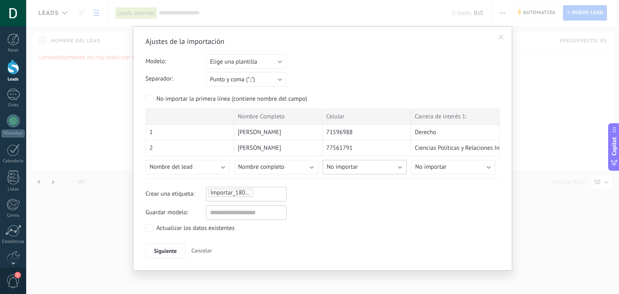
click at [384, 172] on button "No importar" at bounding box center [365, 167] width 84 height 15
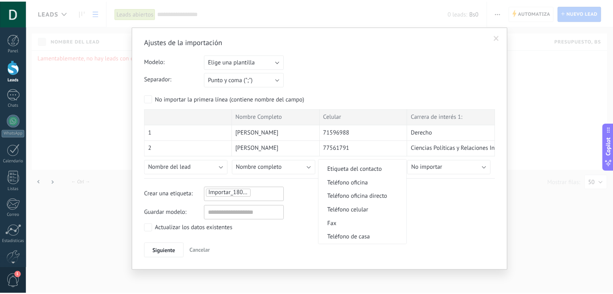
scroll to position [161, 0]
click at [377, 208] on span "Teléfono celular" at bounding box center [364, 209] width 86 height 8
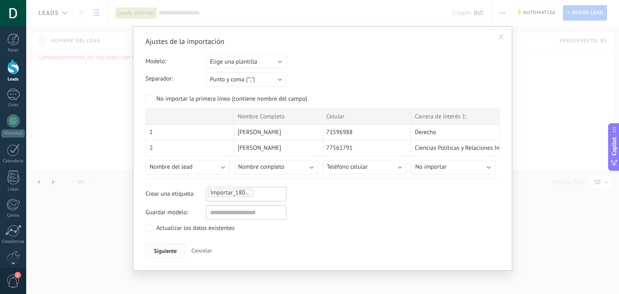
click at [161, 249] on span "Siguiente" at bounding box center [165, 251] width 23 height 6
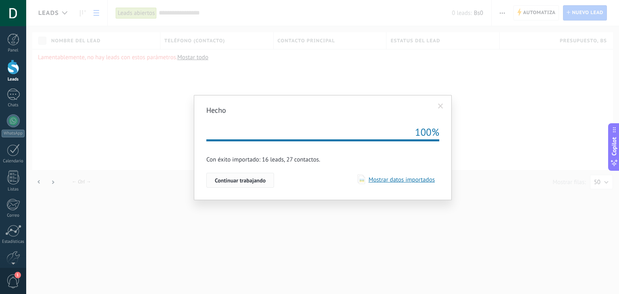
click at [253, 187] on button "Continuar trabajando" at bounding box center [240, 180] width 68 height 15
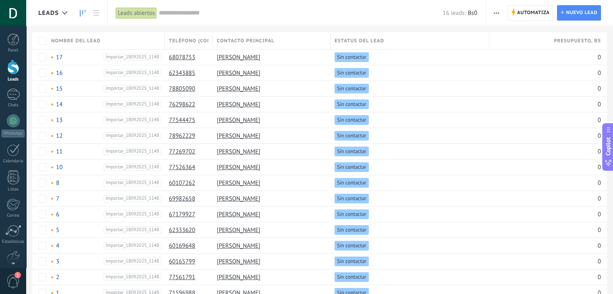
click at [84, 12] on icon at bounding box center [83, 13] width 6 height 6
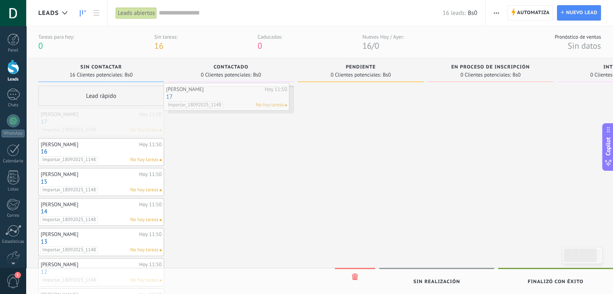
drag, startPoint x: 98, startPoint y: 125, endPoint x: 224, endPoint y: 100, distance: 127.8
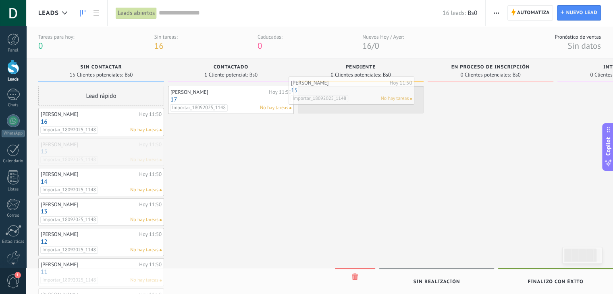
drag, startPoint x: 108, startPoint y: 159, endPoint x: 366, endPoint y: 97, distance: 265.5
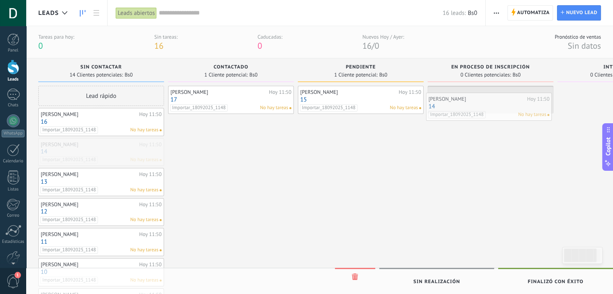
drag, startPoint x: 101, startPoint y: 148, endPoint x: 488, endPoint y: 103, distance: 390.2
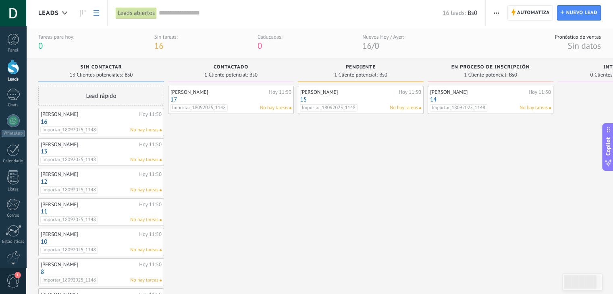
click at [95, 13] on use at bounding box center [96, 13] width 6 height 6
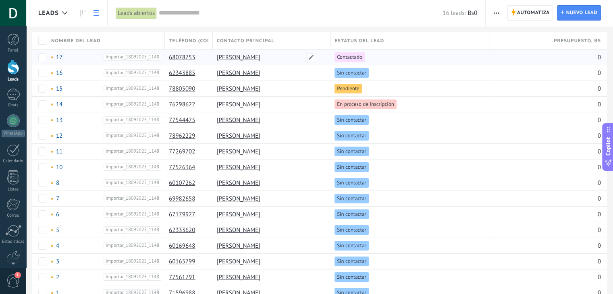
click at [245, 54] on link "[PERSON_NAME]" at bounding box center [239, 58] width 44 height 8
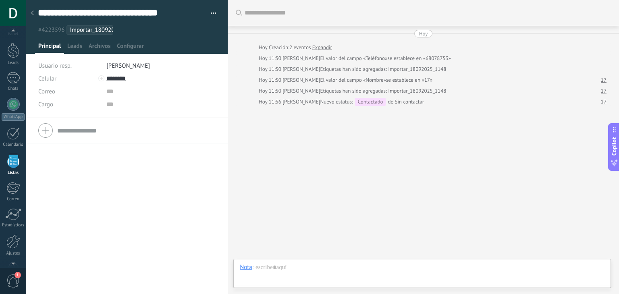
scroll to position [21, 0]
click at [72, 45] on span "Leads" at bounding box center [74, 48] width 15 height 12
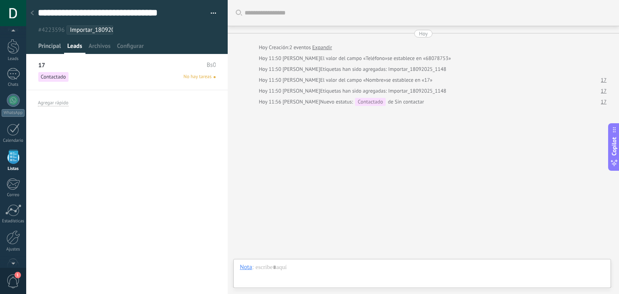
click at [50, 44] on span "Principal" at bounding box center [49, 48] width 23 height 12
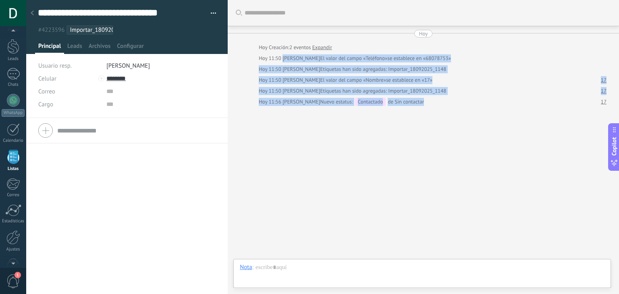
drag, startPoint x: 283, startPoint y: 60, endPoint x: 460, endPoint y: 106, distance: 182.8
click at [460, 106] on div "Buscar Carga más [DATE] [DATE] Creación: 2 eventos Expandir [DATE] 11:50 [PERSO…" at bounding box center [423, 147] width 391 height 294
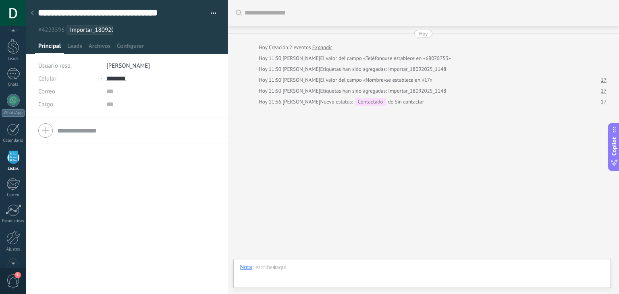
click at [457, 118] on div "Buscar Carga más [DATE] [DATE] Creación: 2 eventos Expandir [DATE] 11:50 [PERSO…" at bounding box center [423, 147] width 391 height 294
drag, startPoint x: 395, startPoint y: 56, endPoint x: 446, endPoint y: 57, distance: 51.6
click at [446, 57] on div "El valor del campo «Teléfono» se establece en «68078753»" at bounding box center [385, 58] width 131 height 8
drag, startPoint x: 375, startPoint y: 62, endPoint x: 435, endPoint y: 63, distance: 59.6
click at [435, 63] on div "[DATE] [DATE] Creación: 2 eventos Expandir [DATE] 11:50 [PERSON_NAME] El valor …" at bounding box center [423, 68] width 375 height 76
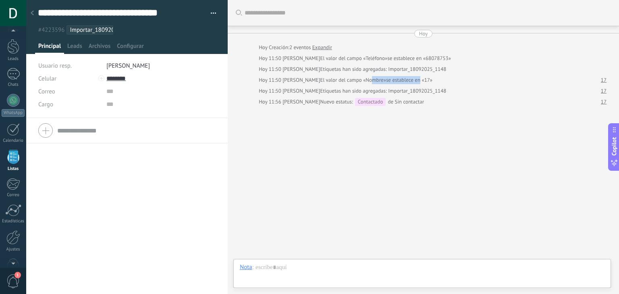
drag, startPoint x: 400, startPoint y: 83, endPoint x: 451, endPoint y: 80, distance: 51.7
click at [433, 80] on div "El valor del campo «Nombre» se establece en «17»" at bounding box center [376, 80] width 112 height 8
click at [281, 274] on div at bounding box center [422, 275] width 365 height 24
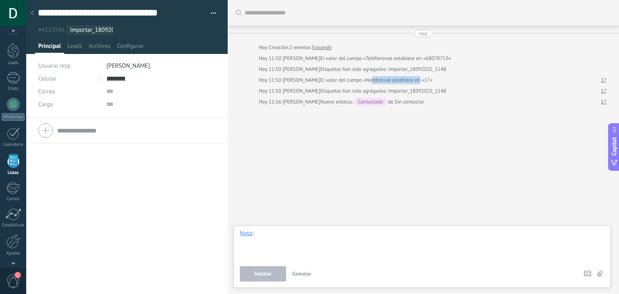
scroll to position [21, 0]
click at [47, 133] on div at bounding box center [126, 130] width 177 height 20
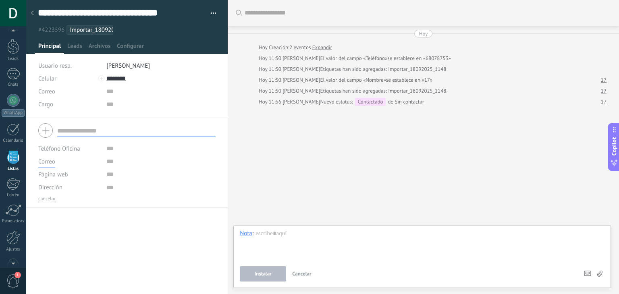
click at [42, 166] on button "Correo" at bounding box center [46, 161] width 17 height 13
click at [63, 216] on div "Teléfono Oficina Ofic. directo Celular Fax Casa Otro Teléfono Oficina Llamar Co…" at bounding box center [126, 206] width 201 height 176
click at [32, 13] on icon at bounding box center [32, 12] width 3 height 5
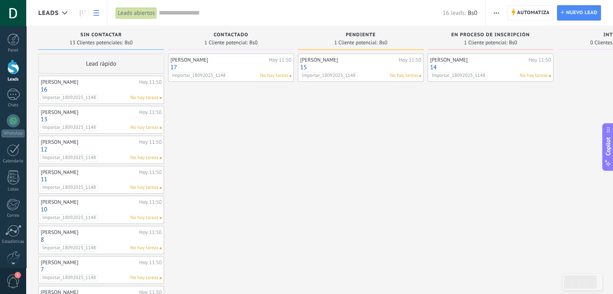
click at [93, 12] on icon at bounding box center [96, 13] width 6 height 6
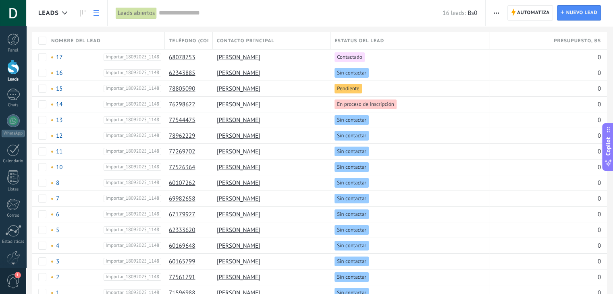
click at [494, 12] on span "button" at bounding box center [496, 12] width 5 height 15
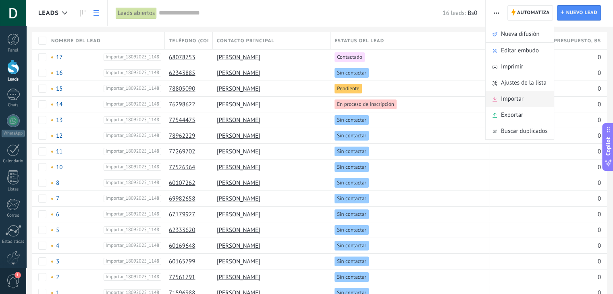
click at [516, 99] on span "Importar" at bounding box center [512, 99] width 23 height 16
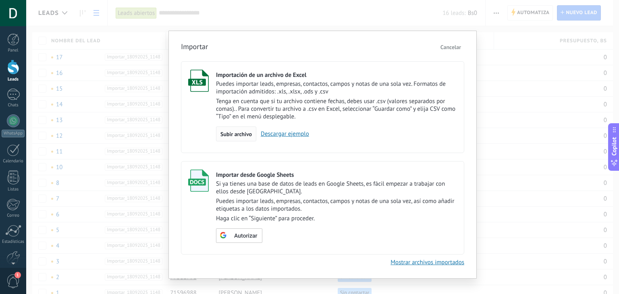
click at [230, 135] on span "Subir archivo" at bounding box center [235, 134] width 31 height 6
click at [0, 0] on input "Importación de un archivo de Excel Puedes importar leads, empresas, contactos, …" at bounding box center [0, 0] width 0 height 0
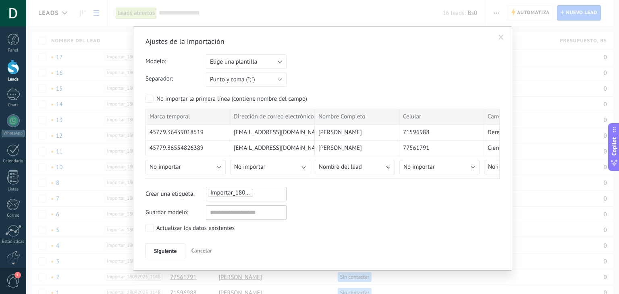
click at [201, 231] on div "Actualizar los datos existentes" at bounding box center [195, 228] width 78 height 8
click at [163, 249] on span "Siguiente" at bounding box center [165, 251] width 23 height 6
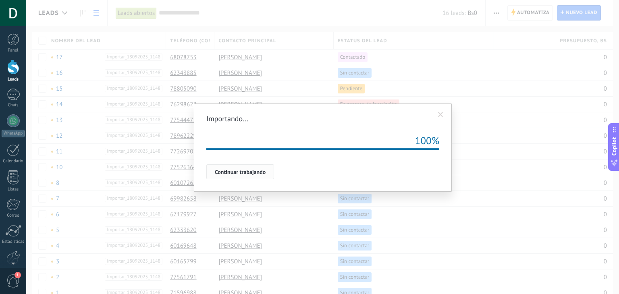
click at [253, 171] on span "Continuar trabajando" at bounding box center [240, 172] width 51 height 6
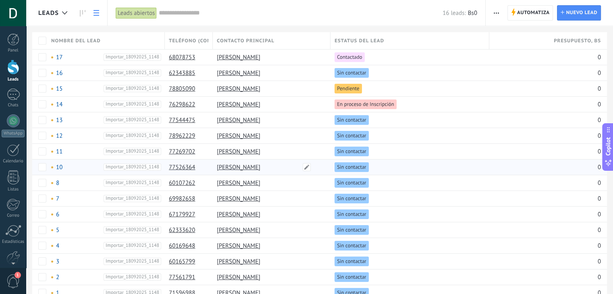
click at [199, 149] on div "77269702" at bounding box center [189, 151] width 48 height 16
click at [9, 100] on link "Chats" at bounding box center [13, 98] width 26 height 19
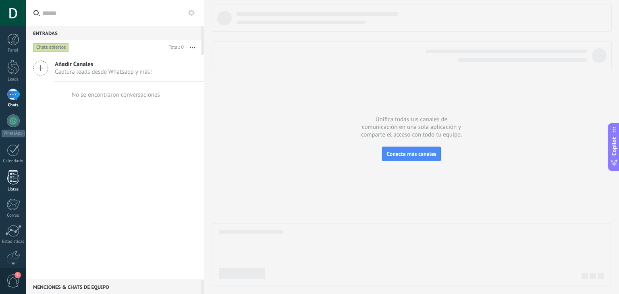
click at [12, 180] on div at bounding box center [13, 177] width 12 height 14
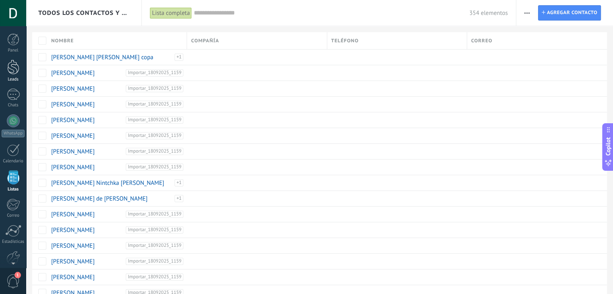
click at [12, 69] on div at bounding box center [13, 67] width 12 height 15
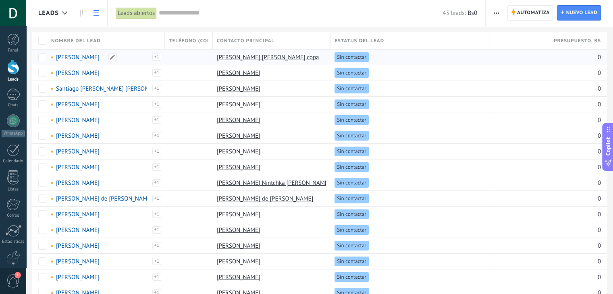
click at [69, 57] on link "[PERSON_NAME]" at bounding box center [78, 58] width 44 height 8
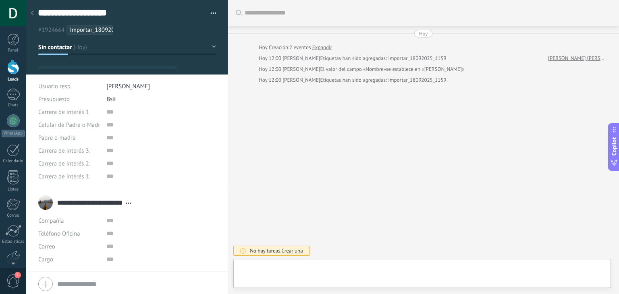
type textarea "**********"
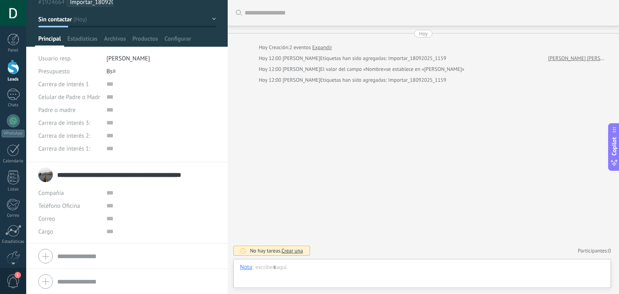
drag, startPoint x: 125, startPoint y: 174, endPoint x: 214, endPoint y: 183, distance: 89.5
click at [214, 183] on li "**********" at bounding box center [126, 202] width 201 height 81
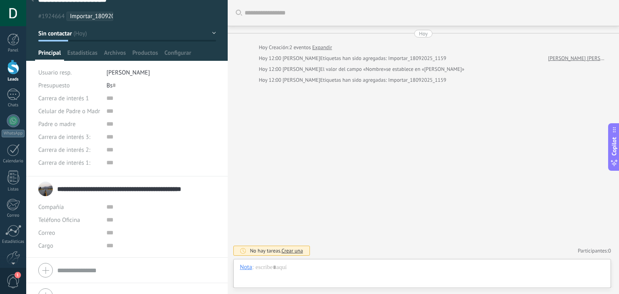
scroll to position [0, 0]
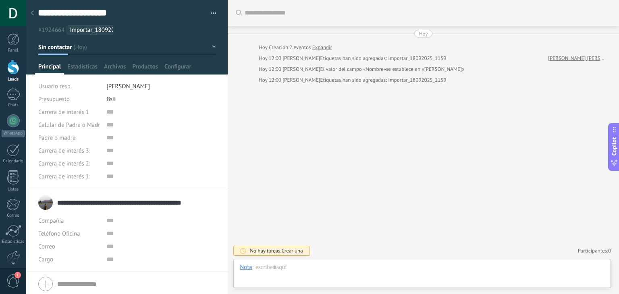
click at [73, 199] on input "**********" at bounding box center [130, 203] width 146 height 8
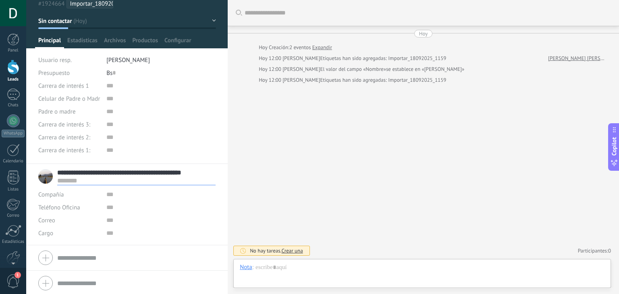
scroll to position [28, 0]
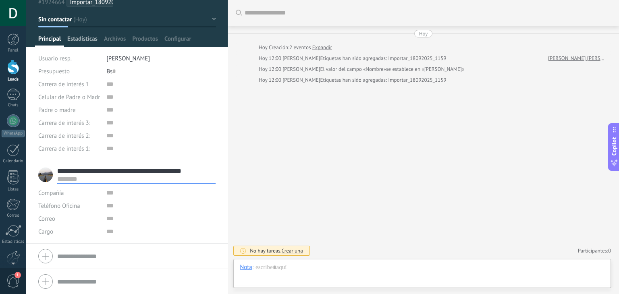
click at [77, 40] on span "Estadísticas" at bounding box center [82, 41] width 30 height 12
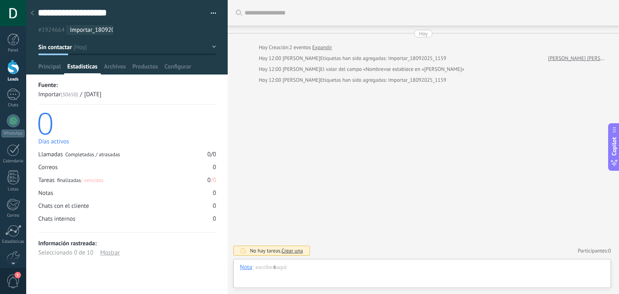
click at [33, 14] on icon at bounding box center [32, 12] width 3 height 5
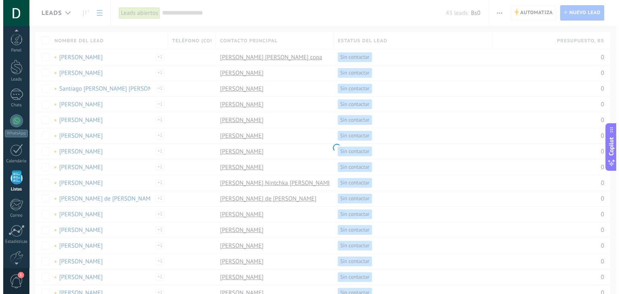
scroll to position [21, 0]
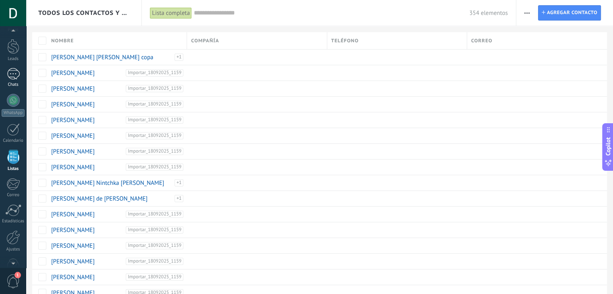
click at [12, 75] on div at bounding box center [13, 74] width 13 height 12
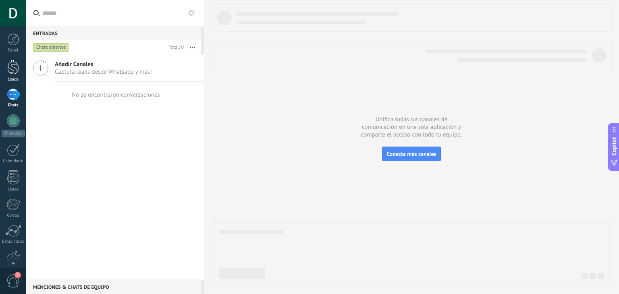
click at [10, 75] on link "Leads" at bounding box center [13, 71] width 26 height 23
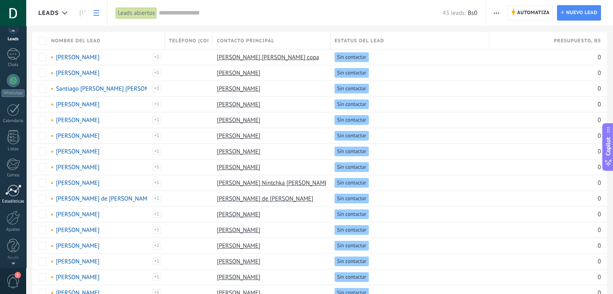
scroll to position [41, 0]
click at [13, 199] on div "Estadísticas" at bounding box center [13, 201] width 23 height 5
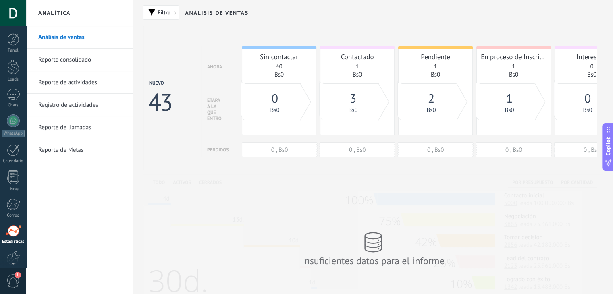
scroll to position [41, 0]
